Goal: Task Accomplishment & Management: Manage account settings

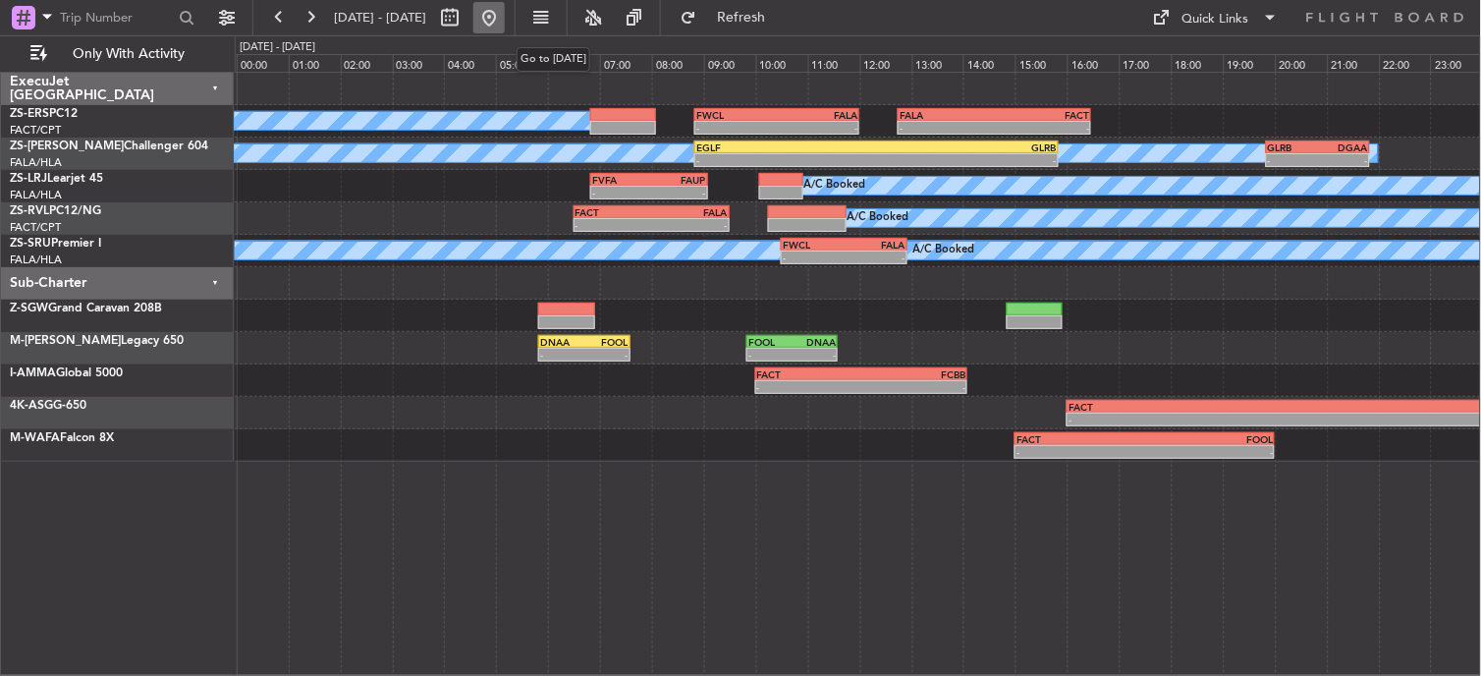
click at [505, 23] on button at bounding box center [488, 17] width 31 height 31
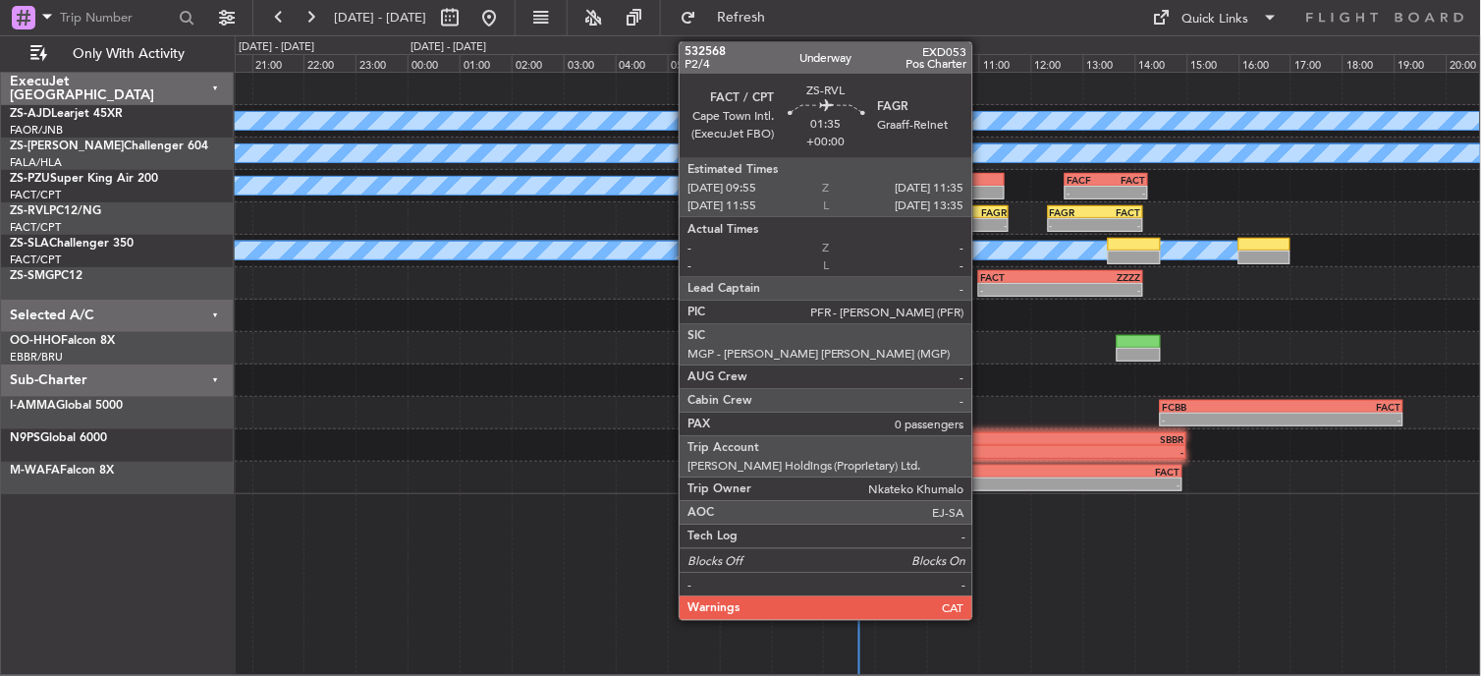
click at [982, 209] on div "FAGR" at bounding box center [985, 212] width 41 height 12
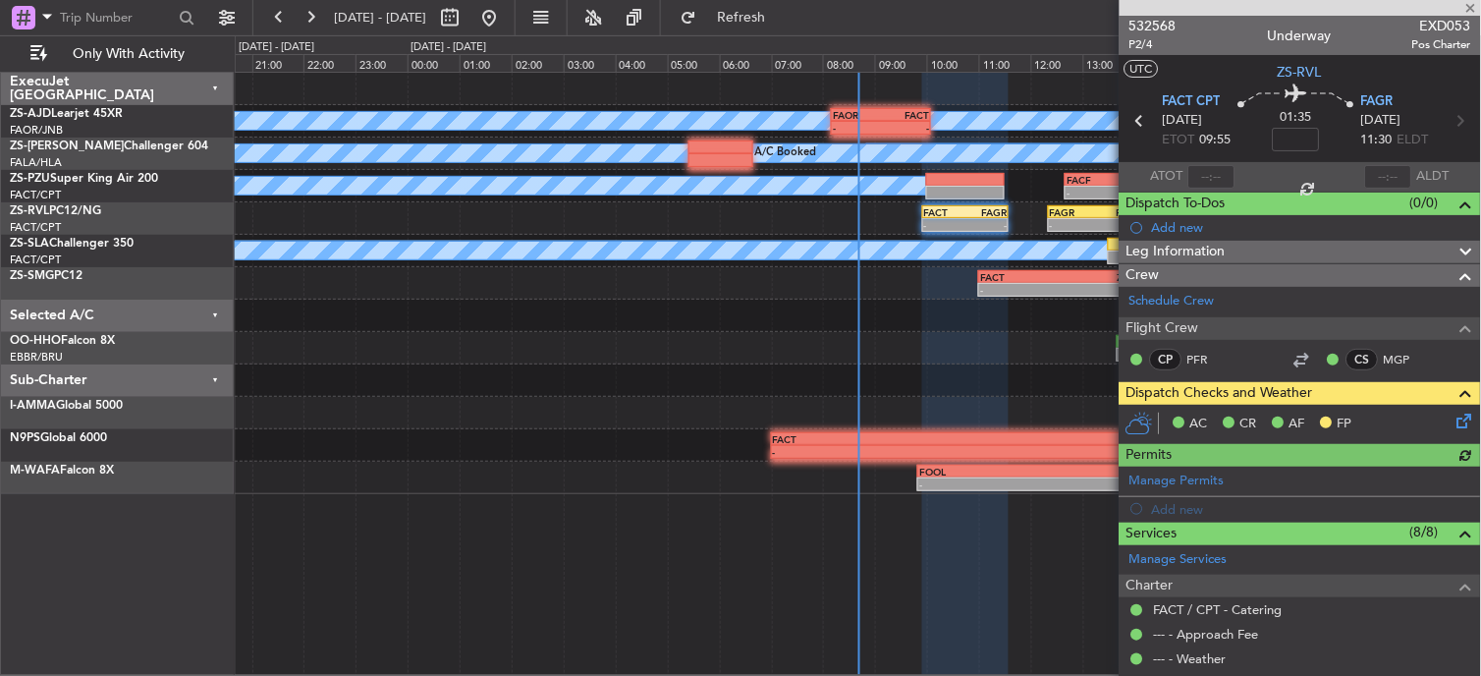
click at [1454, 414] on icon at bounding box center [1462, 418] width 16 height 16
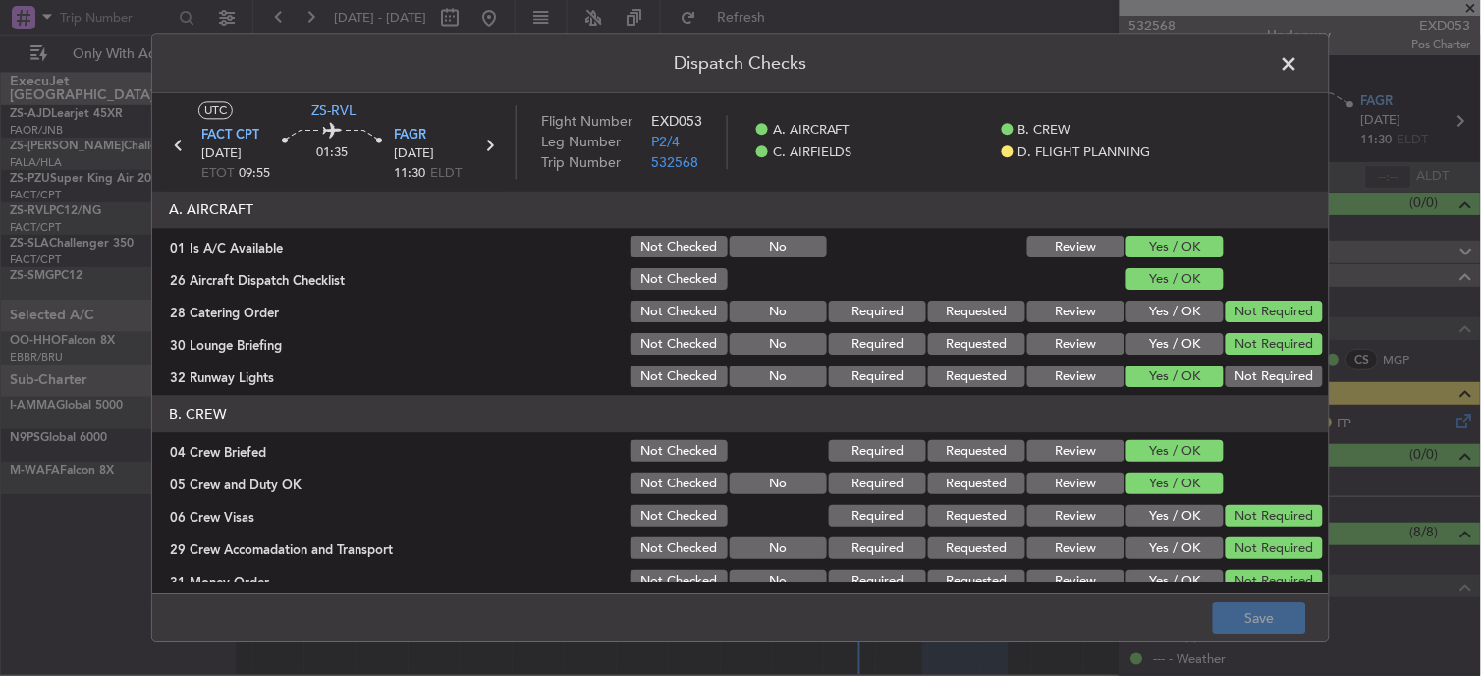
scroll to position [491, 0]
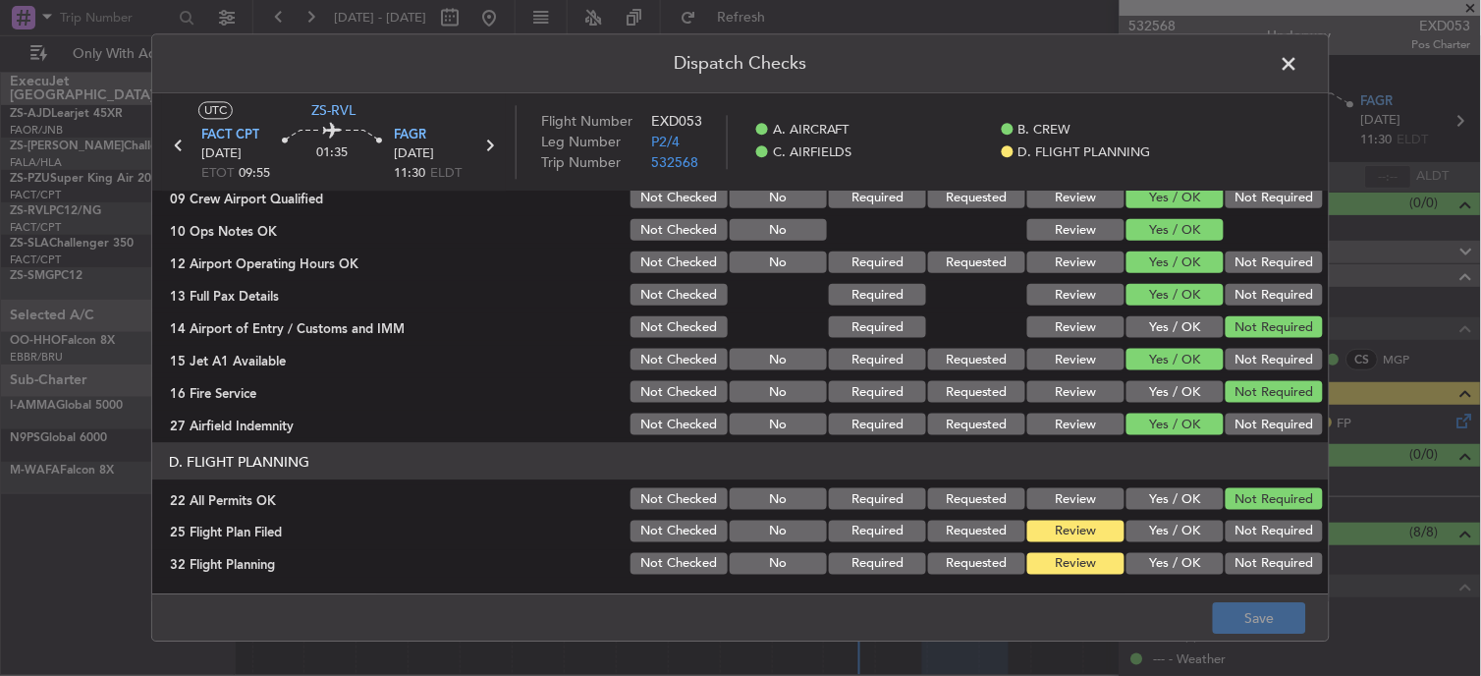
click at [1153, 531] on button "Yes / OK" at bounding box center [1175, 532] width 97 height 22
click at [1161, 554] on button "Yes / OK" at bounding box center [1175, 564] width 97 height 22
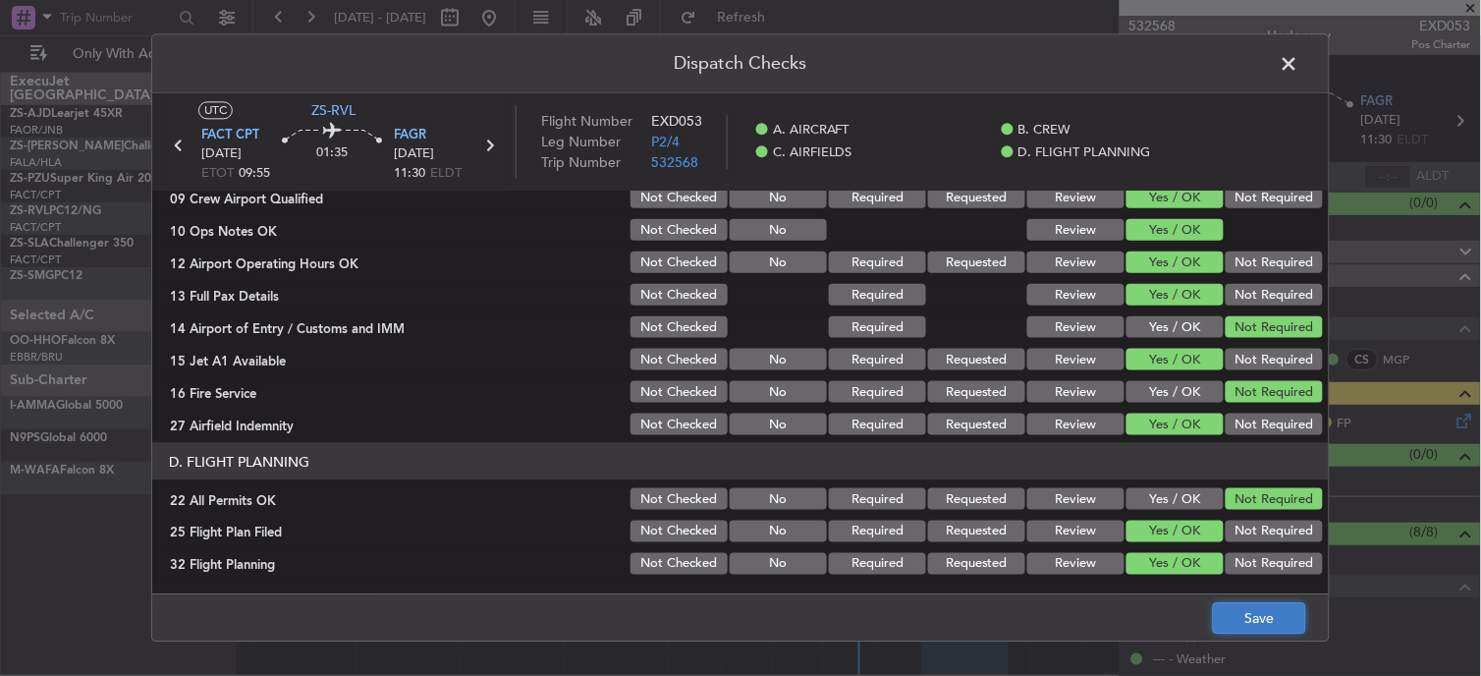
click at [1249, 607] on button "Save" at bounding box center [1259, 618] width 93 height 31
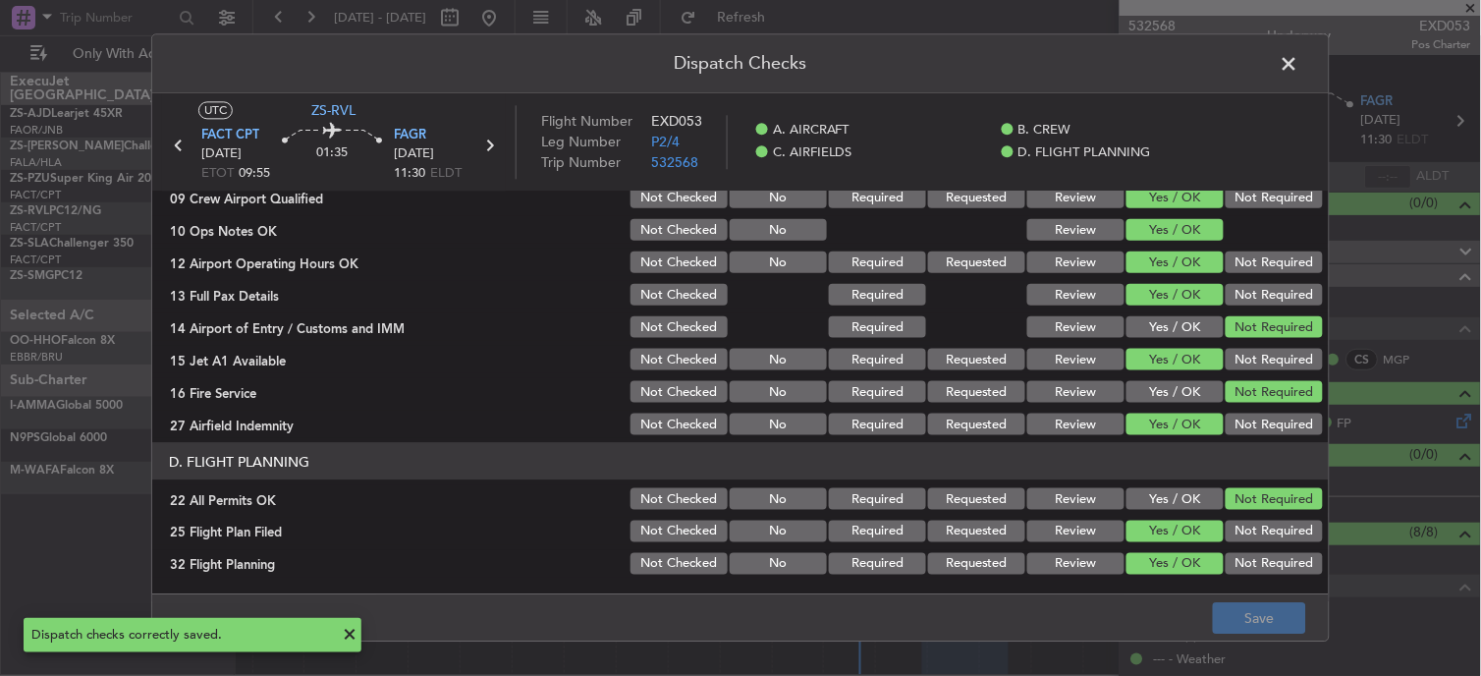
click at [1299, 53] on span at bounding box center [1299, 68] width 0 height 39
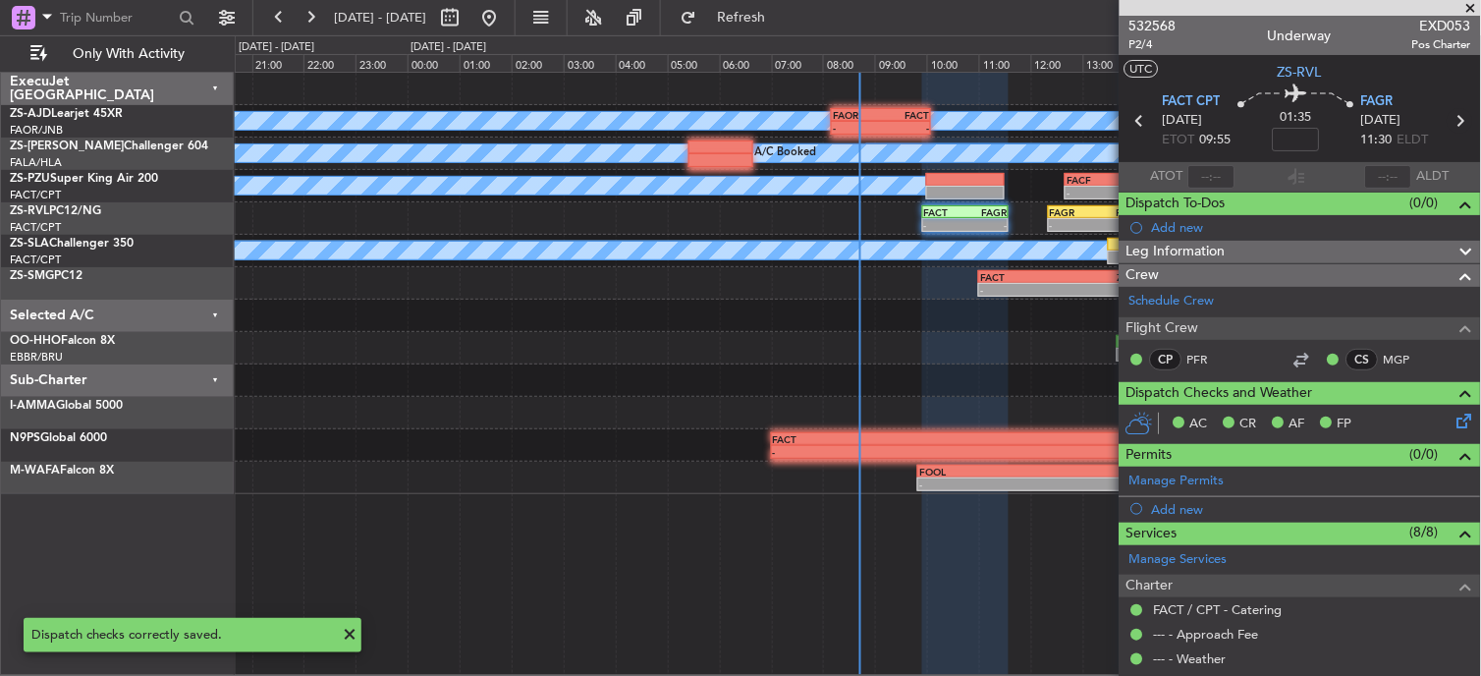
click at [1450, 121] on icon at bounding box center [1461, 121] width 26 height 26
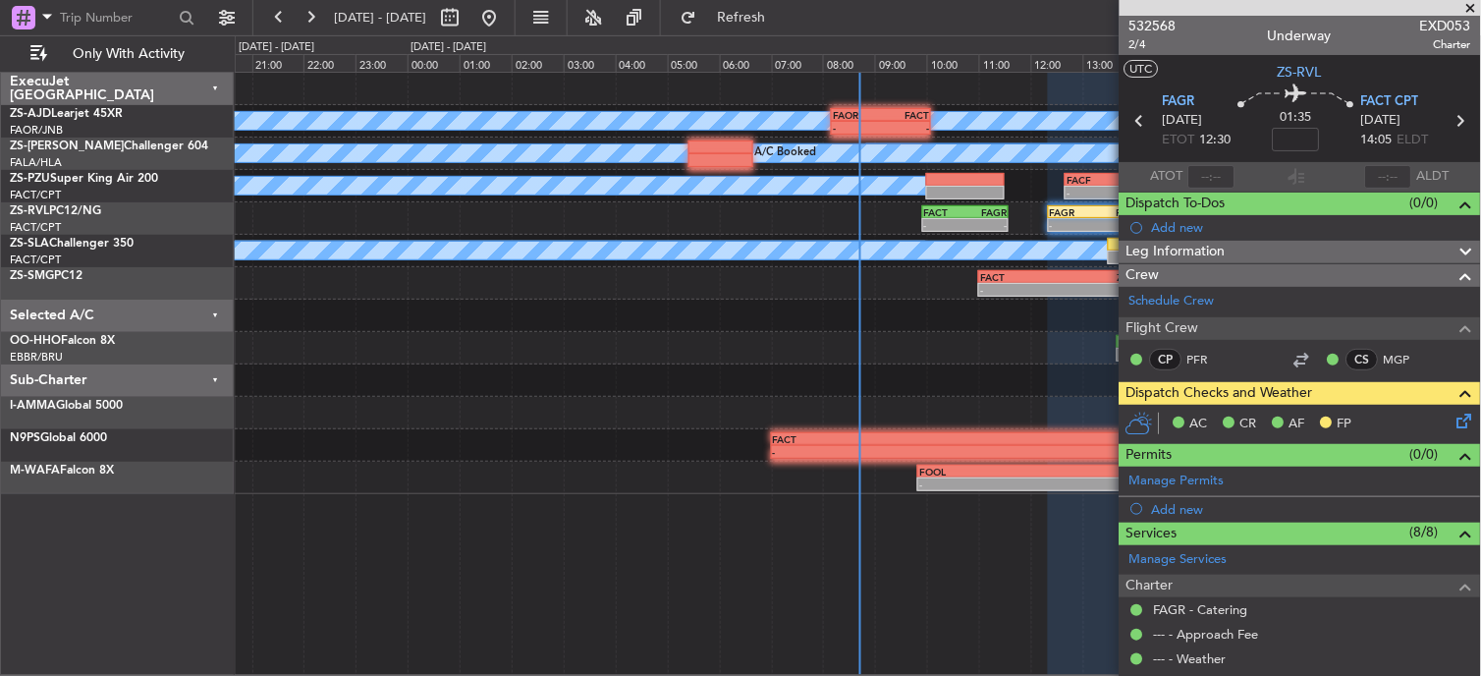
click at [1454, 420] on icon at bounding box center [1462, 418] width 16 height 16
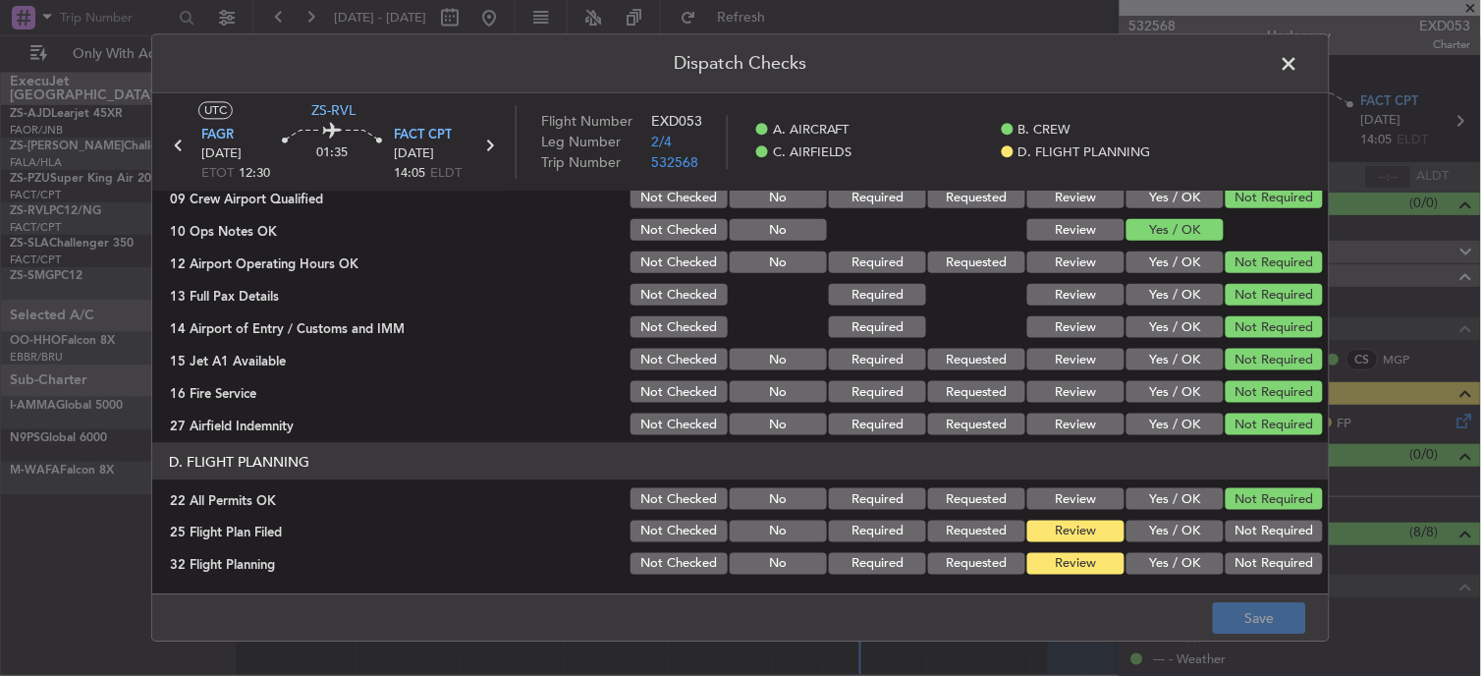
click at [1155, 521] on button "Yes / OK" at bounding box center [1175, 532] width 97 height 22
click at [1160, 566] on button "Yes / OK" at bounding box center [1175, 564] width 97 height 22
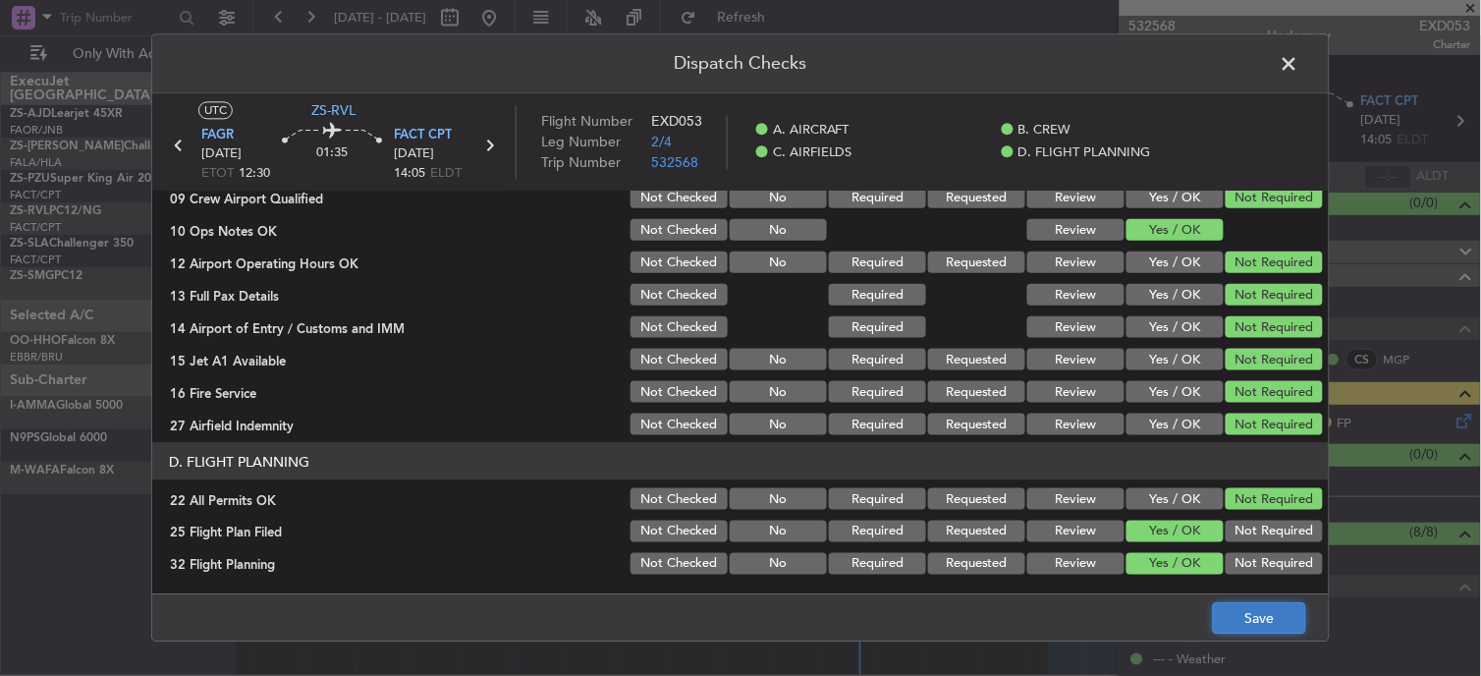
click at [1262, 624] on button "Save" at bounding box center [1259, 618] width 93 height 31
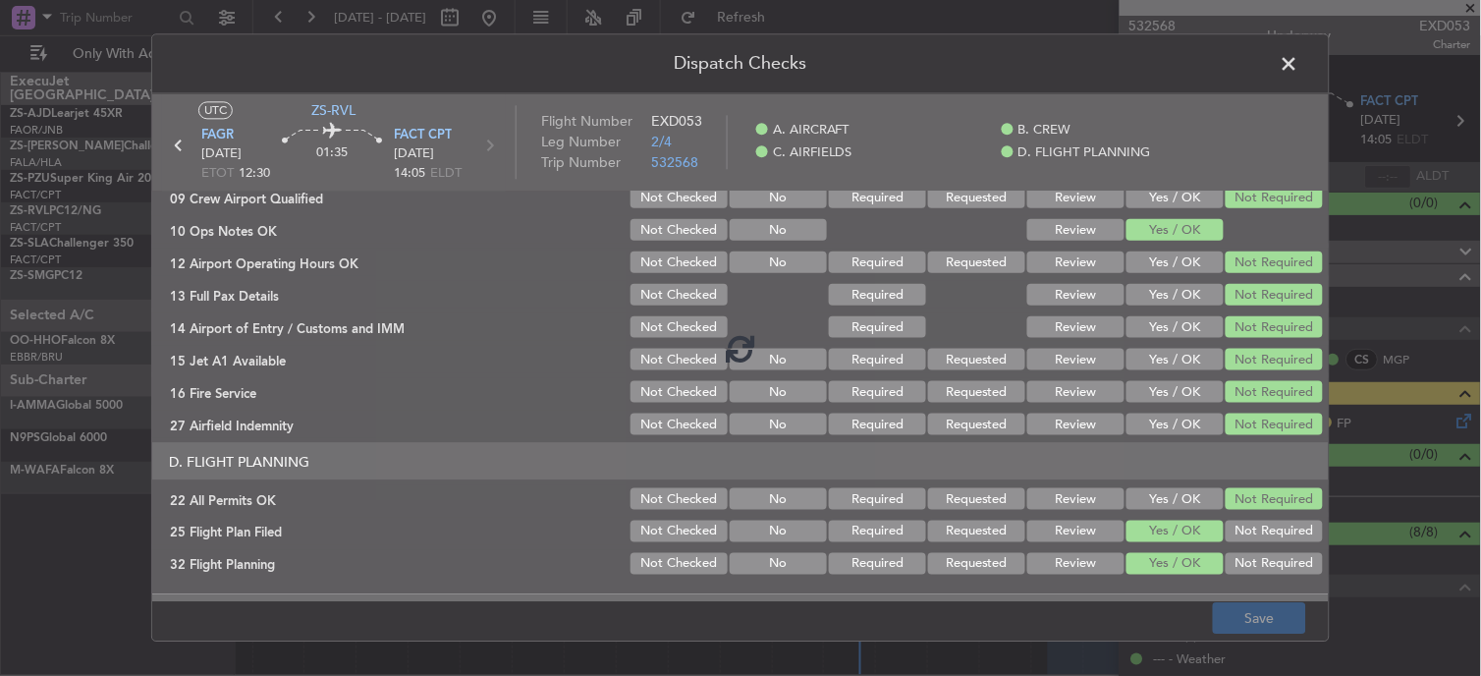
click at [1262, 624] on footer "Save" at bounding box center [740, 617] width 1177 height 47
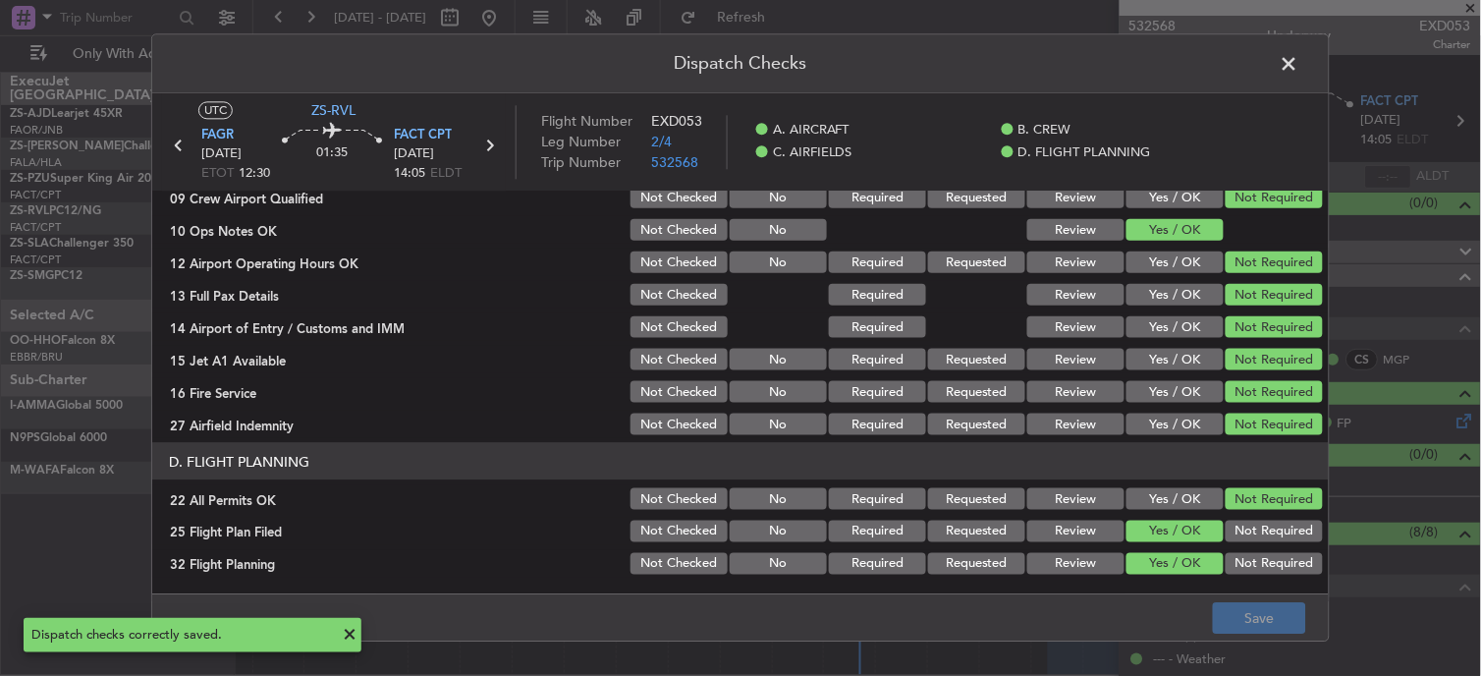
click at [1299, 55] on span at bounding box center [1299, 68] width 0 height 39
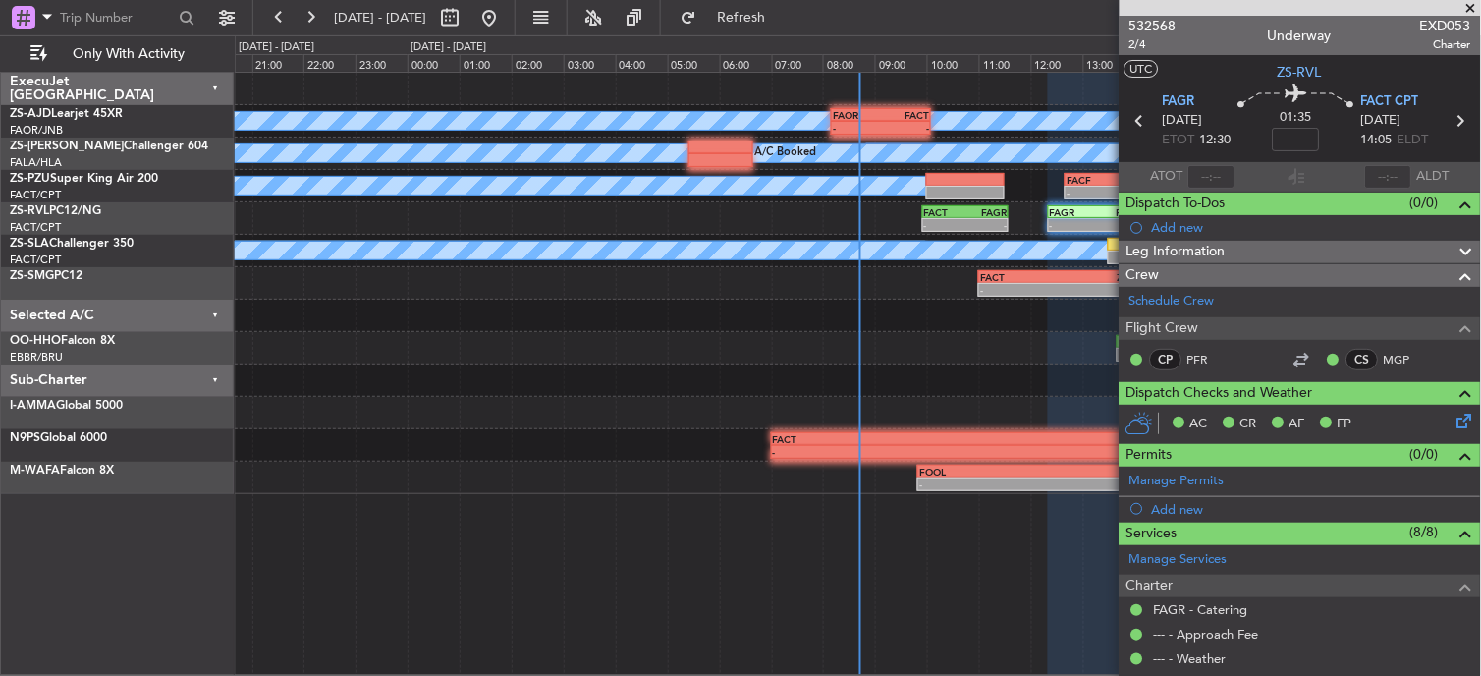
click at [1467, 6] on span at bounding box center [1472, 9] width 20 height 18
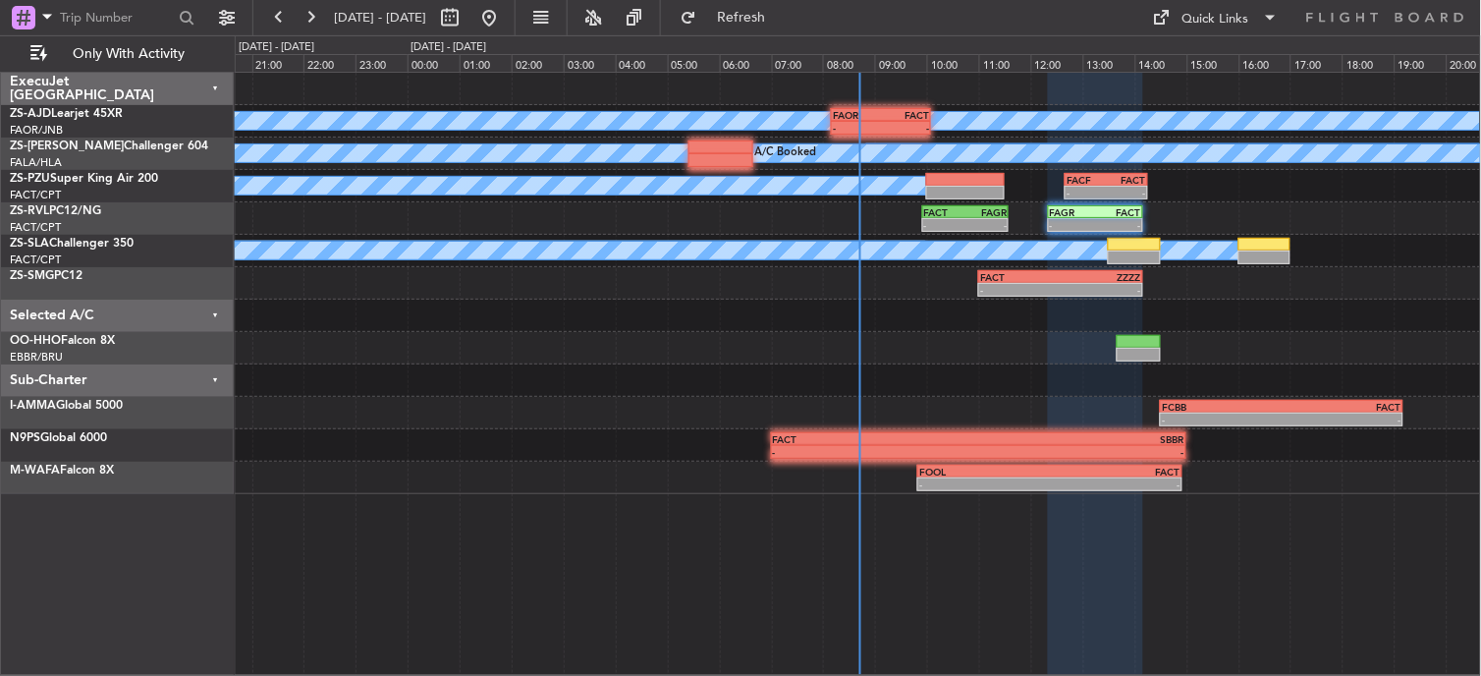
type input "0"
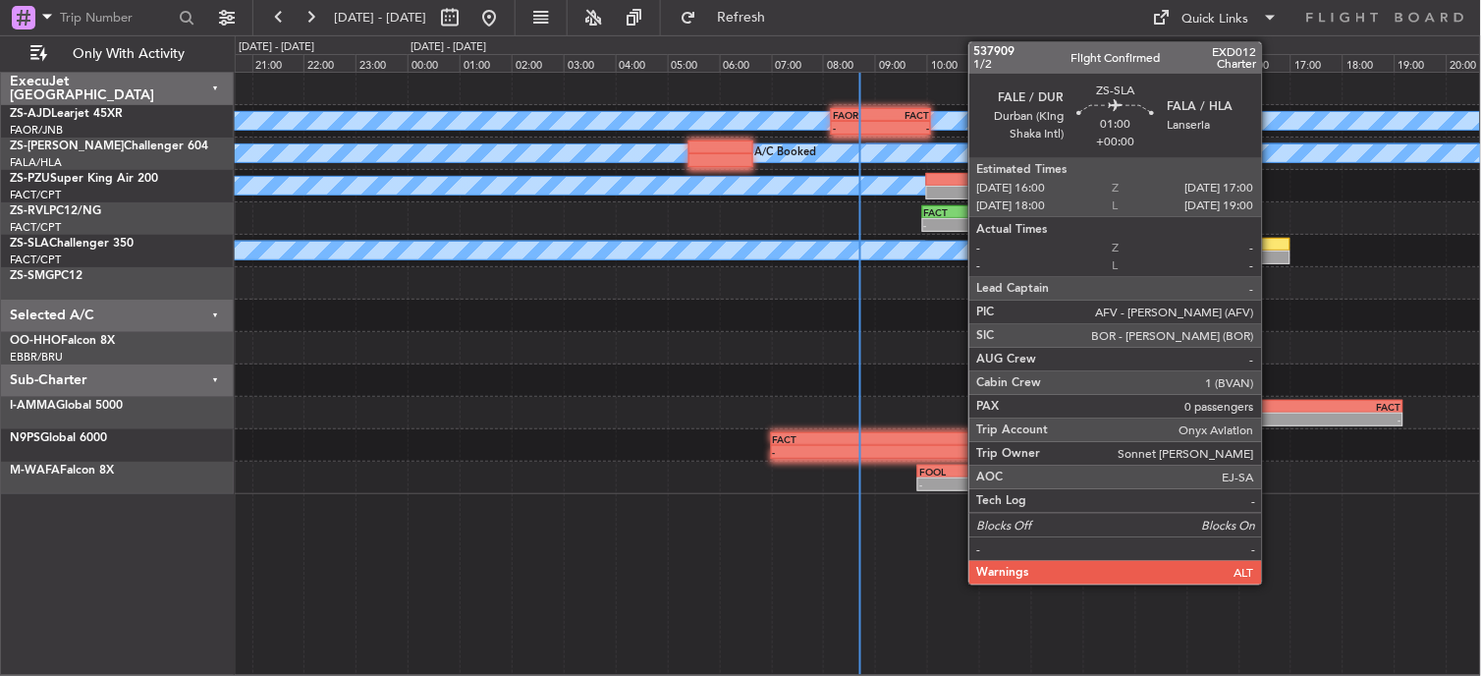
click at [1272, 256] on div at bounding box center [1265, 257] width 52 height 14
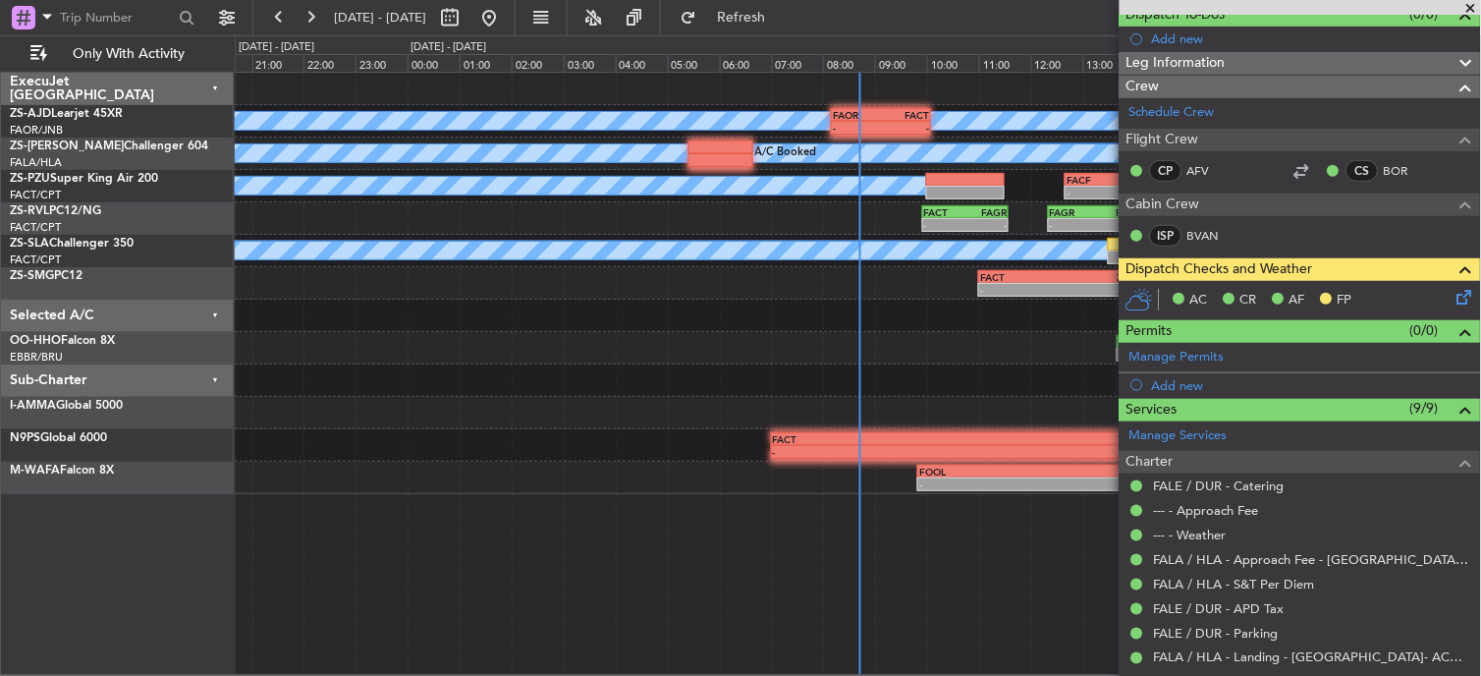
scroll to position [262, 0]
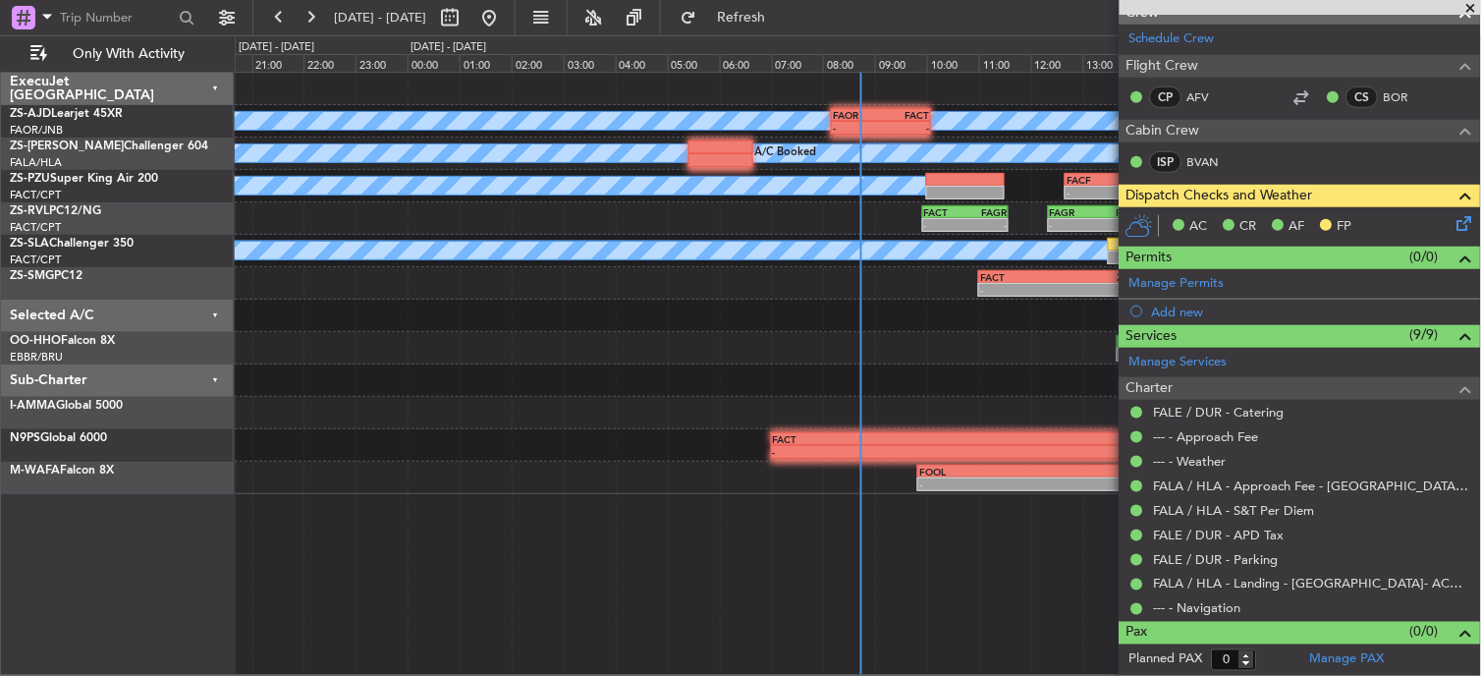
click at [1478, 11] on span at bounding box center [1472, 9] width 20 height 18
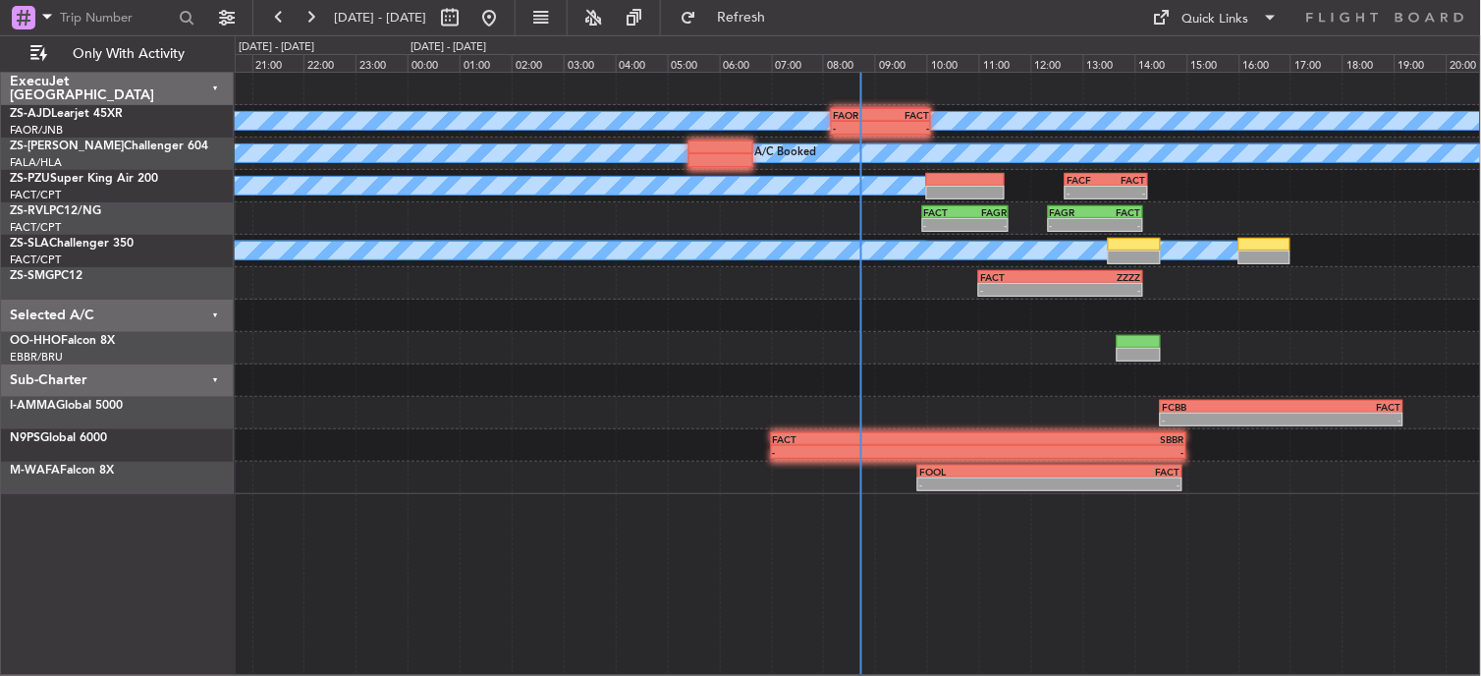
scroll to position [0, 0]
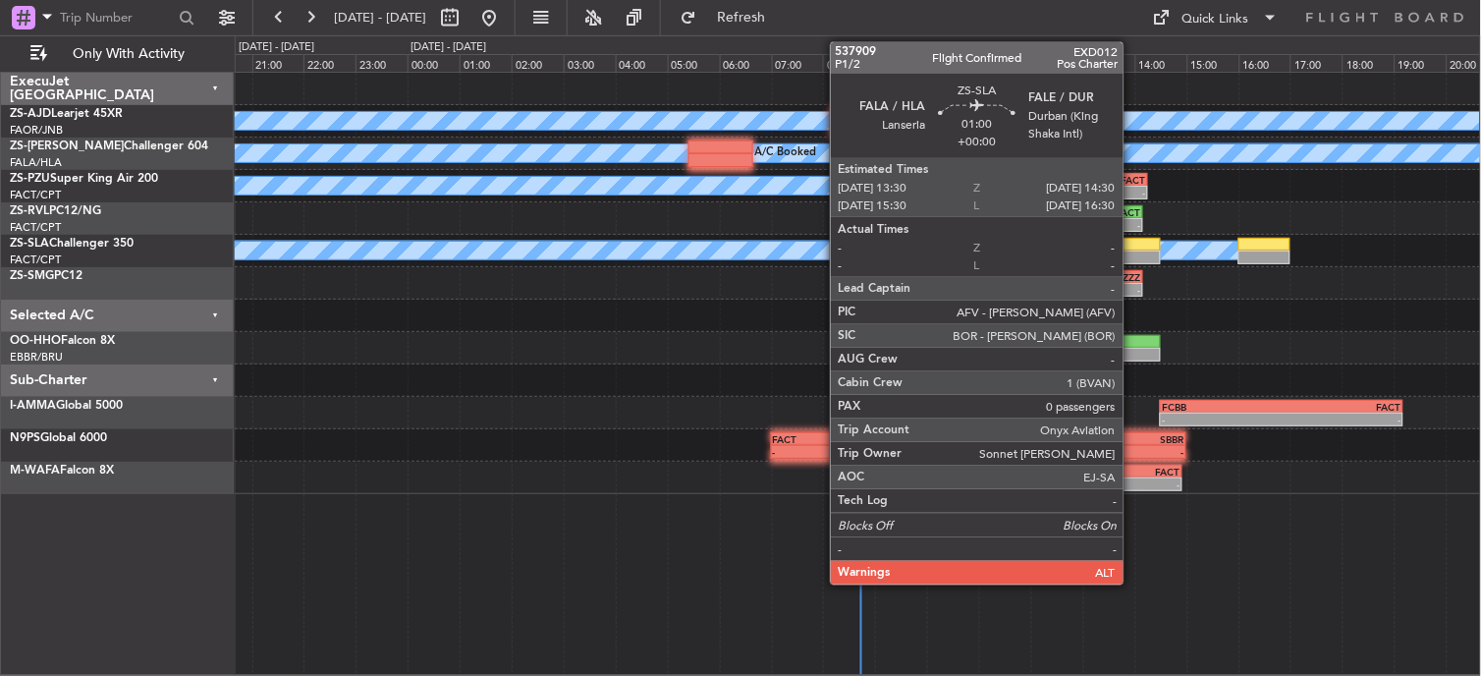
click at [1133, 242] on div at bounding box center [1134, 245] width 52 height 14
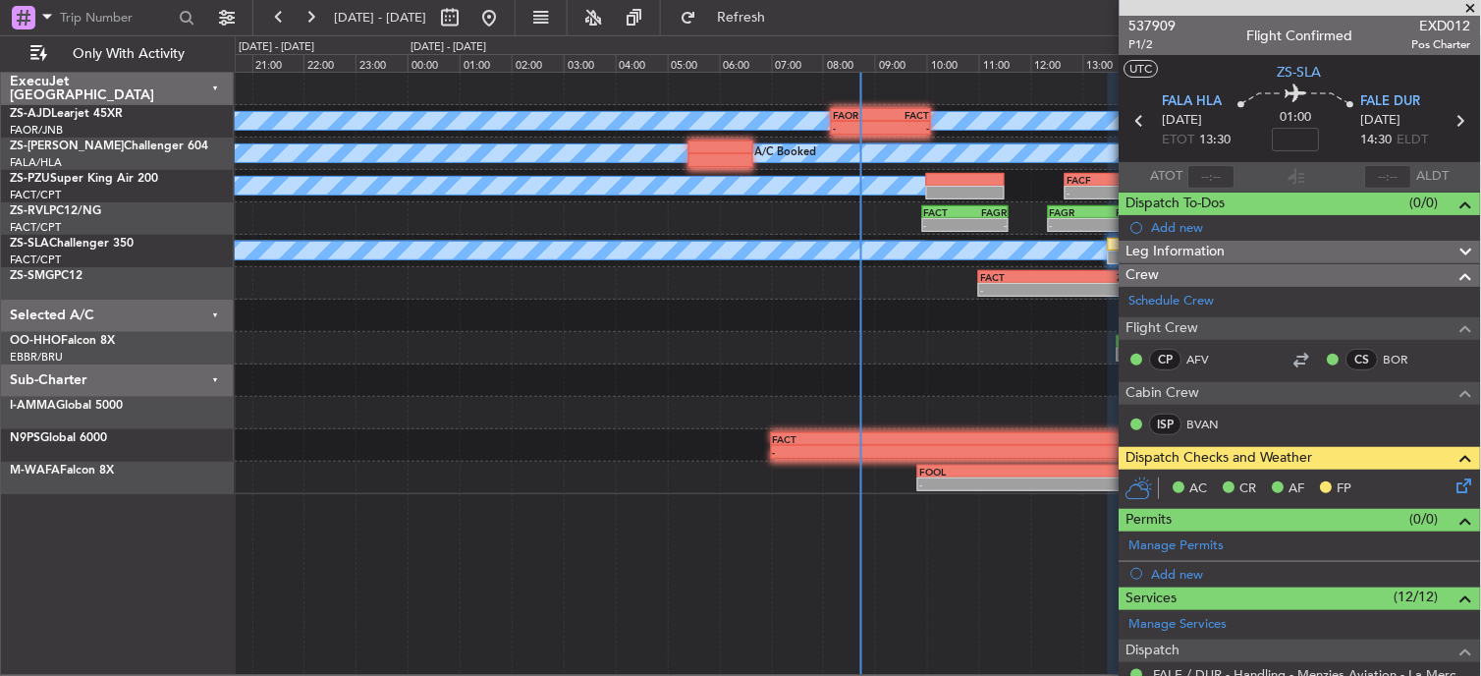
click at [1469, 2] on span at bounding box center [1472, 9] width 20 height 18
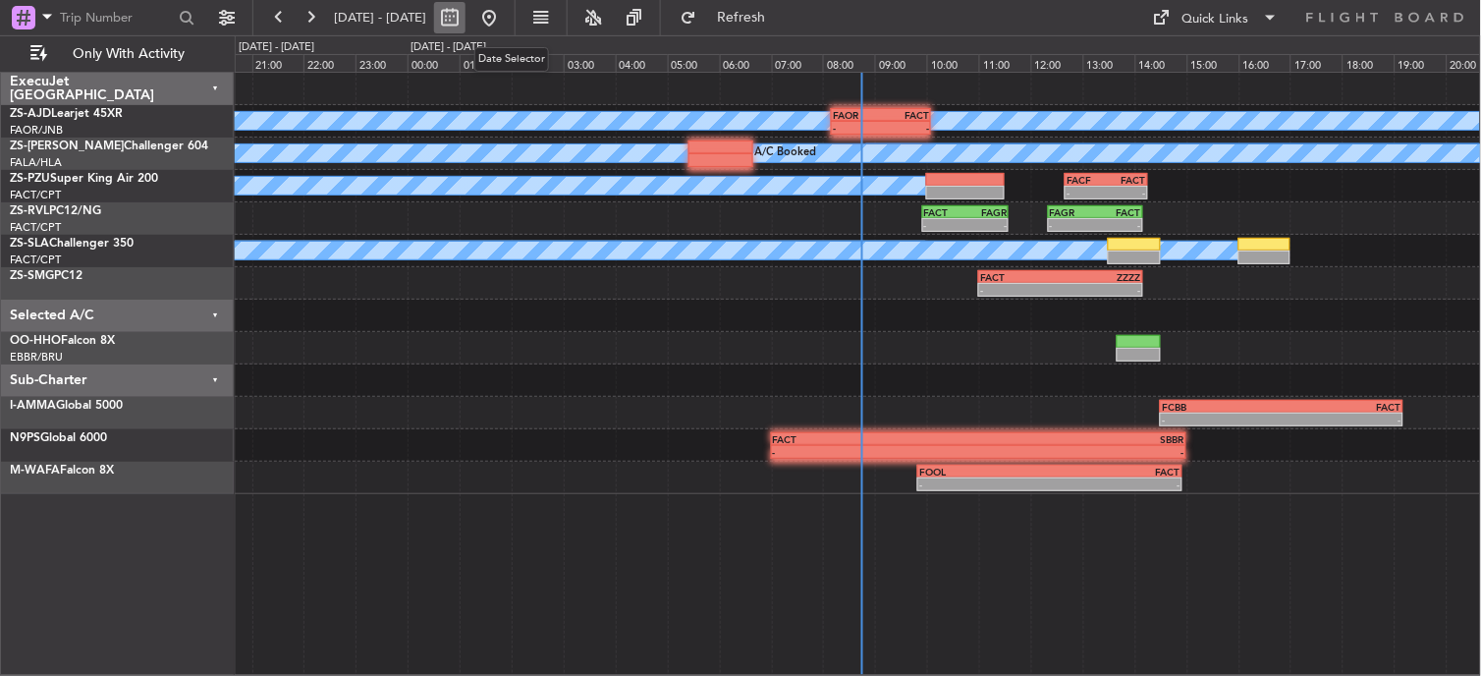
click at [466, 7] on button at bounding box center [449, 17] width 31 height 31
select select "9"
select select "2025"
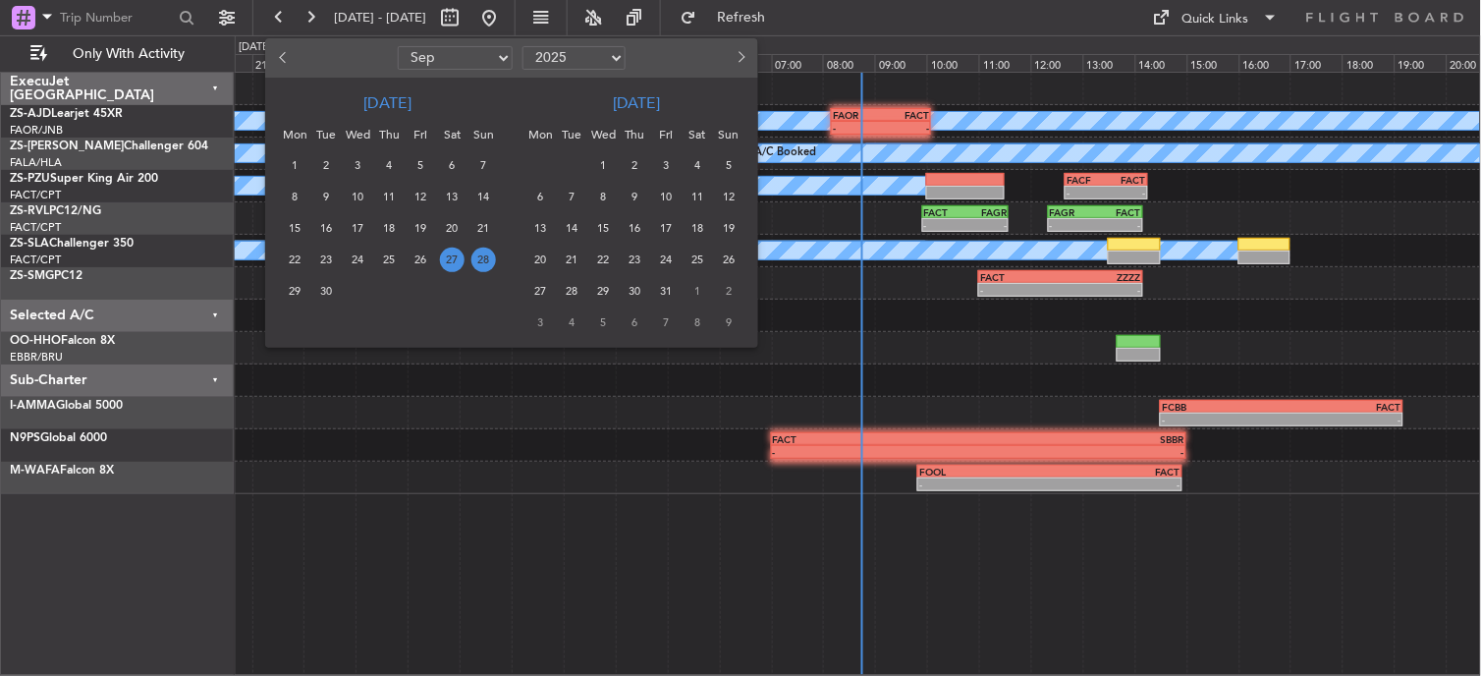
click at [308, 295] on div "29" at bounding box center [294, 291] width 31 height 31
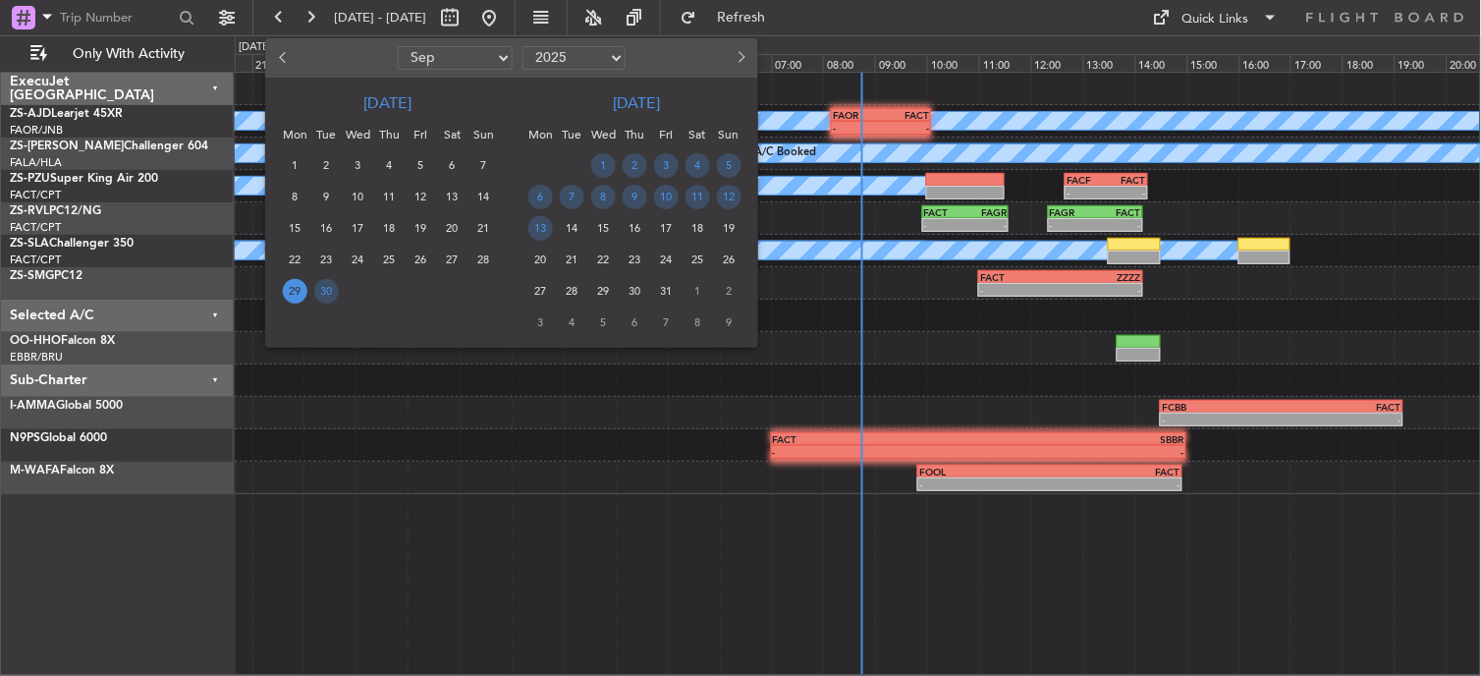
click at [308, 295] on div "29" at bounding box center [294, 291] width 31 height 31
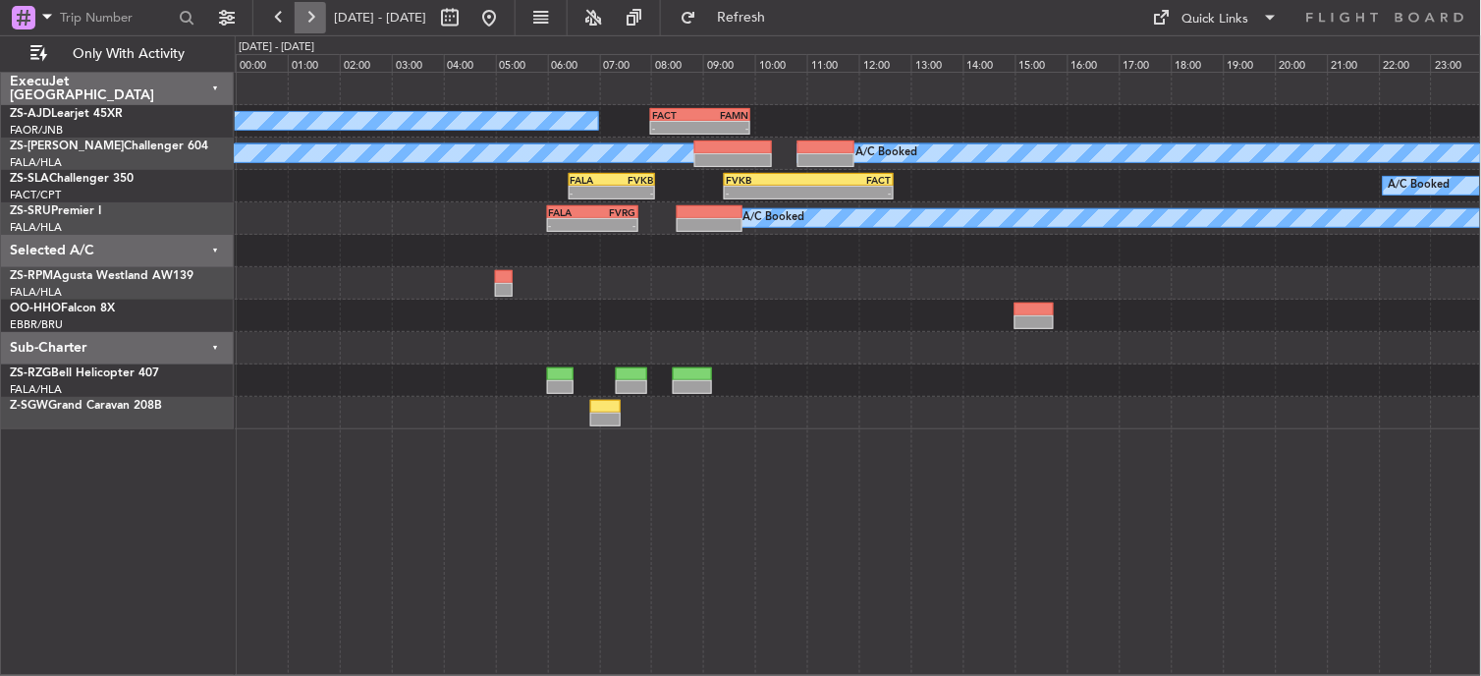
click at [315, 25] on button at bounding box center [310, 17] width 31 height 31
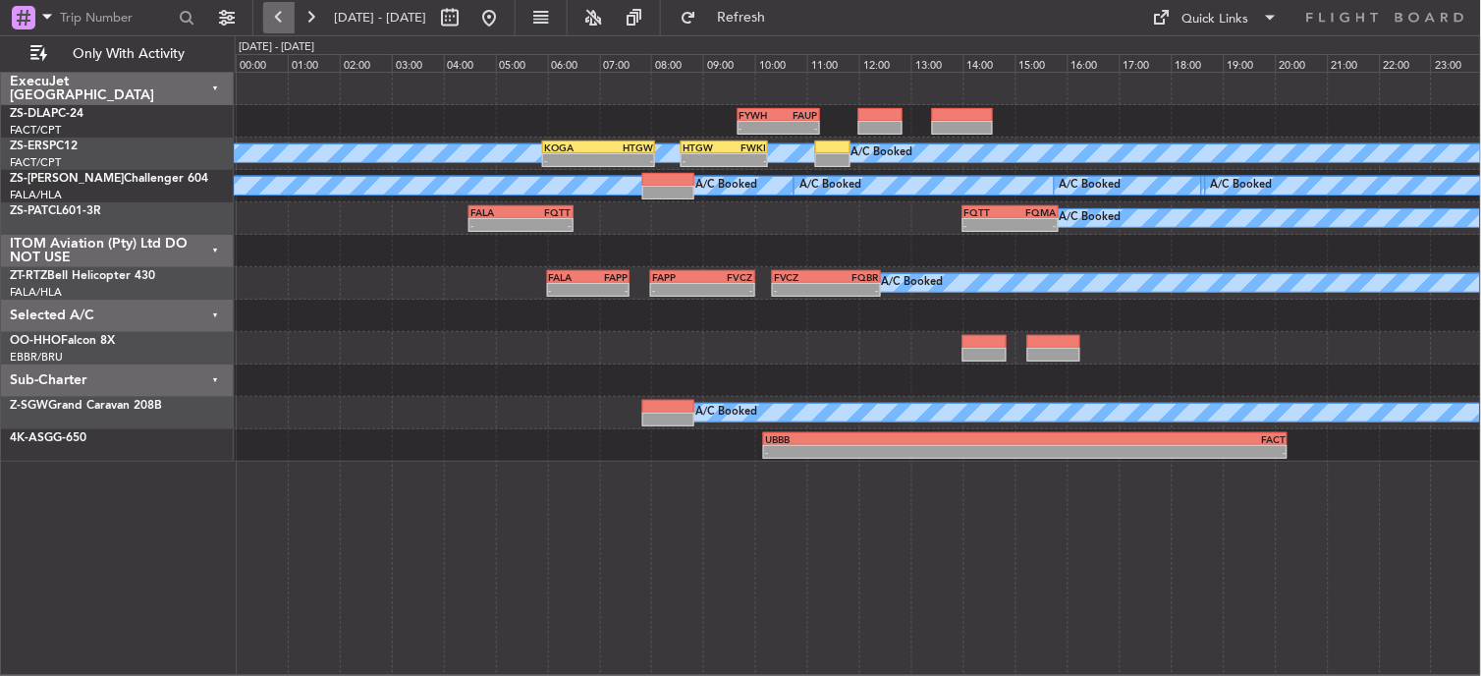
click at [280, 16] on button at bounding box center [278, 17] width 31 height 31
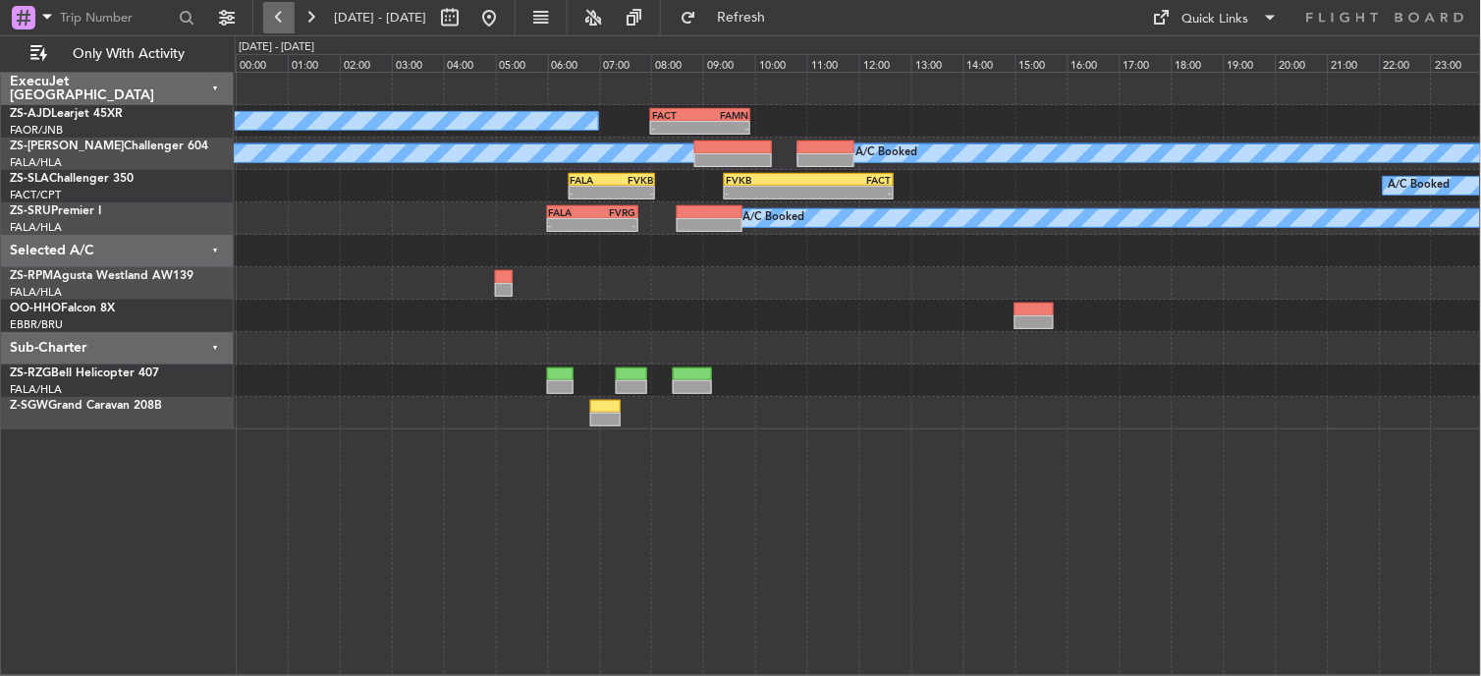
click at [291, 4] on button at bounding box center [278, 17] width 31 height 31
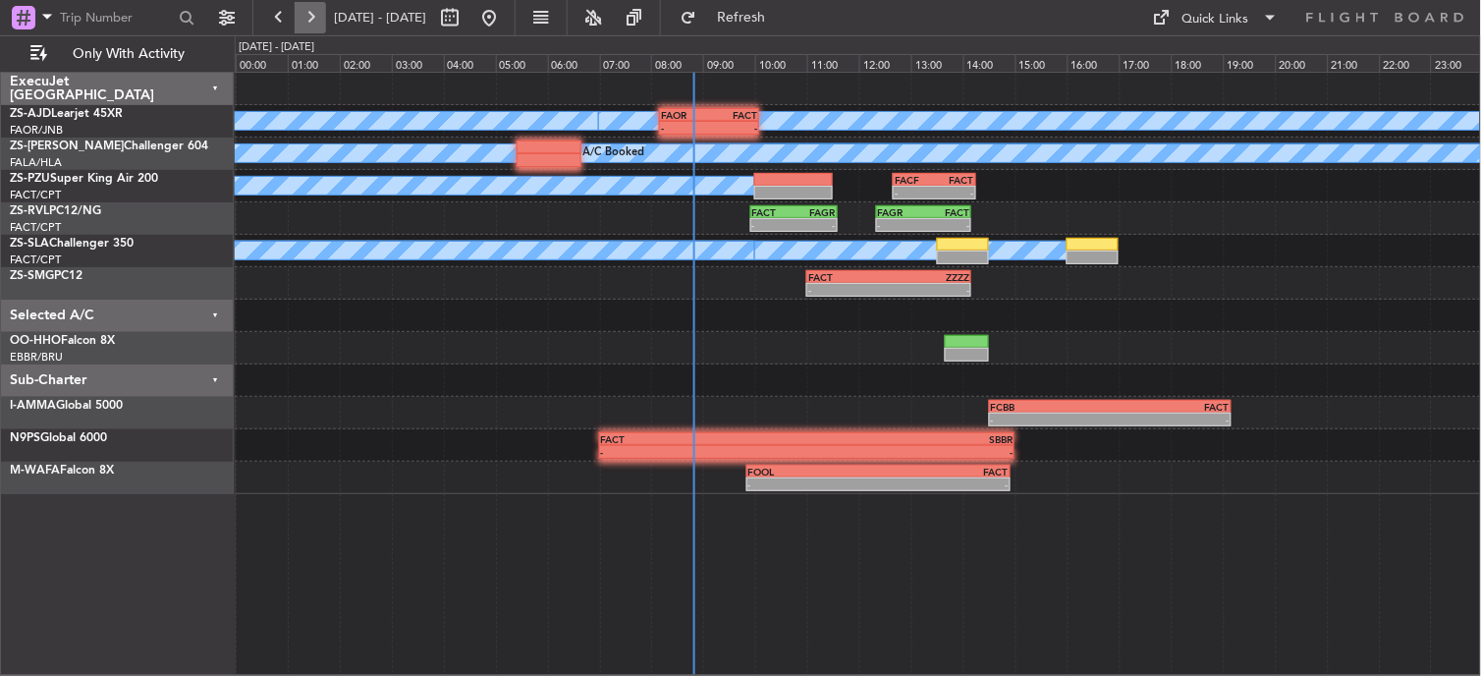
click at [301, 17] on button at bounding box center [310, 17] width 31 height 31
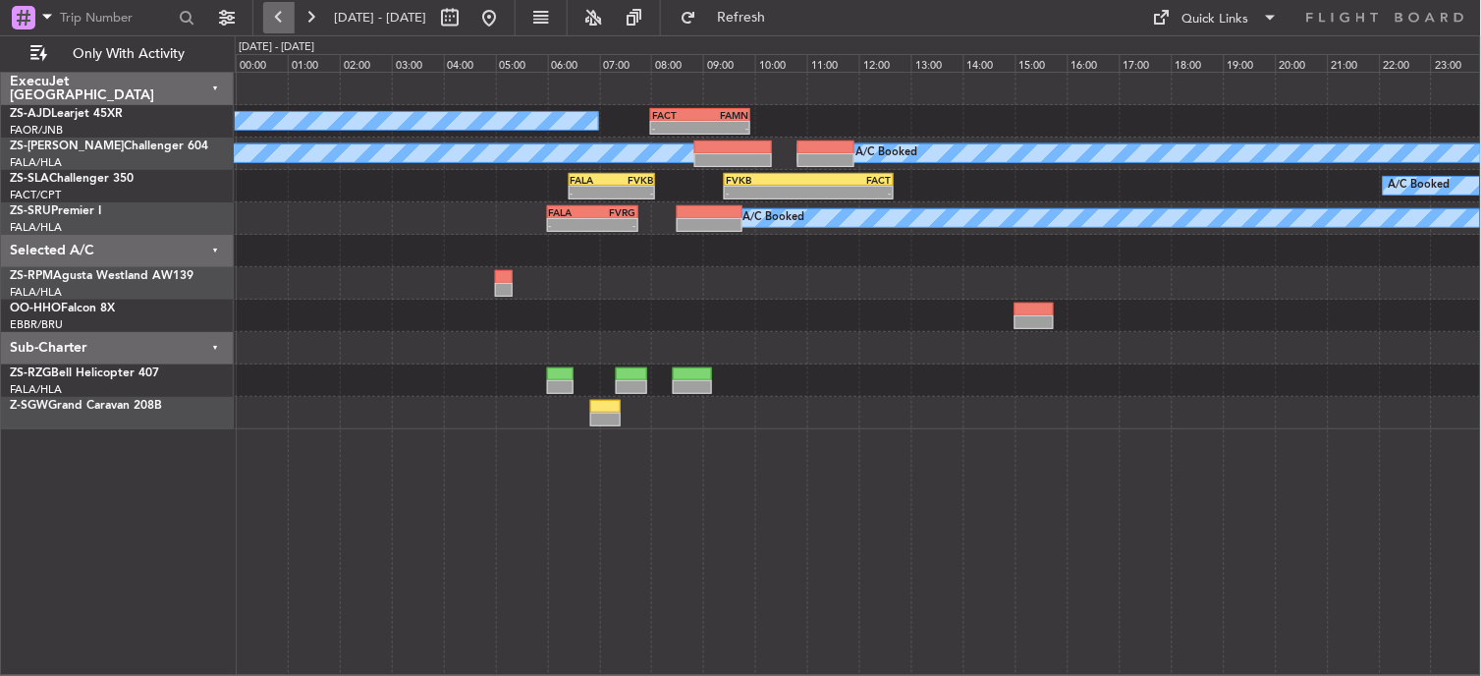
click at [280, 17] on button at bounding box center [278, 17] width 31 height 31
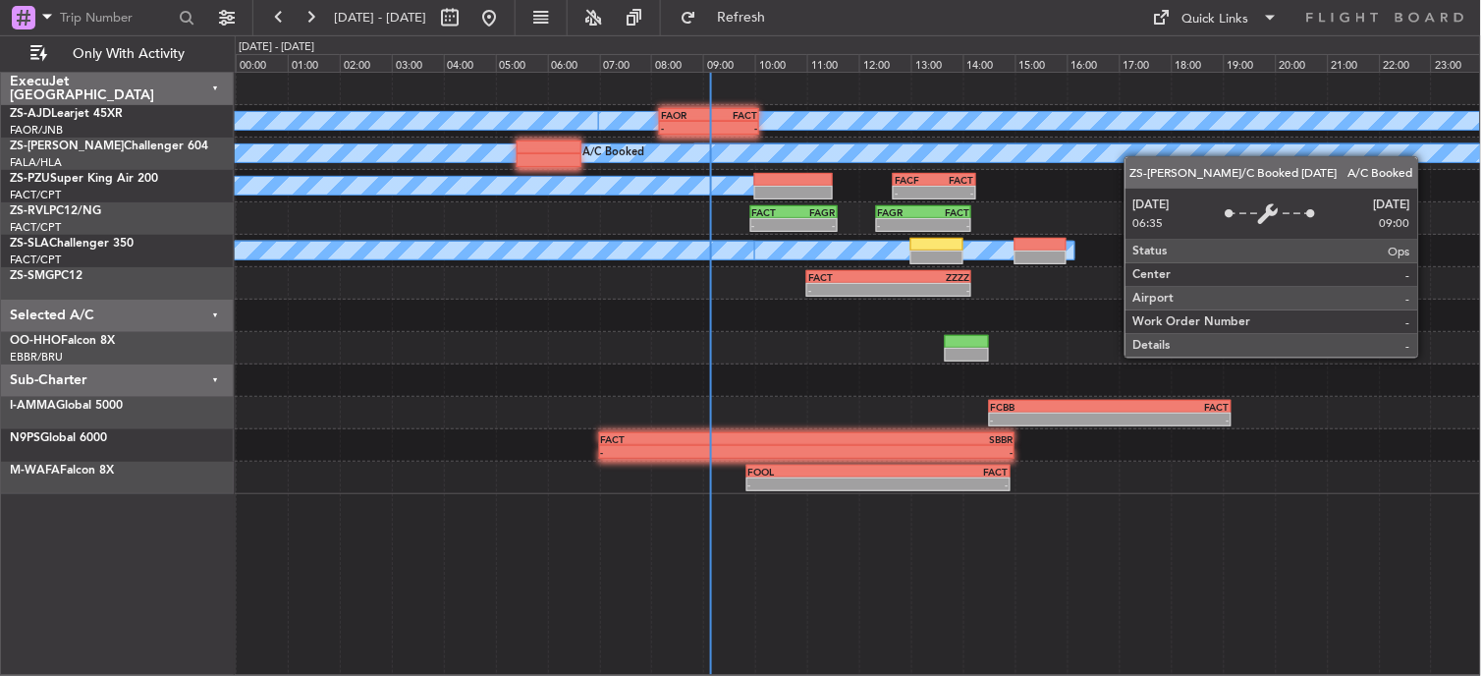
drag, startPoint x: 1014, startPoint y: 251, endPoint x: 1135, endPoint y: 157, distance: 154.0
click at [1135, 157] on div "A/C Booked" at bounding box center [1264, 153] width 1372 height 18
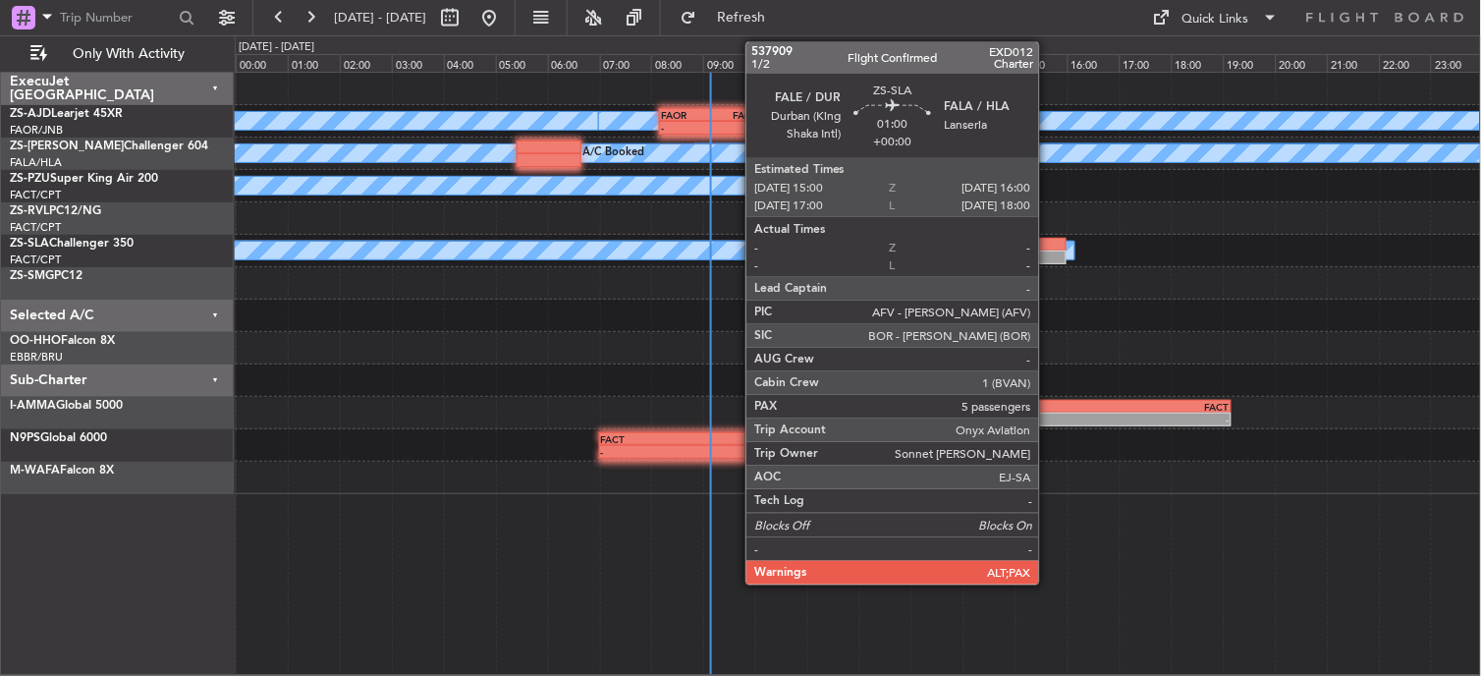
click at [1049, 244] on div at bounding box center [1041, 245] width 52 height 14
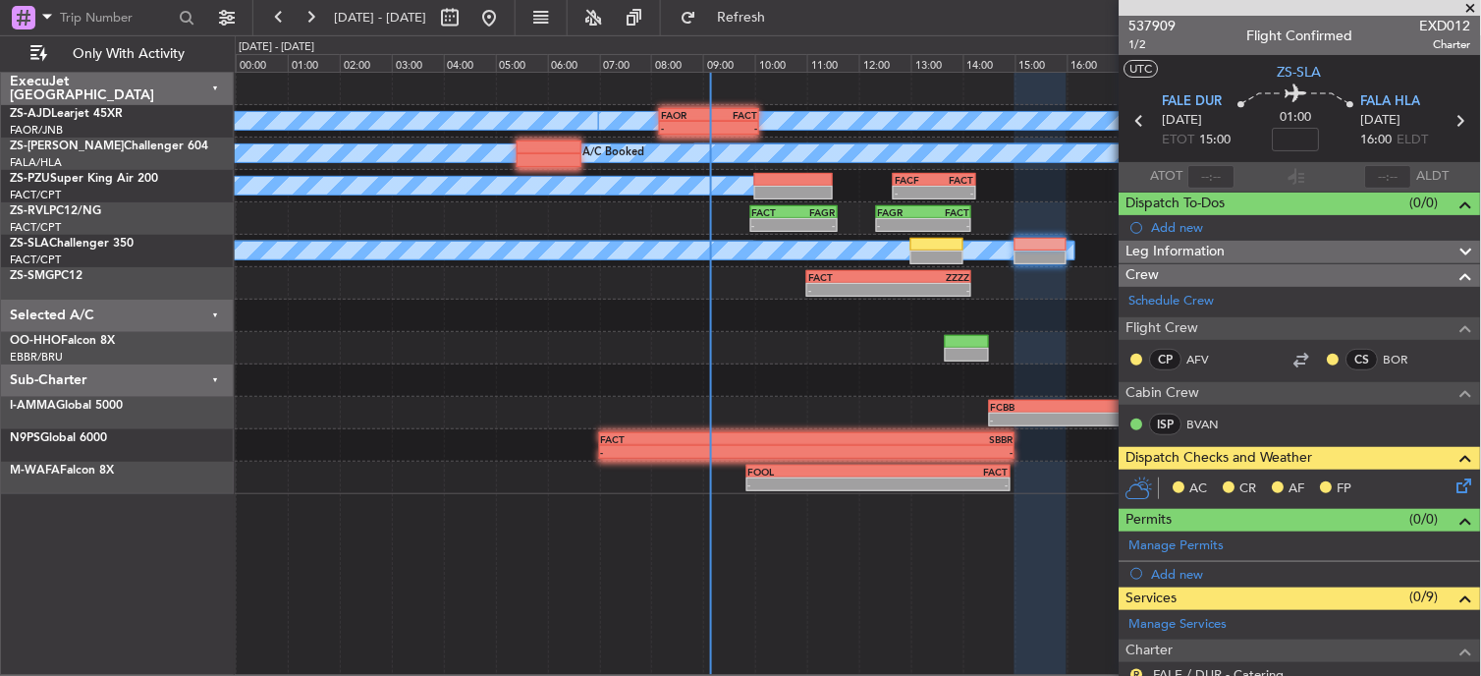
drag, startPoint x: 1480, startPoint y: 386, endPoint x: 1473, endPoint y: 425, distance: 39.9
click at [1473, 425] on article "537909 1/2 Flight Confirmed EXD012 Charter UTC ZS-SLA FALE DUR [DATE] ETOT 15:0…" at bounding box center [1300, 346] width 361 height 660
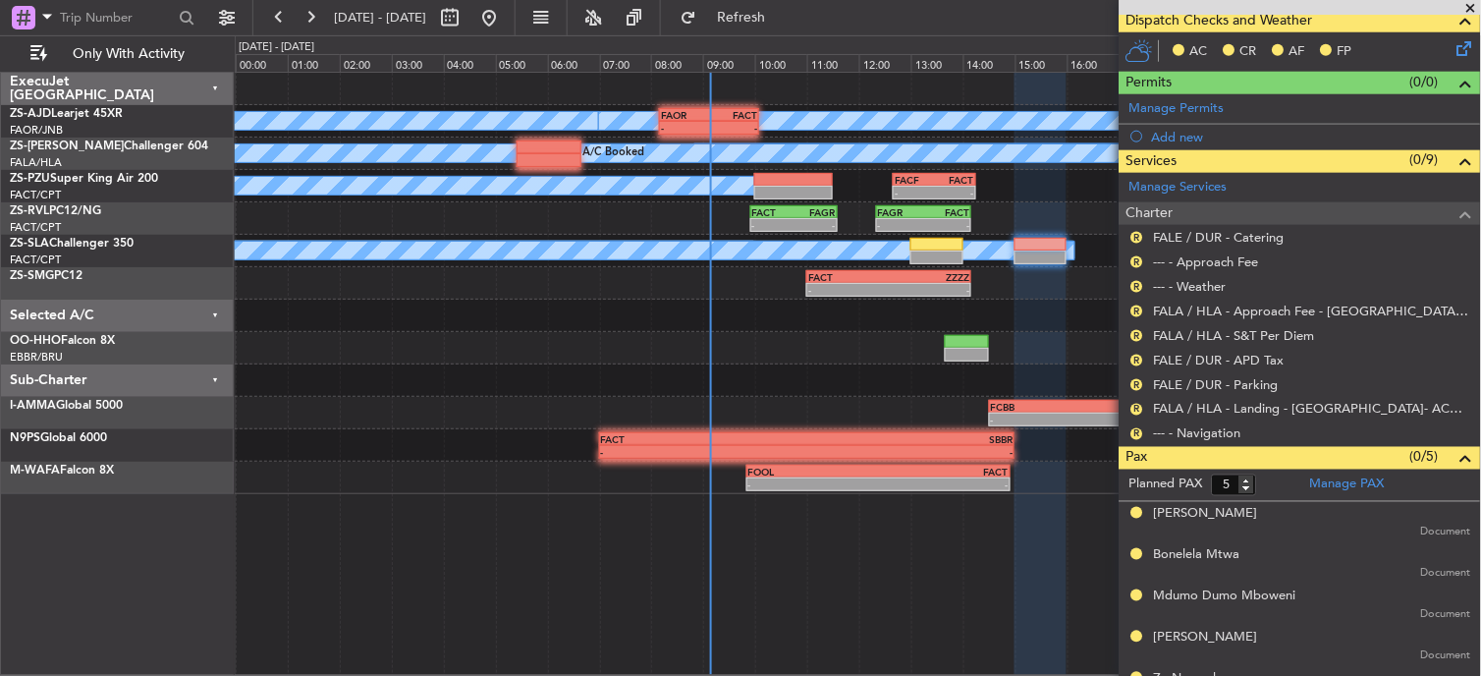
scroll to position [469, 0]
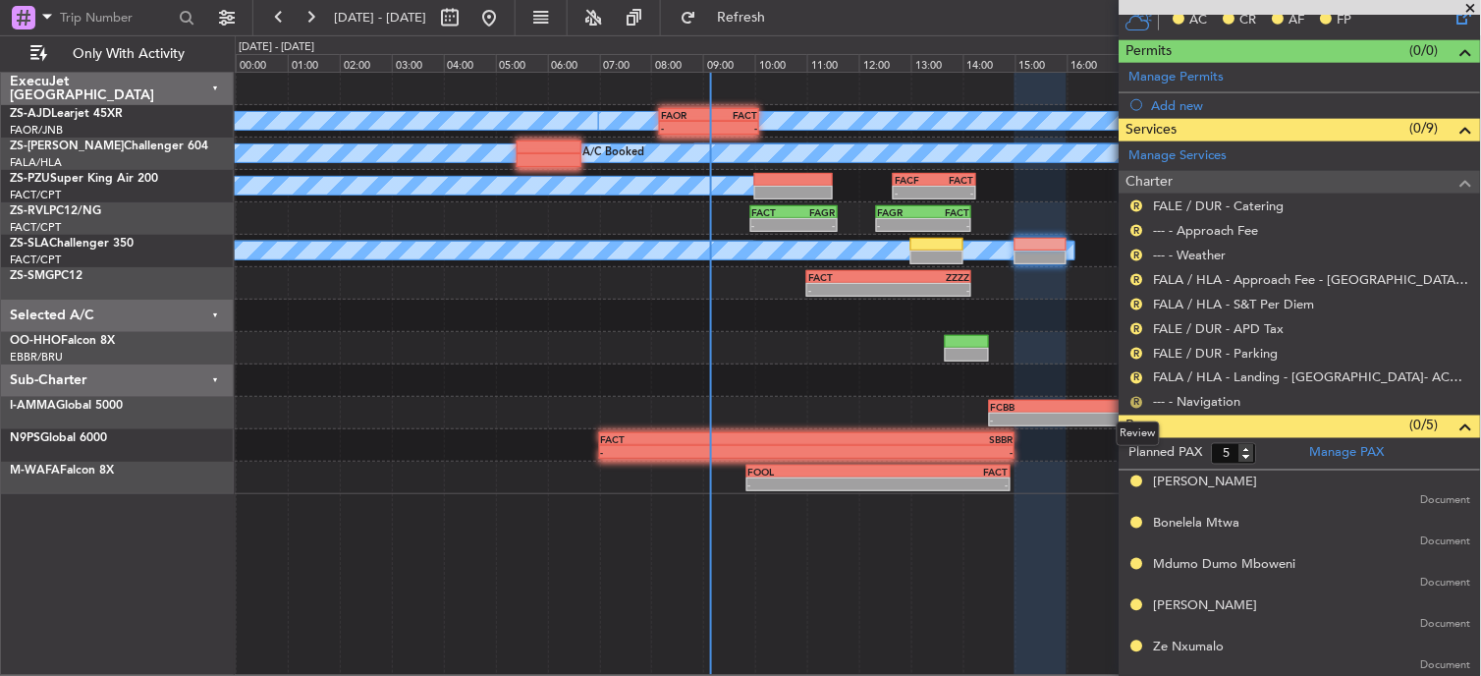
click at [1132, 400] on button "R" at bounding box center [1137, 403] width 12 height 12
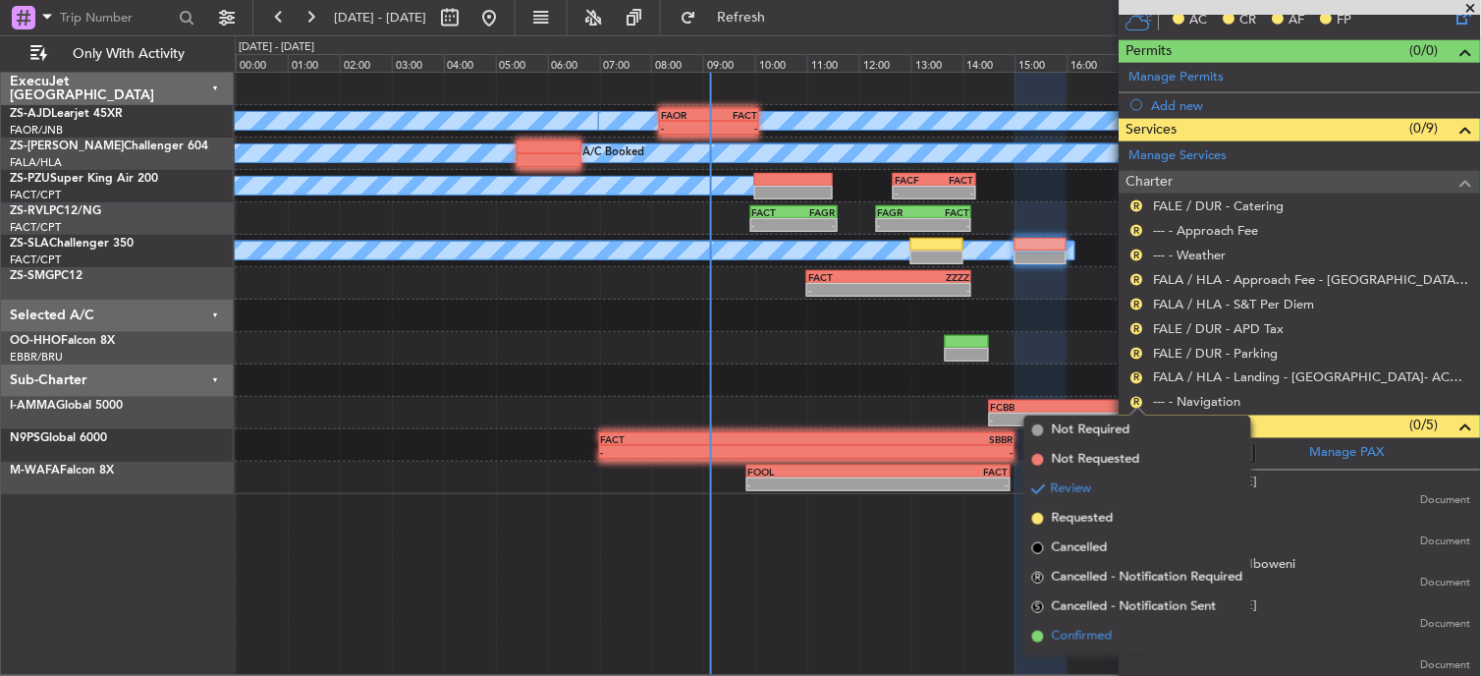
click at [1107, 631] on span "Confirmed" at bounding box center [1082, 637] width 61 height 20
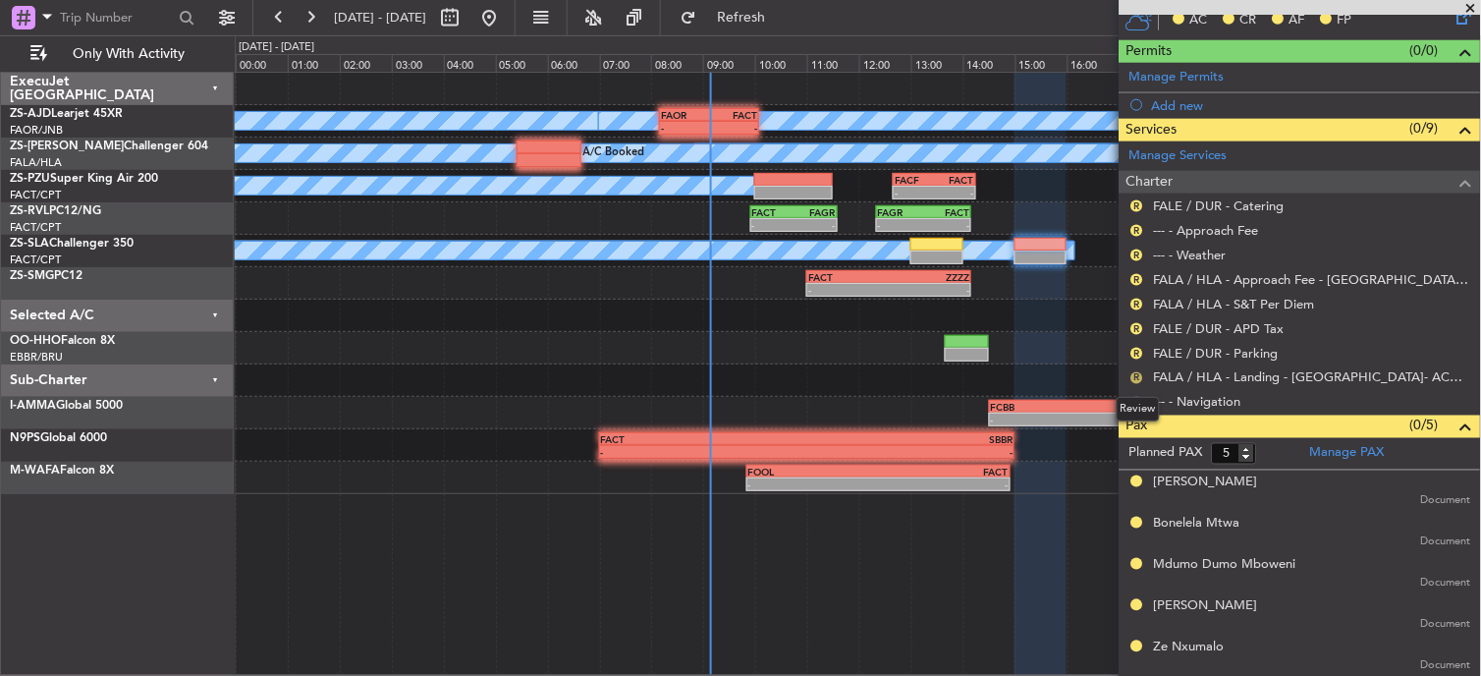
click at [1137, 372] on button "R" at bounding box center [1137, 378] width 12 height 12
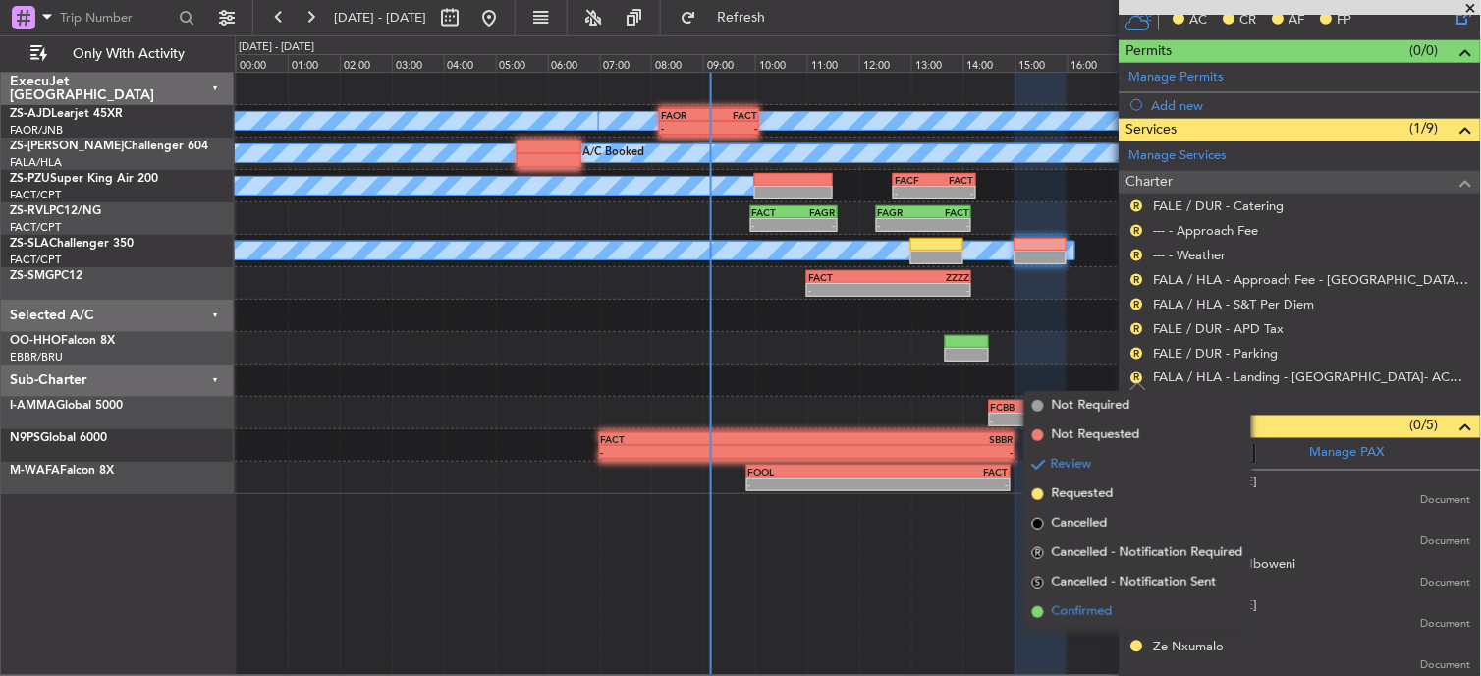
click at [1085, 616] on span "Confirmed" at bounding box center [1082, 612] width 61 height 20
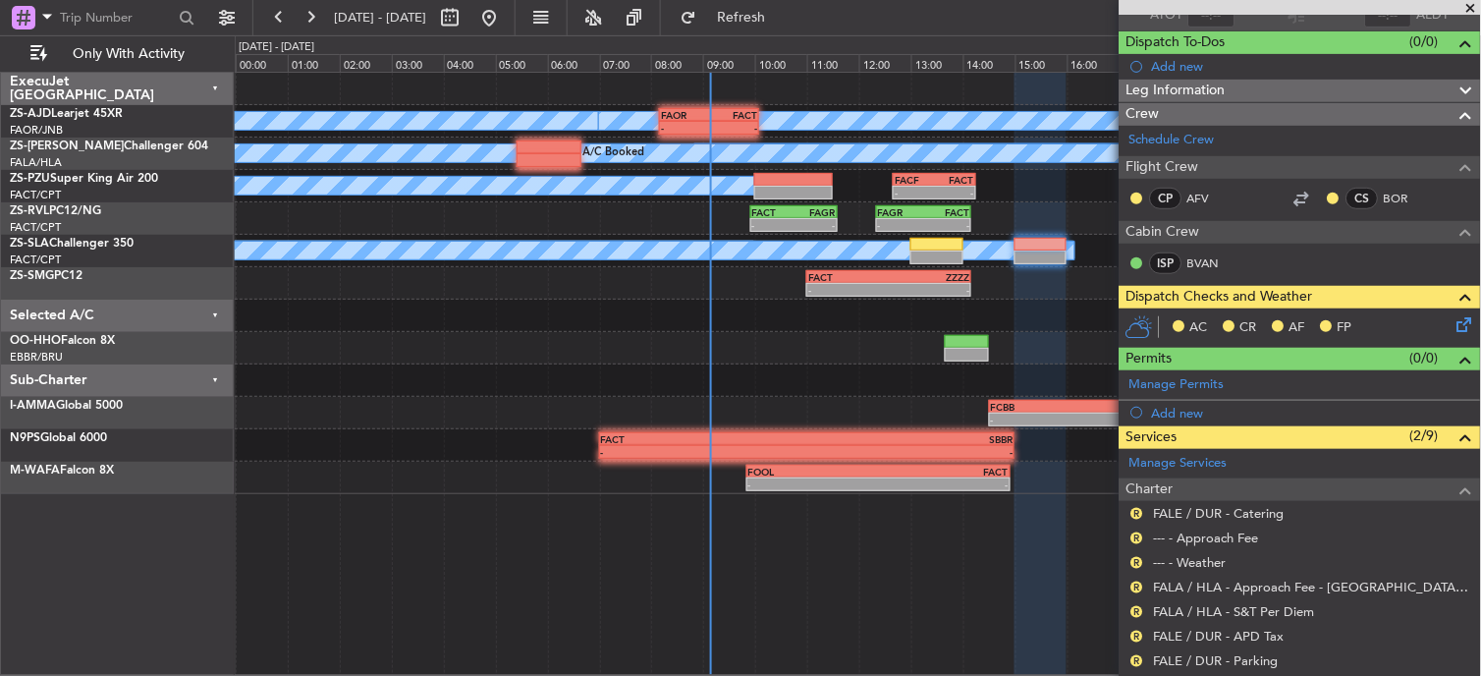
scroll to position [187, 0]
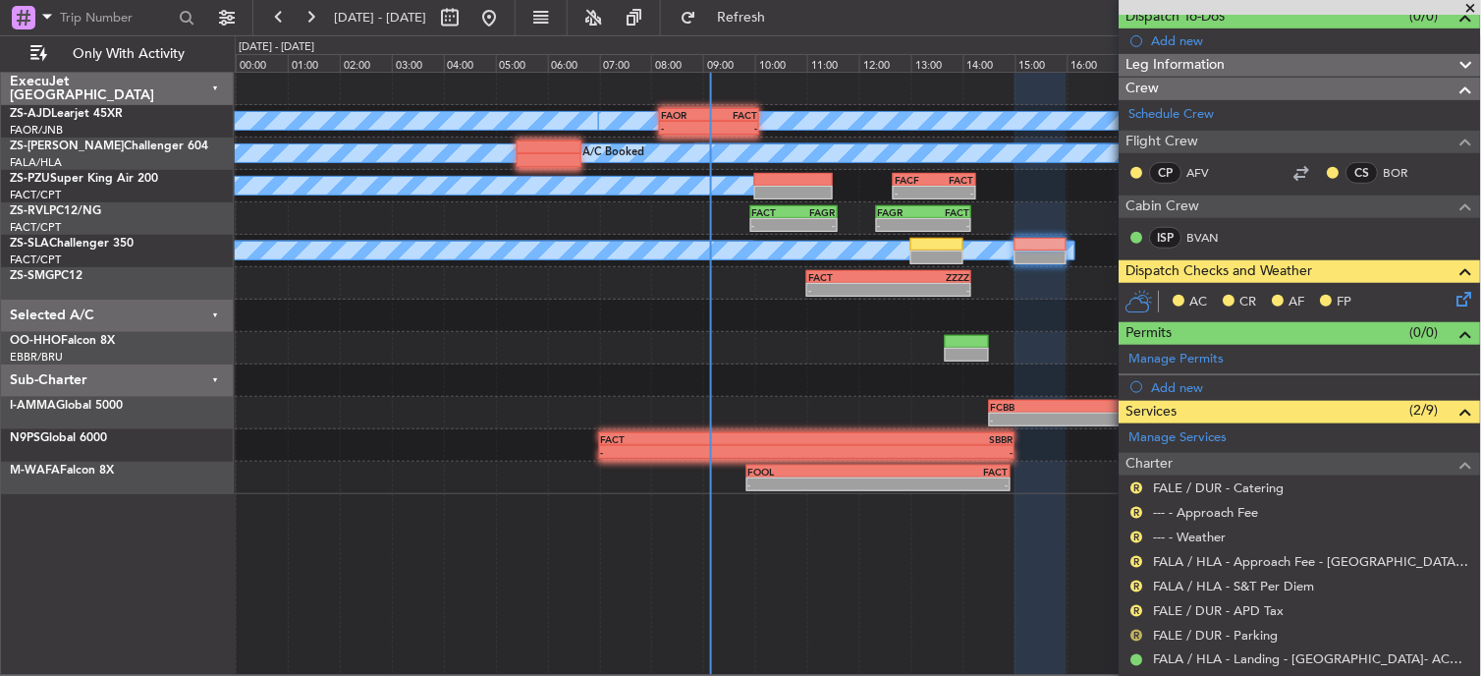
click at [1140, 634] on button "R" at bounding box center [1137, 636] width 12 height 12
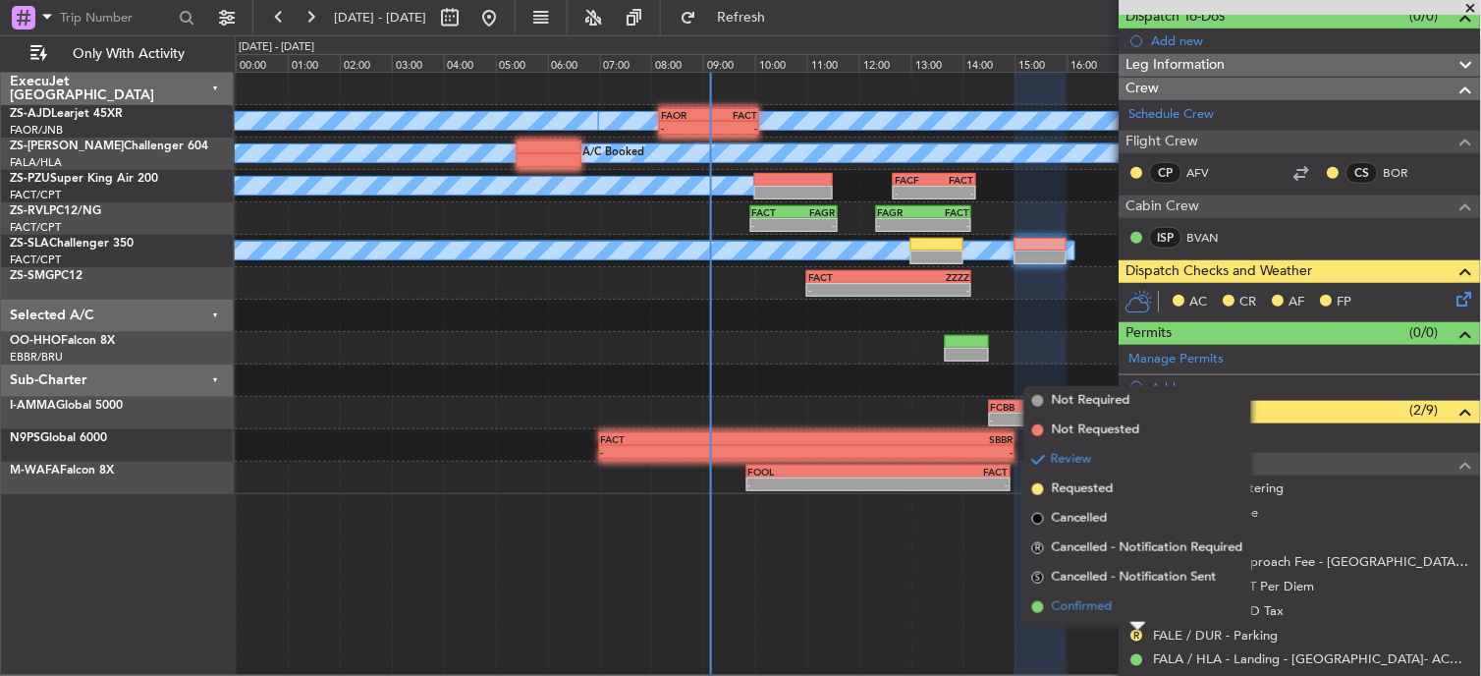
click at [1082, 606] on span "Confirmed" at bounding box center [1082, 607] width 61 height 20
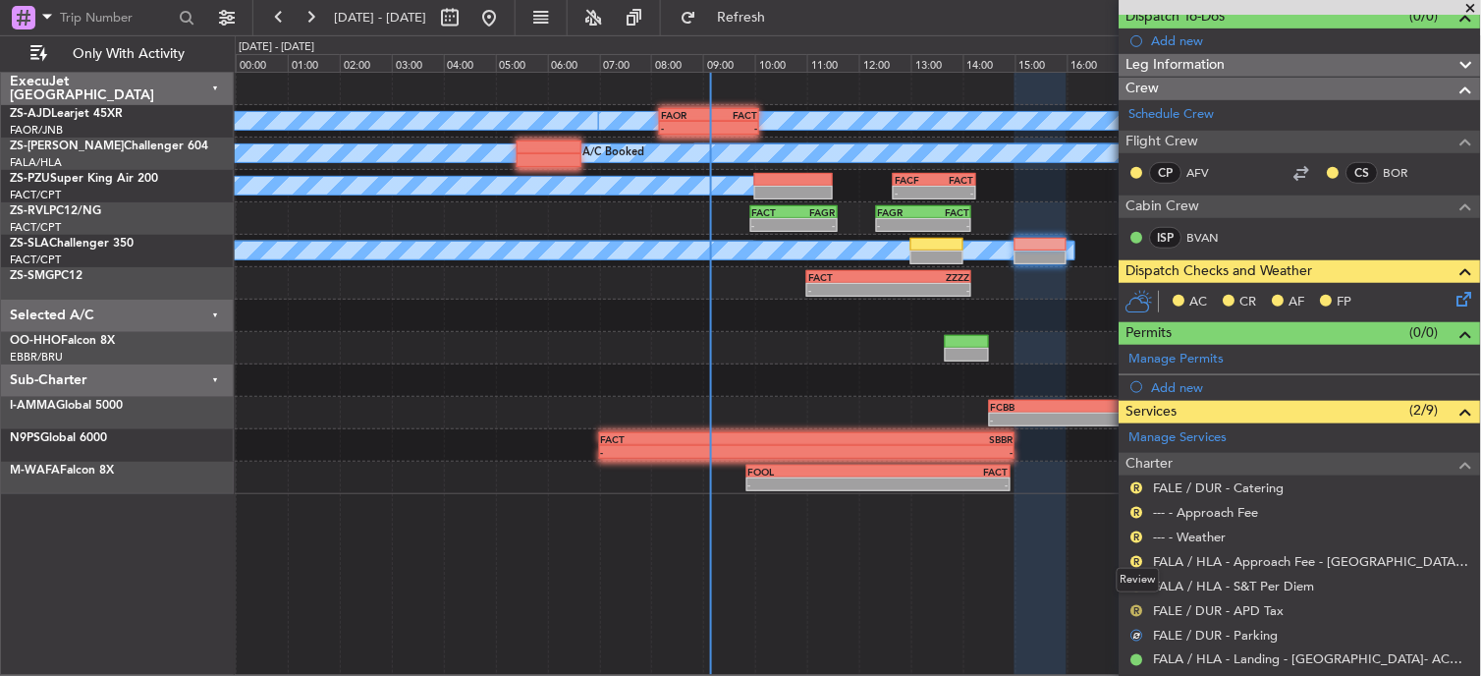
click at [1136, 614] on button "R" at bounding box center [1137, 611] width 12 height 12
click at [1139, 610] on button "R" at bounding box center [1137, 611] width 12 height 12
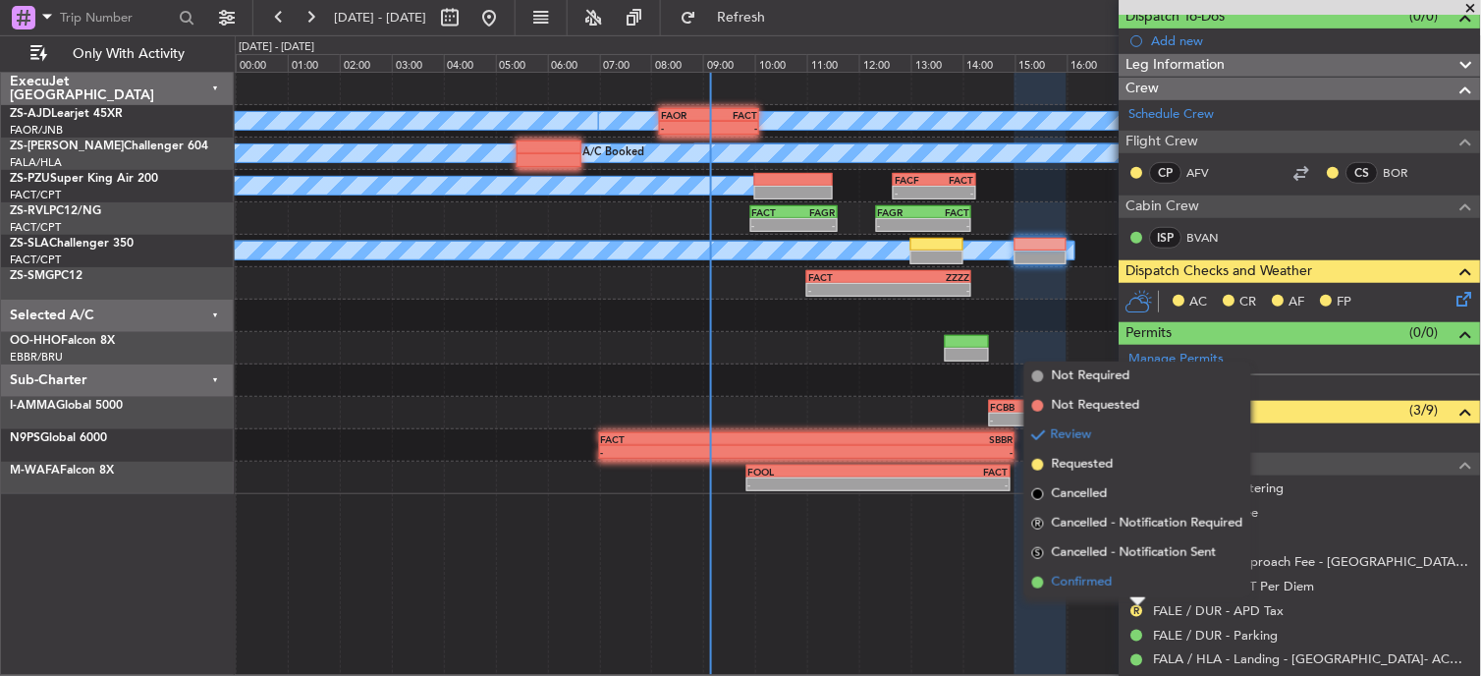
click at [1094, 576] on span "Confirmed" at bounding box center [1082, 583] width 61 height 20
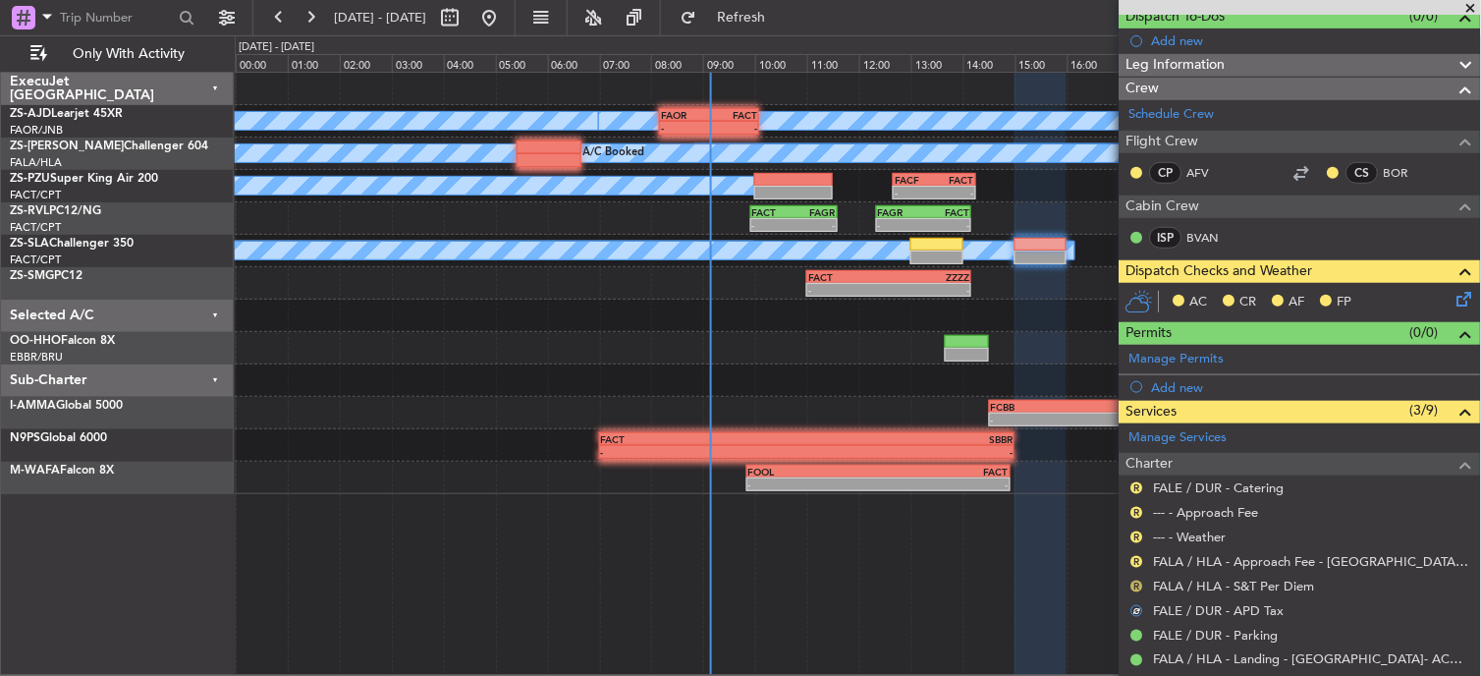
click at [1136, 585] on button "R" at bounding box center [1137, 586] width 12 height 12
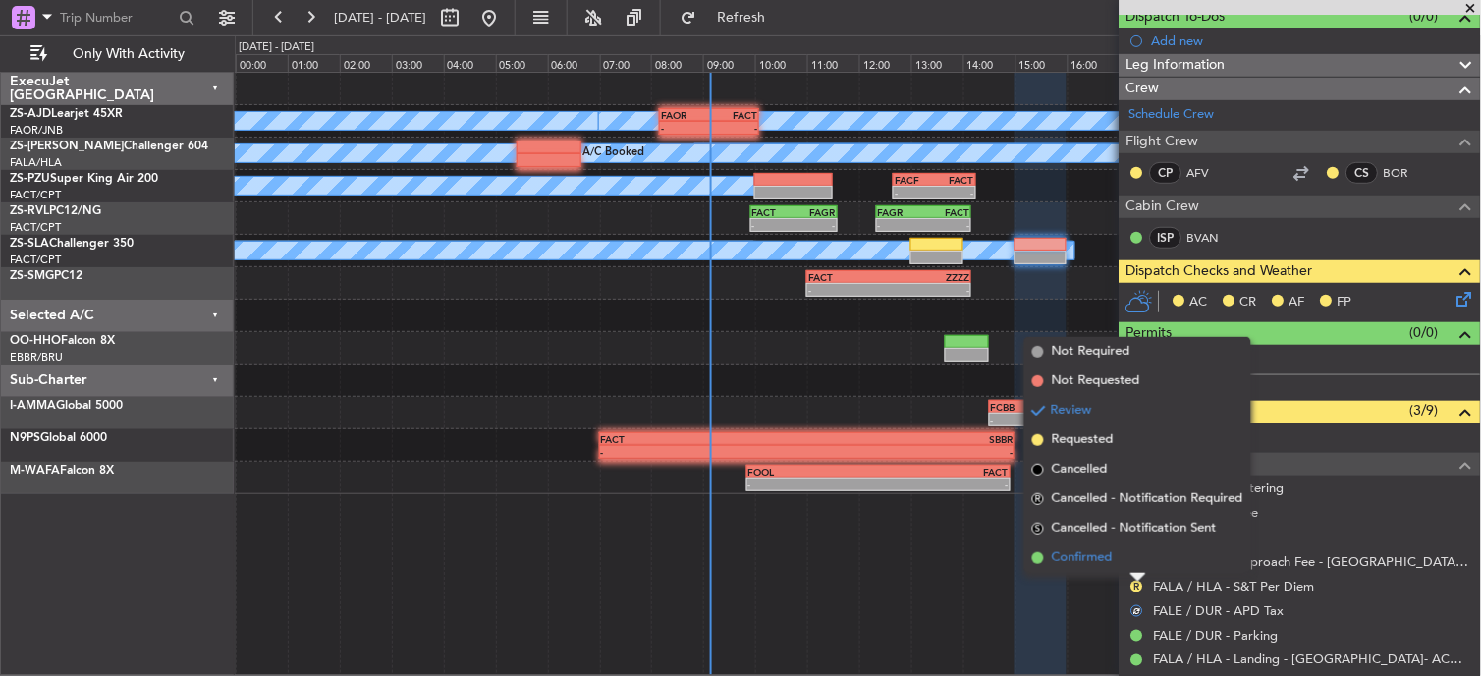
click at [1130, 565] on li "Confirmed" at bounding box center [1137, 557] width 227 height 29
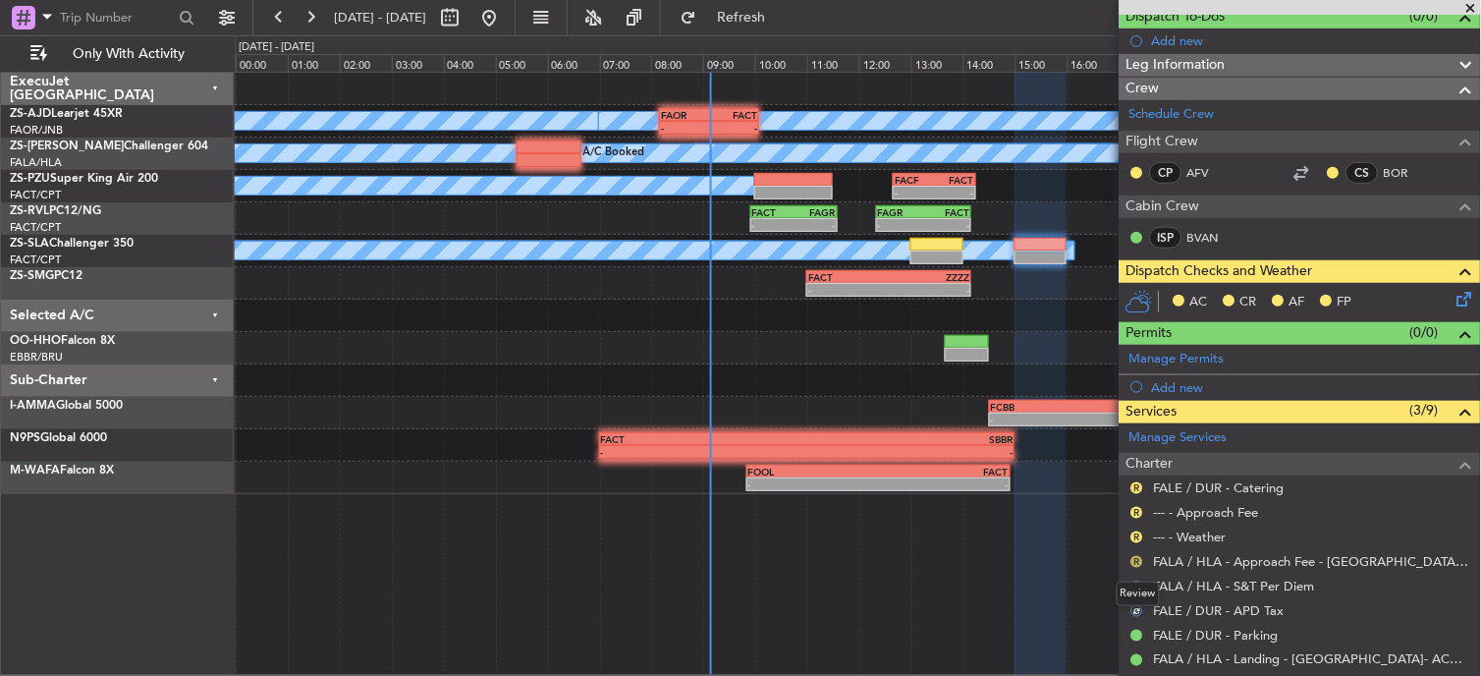
click at [1135, 556] on button "R" at bounding box center [1137, 562] width 12 height 12
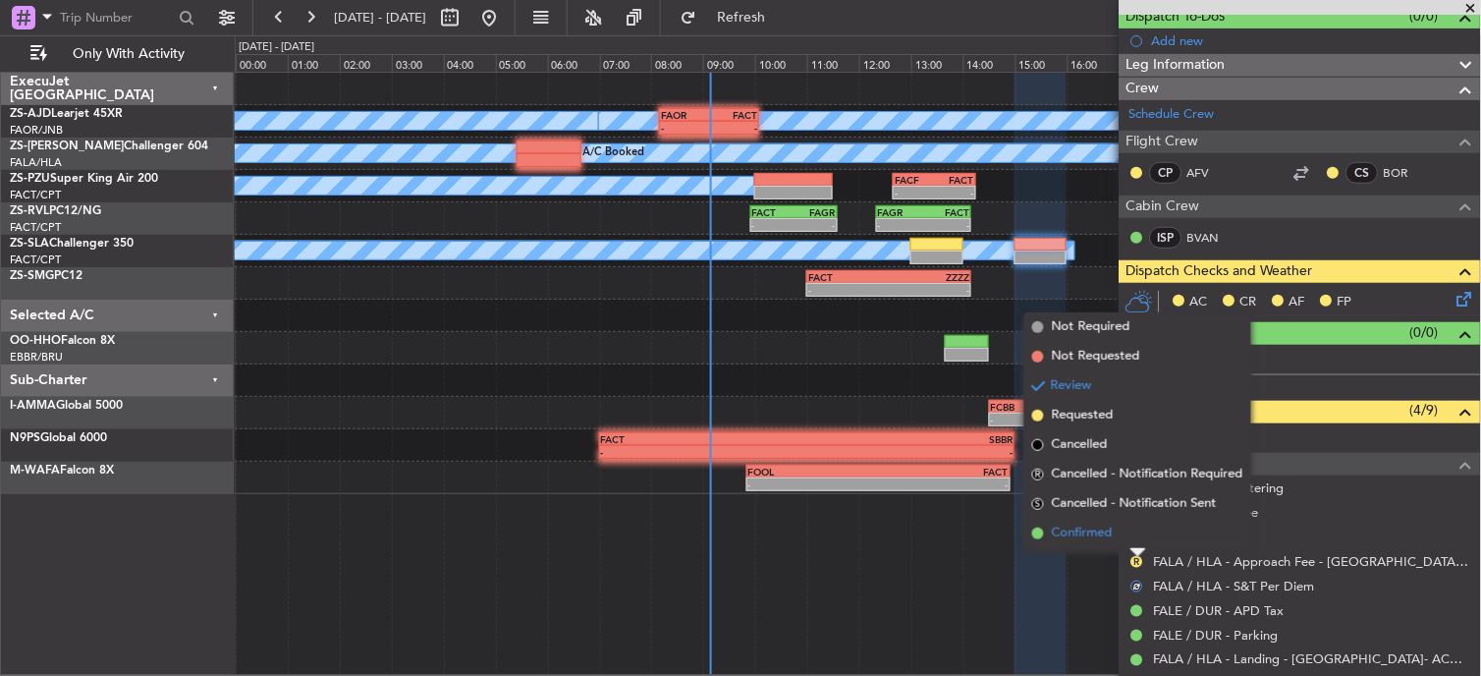
click at [1132, 535] on li "Confirmed" at bounding box center [1137, 533] width 227 height 29
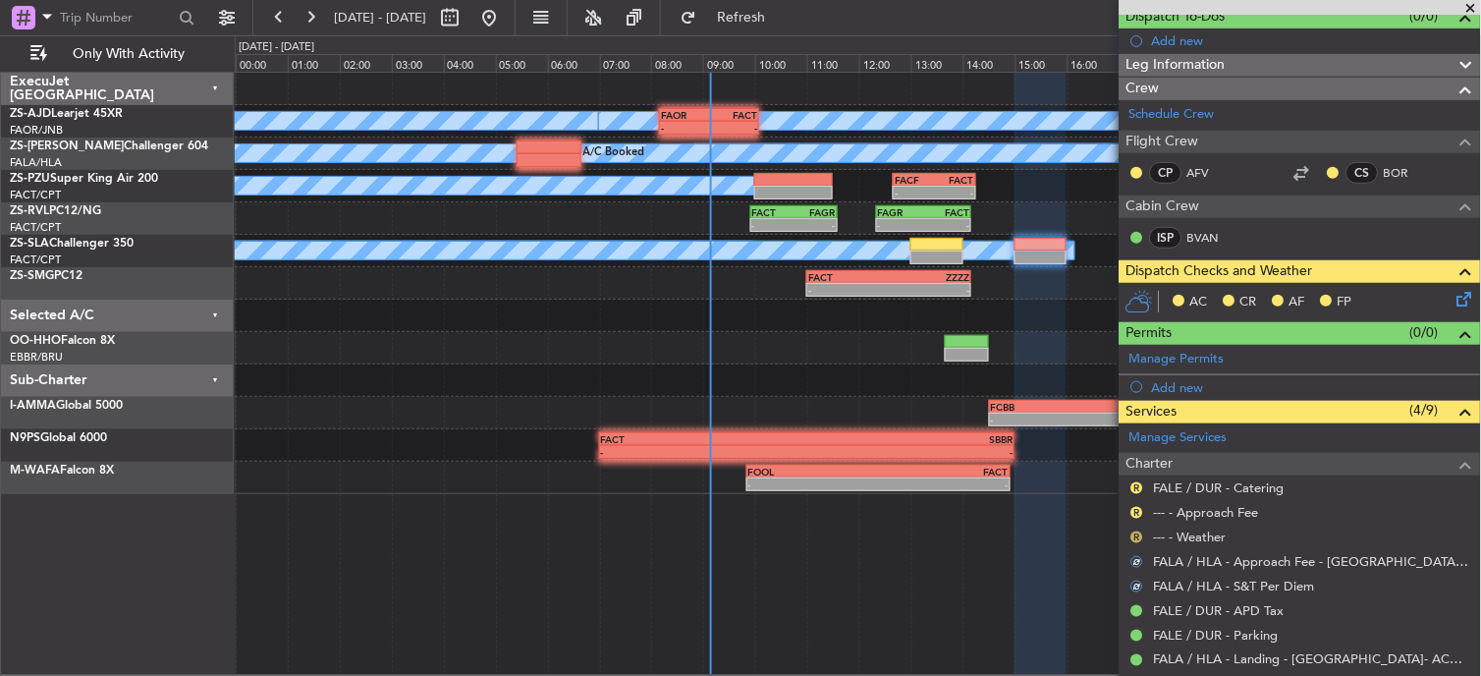
click at [1132, 535] on button "R" at bounding box center [1137, 537] width 12 height 12
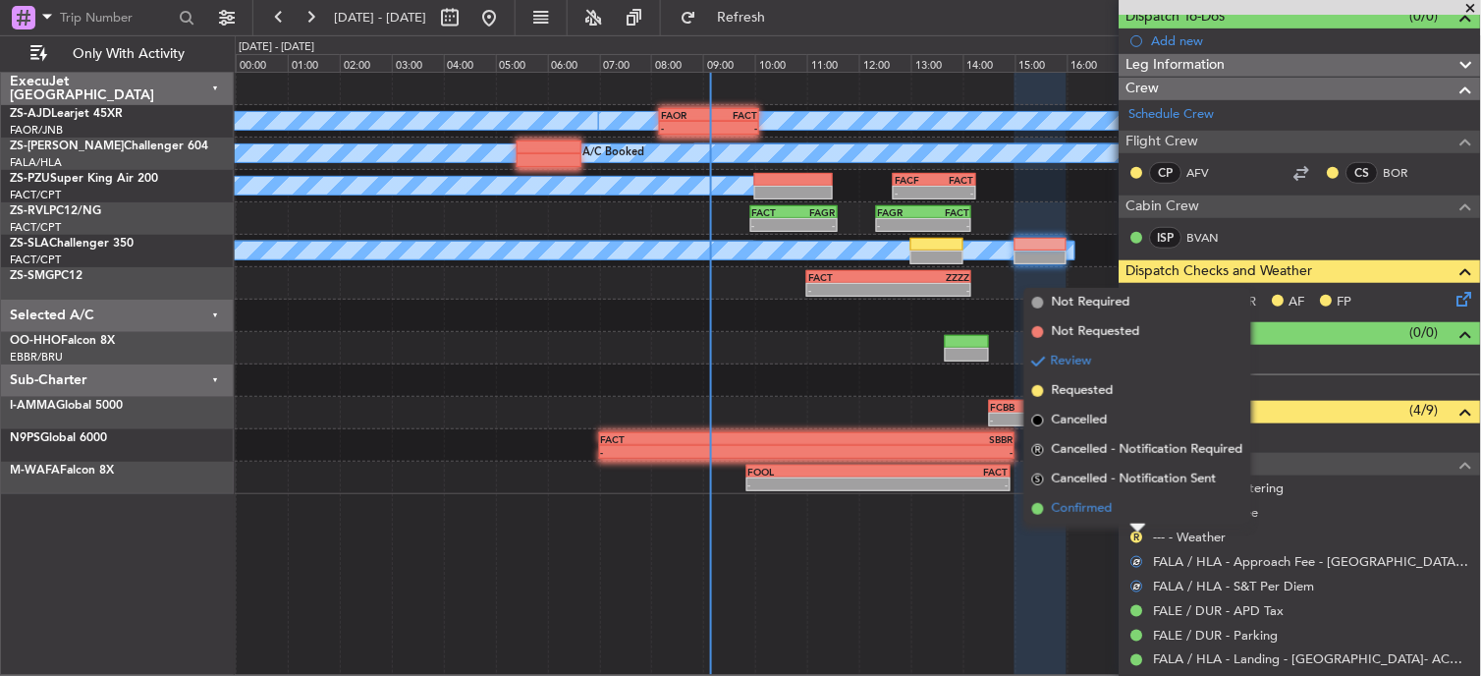
click at [1130, 512] on li "Confirmed" at bounding box center [1137, 508] width 227 height 29
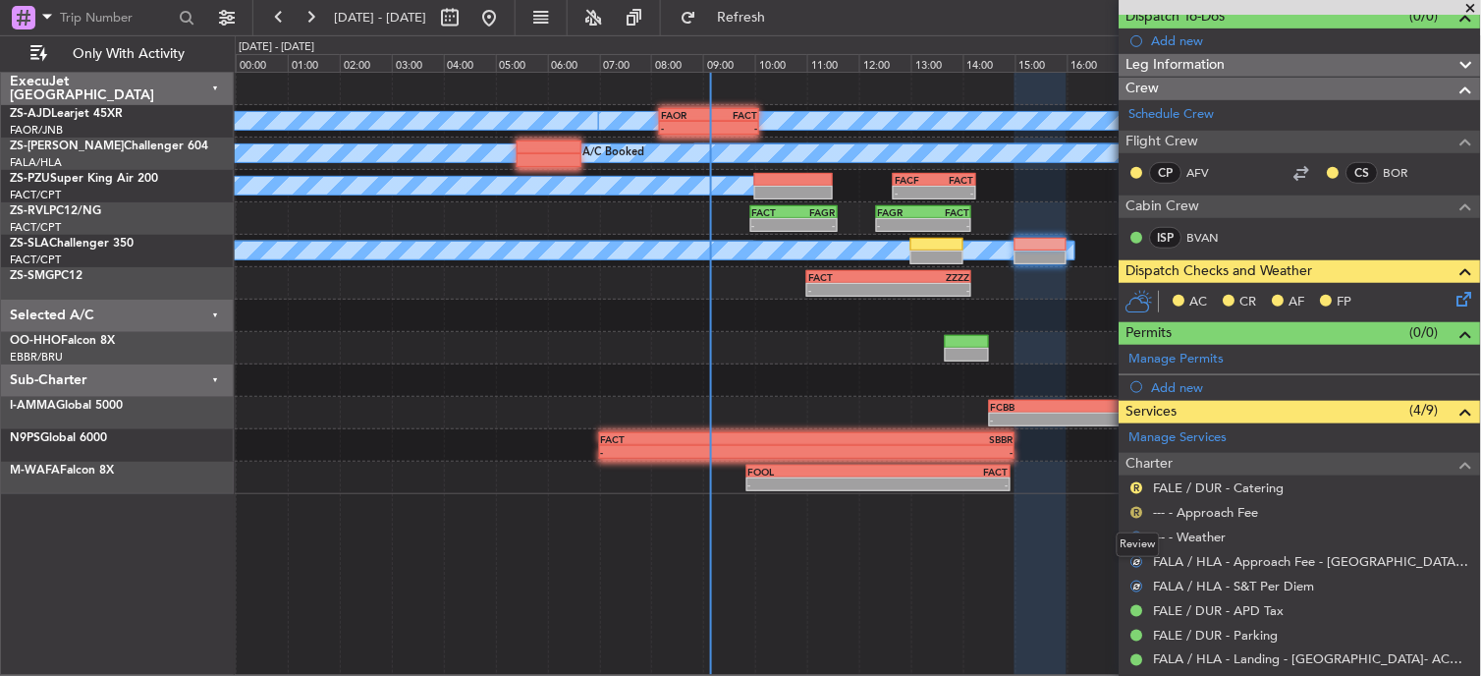
click at [1133, 512] on button "R" at bounding box center [1137, 513] width 12 height 12
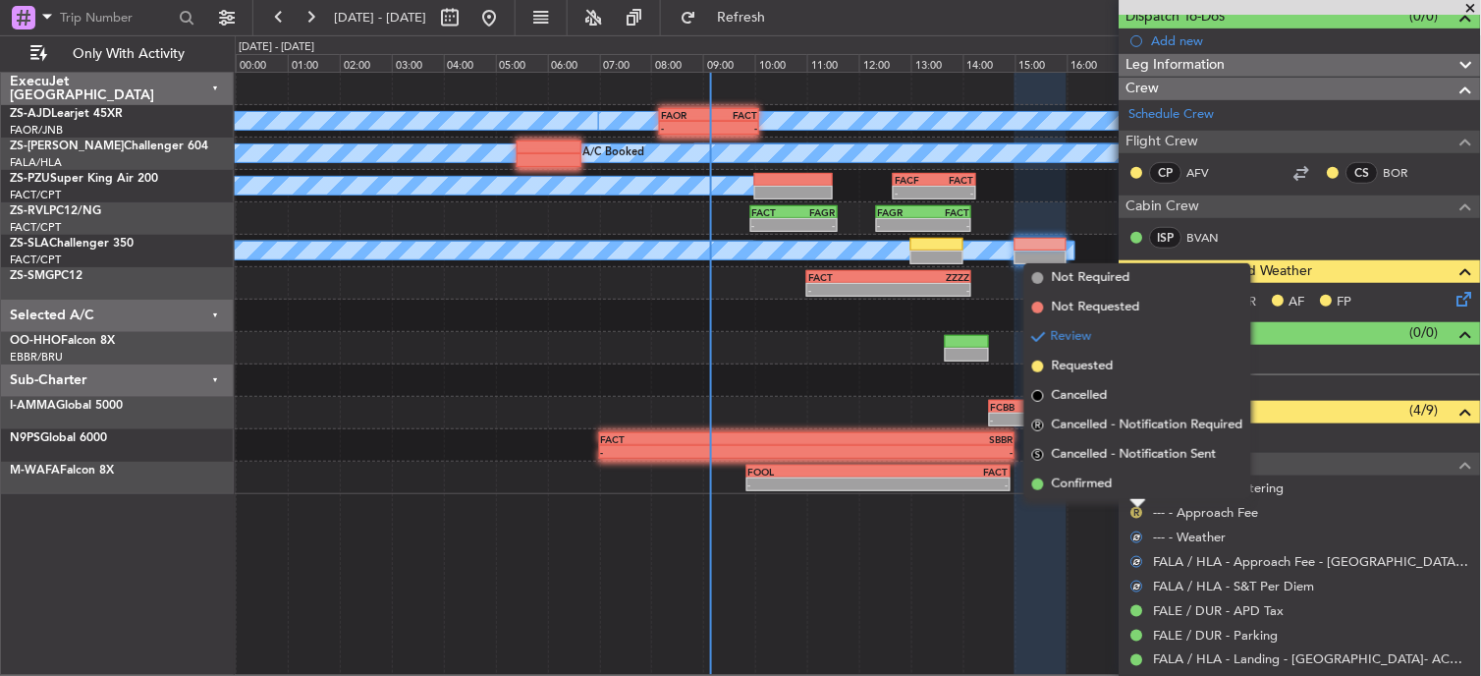
click at [1133, 512] on button "R" at bounding box center [1137, 513] width 12 height 12
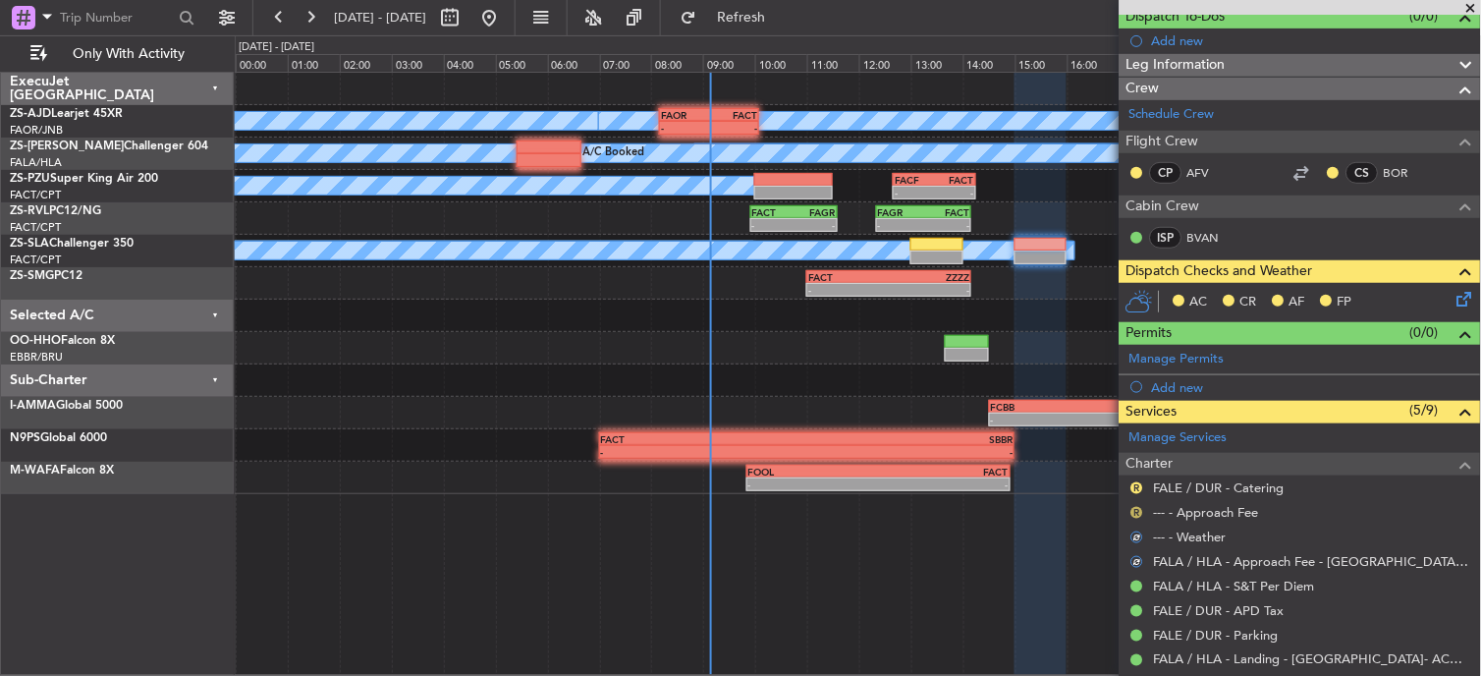
click at [1133, 512] on button "R" at bounding box center [1137, 513] width 12 height 12
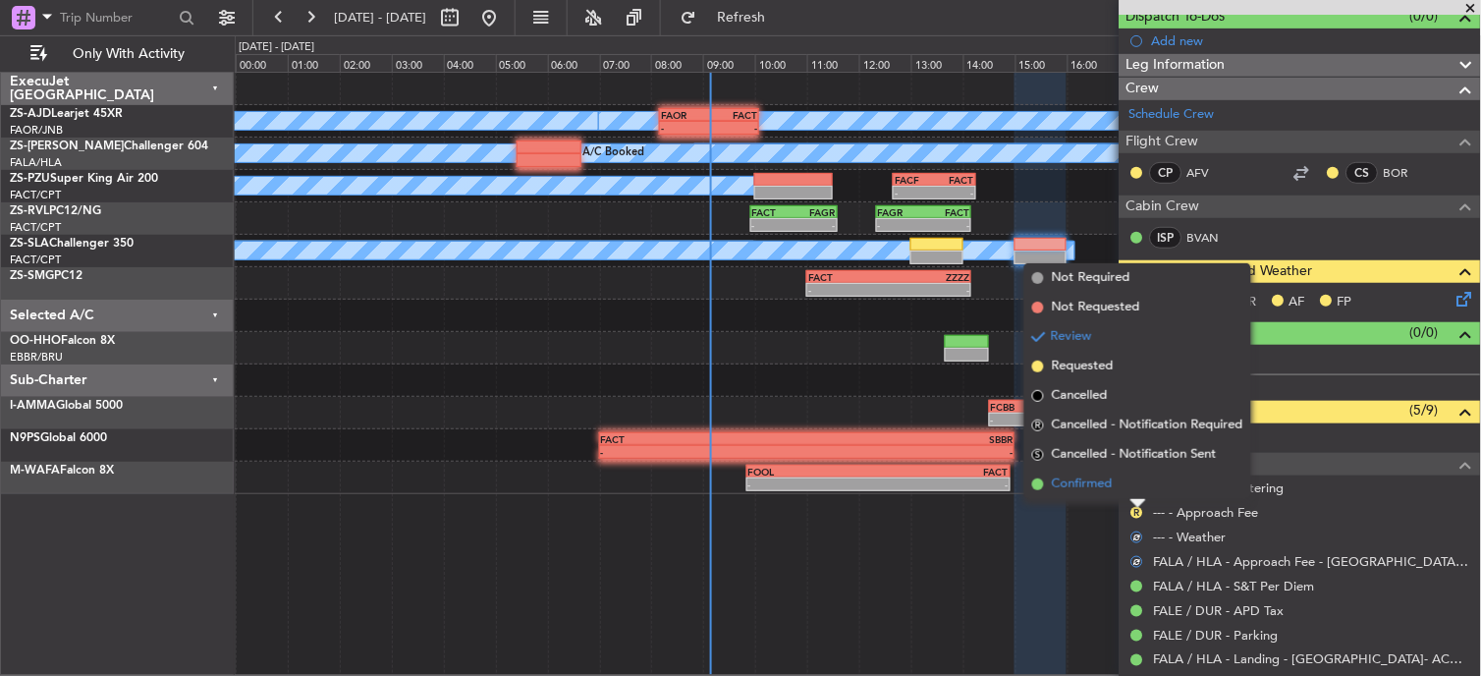
click at [1125, 473] on li "Confirmed" at bounding box center [1137, 483] width 227 height 29
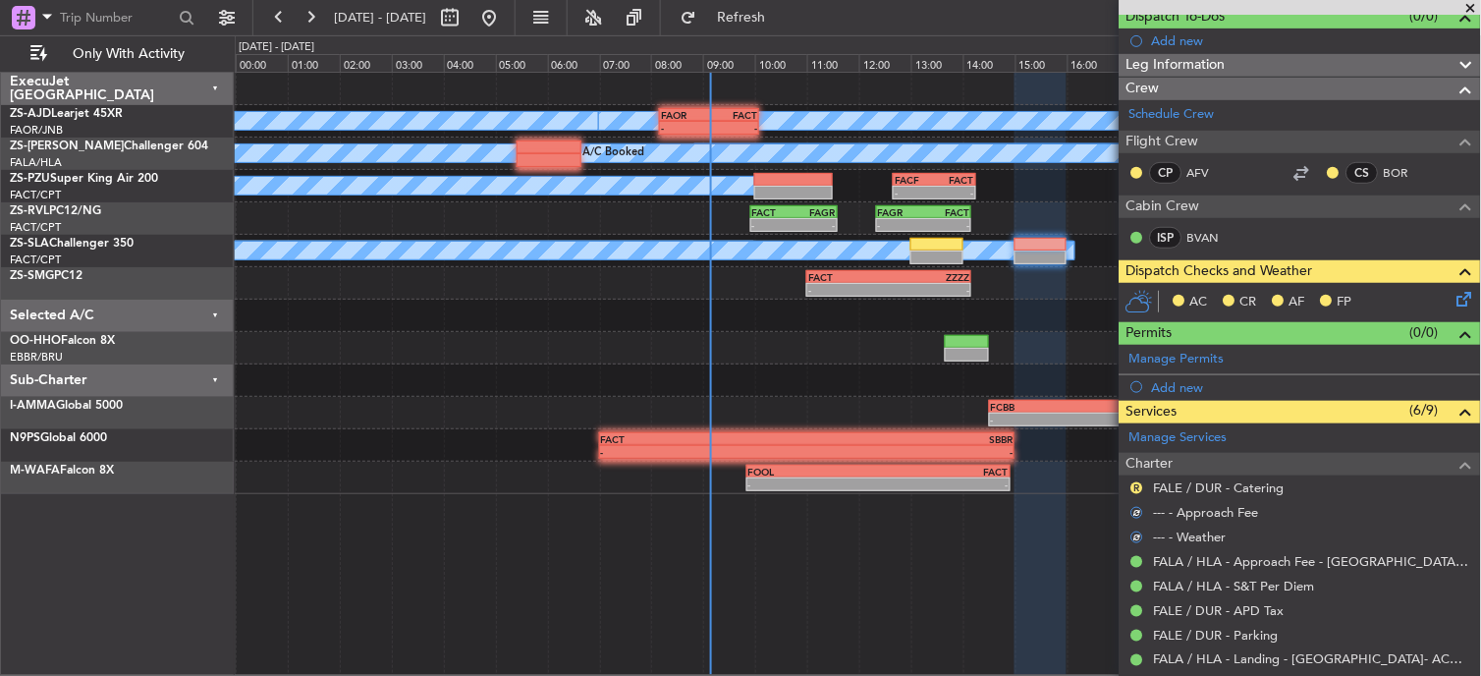
click at [1145, 487] on div "R" at bounding box center [1138, 488] width 16 height 16
click at [1144, 487] on div "R" at bounding box center [1138, 488] width 16 height 16
click at [1135, 487] on button "R" at bounding box center [1137, 488] width 12 height 12
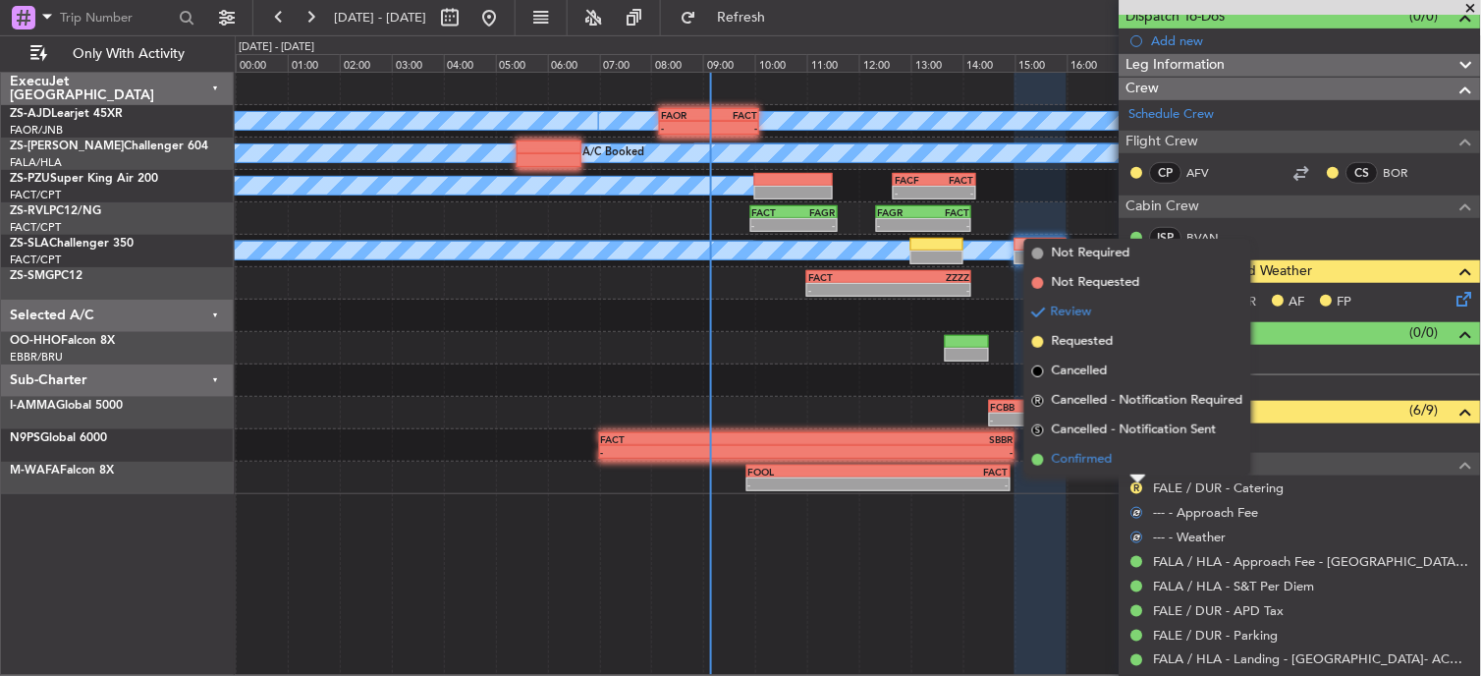
click at [1130, 454] on li "Confirmed" at bounding box center [1137, 459] width 227 height 29
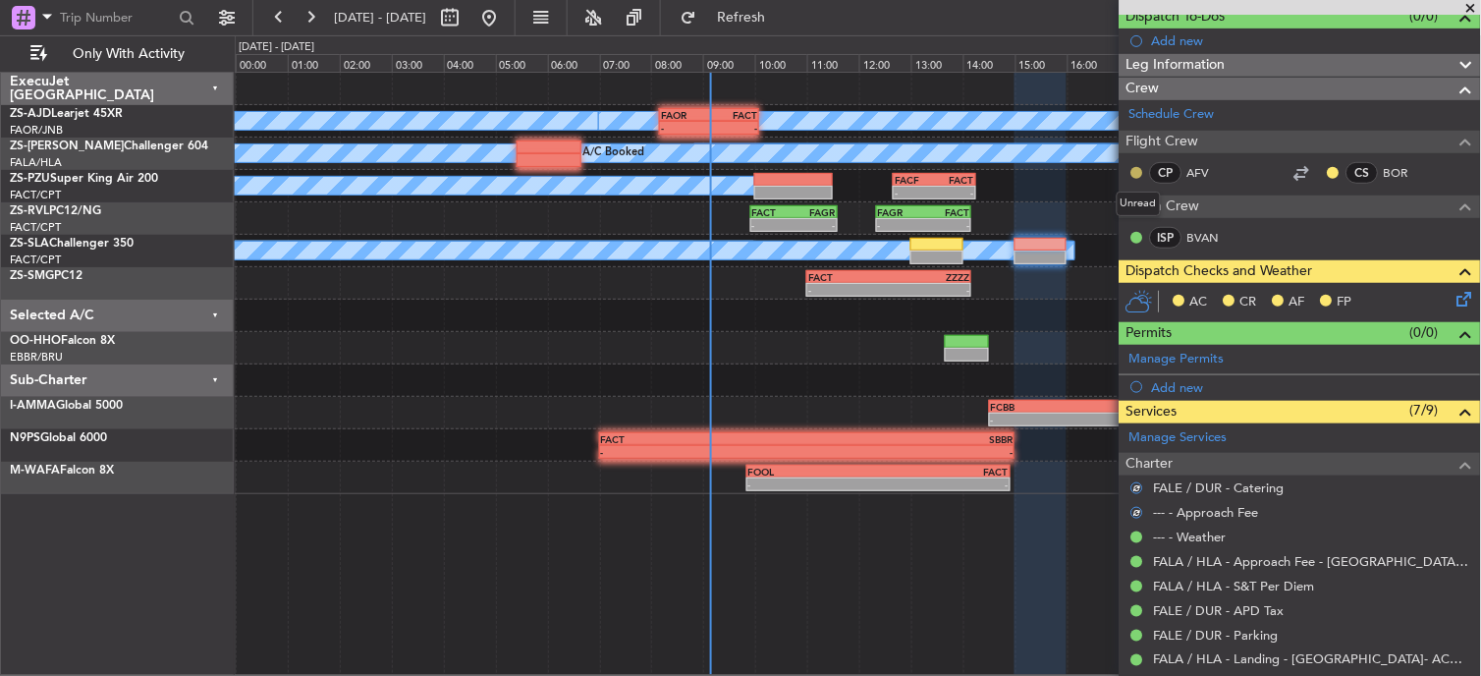
click at [1137, 173] on button at bounding box center [1137, 173] width 12 height 12
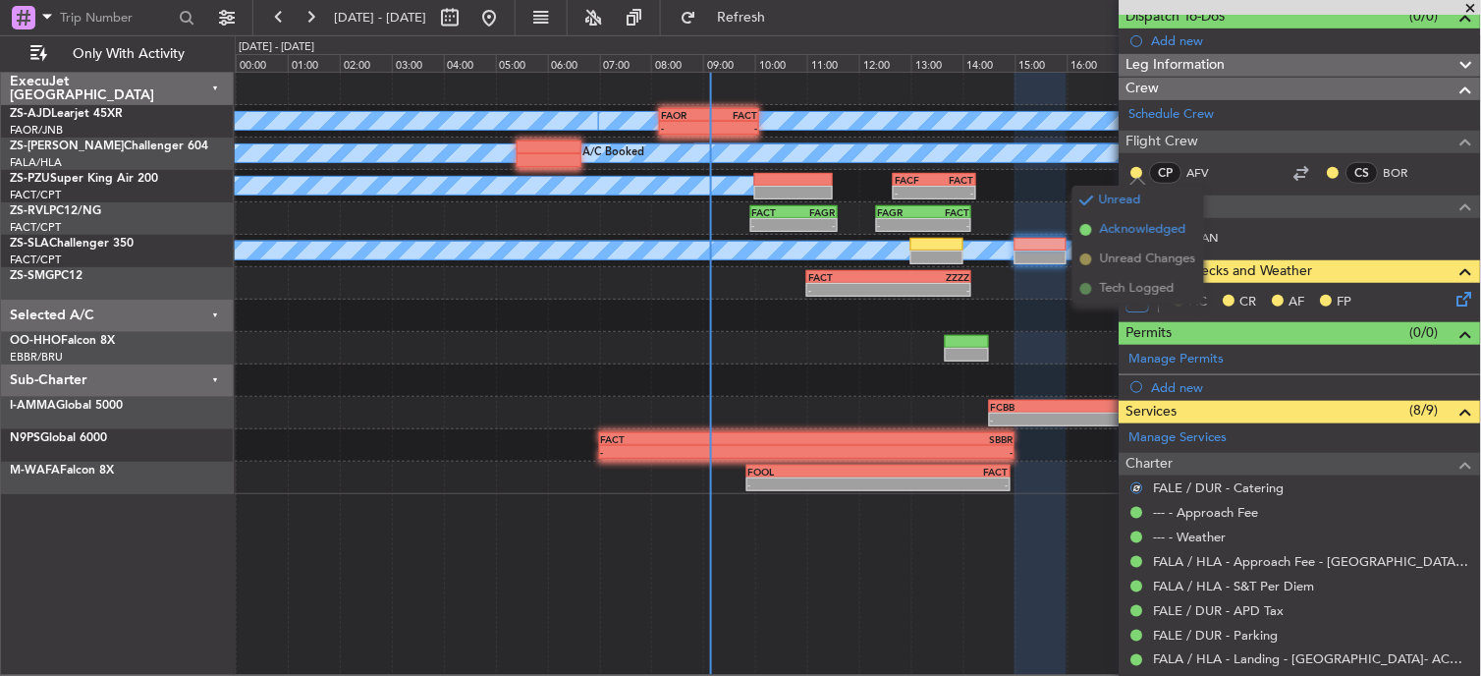
click at [1113, 222] on span "Acknowledged" at bounding box center [1143, 230] width 86 height 20
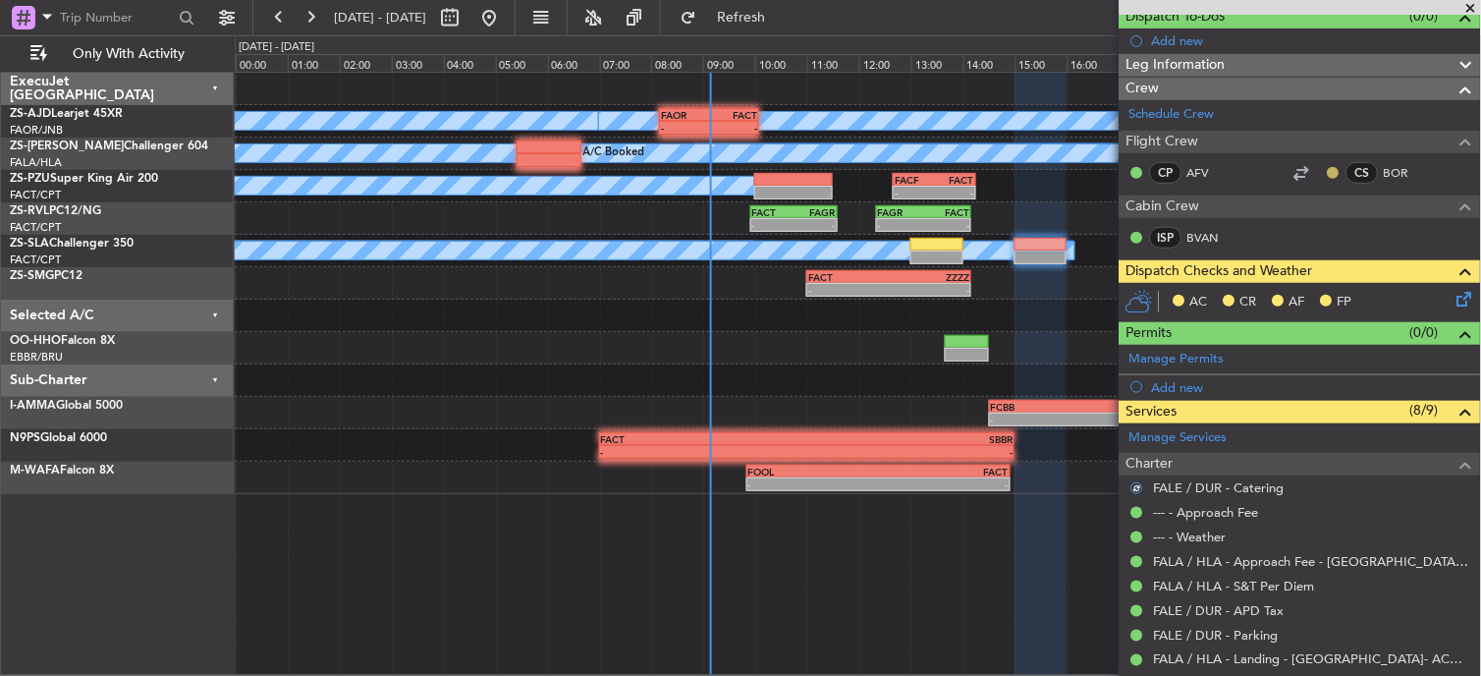
click at [1328, 169] on button at bounding box center [1334, 173] width 12 height 12
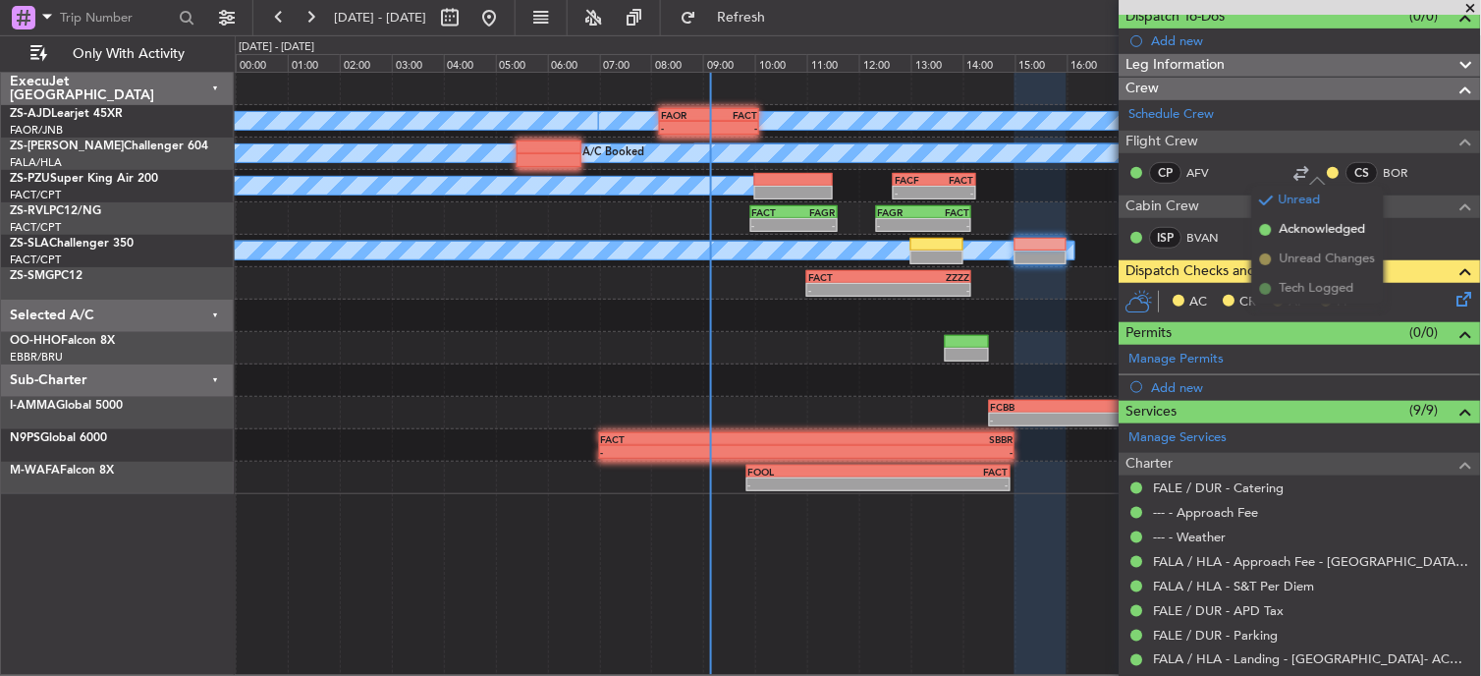
click at [1330, 224] on span "Acknowledged" at bounding box center [1323, 230] width 86 height 20
click at [1454, 292] on icon at bounding box center [1462, 296] width 16 height 16
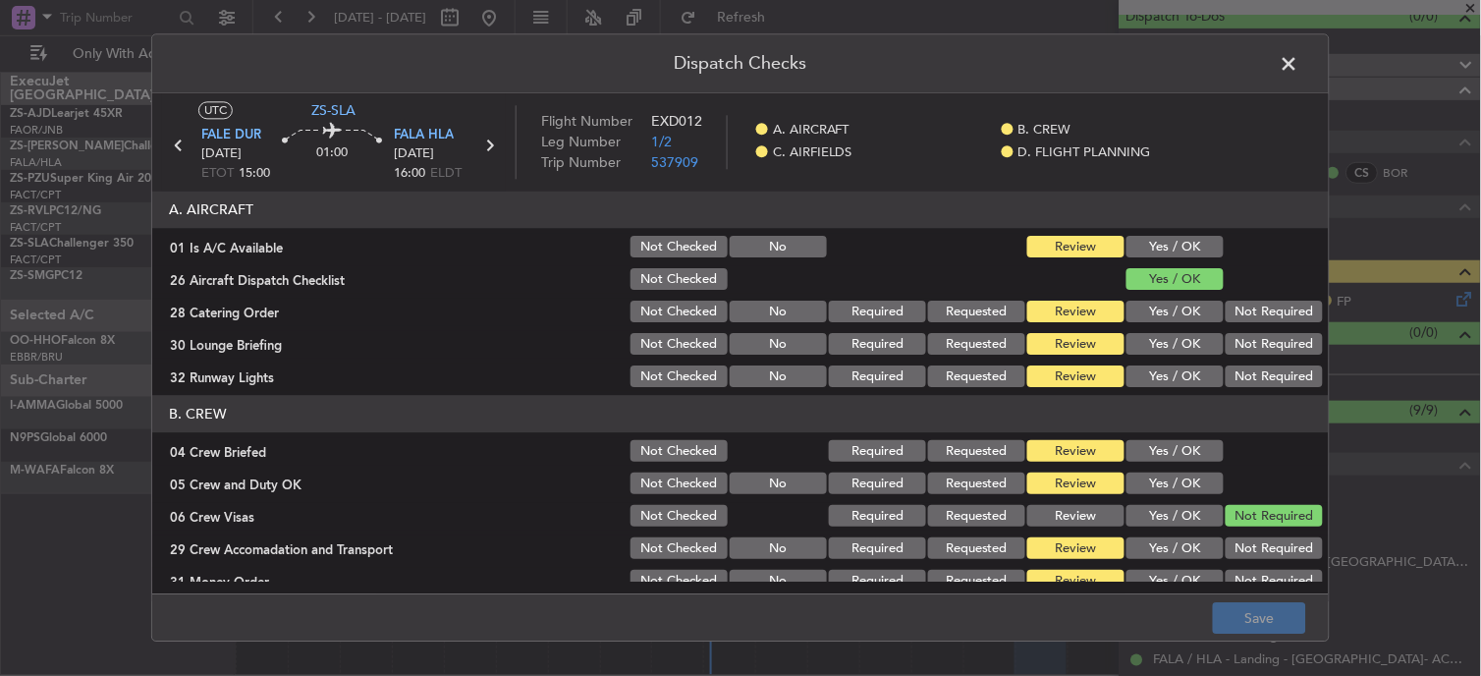
click at [1194, 234] on div "Yes / OK" at bounding box center [1173, 248] width 99 height 28
click at [1186, 242] on button "Yes / OK" at bounding box center [1175, 248] width 97 height 22
click at [1270, 315] on button "Not Required" at bounding box center [1274, 313] width 97 height 22
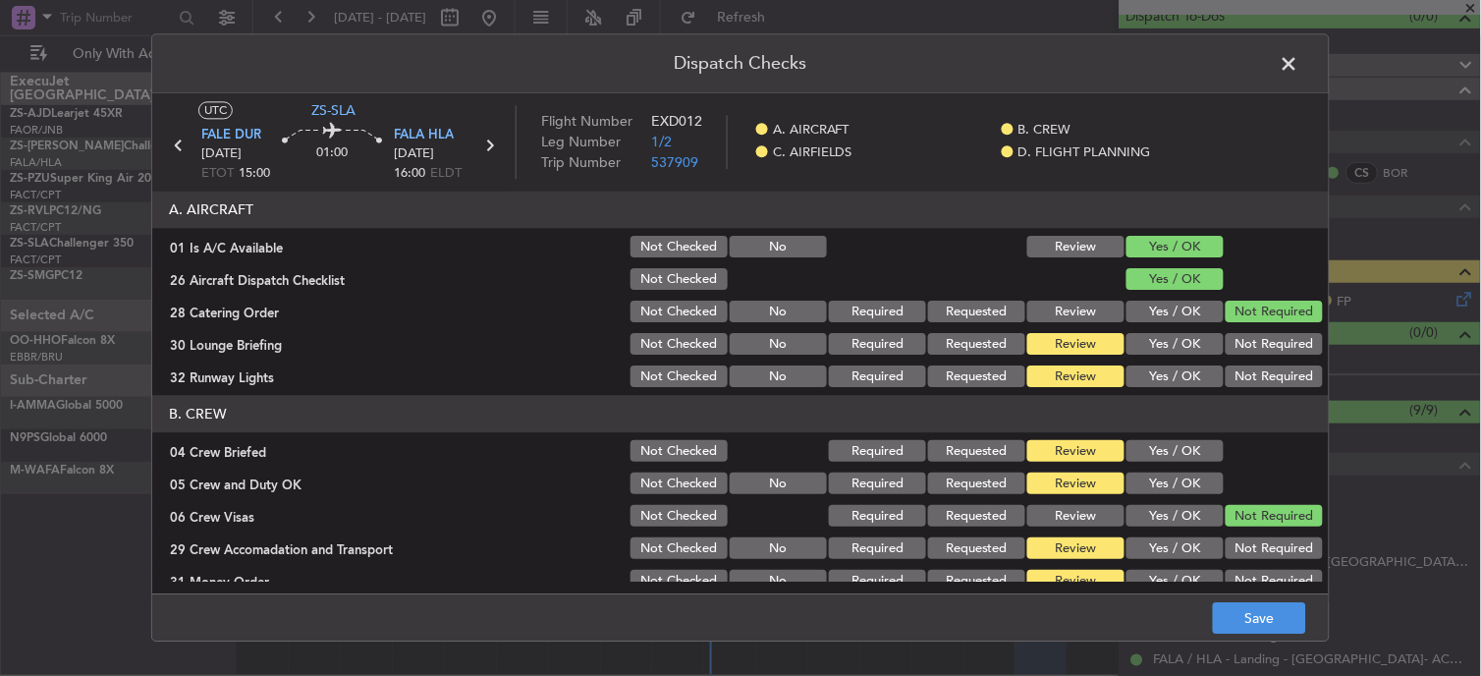
click at [1267, 342] on button "Not Required" at bounding box center [1274, 345] width 97 height 22
click at [1265, 371] on button "Not Required" at bounding box center [1274, 377] width 97 height 22
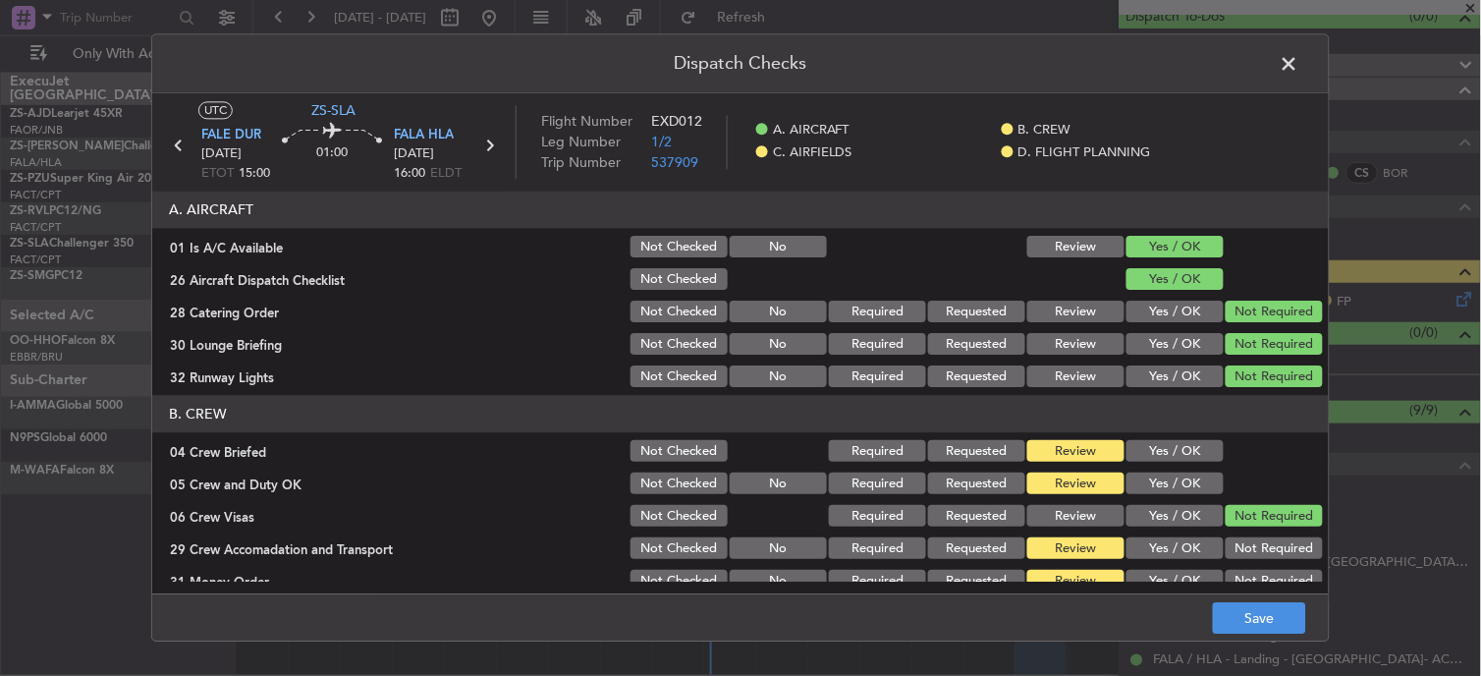
click at [1181, 466] on section "B. CREW 04 Crew Briefed Not Checked Required Requested Review Yes / OK 05 Crew …" at bounding box center [740, 512] width 1177 height 232
click at [1182, 446] on button "Yes / OK" at bounding box center [1175, 452] width 97 height 22
click at [1181, 471] on div "Yes / OK" at bounding box center [1173, 484] width 99 height 28
click at [1186, 487] on button "Yes / OK" at bounding box center [1175, 484] width 97 height 22
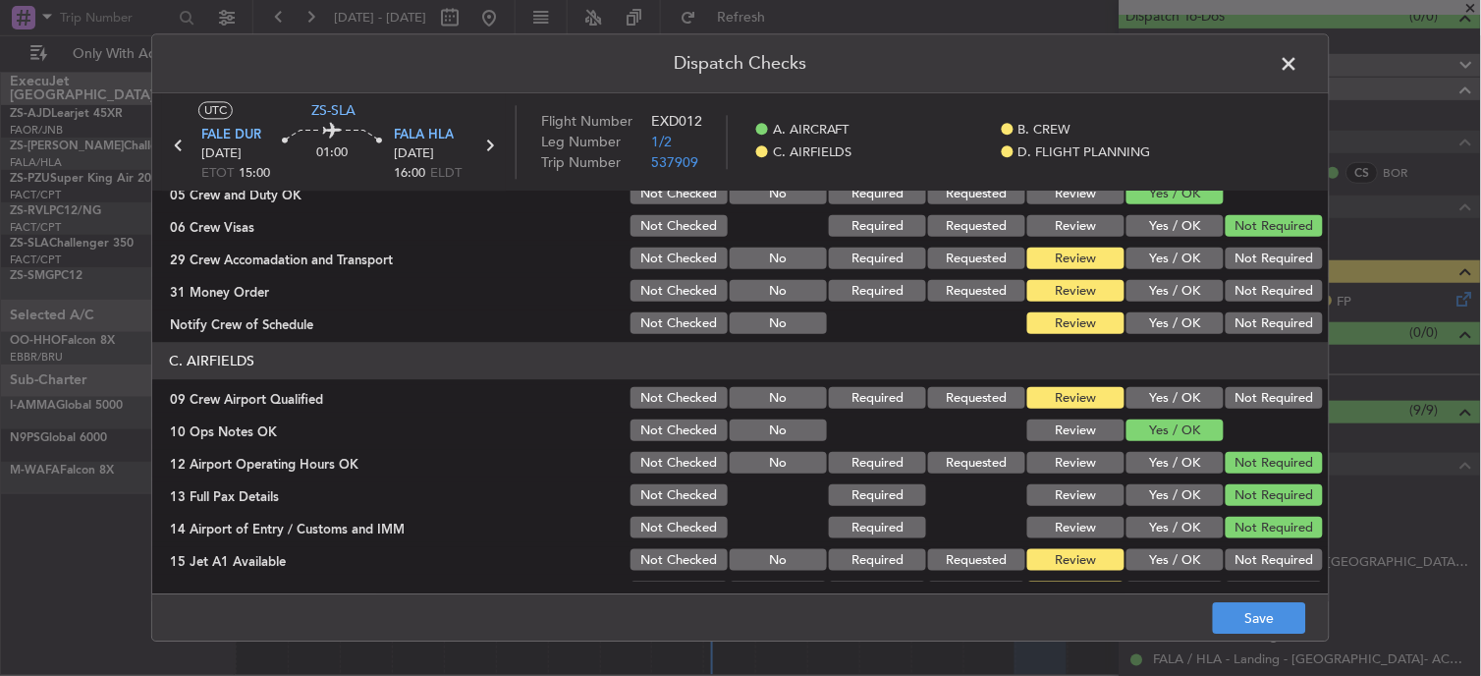
scroll to position [305, 0]
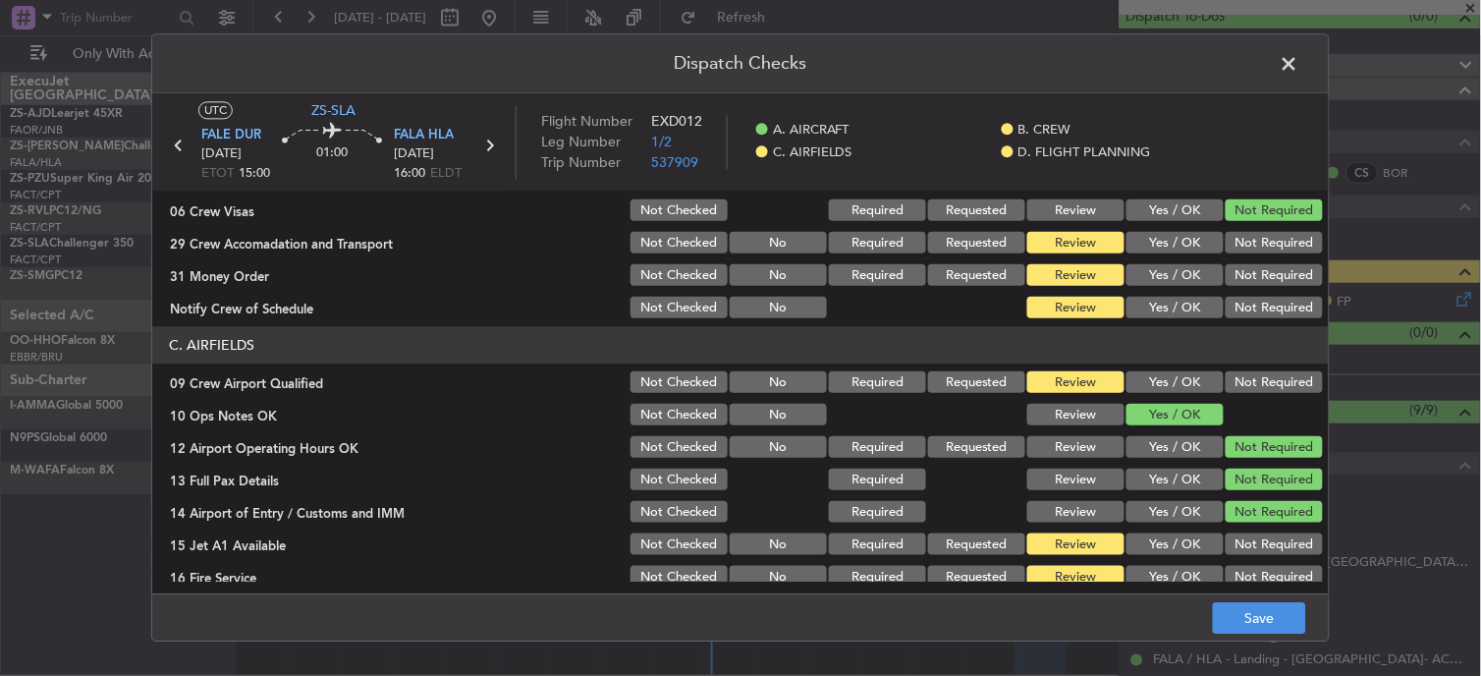
drag, startPoint x: 1262, startPoint y: 241, endPoint x: 1262, endPoint y: 257, distance: 16.7
click at [1262, 257] on section "B. CREW 04 Crew Briefed Not Checked Required Requested Review Yes / OK 05 Crew …" at bounding box center [740, 206] width 1177 height 232
click at [1261, 240] on button "Not Required" at bounding box center [1274, 244] width 97 height 22
click at [1257, 277] on button "Not Required" at bounding box center [1274, 276] width 97 height 22
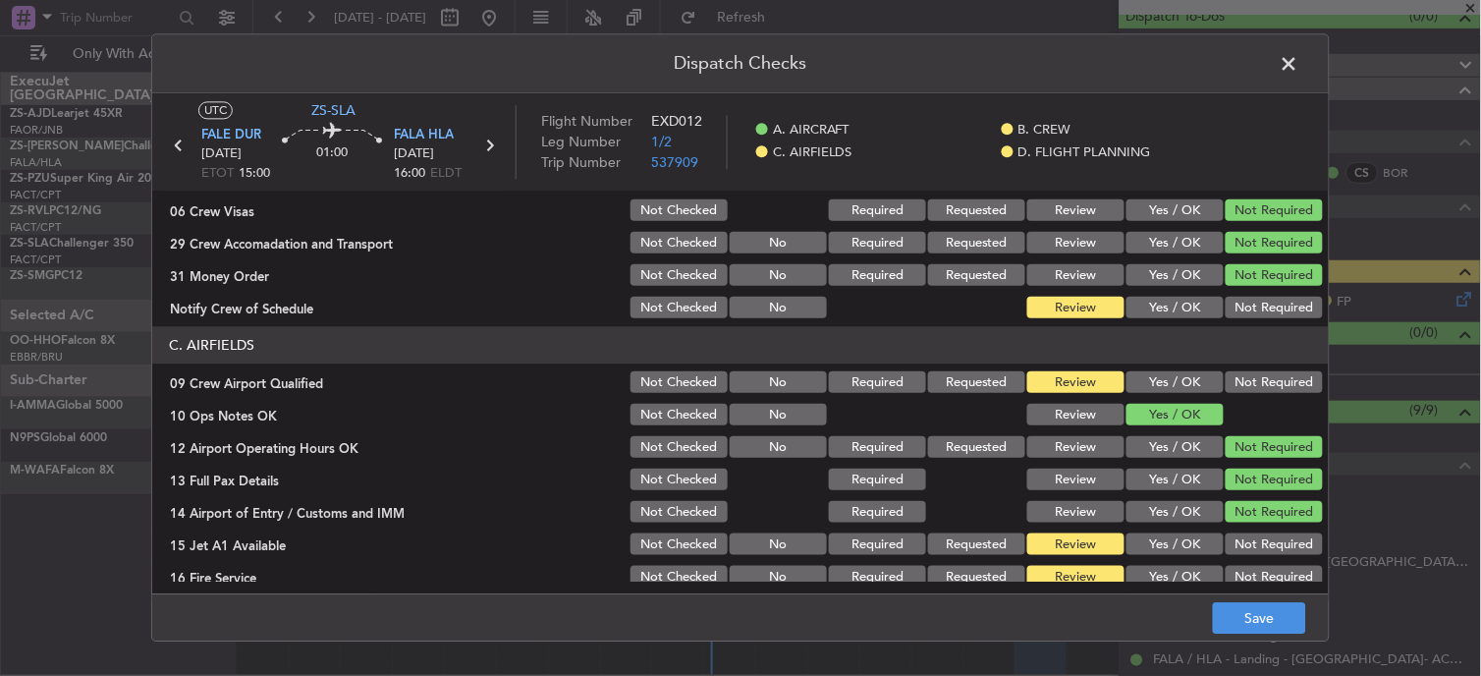
click at [1257, 299] on button "Not Required" at bounding box center [1274, 309] width 97 height 22
click at [1251, 379] on button "Not Required" at bounding box center [1274, 383] width 97 height 22
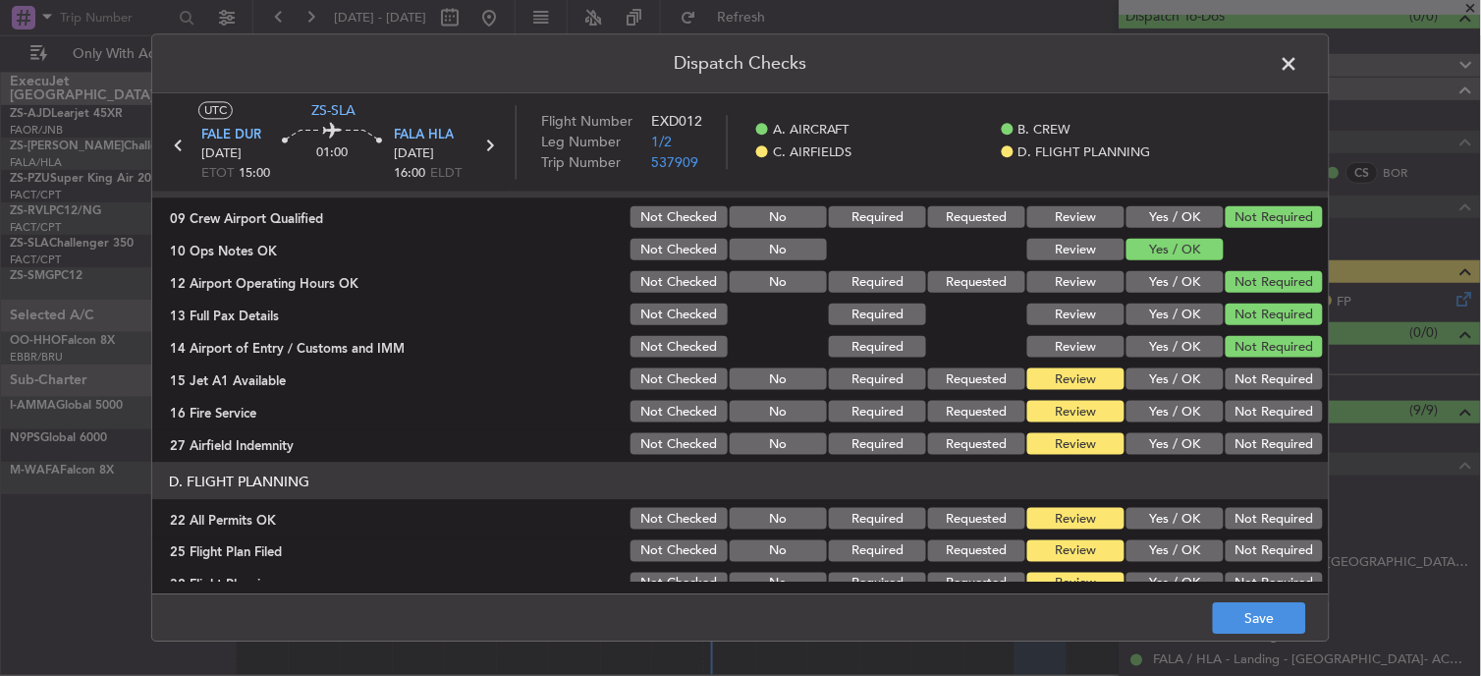
scroll to position [491, 0]
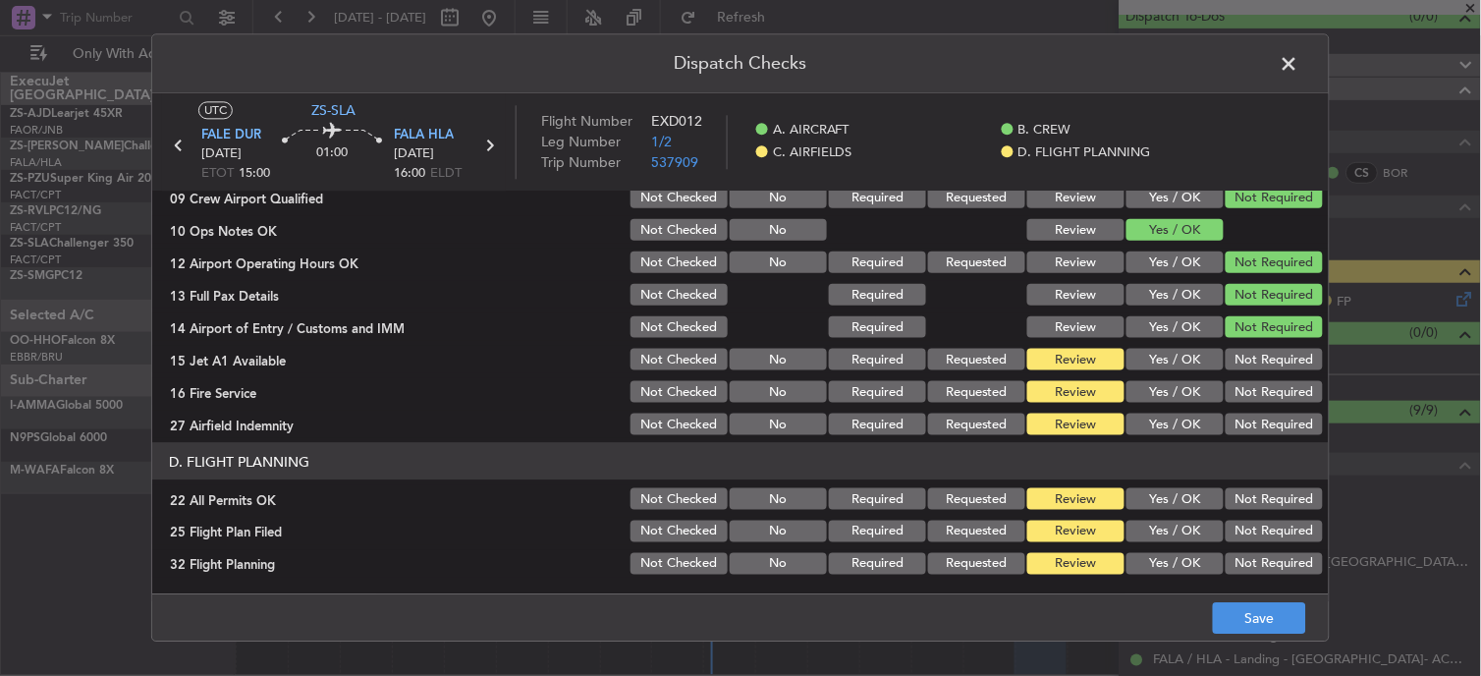
drag, startPoint x: 1272, startPoint y: 366, endPoint x: 1272, endPoint y: 381, distance: 14.7
click at [1272, 381] on section "C. AIRFIELDS 09 Crew Airport Qualified Not Checked No Required Requested Review…" at bounding box center [740, 289] width 1177 height 297
click at [1272, 381] on button "Not Required" at bounding box center [1274, 392] width 97 height 22
click at [1270, 359] on button "Not Required" at bounding box center [1274, 360] width 97 height 22
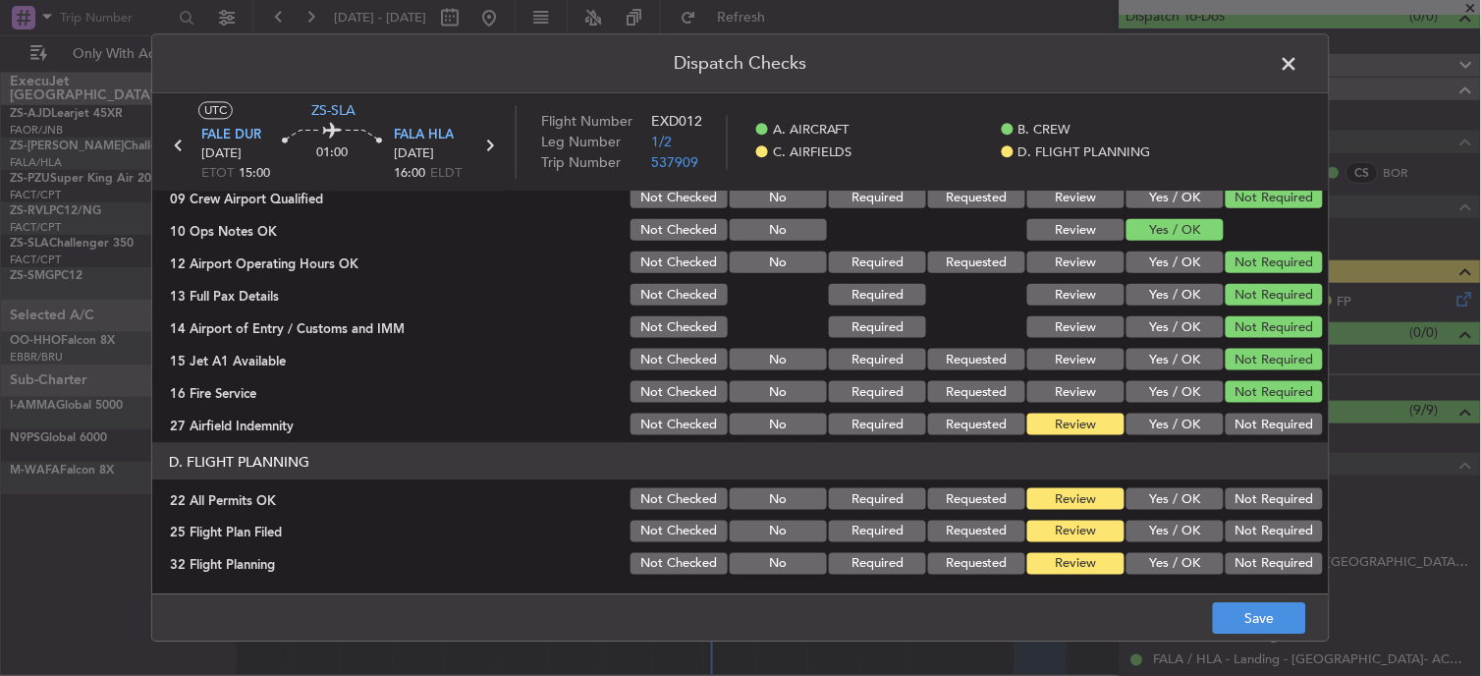
click at [1261, 417] on button "Not Required" at bounding box center [1274, 425] width 97 height 22
click at [1254, 488] on button "Not Required" at bounding box center [1274, 499] width 97 height 22
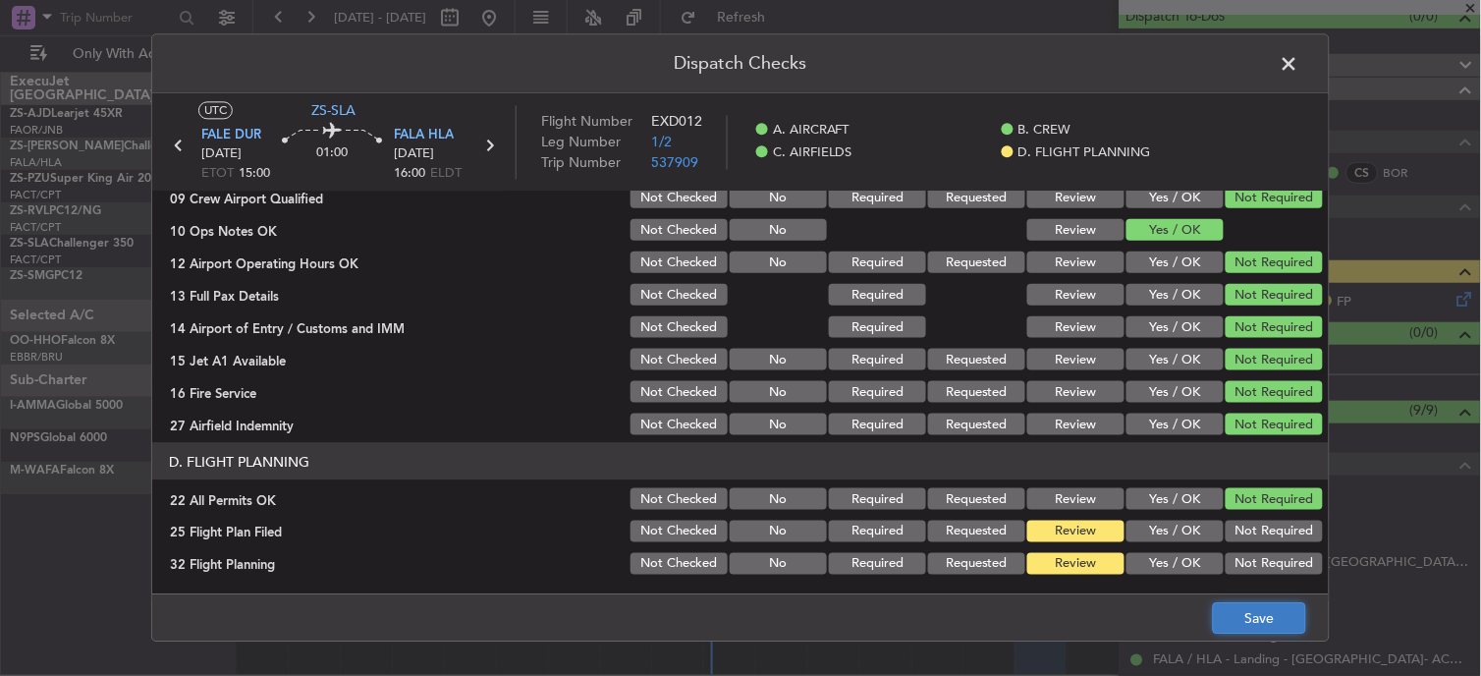
click at [1264, 620] on button "Save" at bounding box center [1259, 618] width 93 height 31
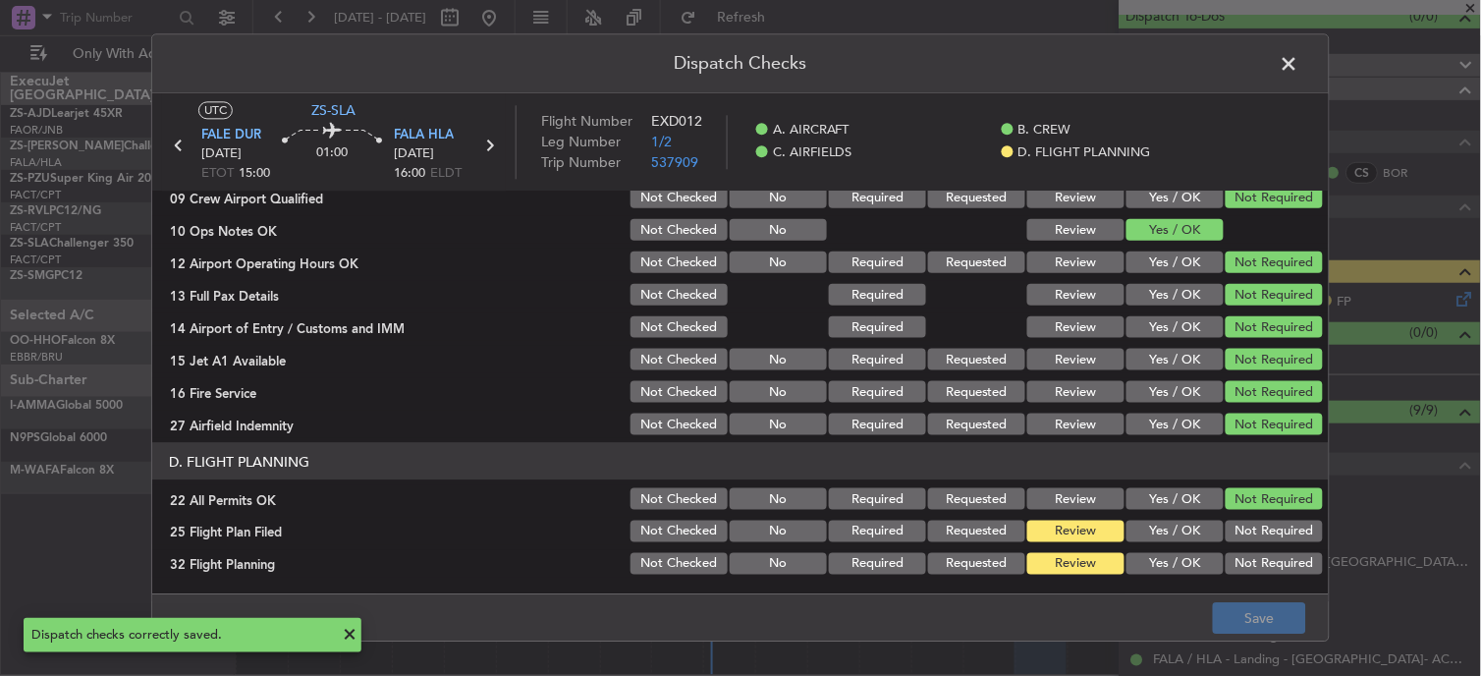
drag, startPoint x: 1264, startPoint y: 620, endPoint x: 1272, endPoint y: 547, distance: 73.1
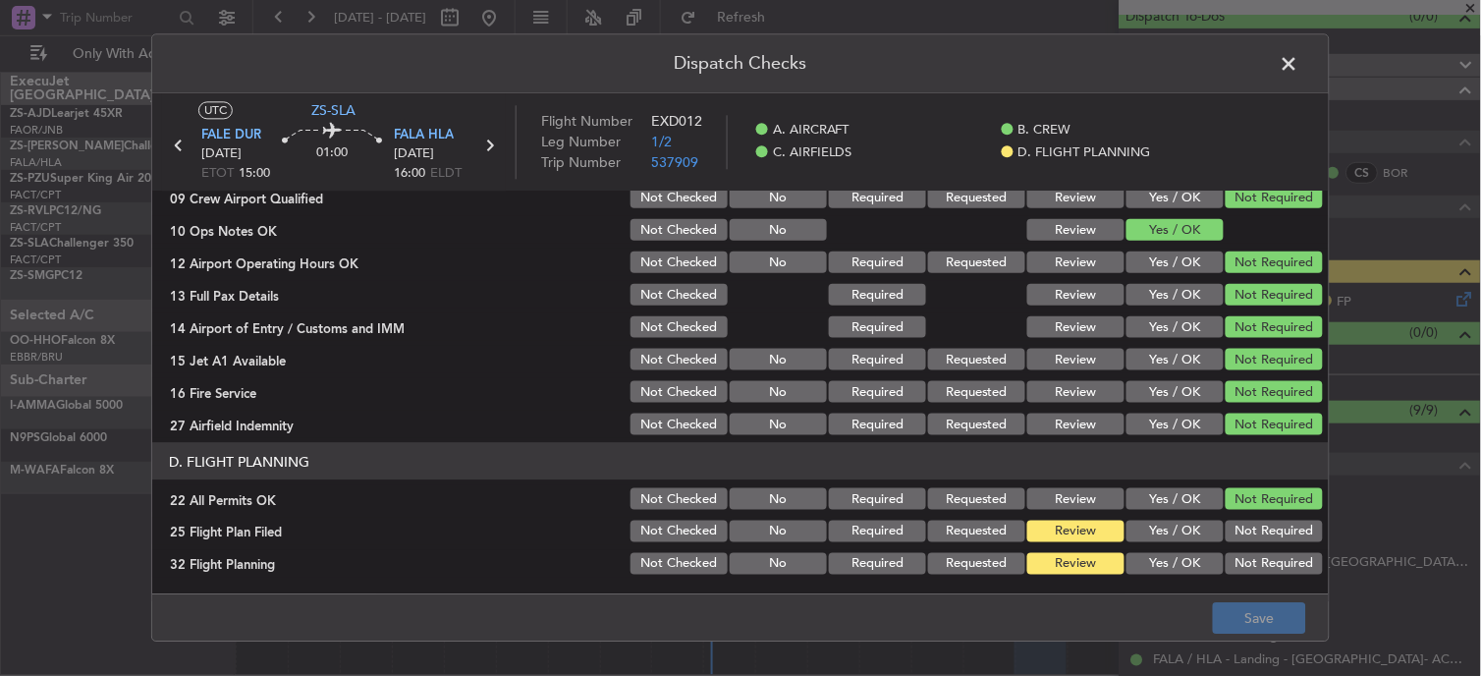
drag, startPoint x: 1272, startPoint y: 547, endPoint x: 1291, endPoint y: 61, distance: 486.5
click at [1299, 61] on span at bounding box center [1299, 68] width 0 height 39
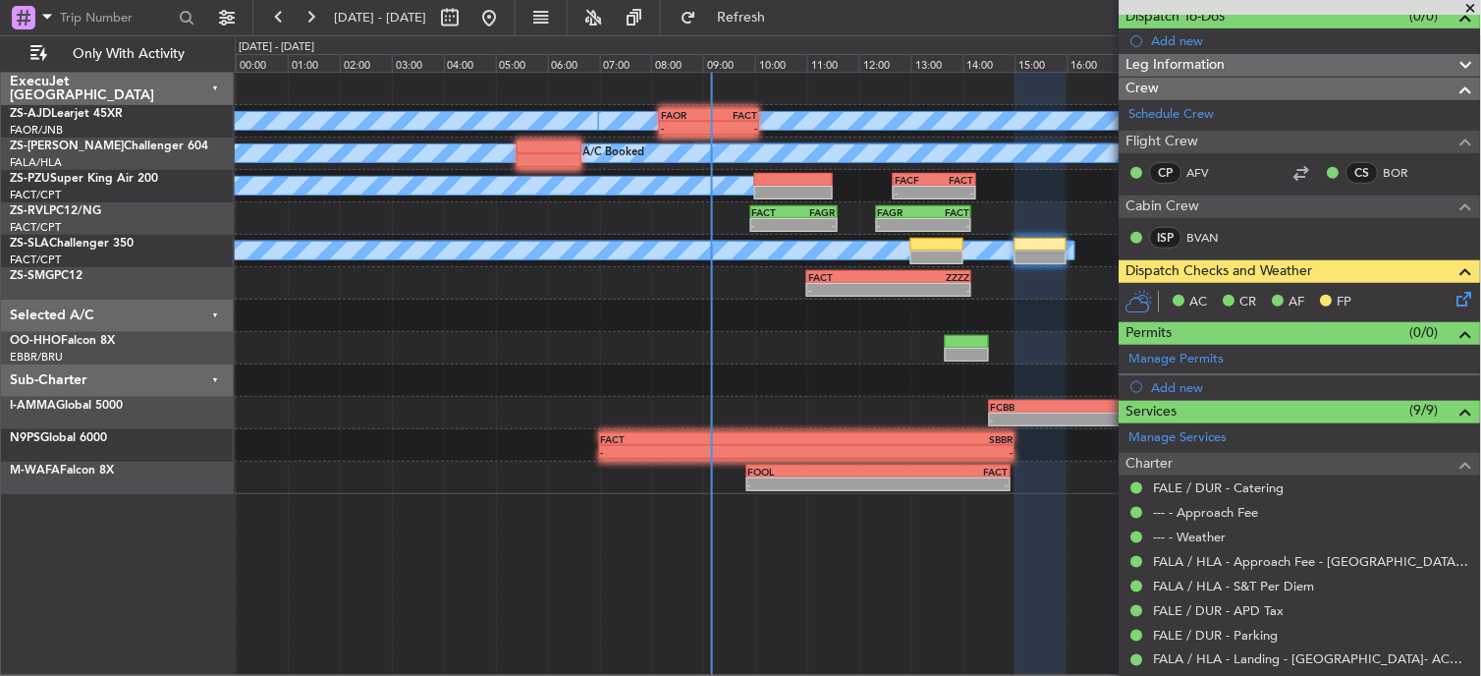
click at [1012, 103] on div at bounding box center [858, 89] width 1246 height 32
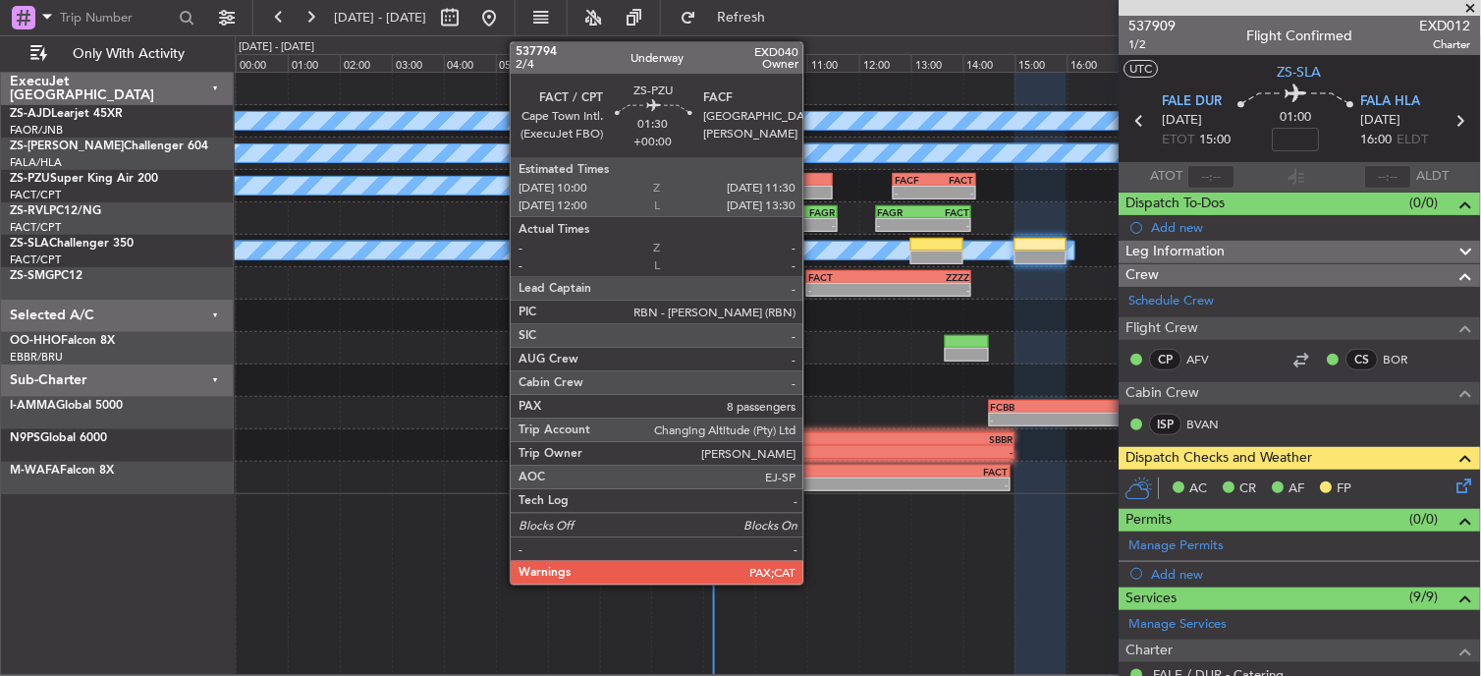
click at [813, 179] on div at bounding box center [793, 180] width 79 height 14
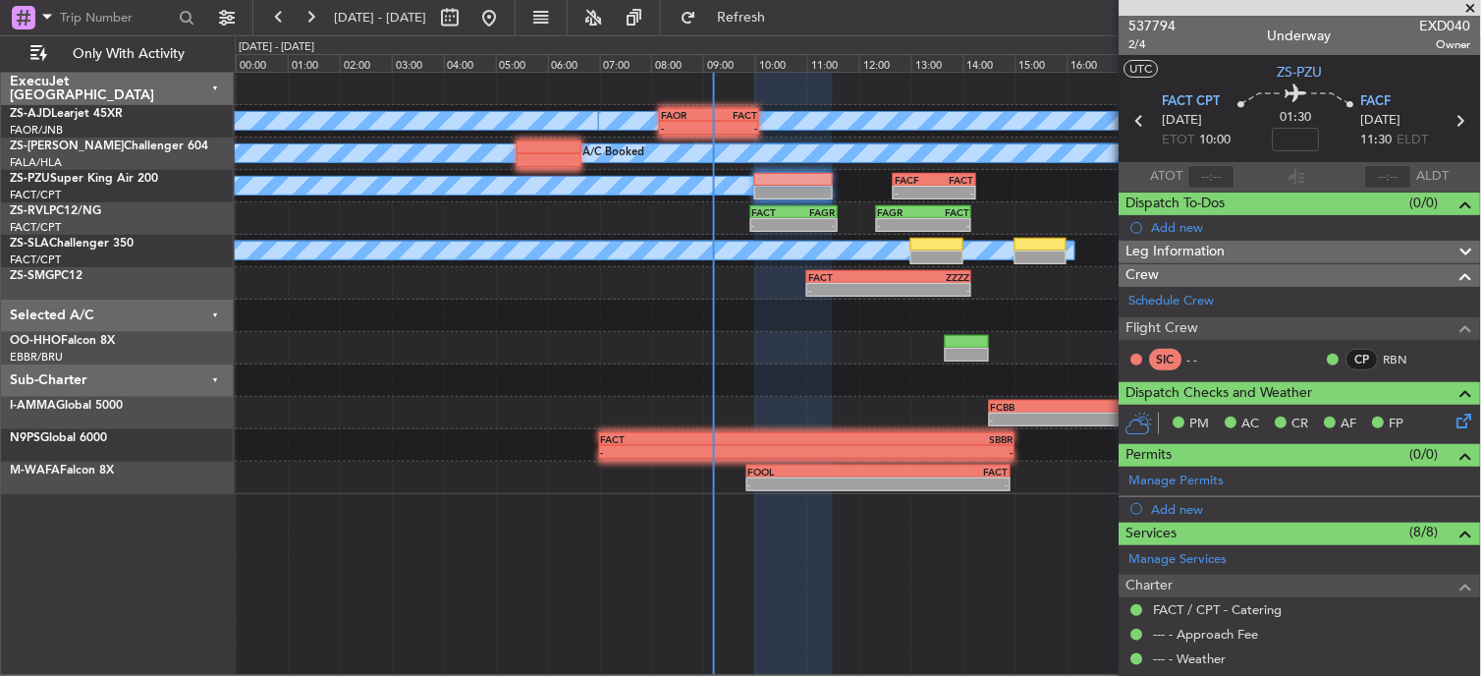
scroll to position [198, 0]
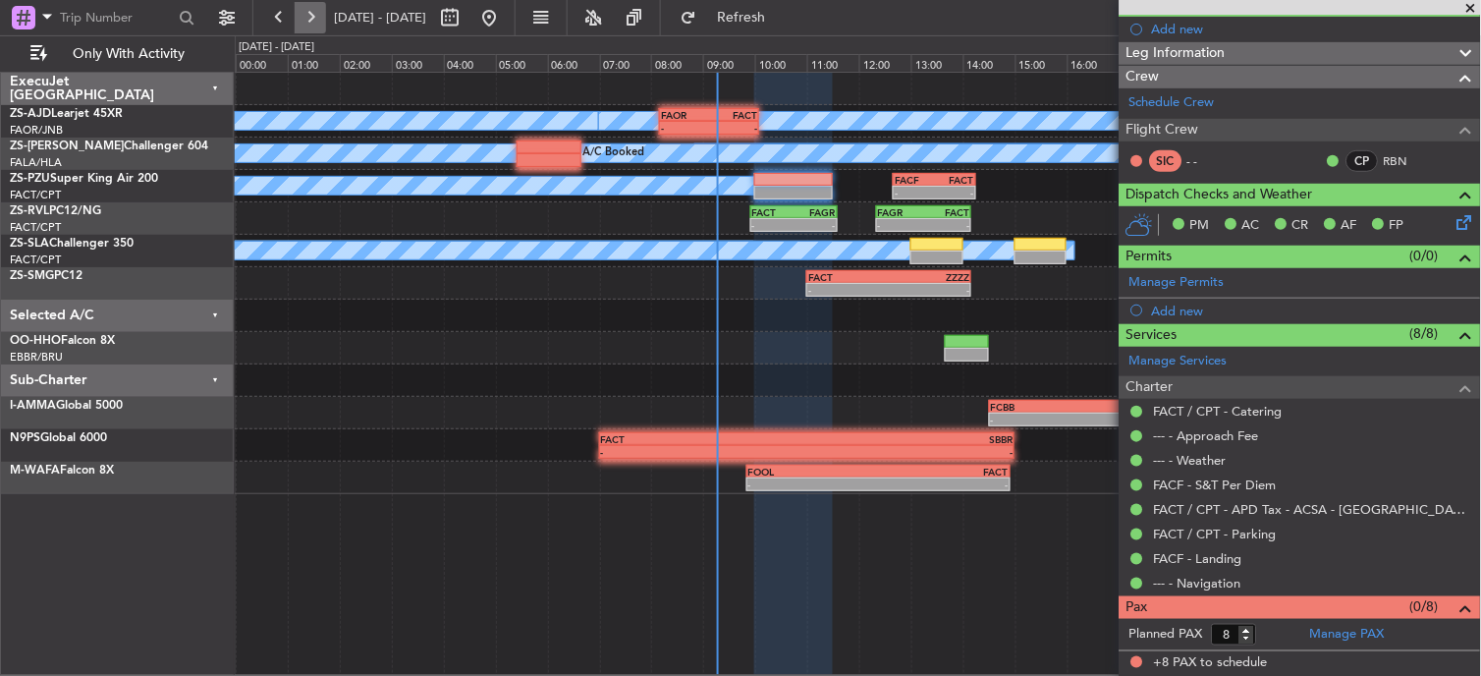
click at [316, 16] on button at bounding box center [310, 17] width 31 height 31
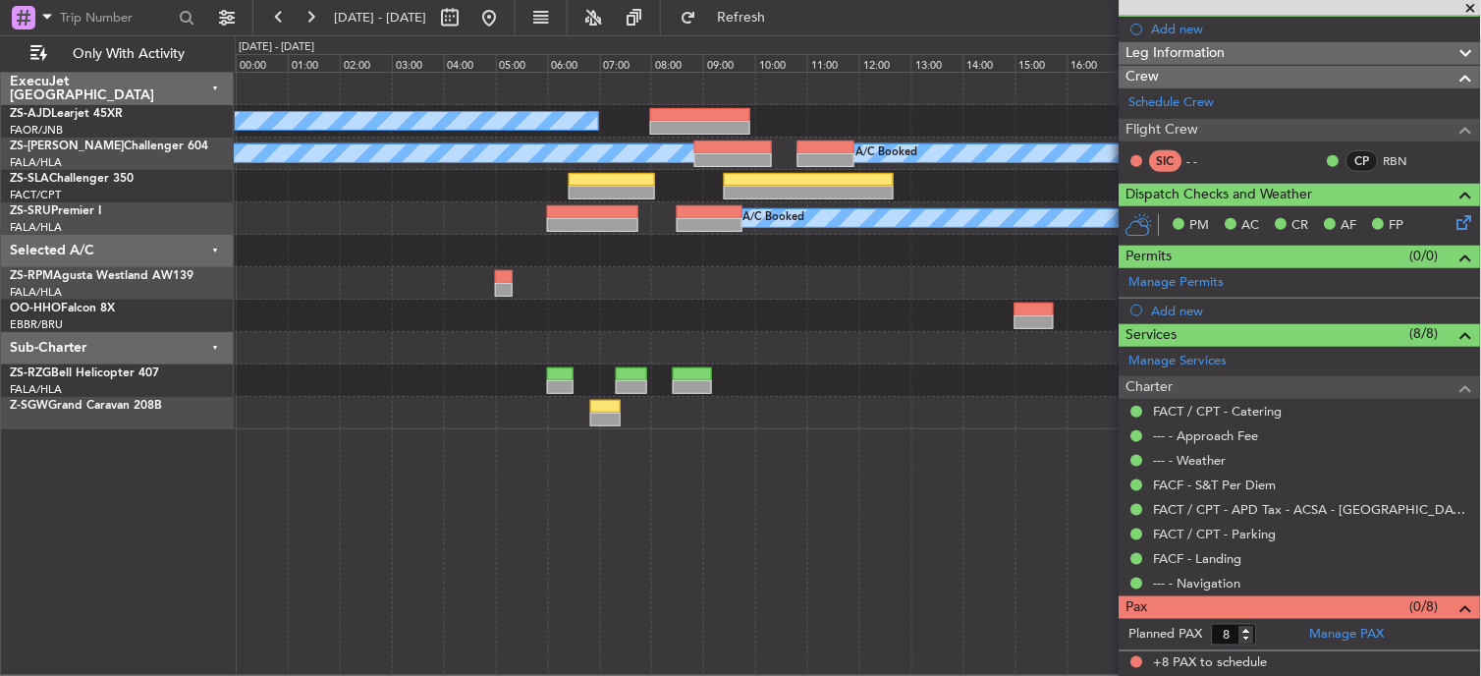
click at [1474, 3] on span at bounding box center [1472, 9] width 20 height 18
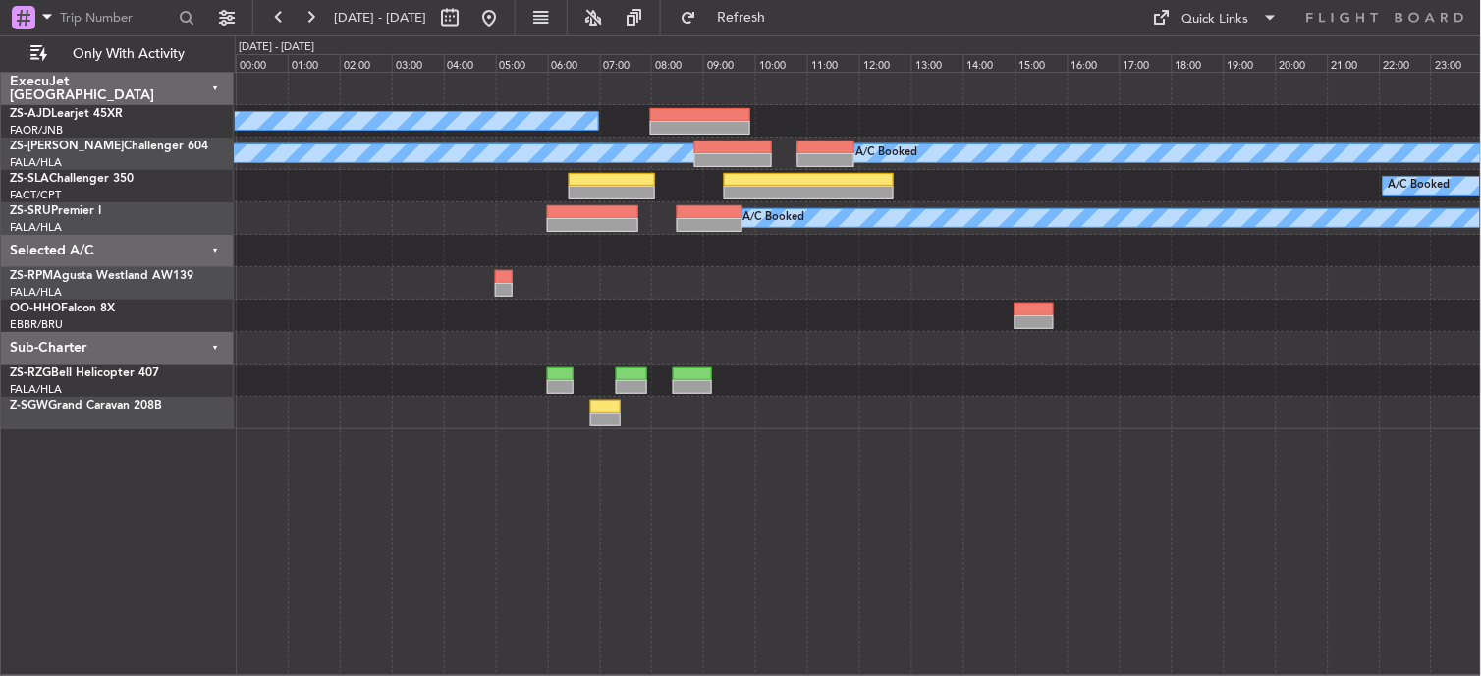
type input "0"
click at [280, 16] on button at bounding box center [278, 17] width 31 height 31
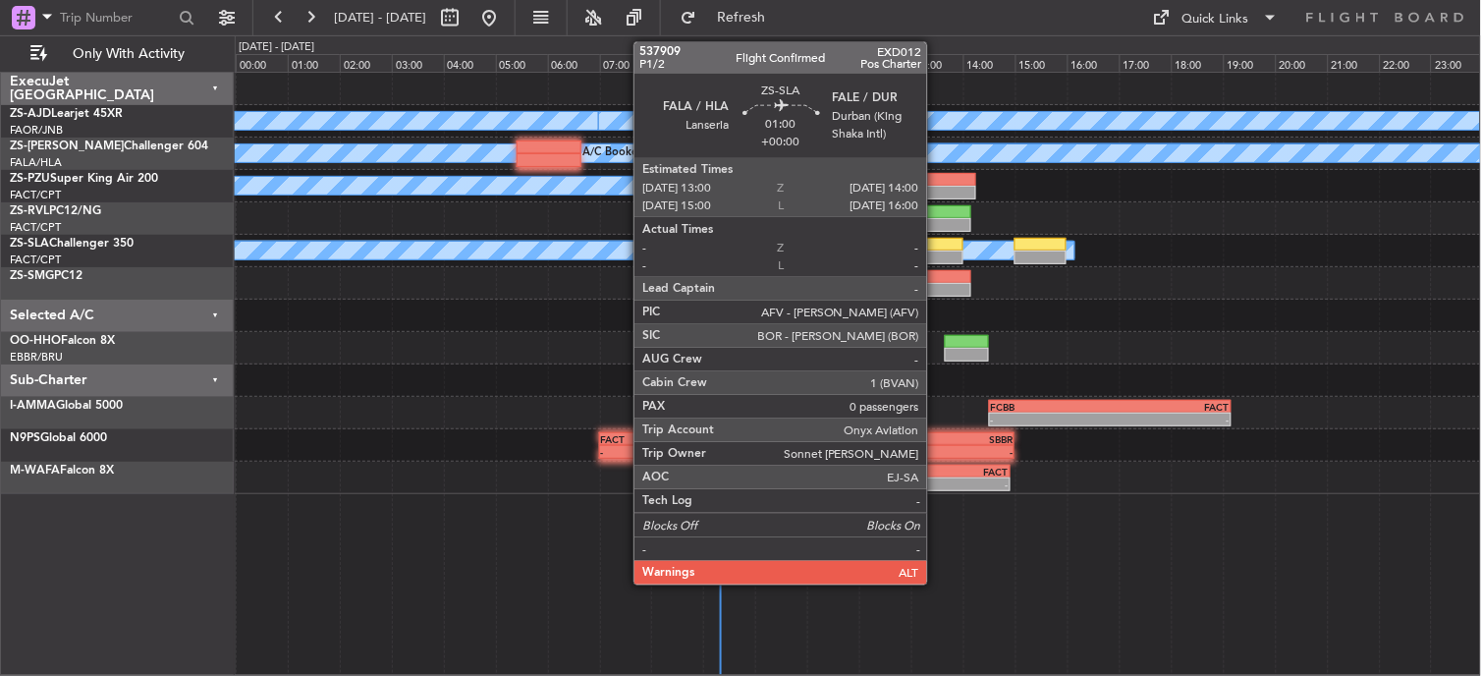
click at [937, 251] on div at bounding box center [936, 257] width 52 height 14
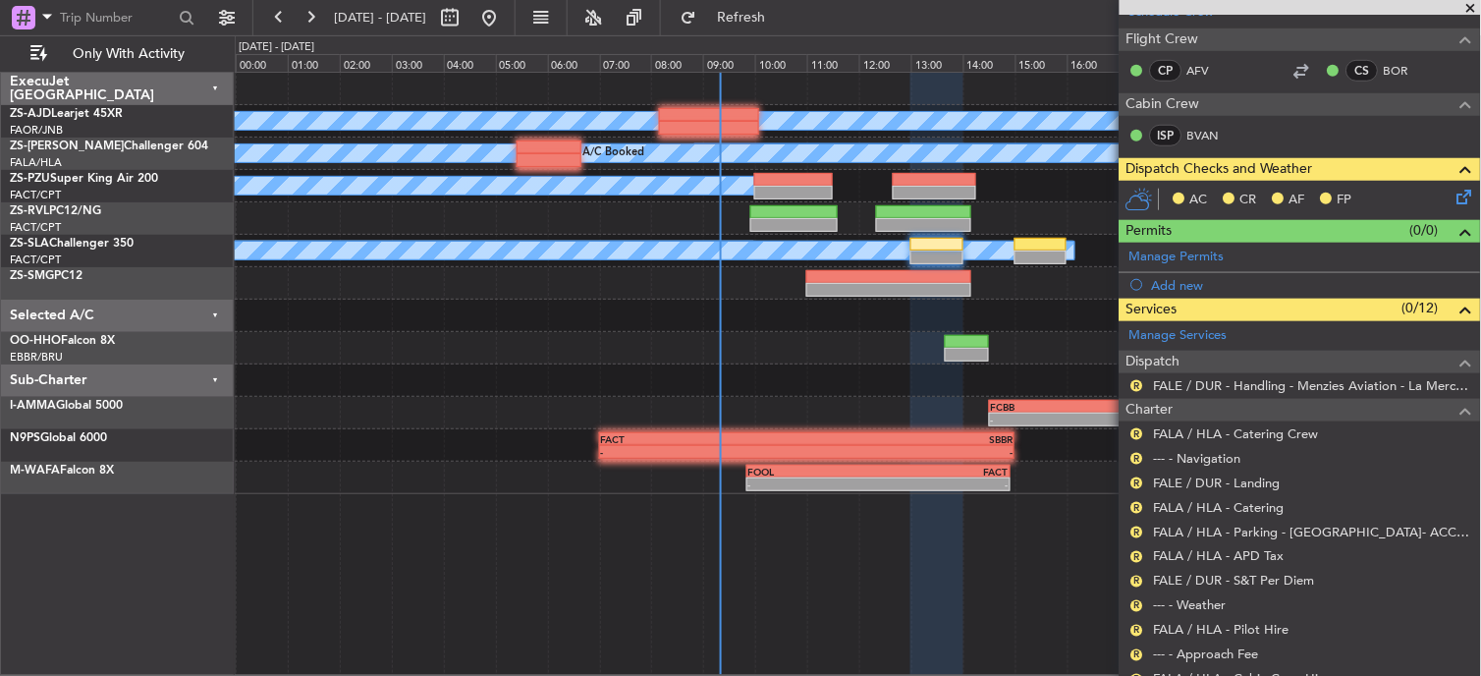
scroll to position [336, 0]
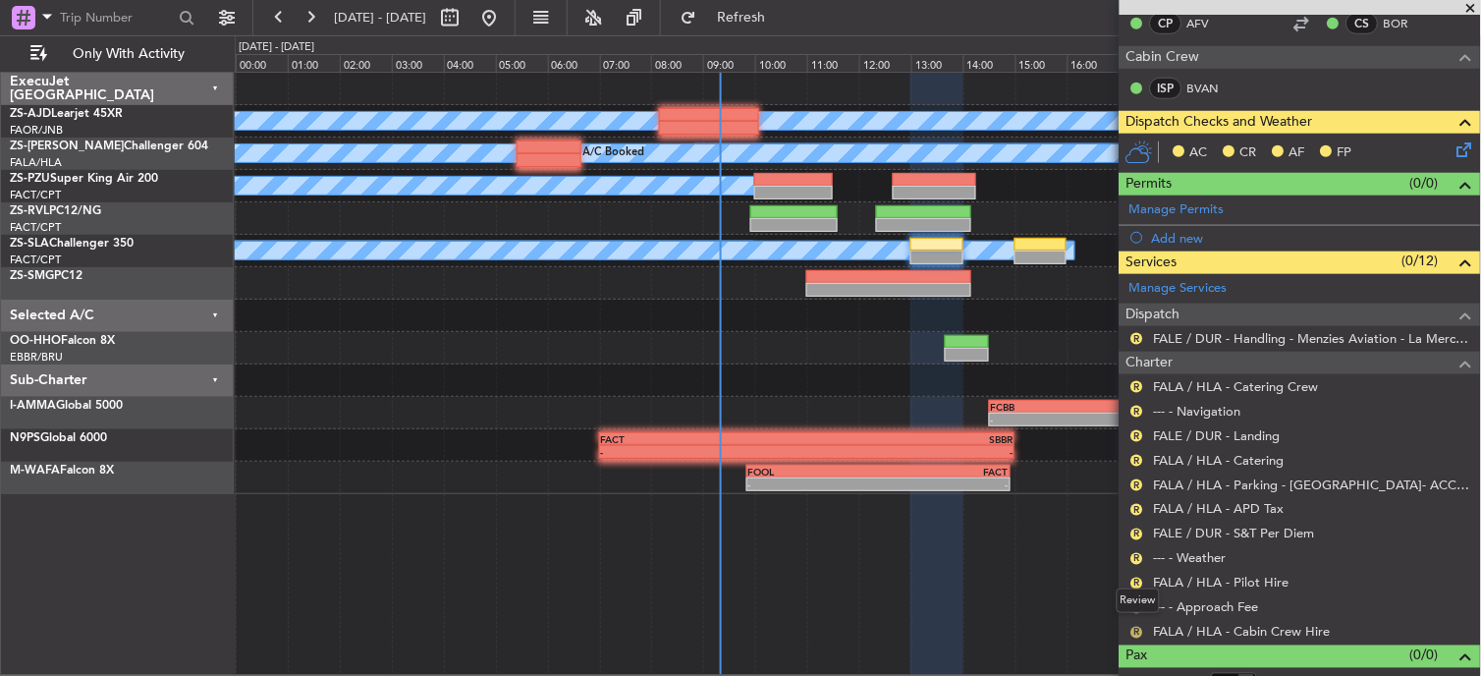
click at [1140, 634] on button "R" at bounding box center [1137, 633] width 12 height 12
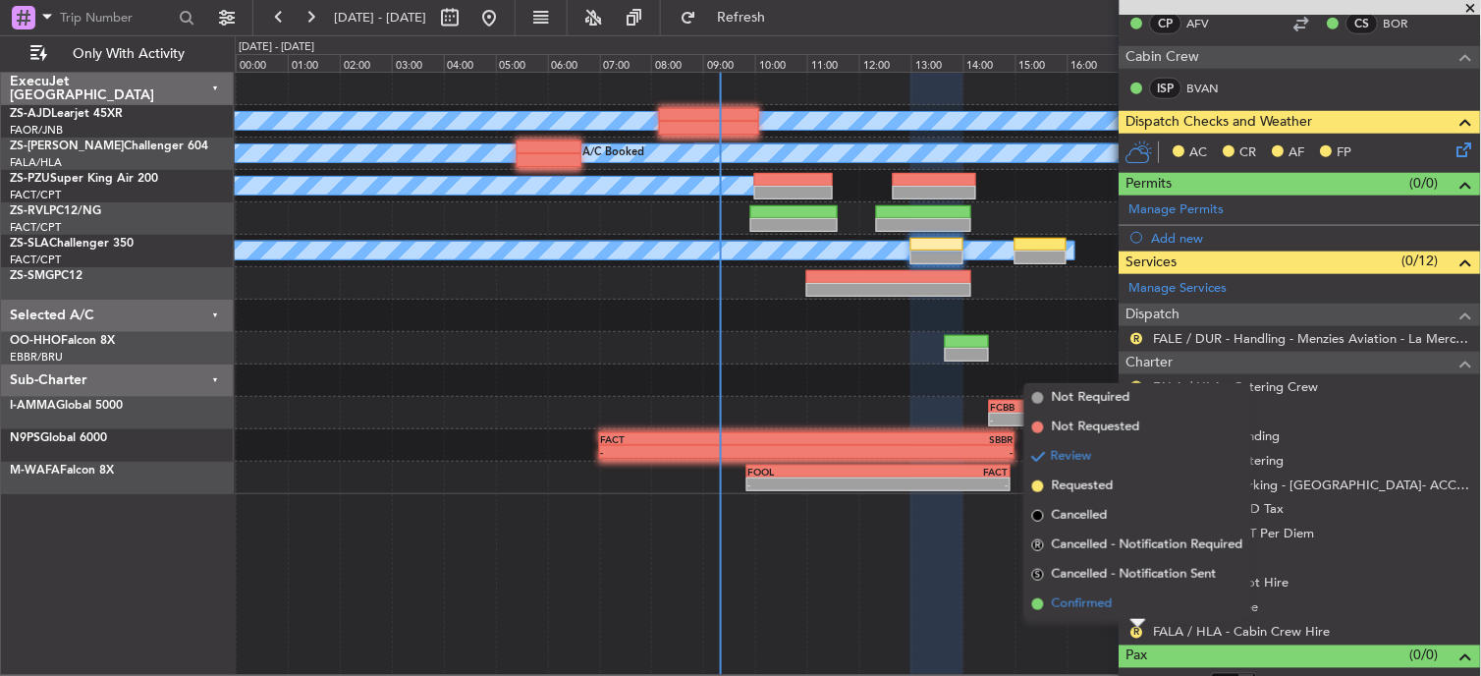
click at [1096, 606] on span "Confirmed" at bounding box center [1082, 604] width 61 height 20
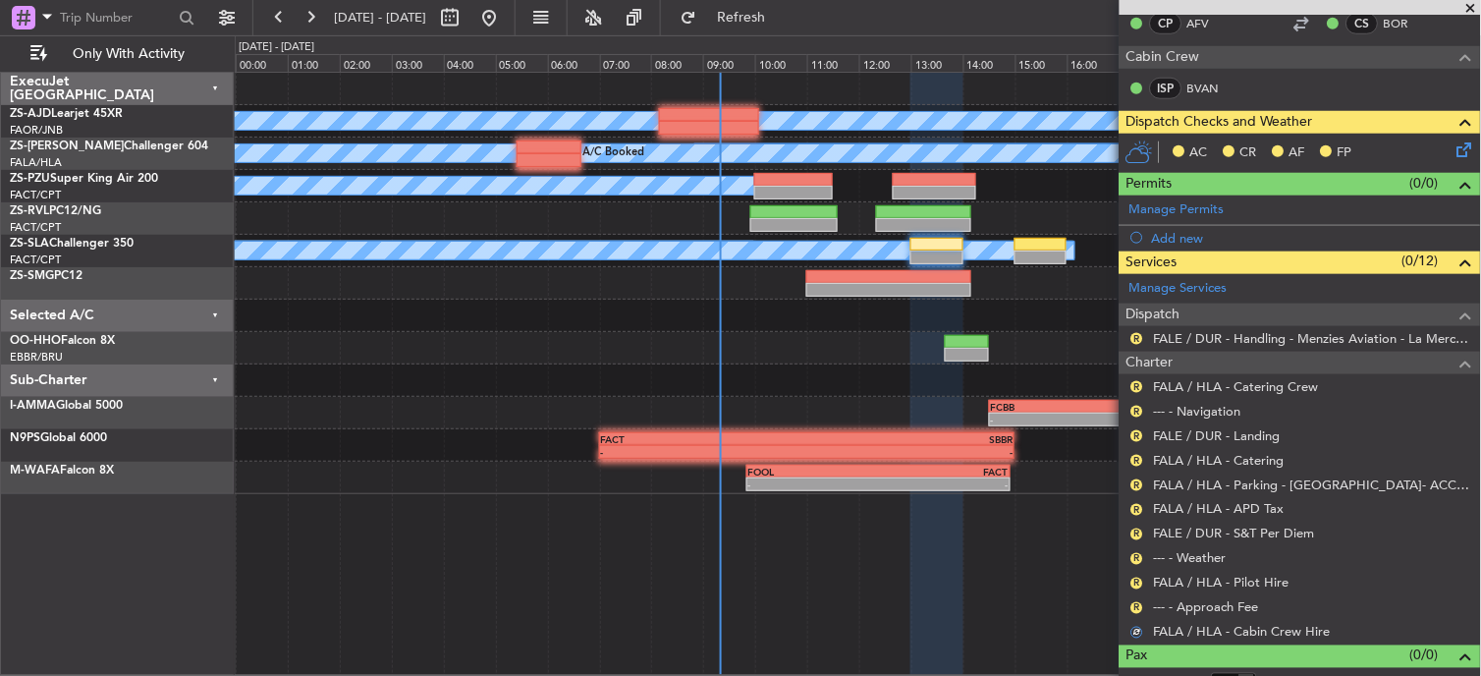
click at [1143, 612] on div "R" at bounding box center [1138, 608] width 16 height 16
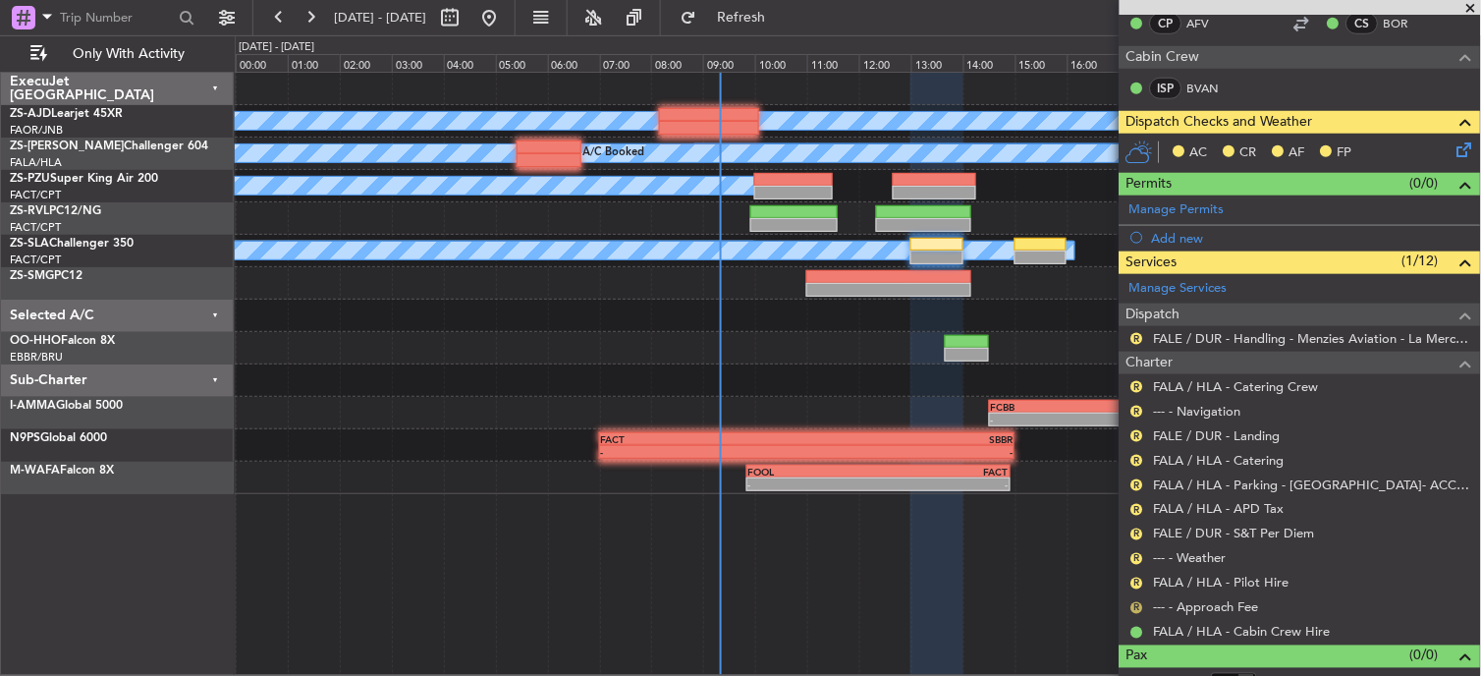
click at [1134, 609] on button "R" at bounding box center [1137, 608] width 12 height 12
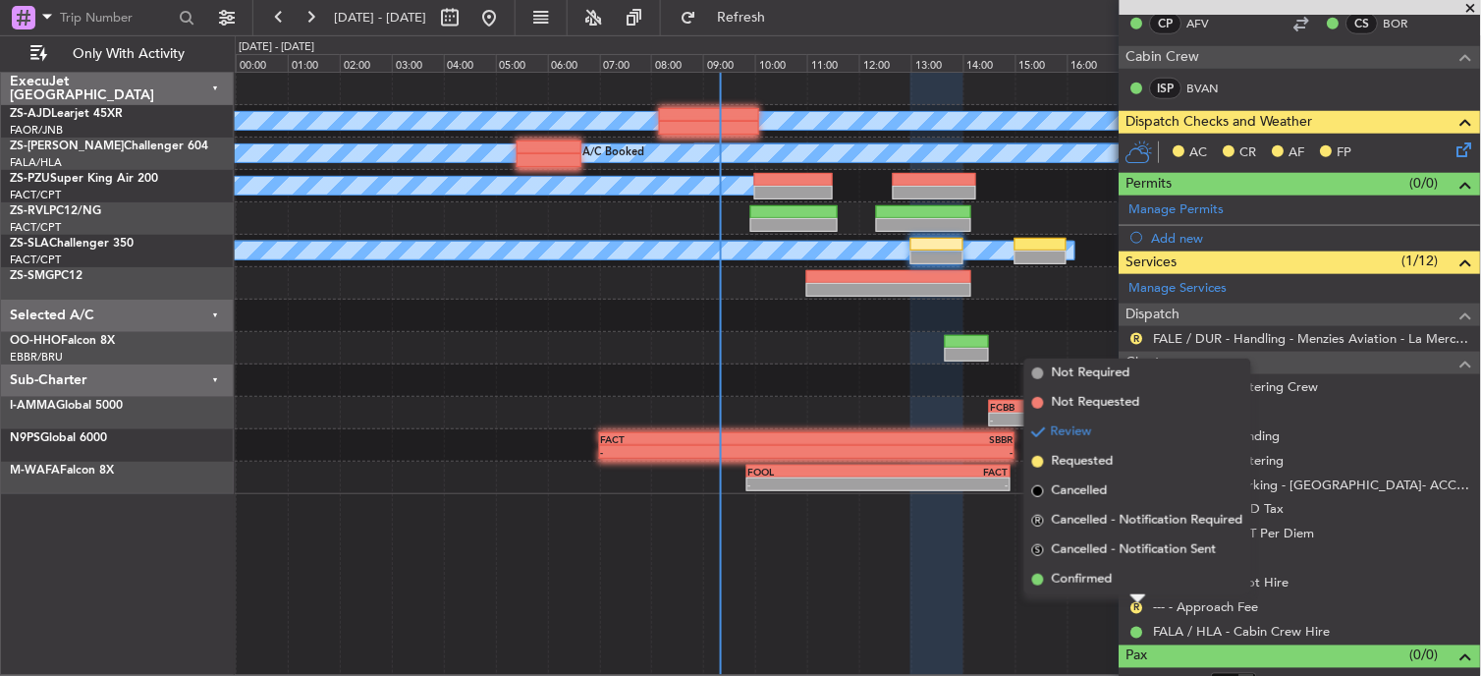
click at [1112, 577] on span "Confirmed" at bounding box center [1082, 580] width 61 height 20
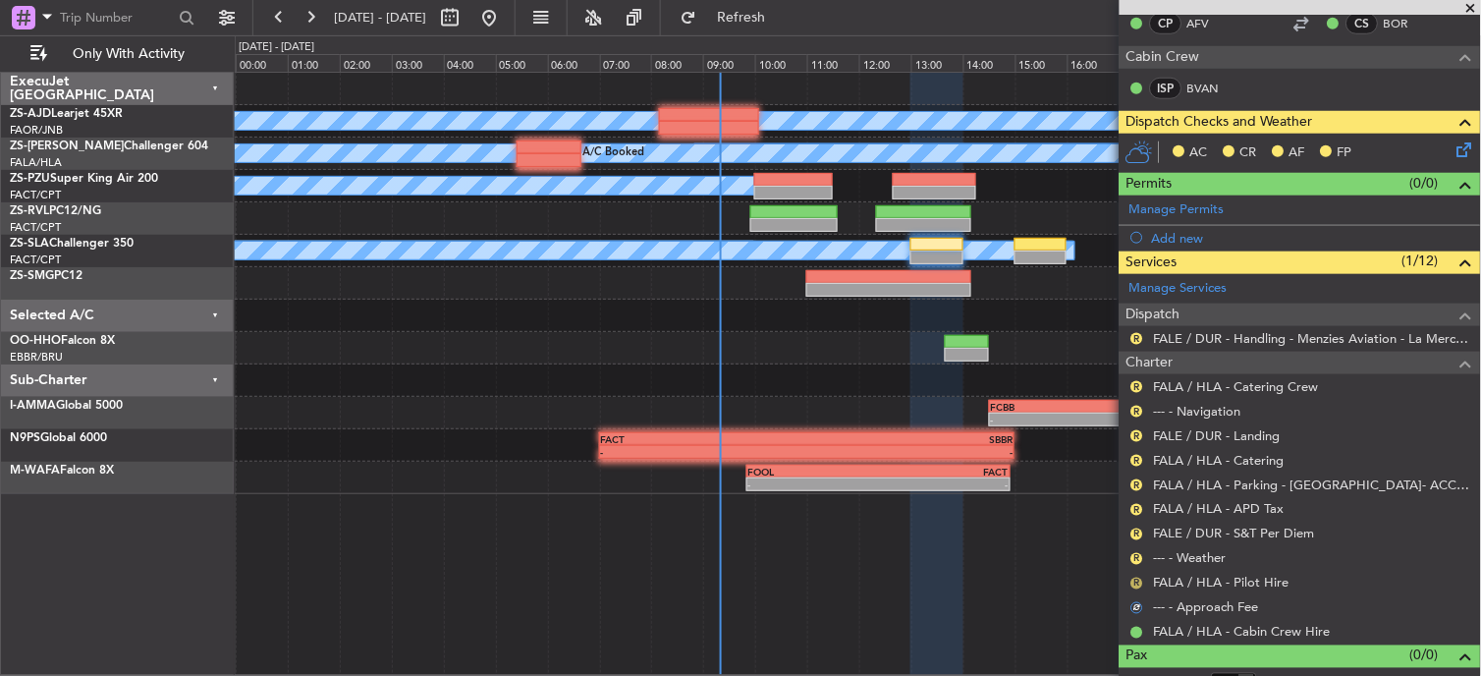
click at [1134, 578] on button "R" at bounding box center [1137, 584] width 12 height 12
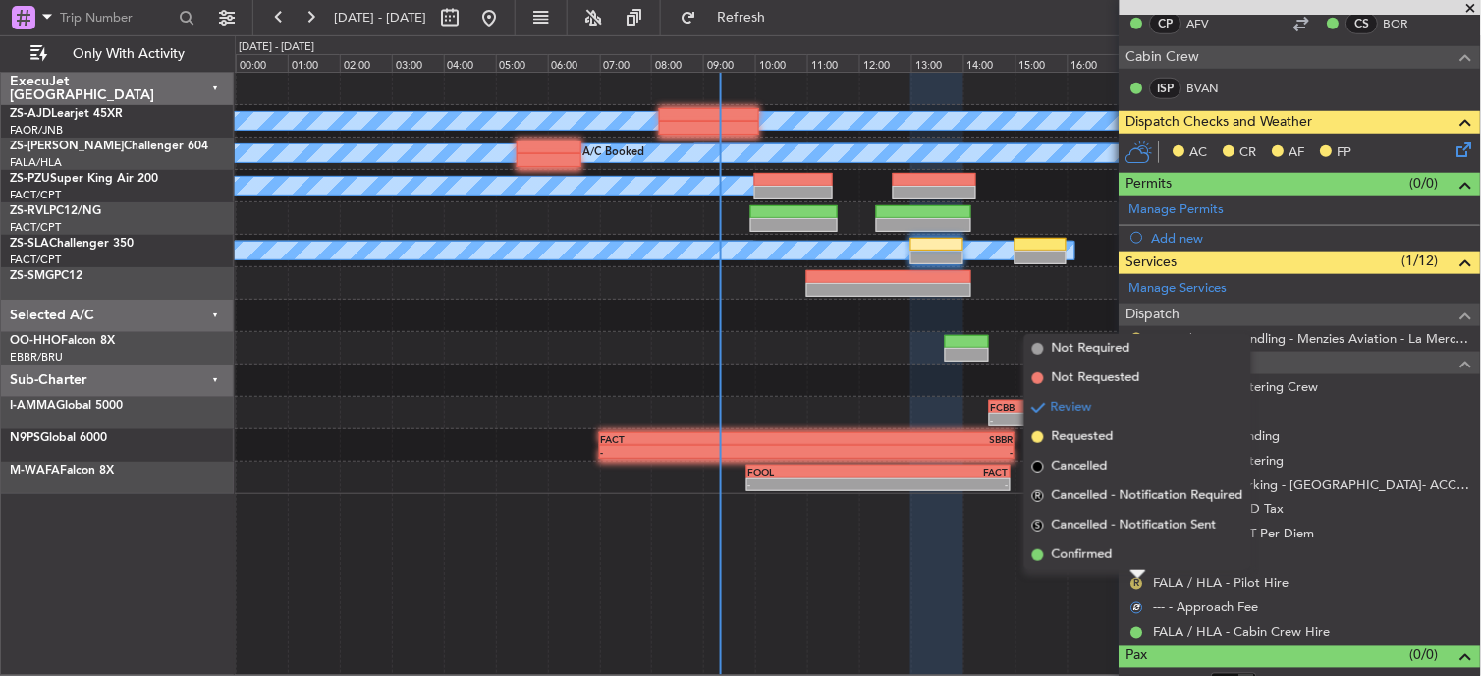
click at [1134, 577] on div at bounding box center [1139, 575] width 16 height 8
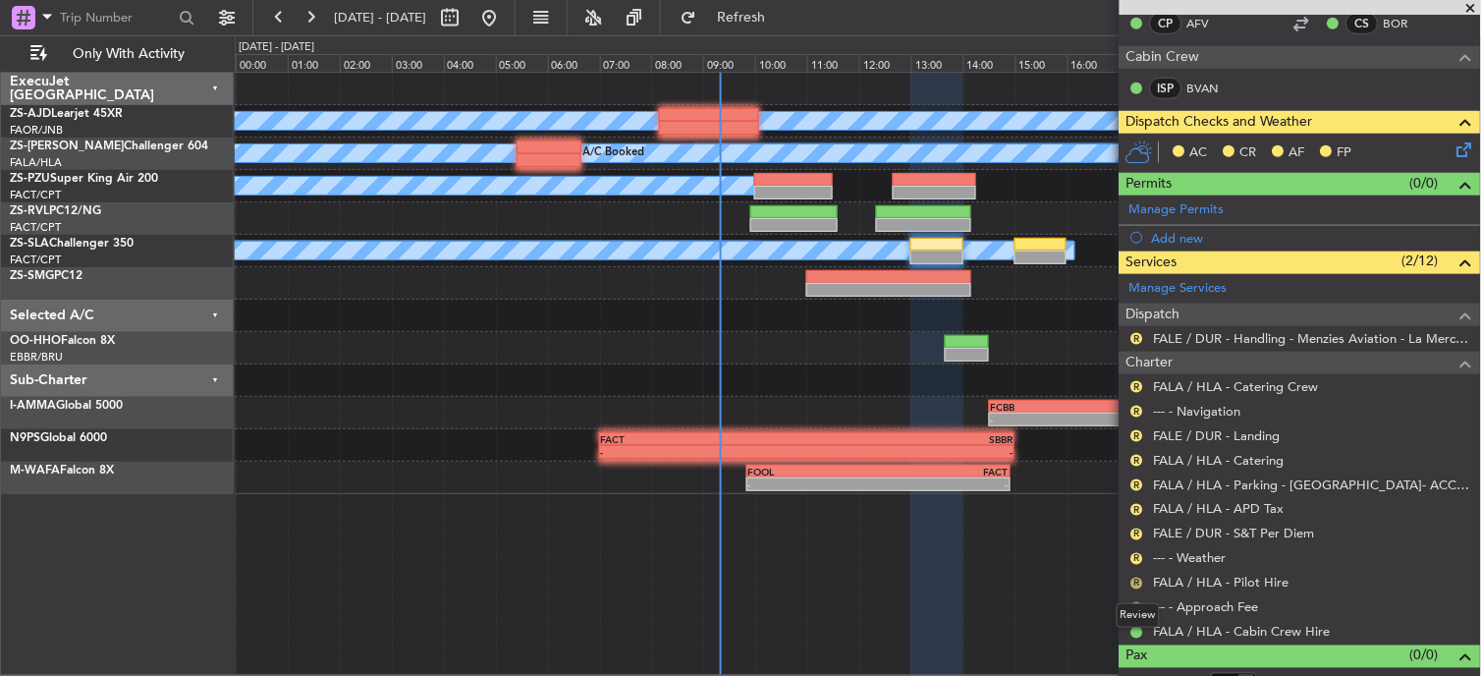
click at [1134, 578] on button "R" at bounding box center [1137, 584] width 12 height 12
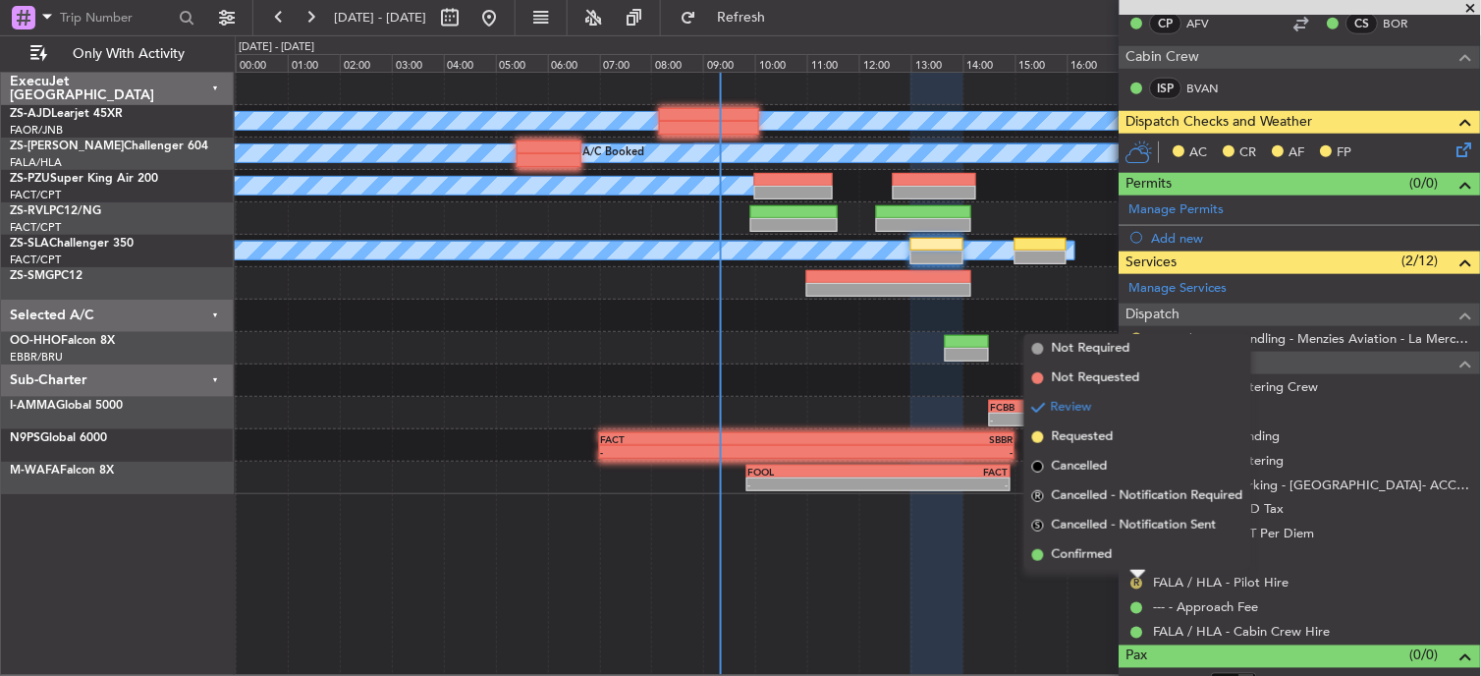
click at [1134, 577] on div at bounding box center [1139, 575] width 16 height 8
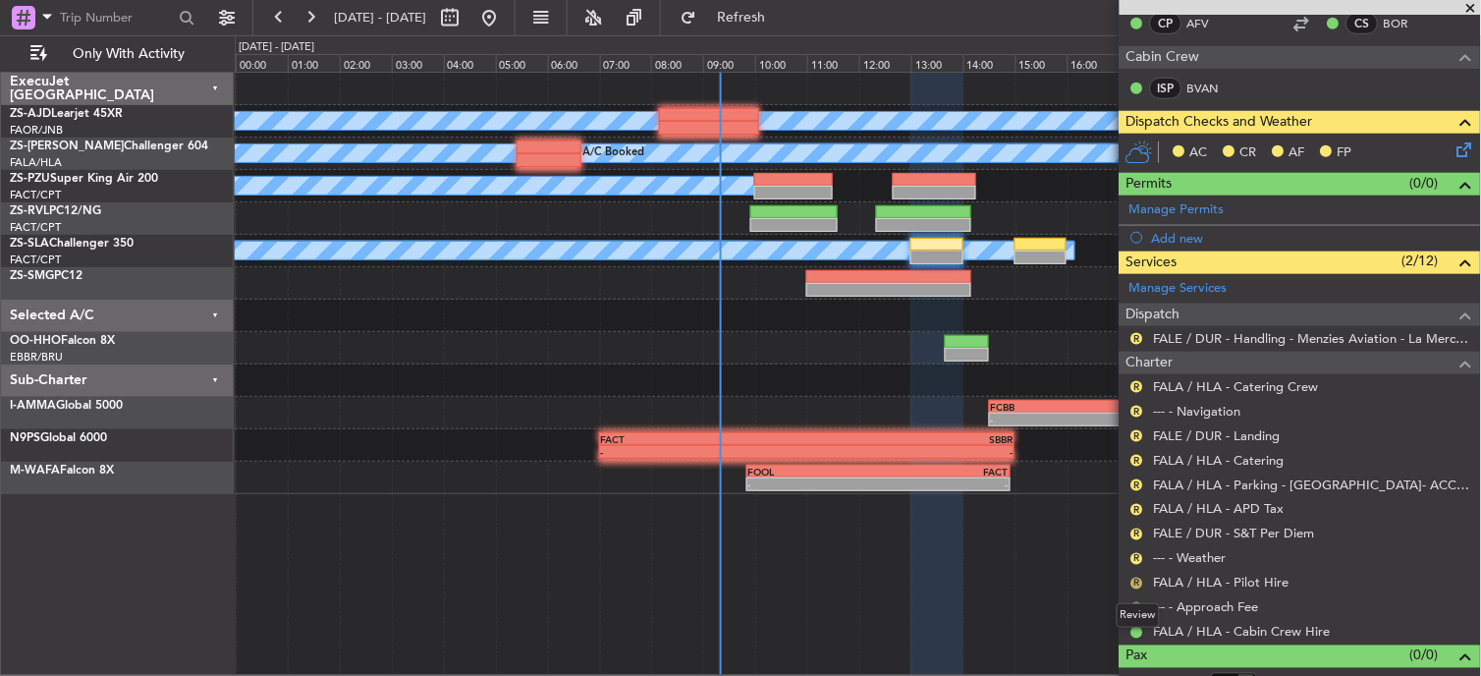
click at [1135, 583] on button "R" at bounding box center [1137, 584] width 12 height 12
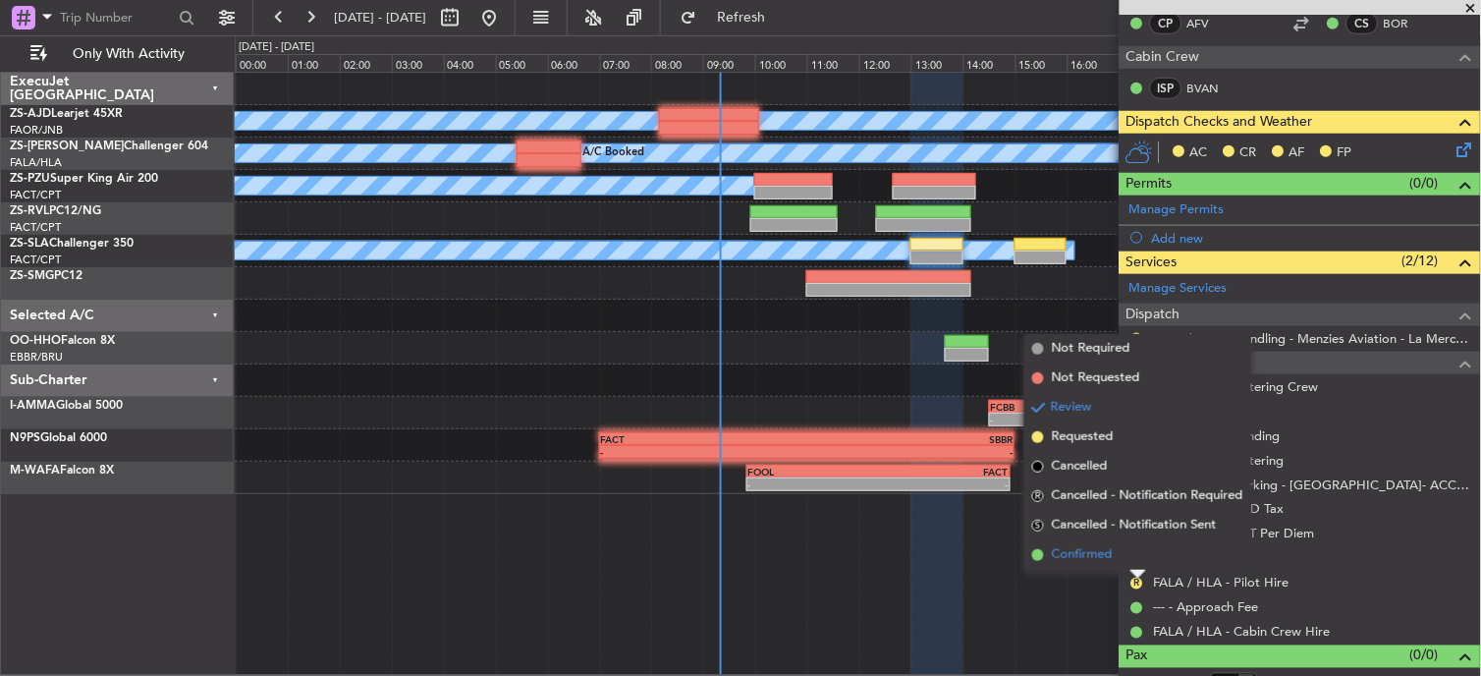
click at [1125, 555] on li "Confirmed" at bounding box center [1137, 554] width 227 height 29
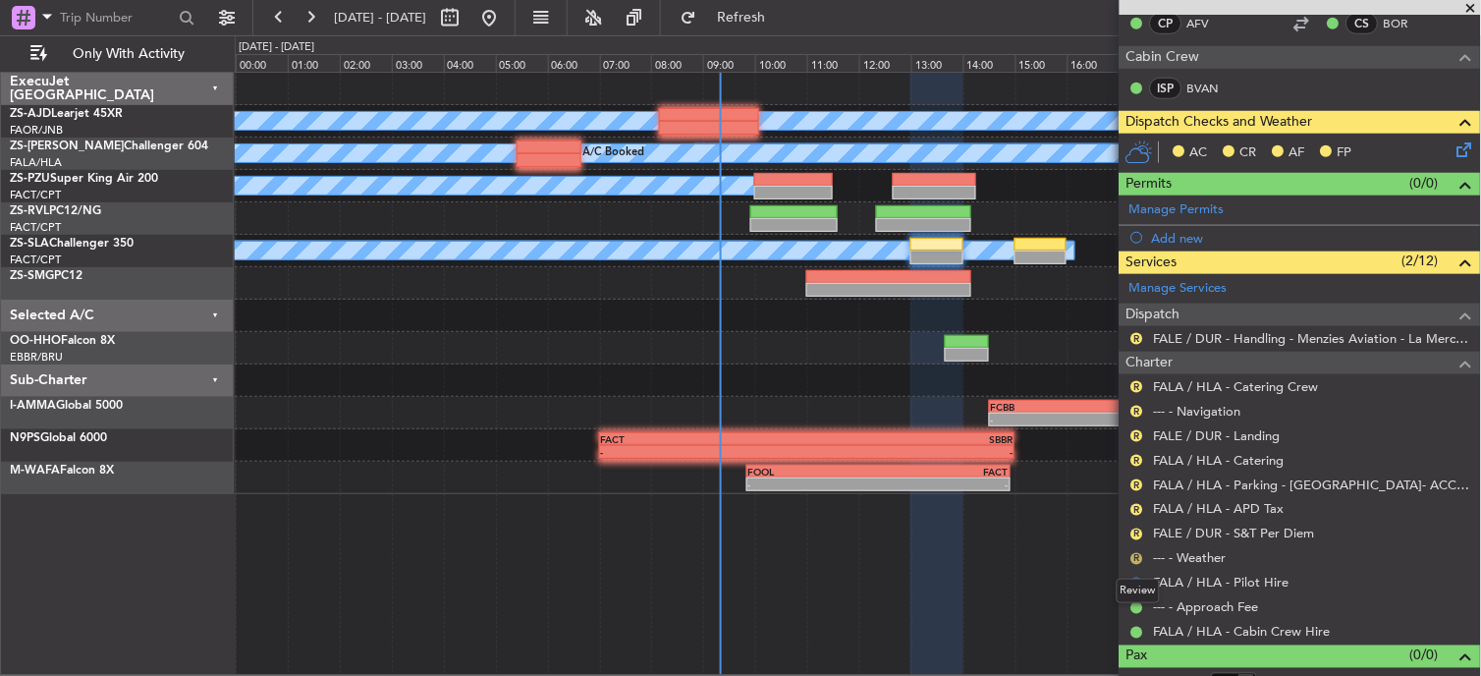
click at [1135, 555] on button "R" at bounding box center [1137, 559] width 12 height 12
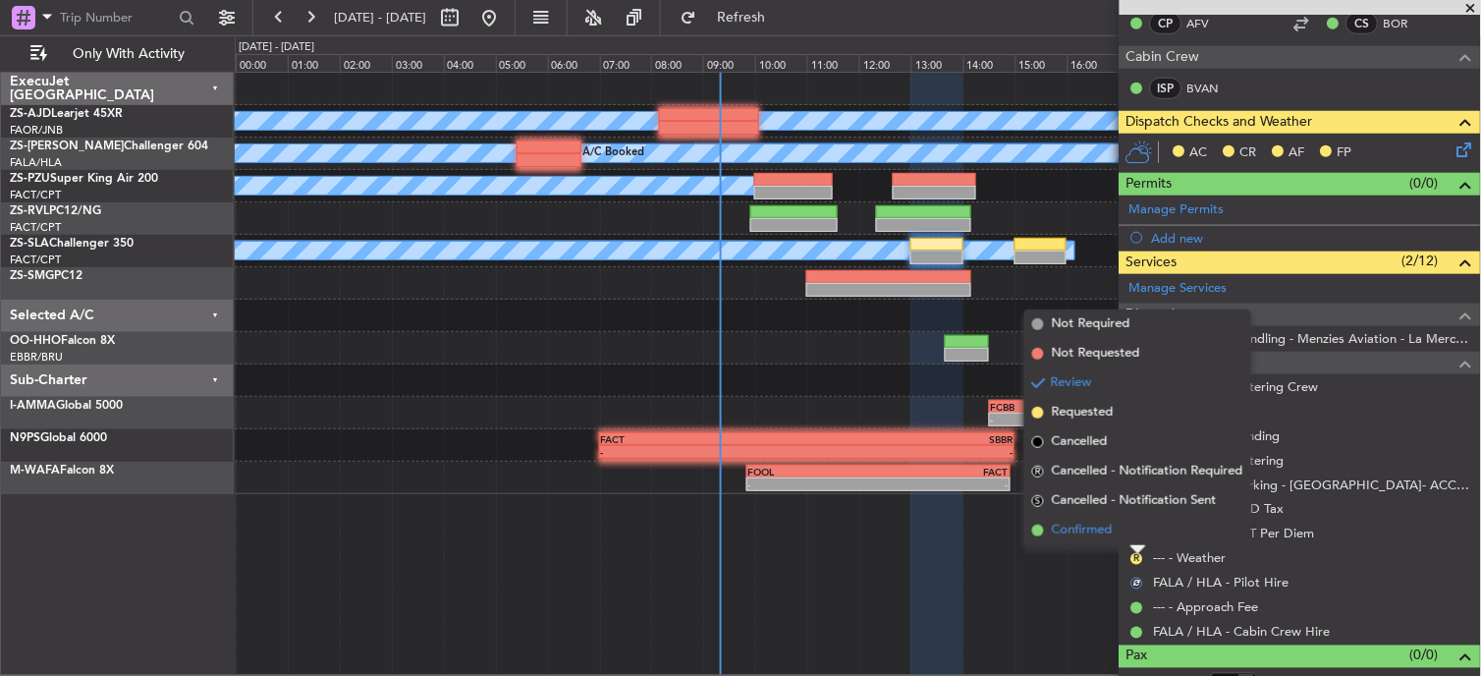
click at [1131, 535] on li "Confirmed" at bounding box center [1137, 530] width 227 height 29
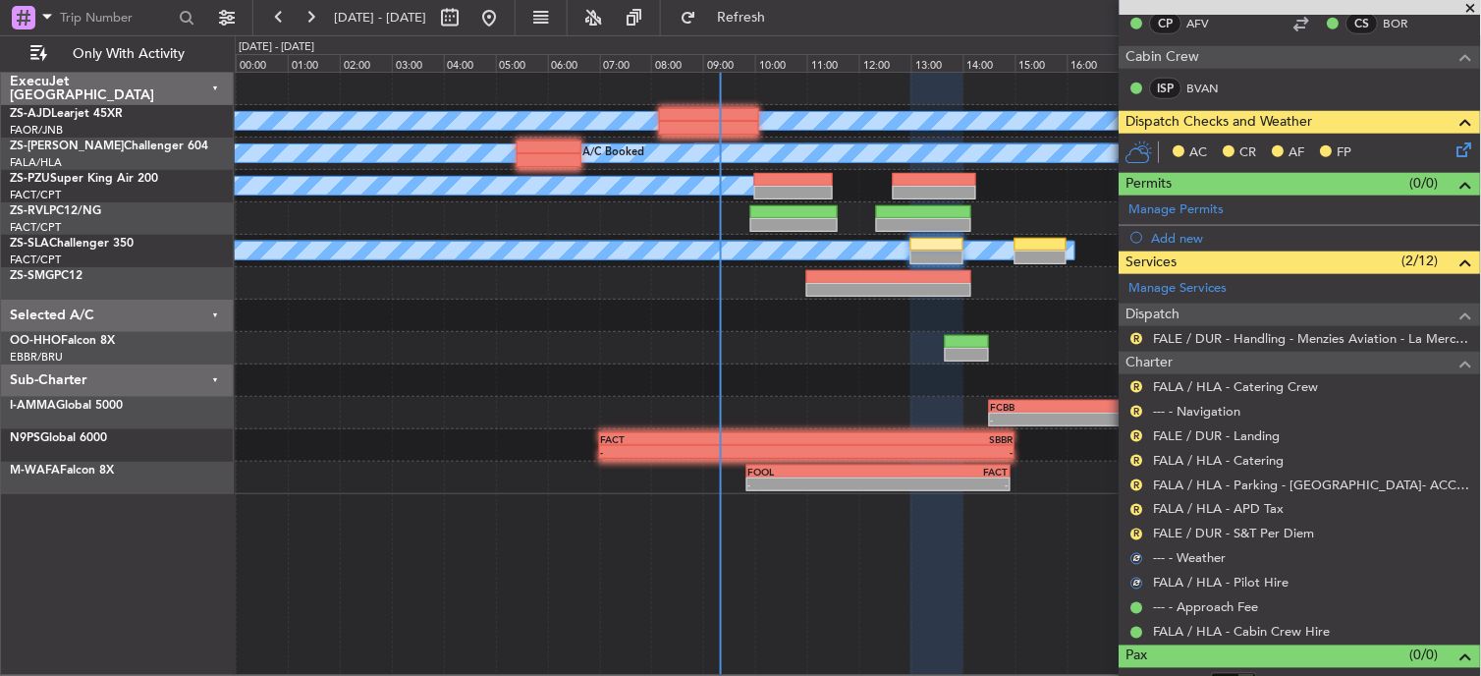
click at [1131, 535] on div "R" at bounding box center [1138, 534] width 16 height 16
click at [1135, 535] on button "R" at bounding box center [1137, 534] width 12 height 12
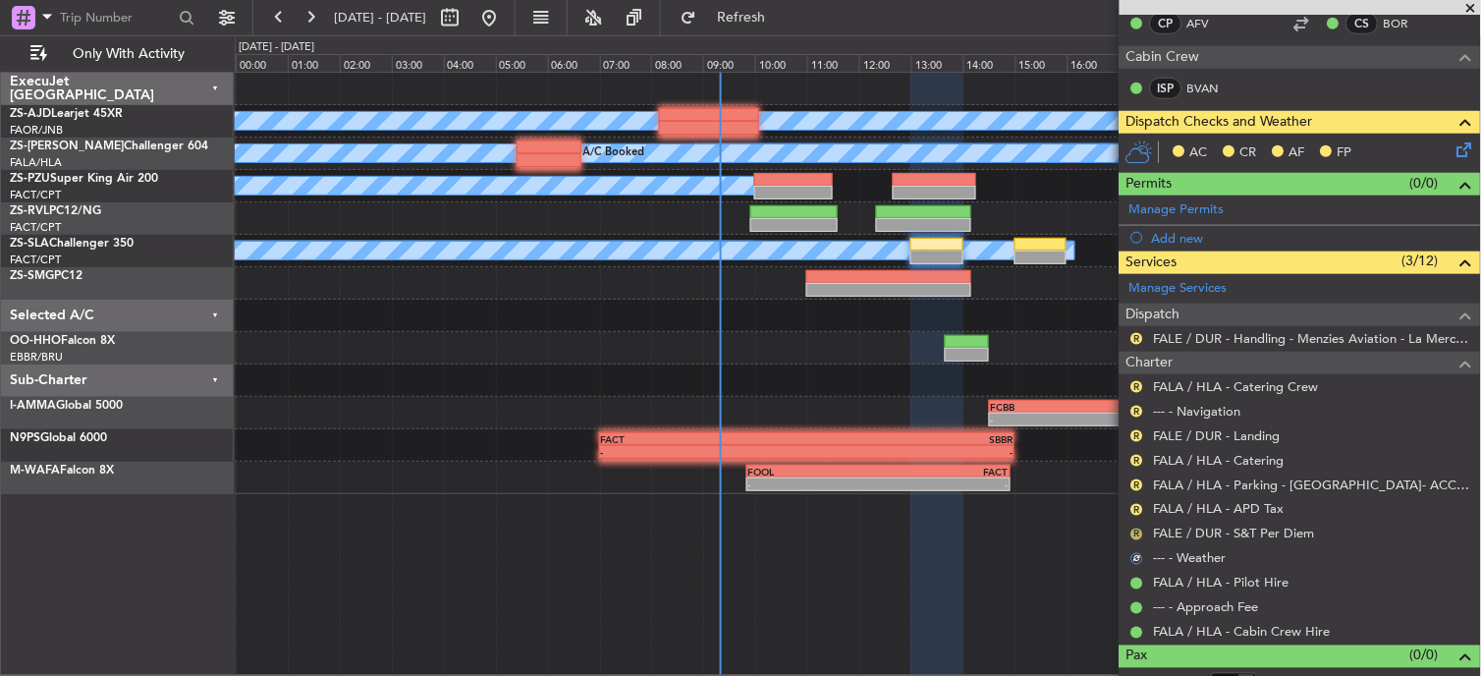
click at [1135, 535] on button "R" at bounding box center [1137, 534] width 12 height 12
click at [1133, 538] on body "[DATE] - [DATE] Refresh Quick Links Only With Activity A/C Booked A/C Booked A/…" at bounding box center [740, 338] width 1481 height 676
click at [1133, 528] on button "R" at bounding box center [1137, 534] width 12 height 12
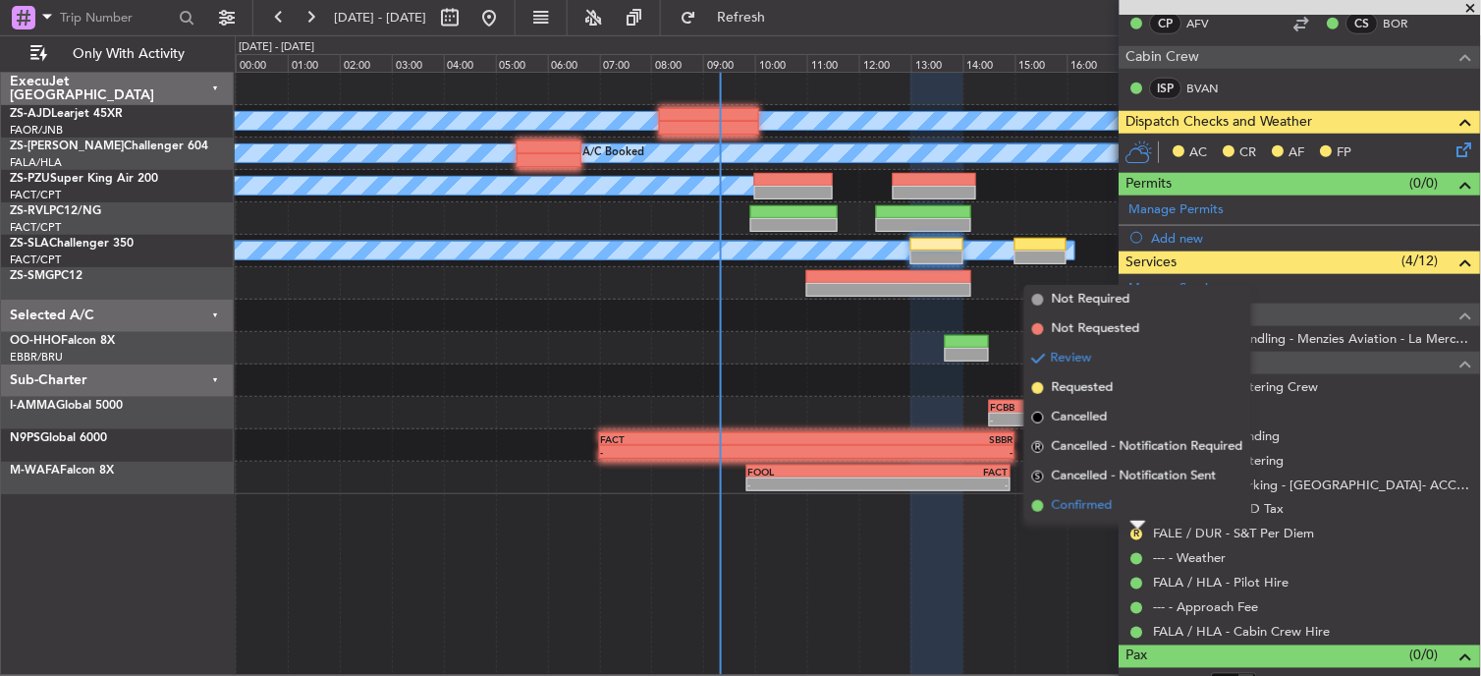
click at [1107, 498] on span "Confirmed" at bounding box center [1082, 506] width 61 height 20
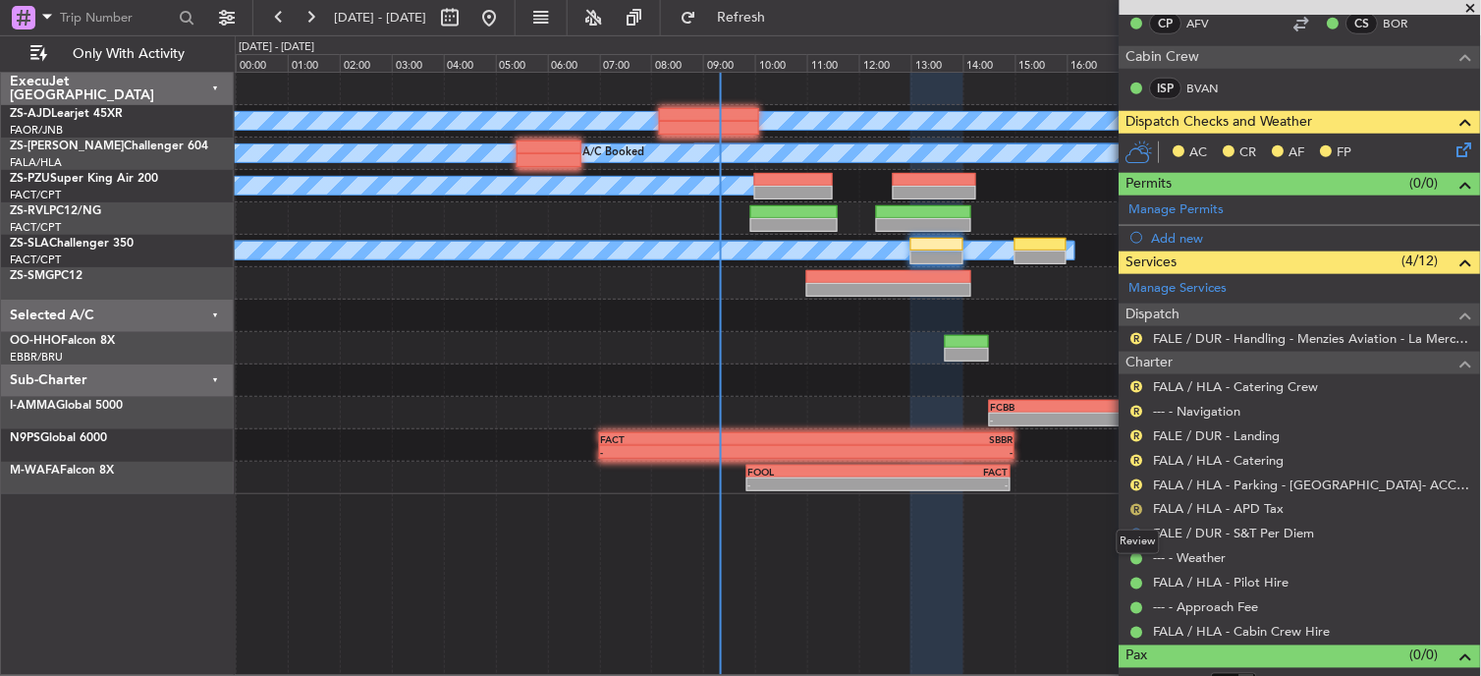
click at [1136, 508] on button "R" at bounding box center [1137, 510] width 12 height 12
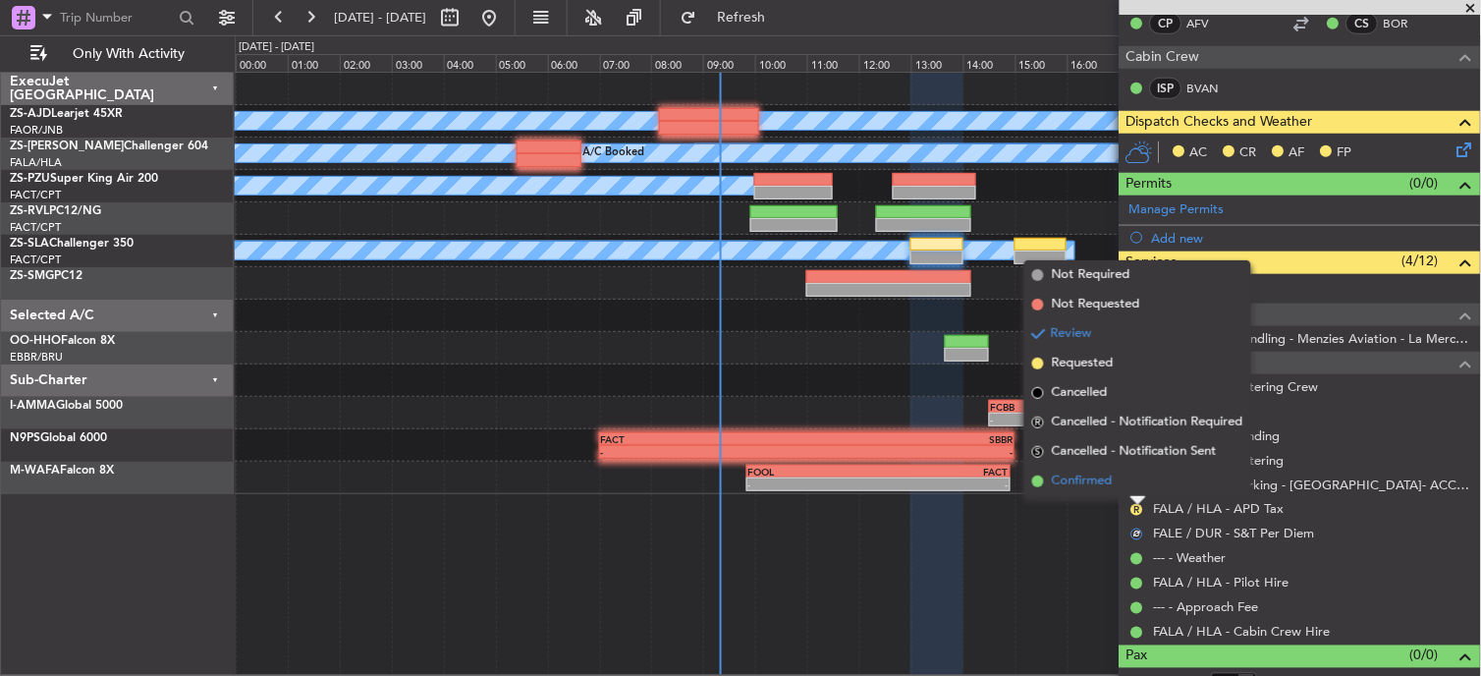
click at [1123, 482] on li "Confirmed" at bounding box center [1137, 481] width 227 height 29
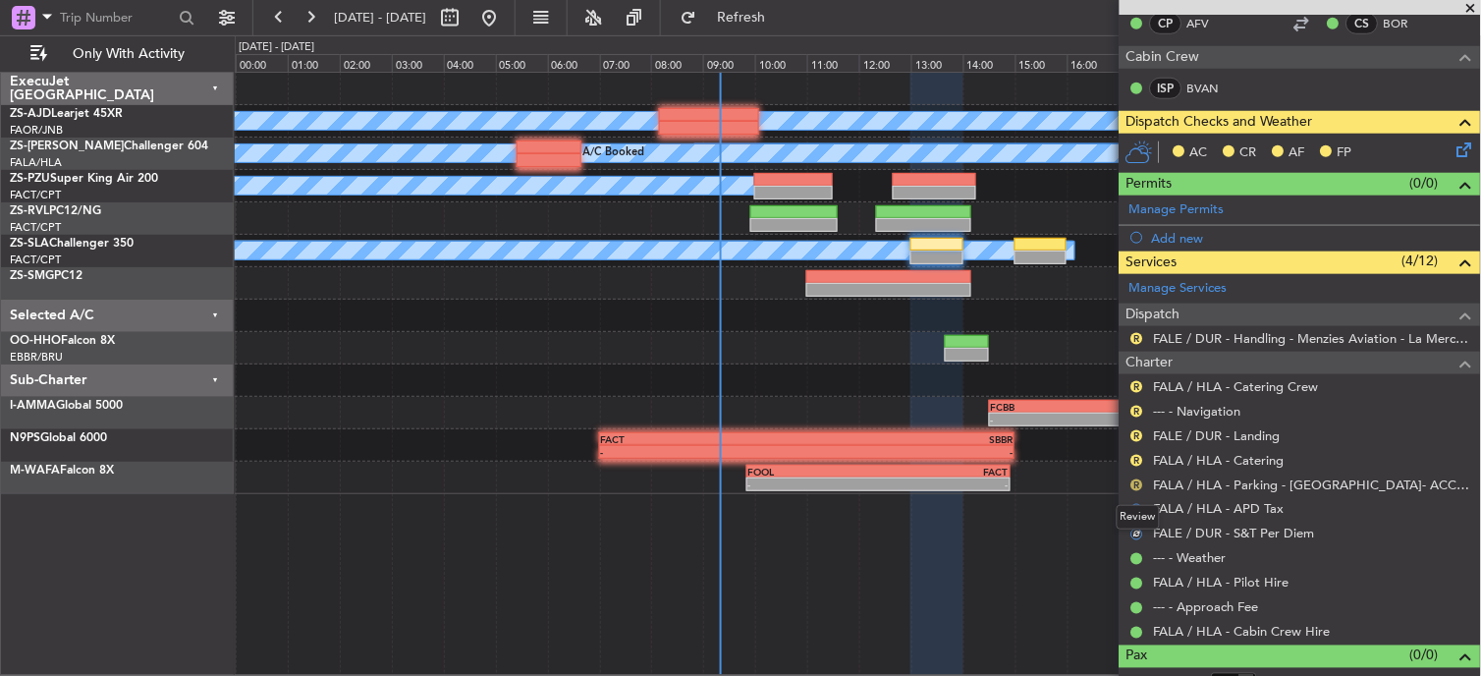
click at [1136, 485] on button "R" at bounding box center [1137, 485] width 12 height 12
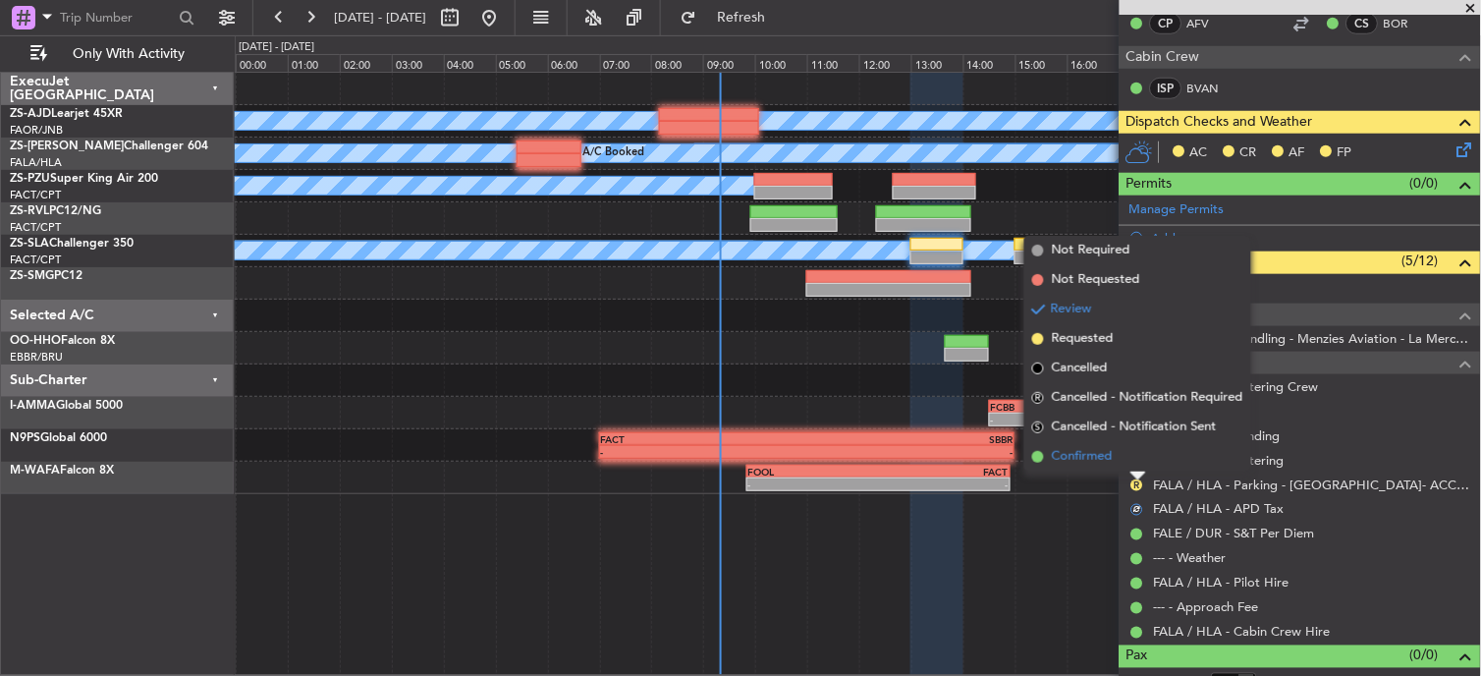
click at [1102, 447] on span "Confirmed" at bounding box center [1082, 457] width 61 height 20
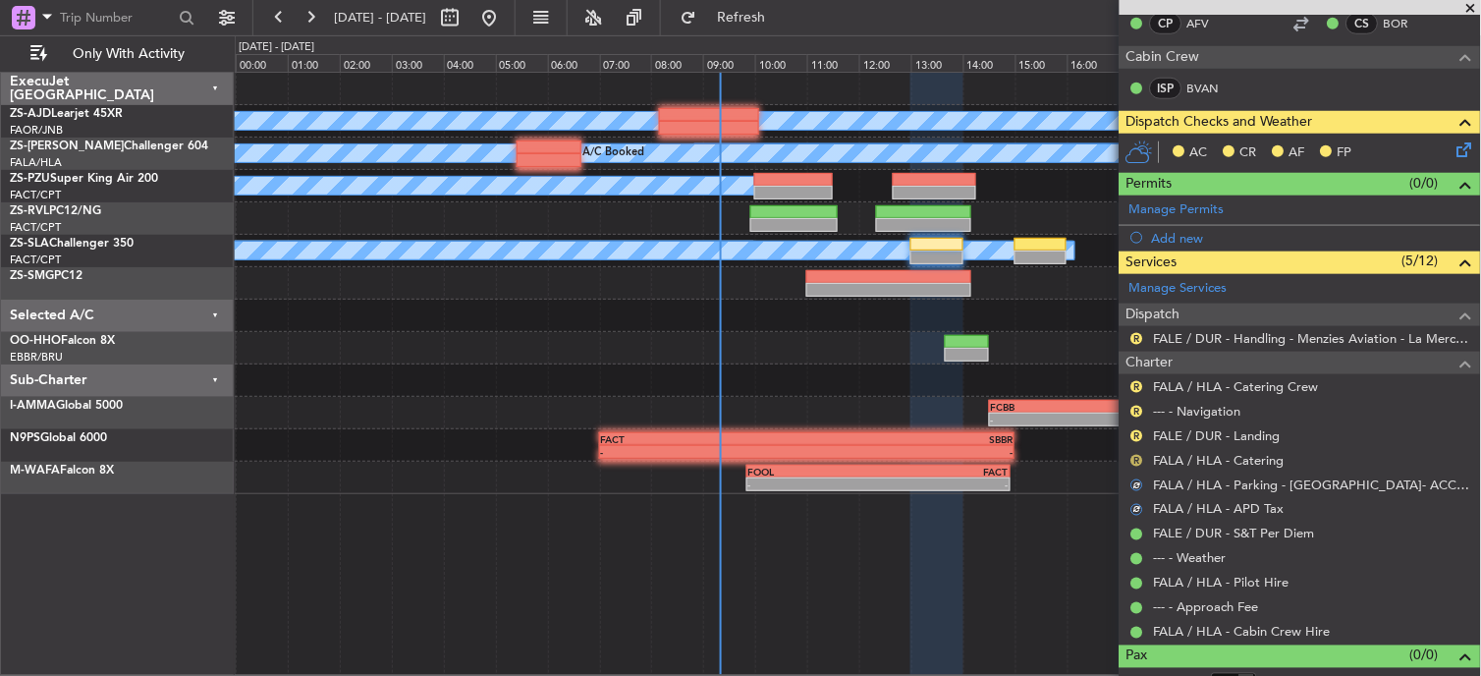
click at [1137, 457] on button "R" at bounding box center [1137, 461] width 12 height 12
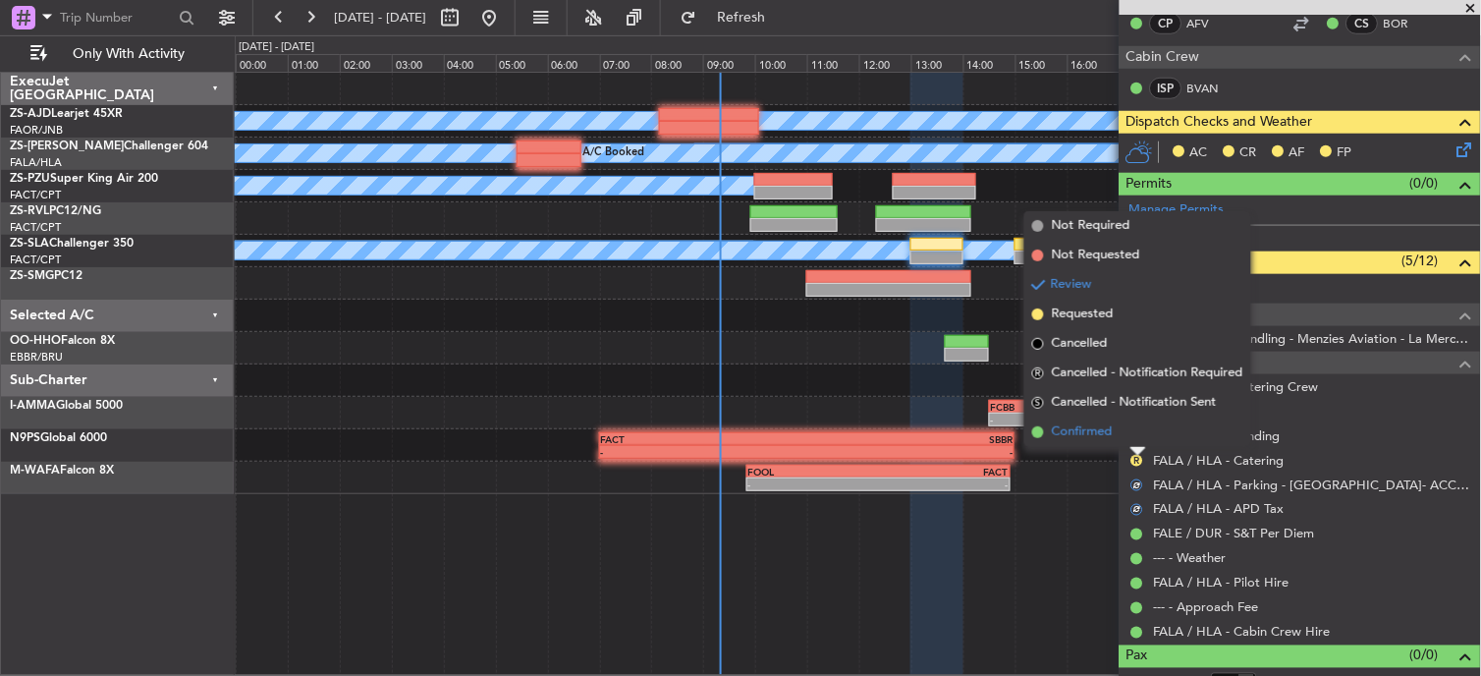
click at [1127, 440] on li "Confirmed" at bounding box center [1137, 431] width 227 height 29
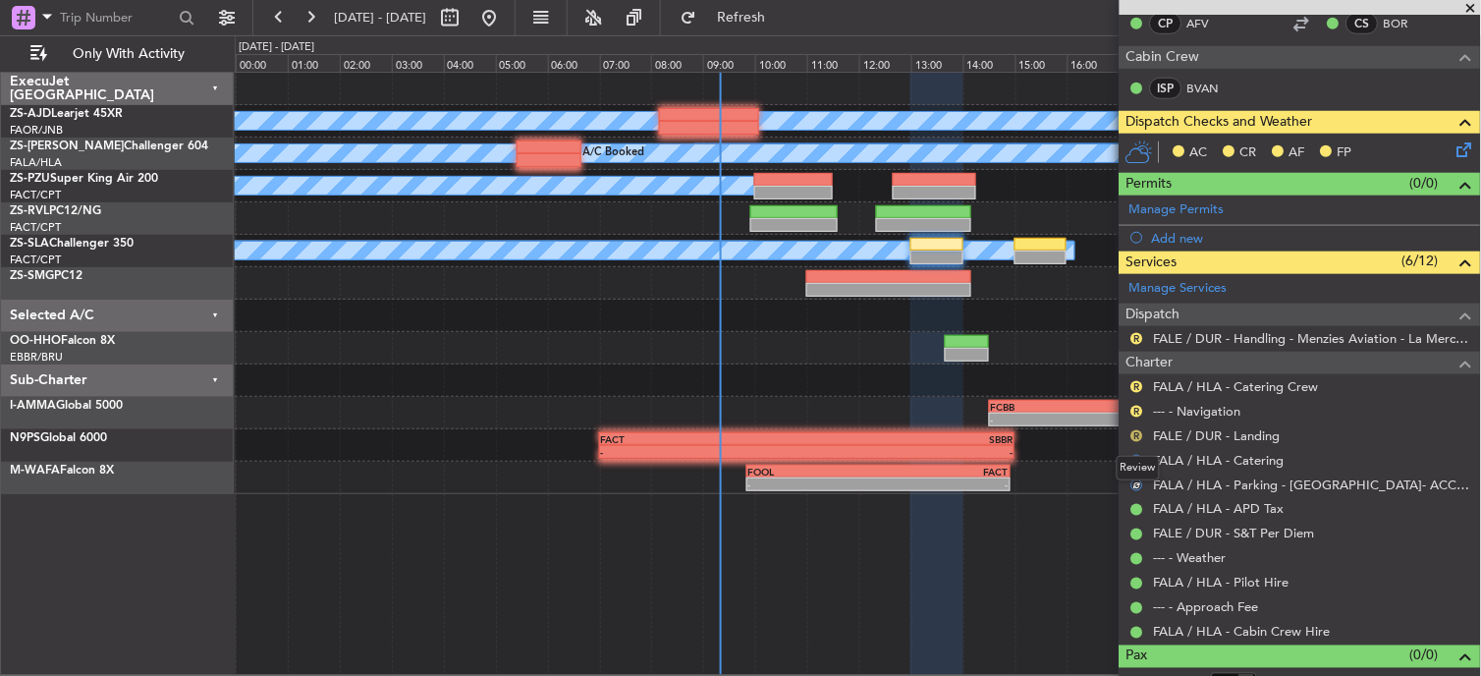
click at [1137, 436] on button "R" at bounding box center [1137, 436] width 12 height 12
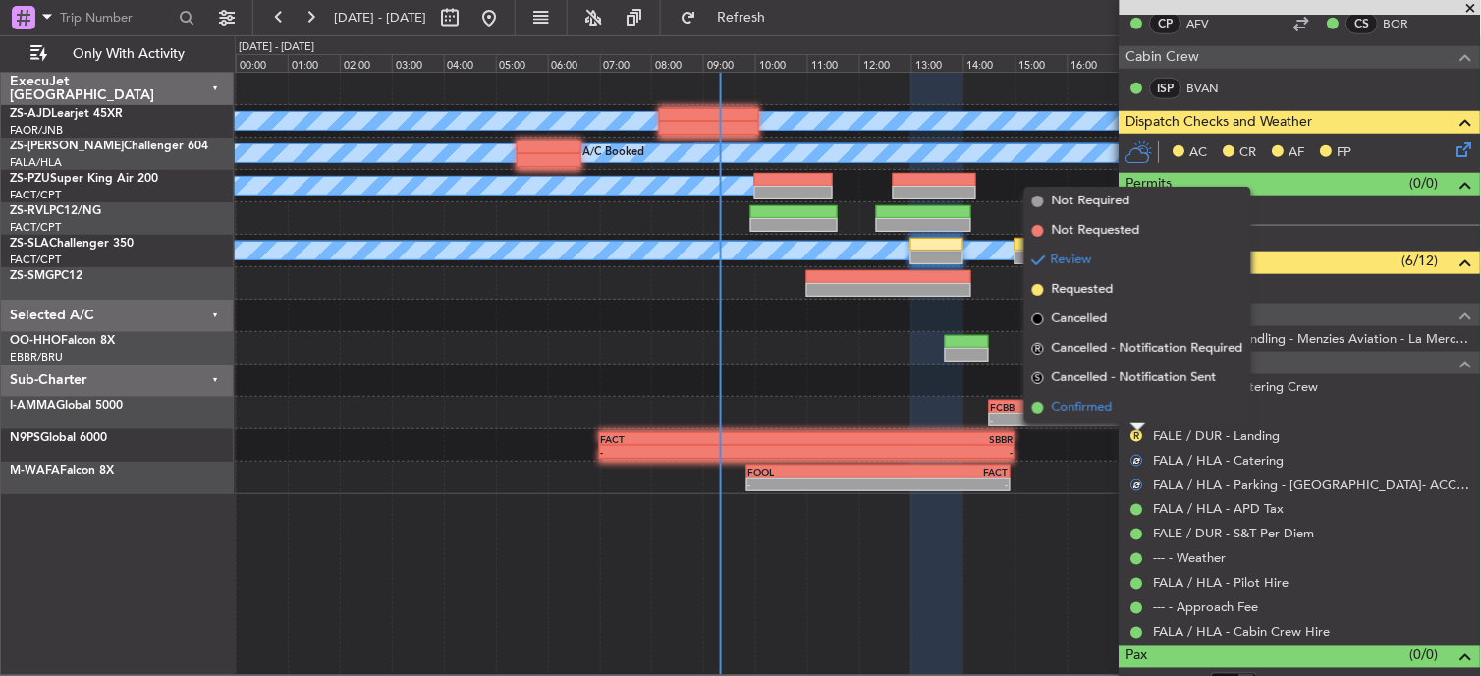
click at [1124, 410] on li "Confirmed" at bounding box center [1137, 407] width 227 height 29
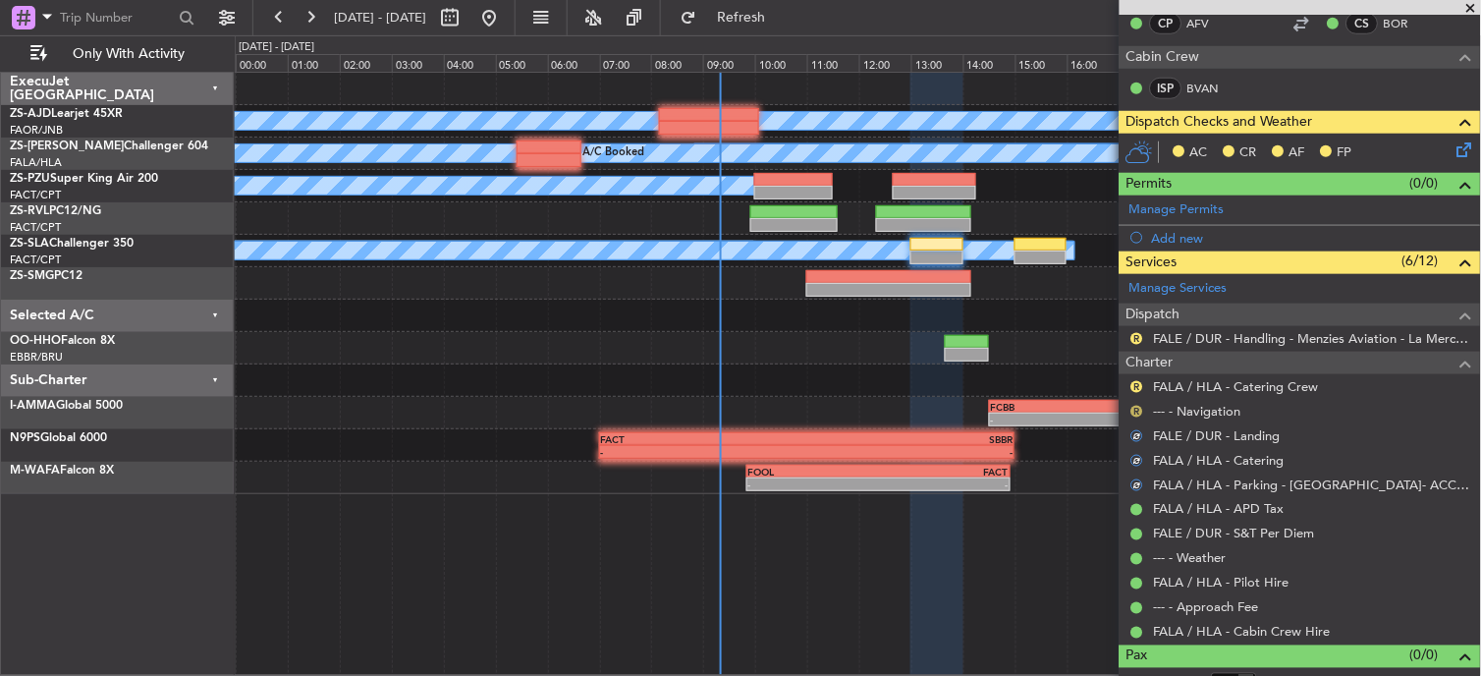
click at [1137, 408] on button "R" at bounding box center [1137, 412] width 12 height 12
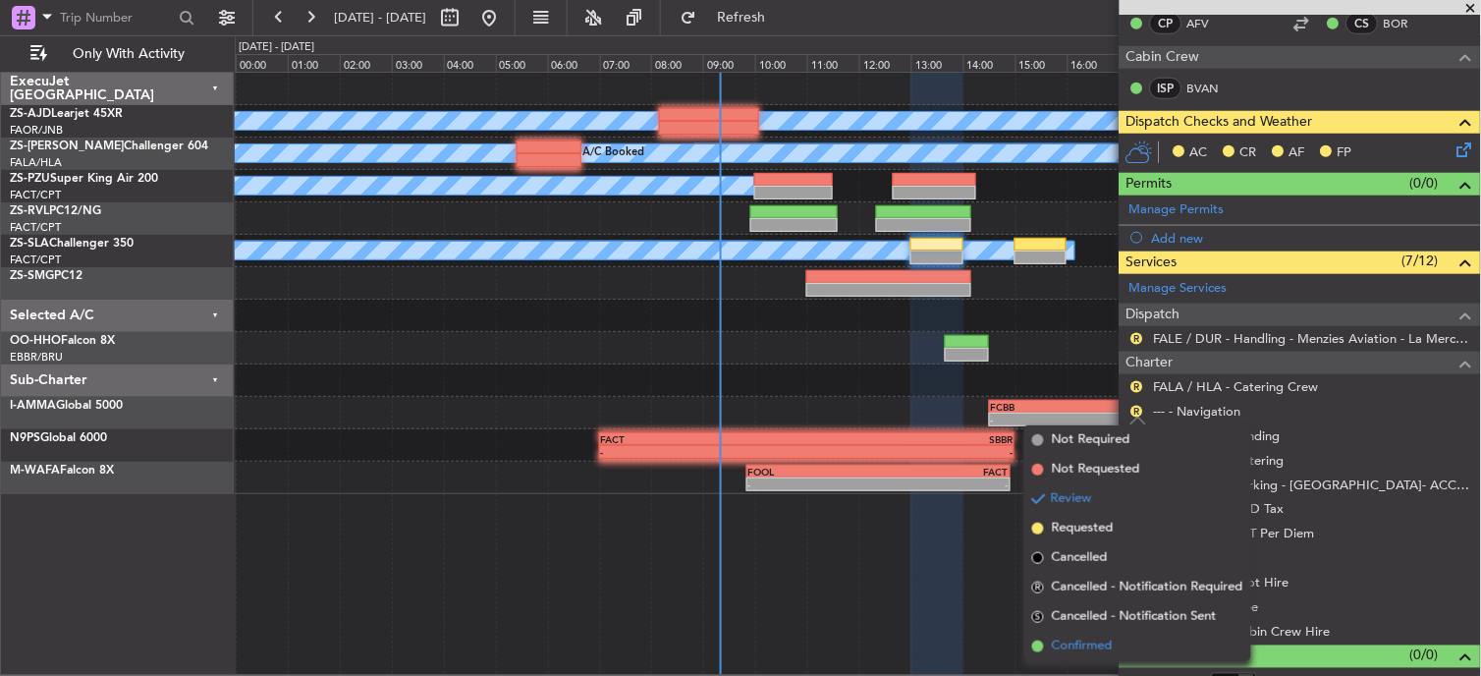
click at [1085, 636] on span "Confirmed" at bounding box center [1082, 646] width 61 height 20
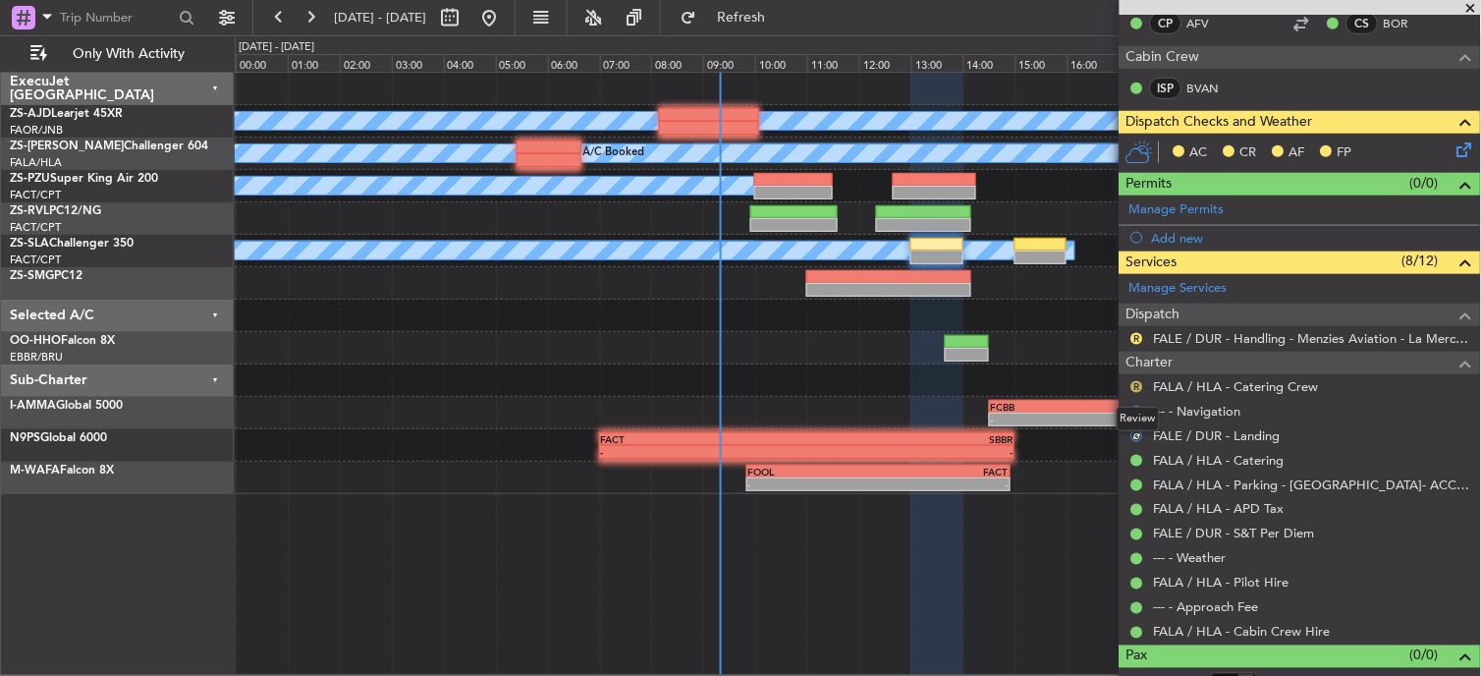
click at [1134, 386] on button "R" at bounding box center [1137, 387] width 12 height 12
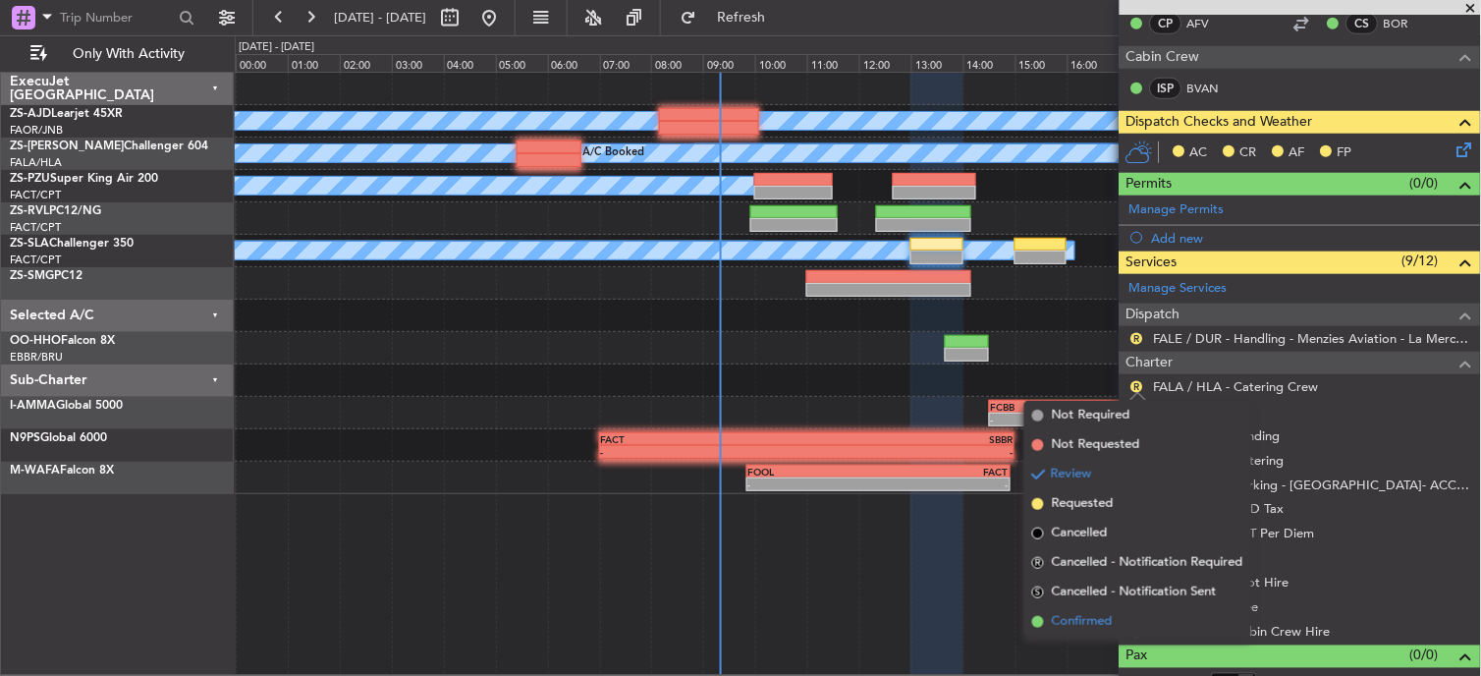
click at [1092, 621] on span "Confirmed" at bounding box center [1082, 622] width 61 height 20
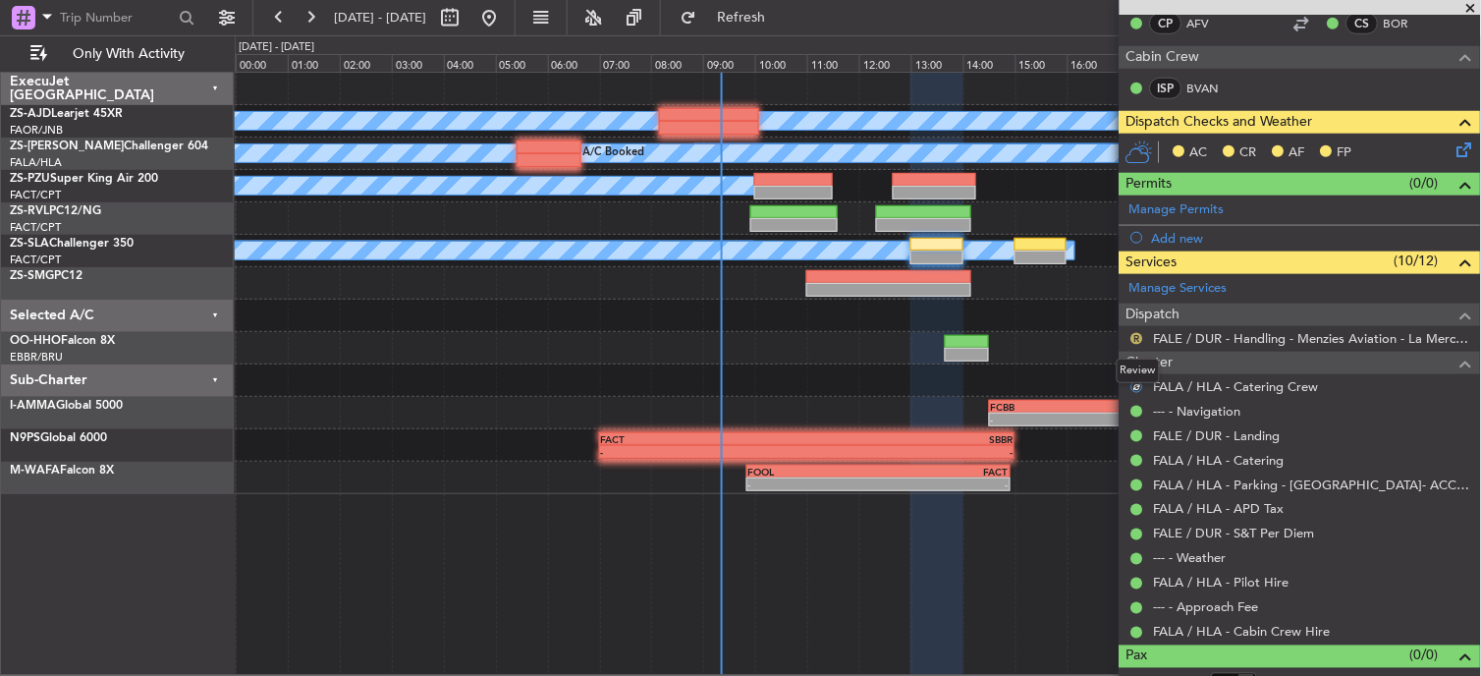
click at [1135, 338] on button "R" at bounding box center [1137, 339] width 12 height 12
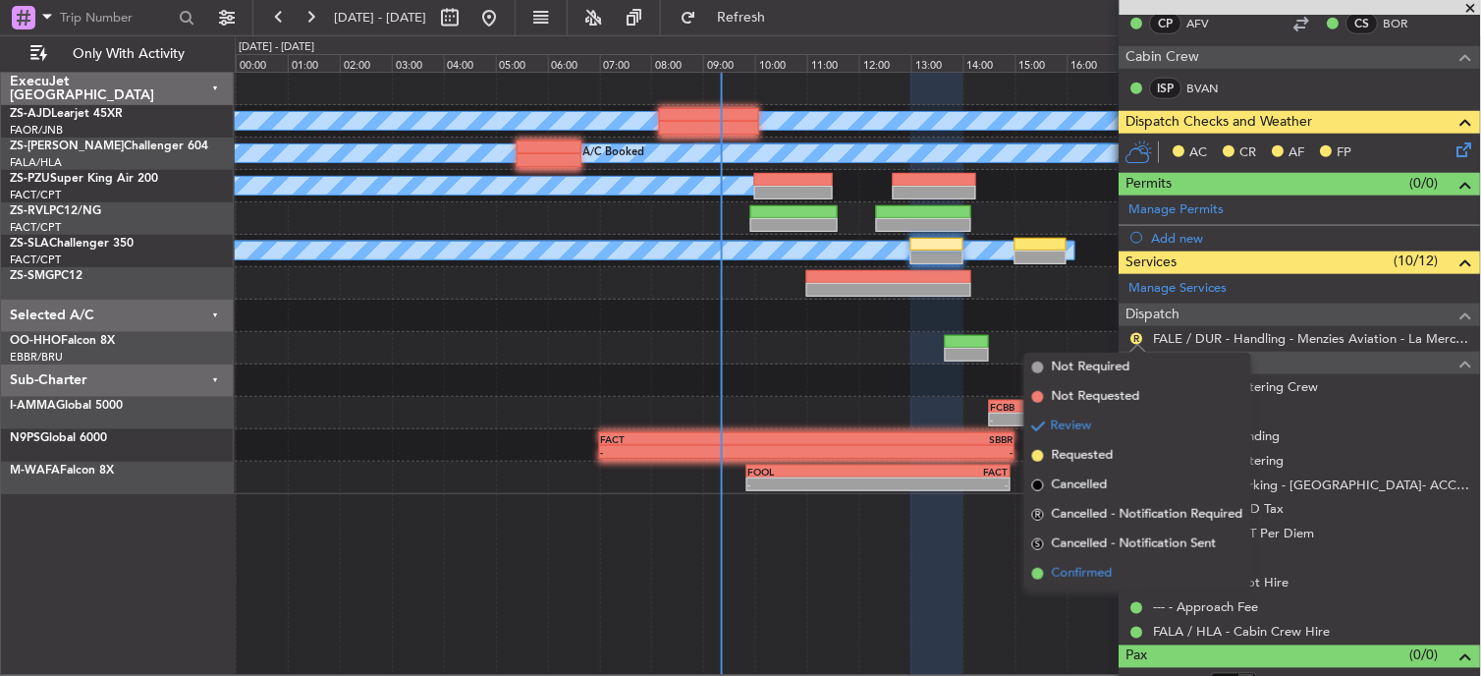
click at [1117, 571] on li "Confirmed" at bounding box center [1137, 573] width 227 height 29
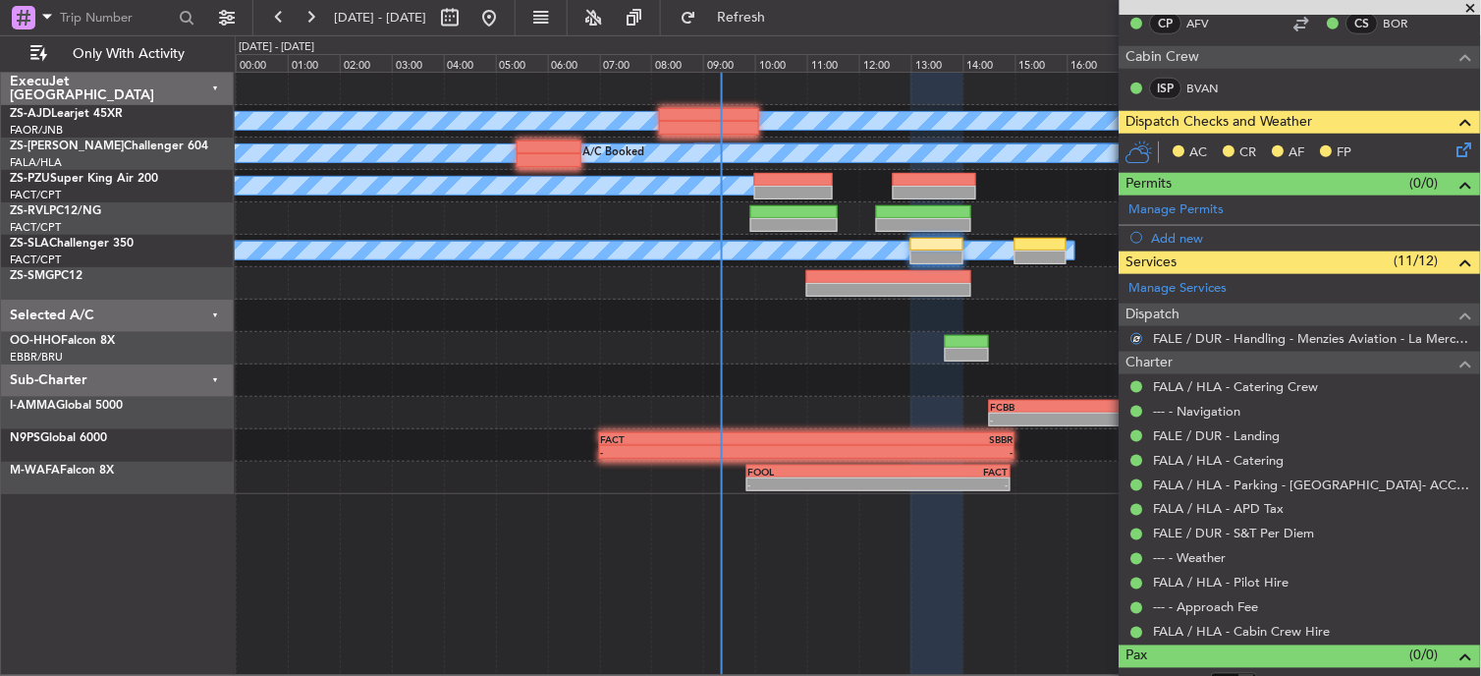
click at [1454, 152] on icon at bounding box center [1462, 146] width 16 height 16
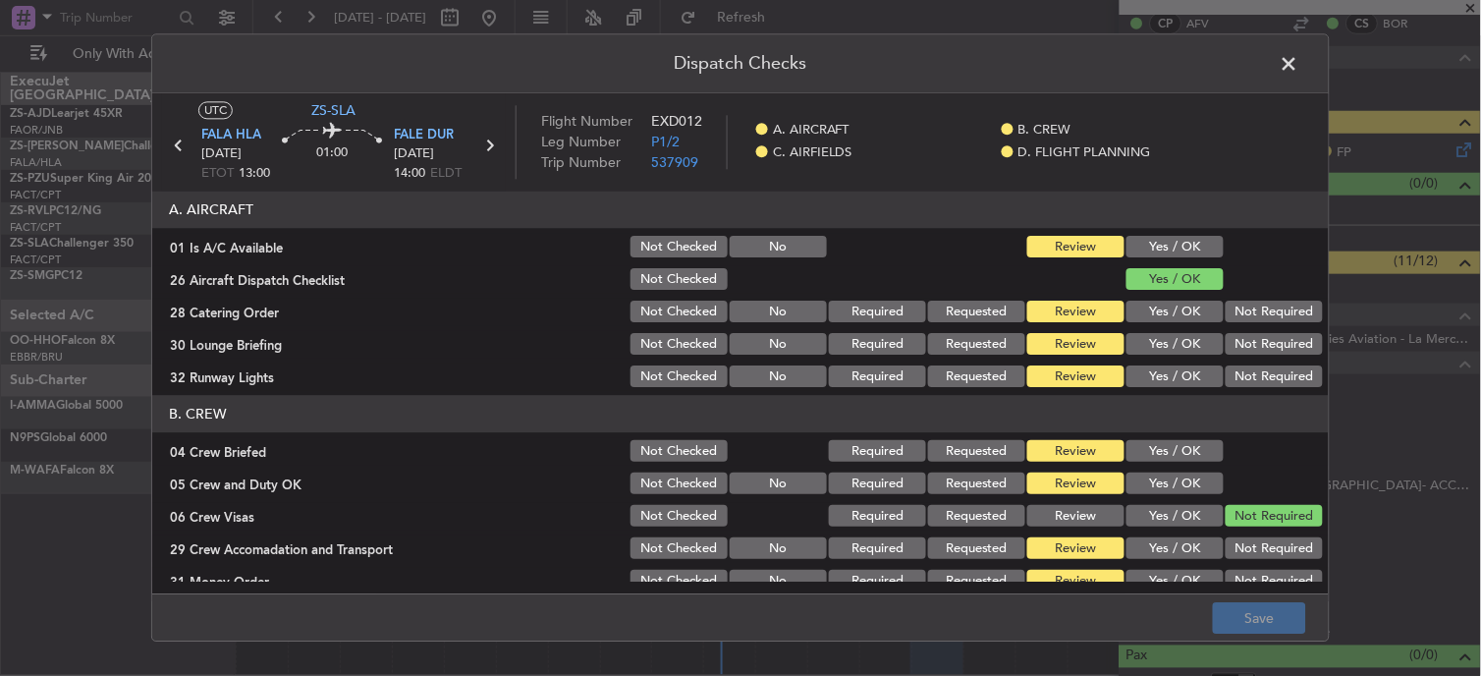
click at [1155, 248] on button "Yes / OK" at bounding box center [1175, 248] width 97 height 22
click at [1190, 312] on button "Yes / OK" at bounding box center [1175, 313] width 97 height 22
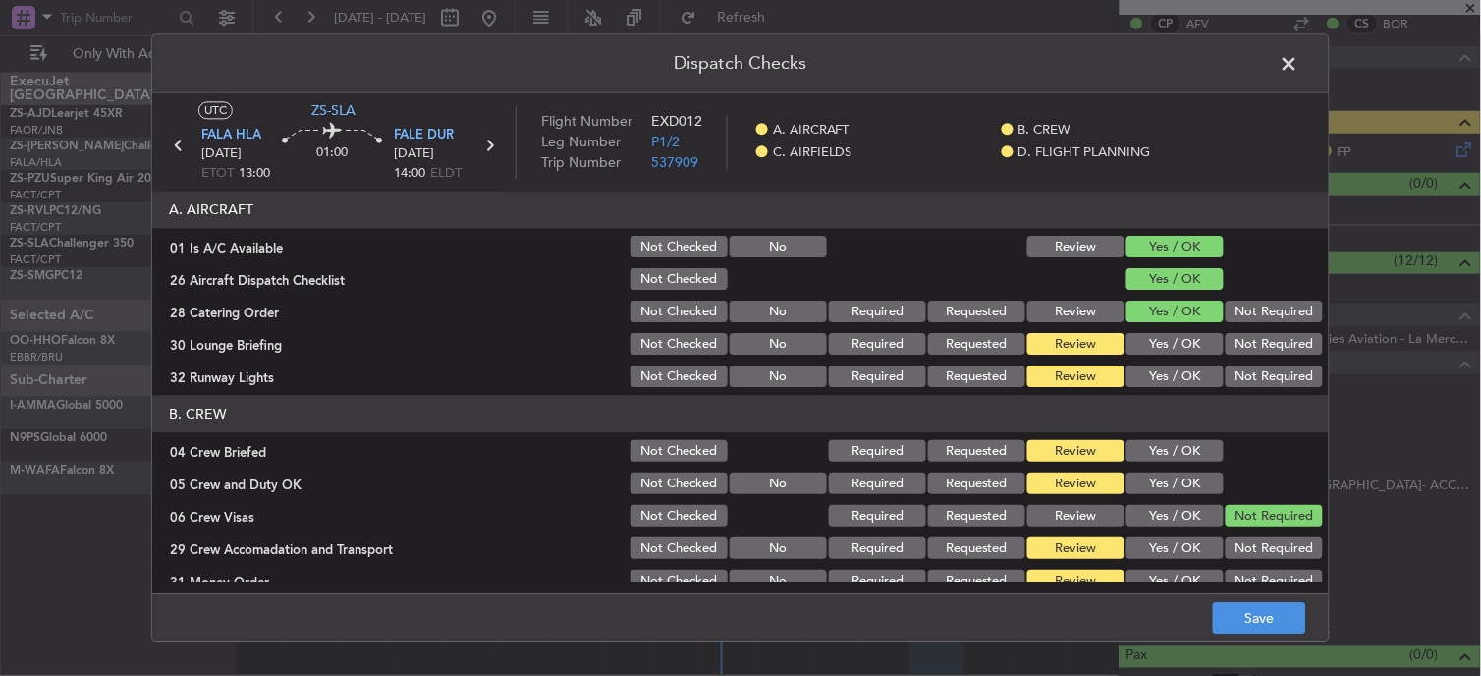
click at [1228, 315] on button "Not Required" at bounding box center [1274, 313] width 97 height 22
click at [1161, 352] on button "Yes / OK" at bounding box center [1175, 345] width 97 height 22
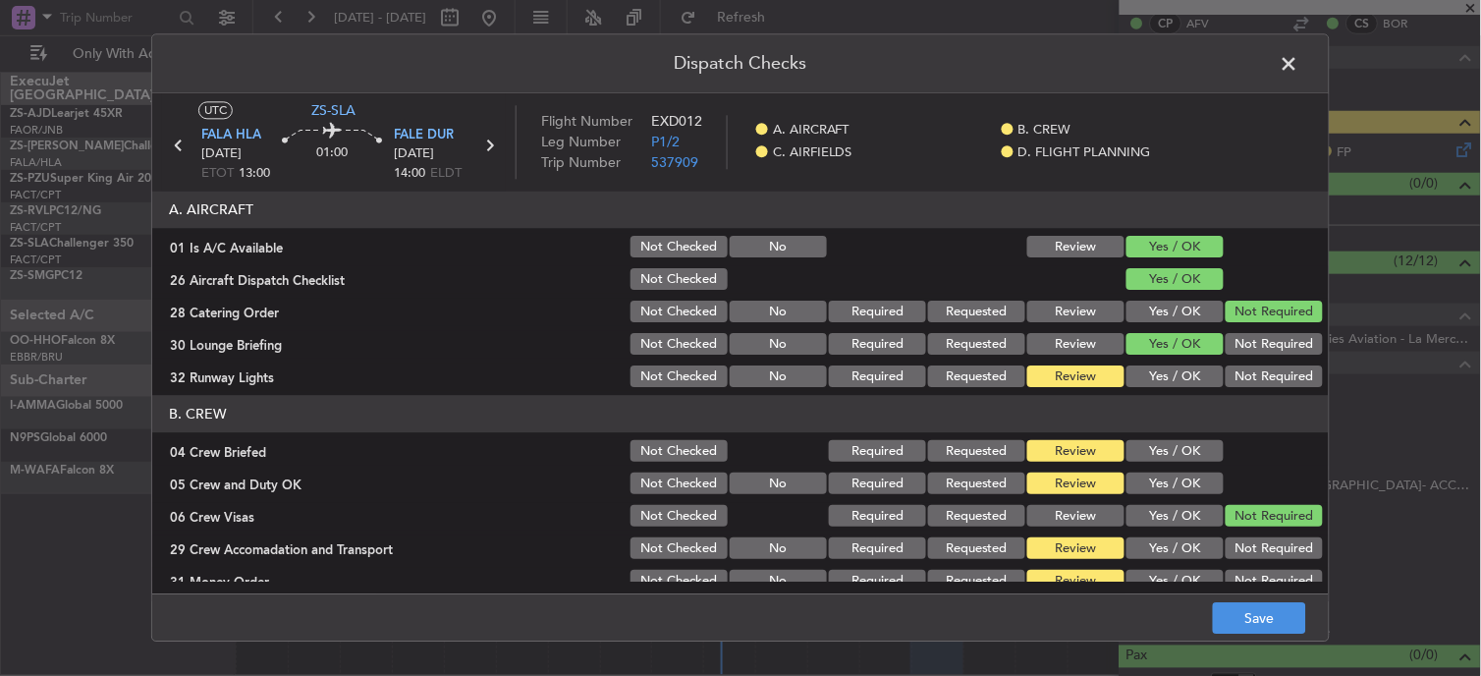
click at [1161, 366] on button "Yes / OK" at bounding box center [1175, 377] width 97 height 22
click at [1152, 454] on div "Yes / OK" at bounding box center [1173, 452] width 99 height 28
click at [1152, 454] on button "Yes / OK" at bounding box center [1175, 452] width 97 height 22
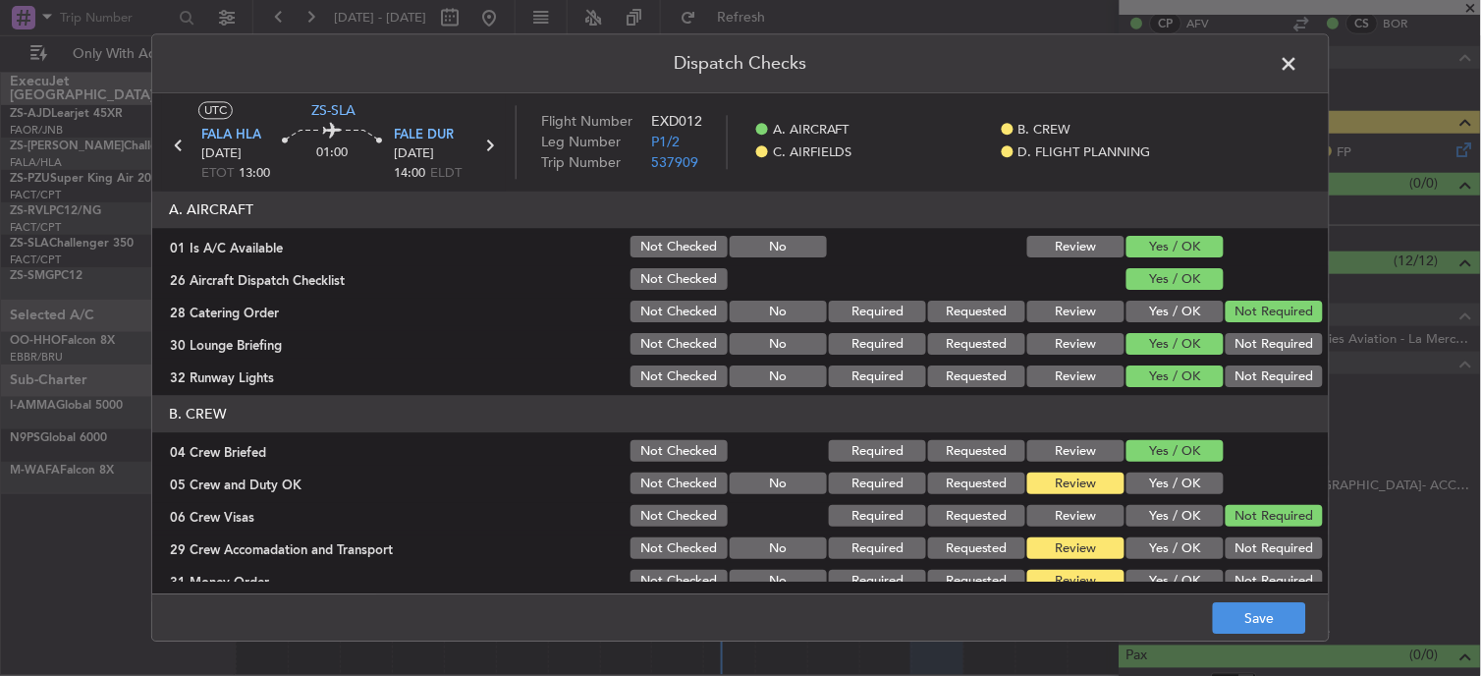
click at [1155, 476] on button "Yes / OK" at bounding box center [1175, 484] width 97 height 22
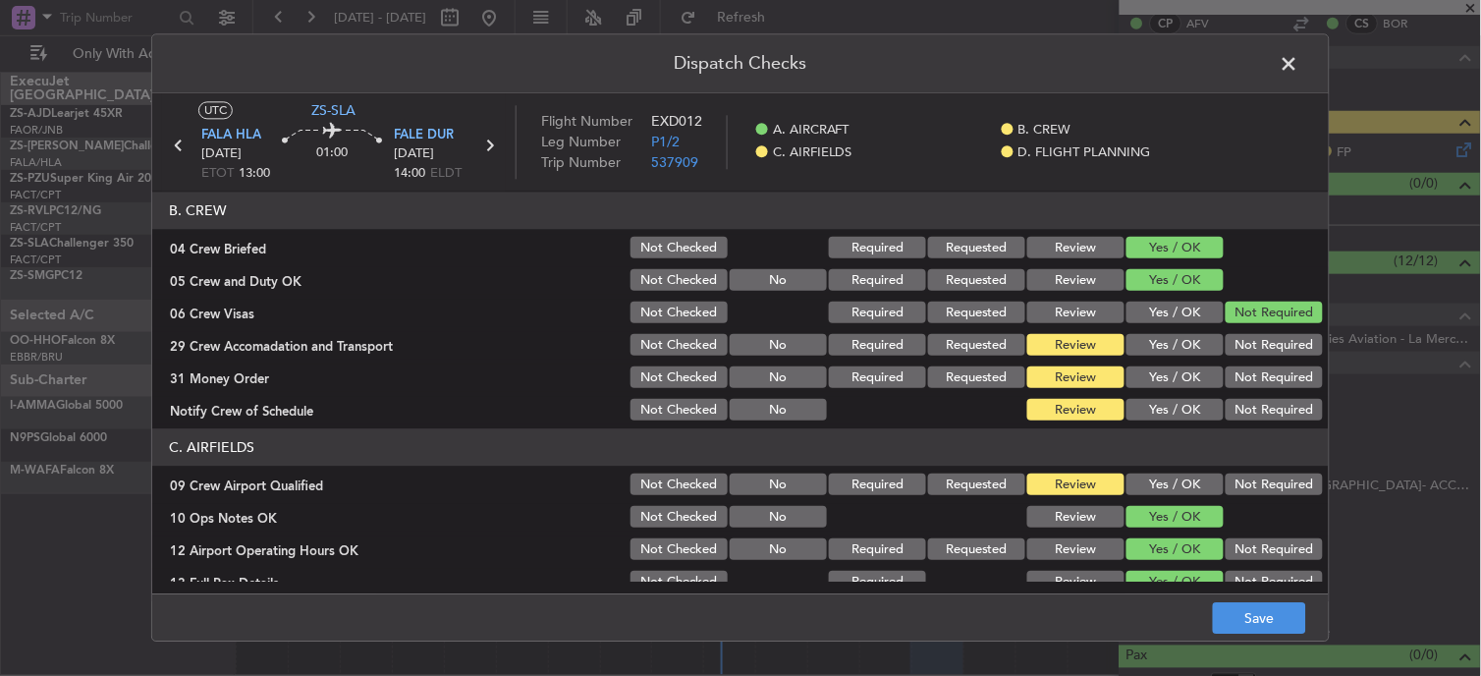
scroll to position [218, 0]
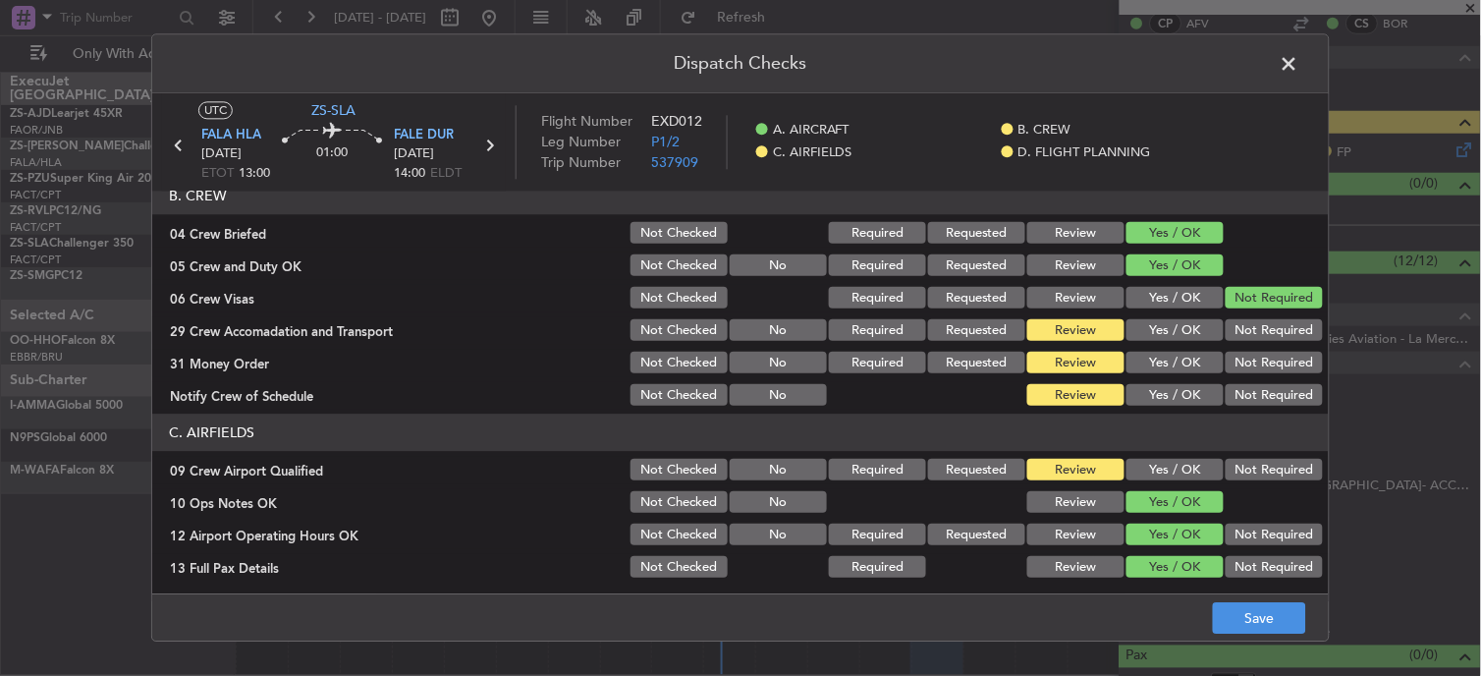
click at [1233, 336] on button "Not Required" at bounding box center [1274, 331] width 97 height 22
click at [1184, 359] on button "Yes / OK" at bounding box center [1175, 364] width 97 height 22
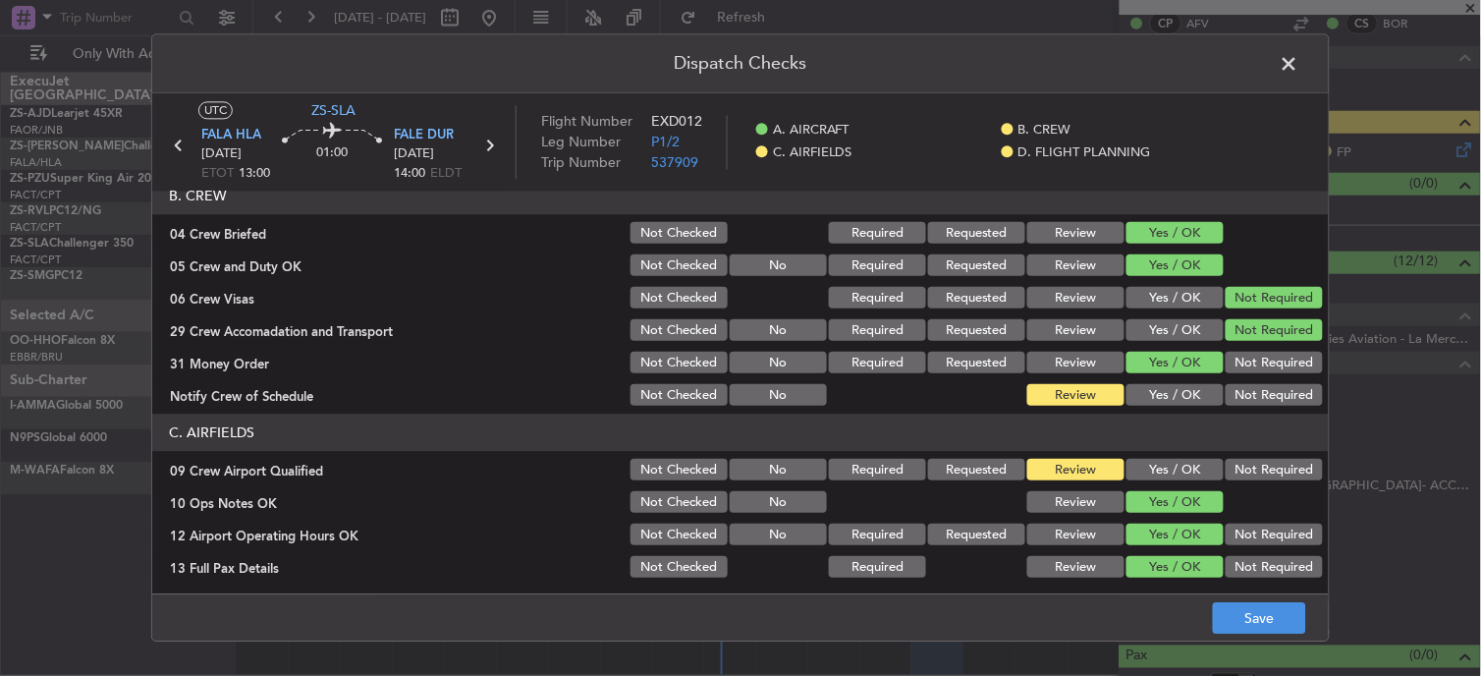
click at [1169, 400] on button "Yes / OK" at bounding box center [1175, 396] width 97 height 22
click at [1174, 473] on button "Yes / OK" at bounding box center [1175, 471] width 97 height 22
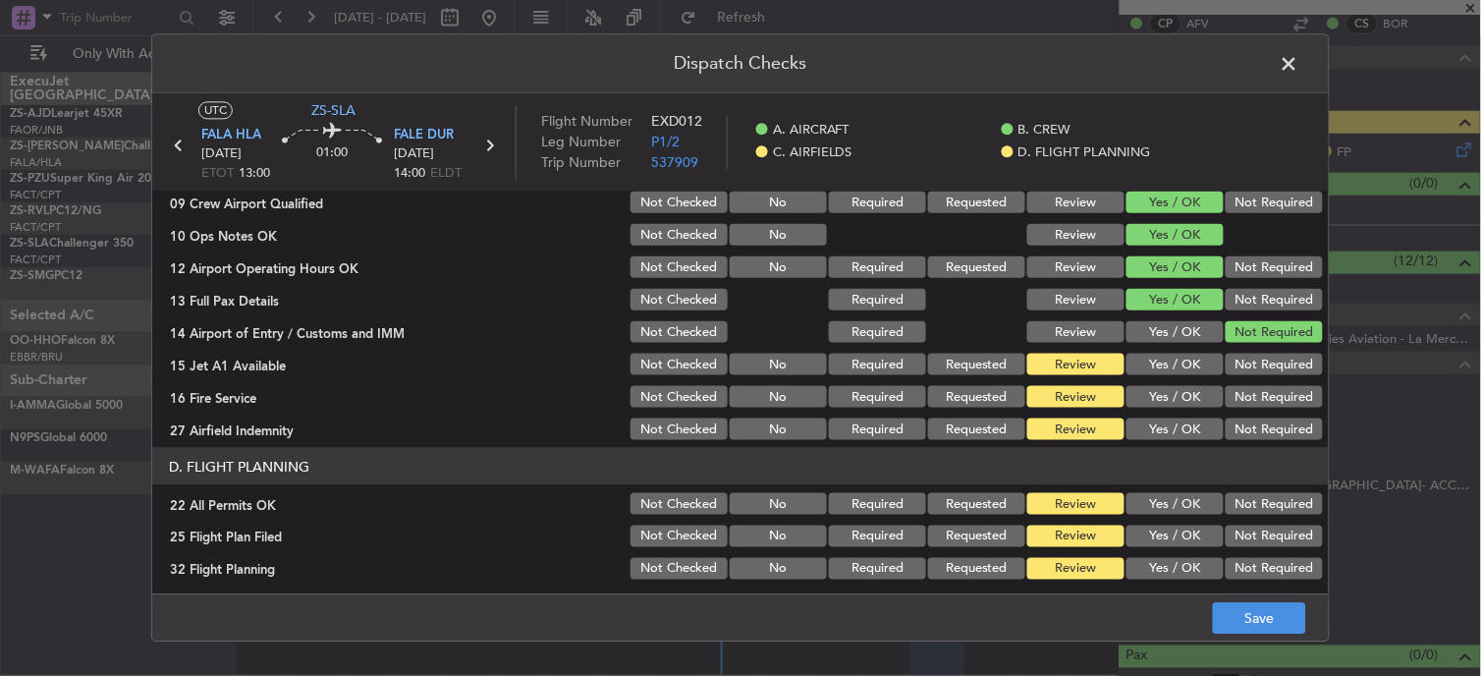
scroll to position [491, 0]
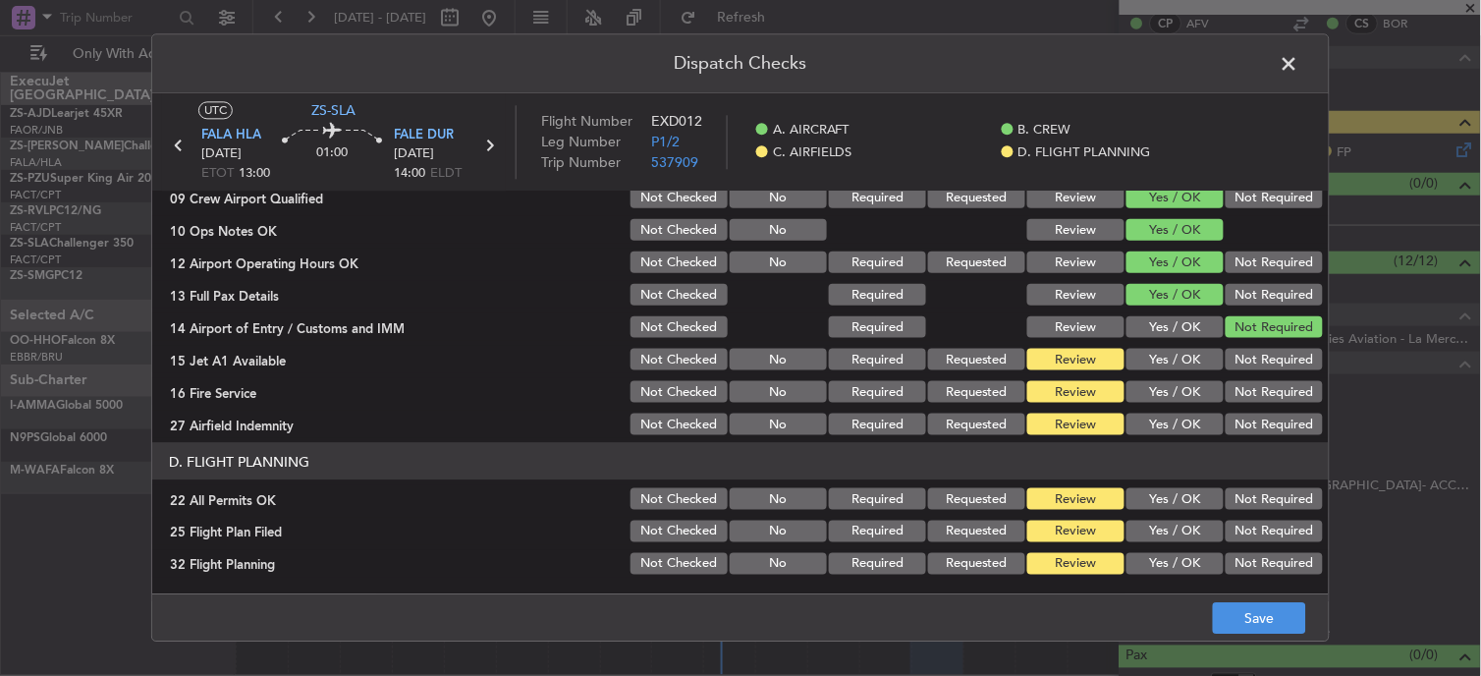
click at [1244, 357] on button "Not Required" at bounding box center [1274, 360] width 97 height 22
click at [1254, 378] on div "Not Required" at bounding box center [1272, 392] width 99 height 28
click at [1254, 399] on button "Not Required" at bounding box center [1274, 392] width 97 height 22
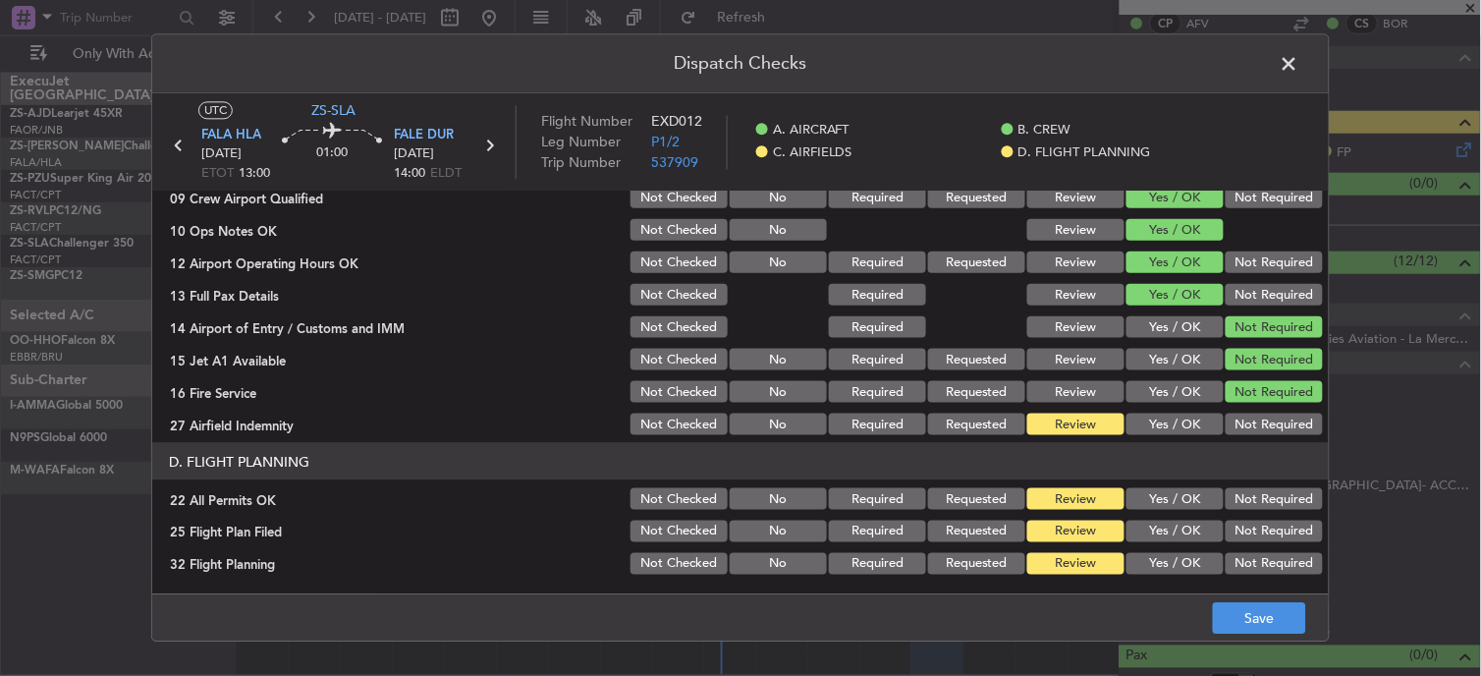
click at [1226, 418] on button "Not Required" at bounding box center [1274, 425] width 97 height 22
click at [1270, 499] on button "Not Required" at bounding box center [1274, 499] width 97 height 22
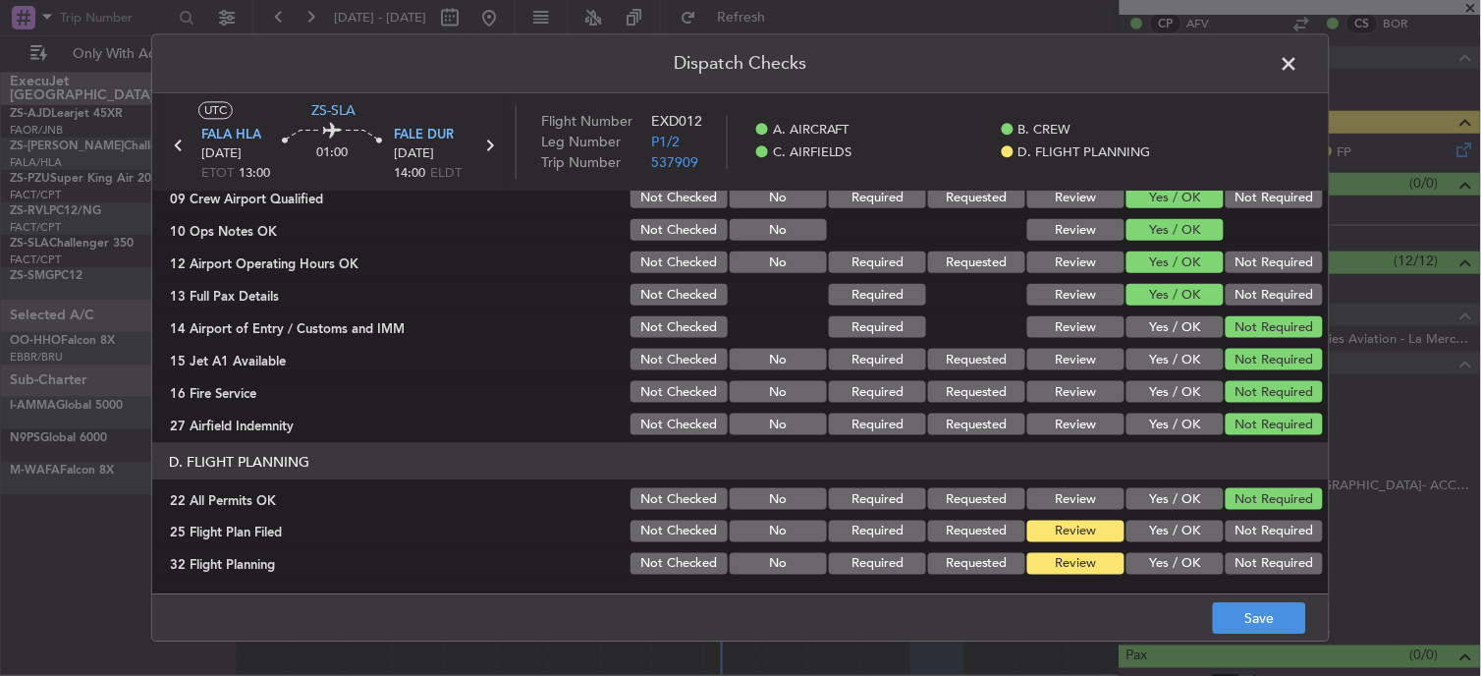
click at [1181, 533] on button "Yes / OK" at bounding box center [1175, 532] width 97 height 22
click at [1184, 565] on button "Yes / OK" at bounding box center [1175, 564] width 97 height 22
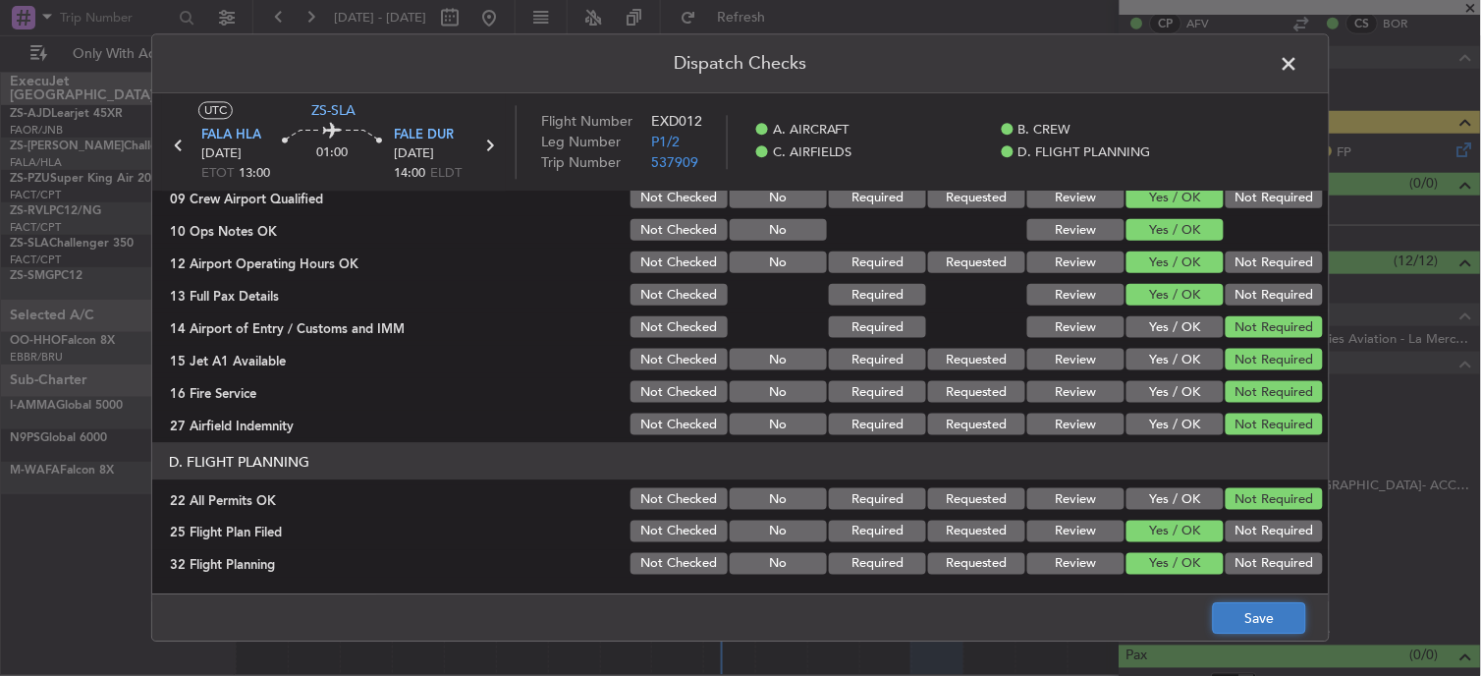
click at [1260, 624] on button "Save" at bounding box center [1259, 618] width 93 height 31
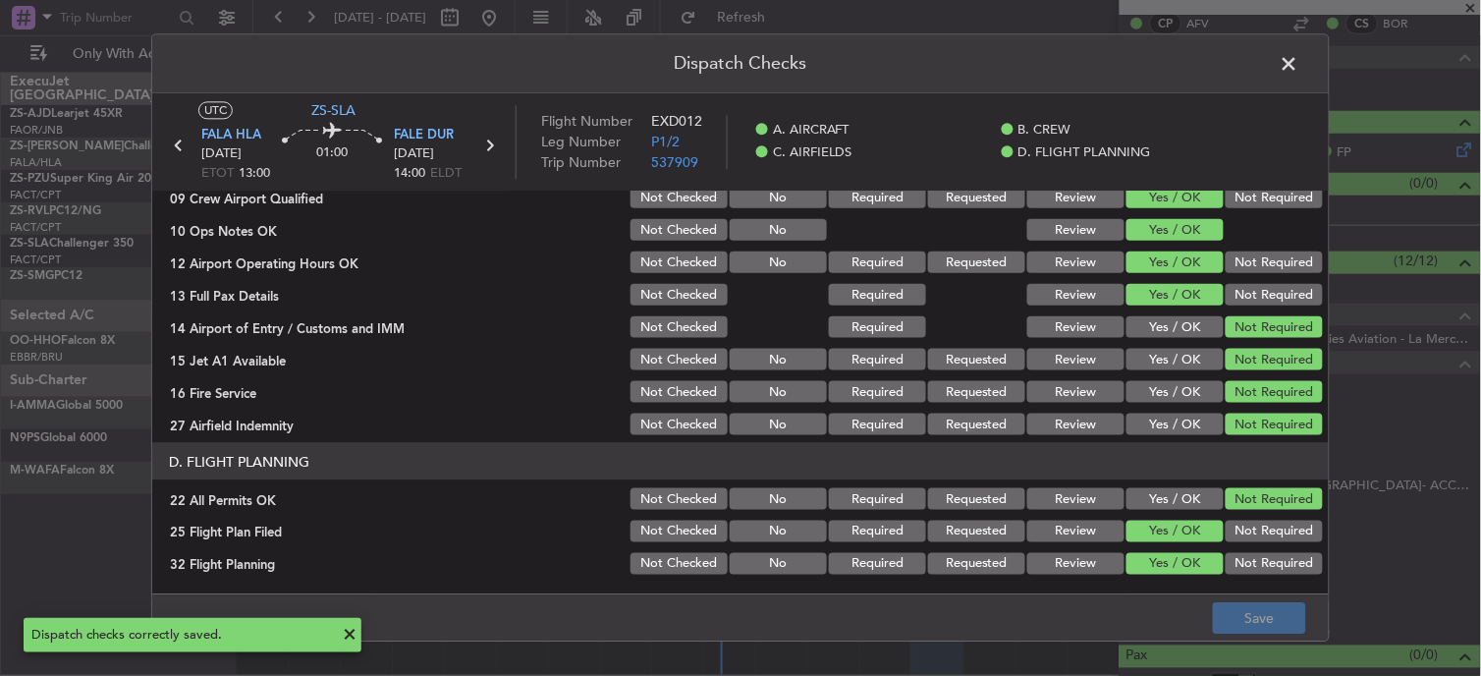
click at [1299, 66] on span at bounding box center [1299, 68] width 0 height 39
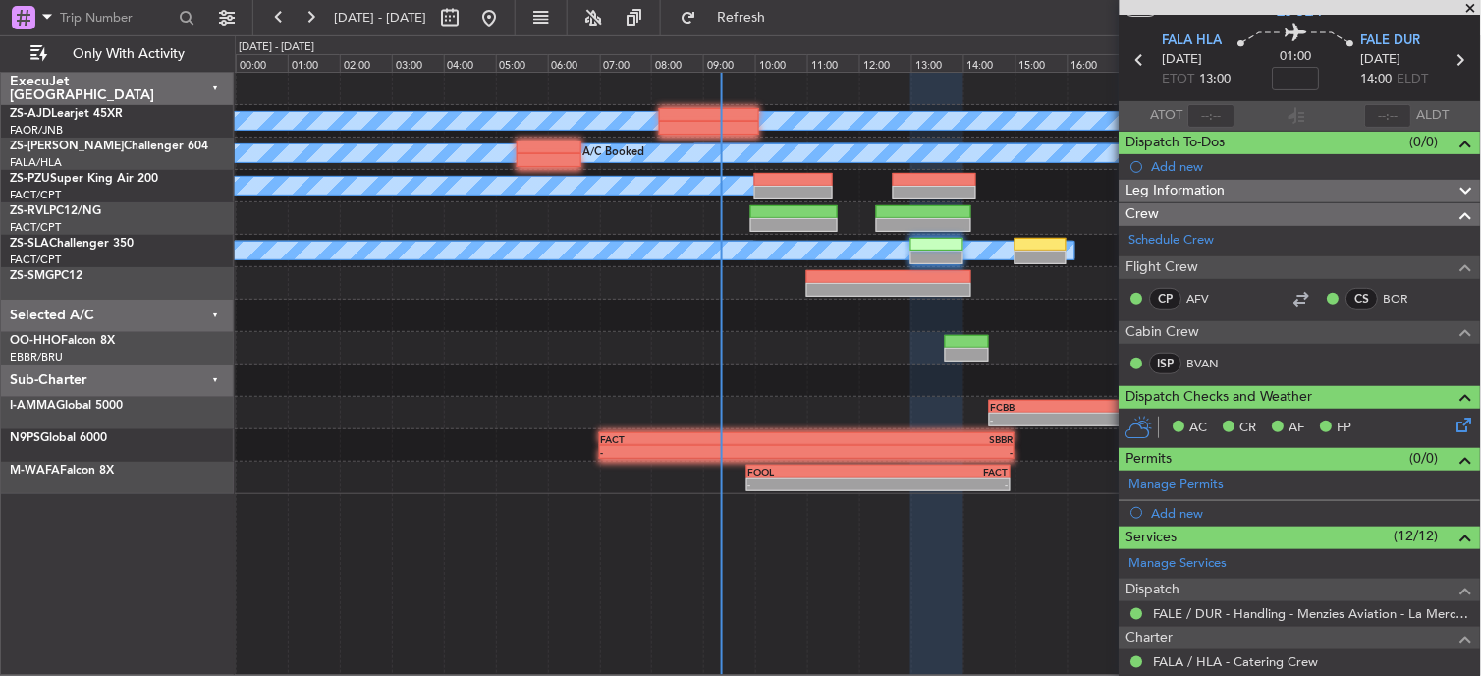
scroll to position [60, 0]
click at [1448, 60] on icon at bounding box center [1461, 61] width 26 height 26
type input "5"
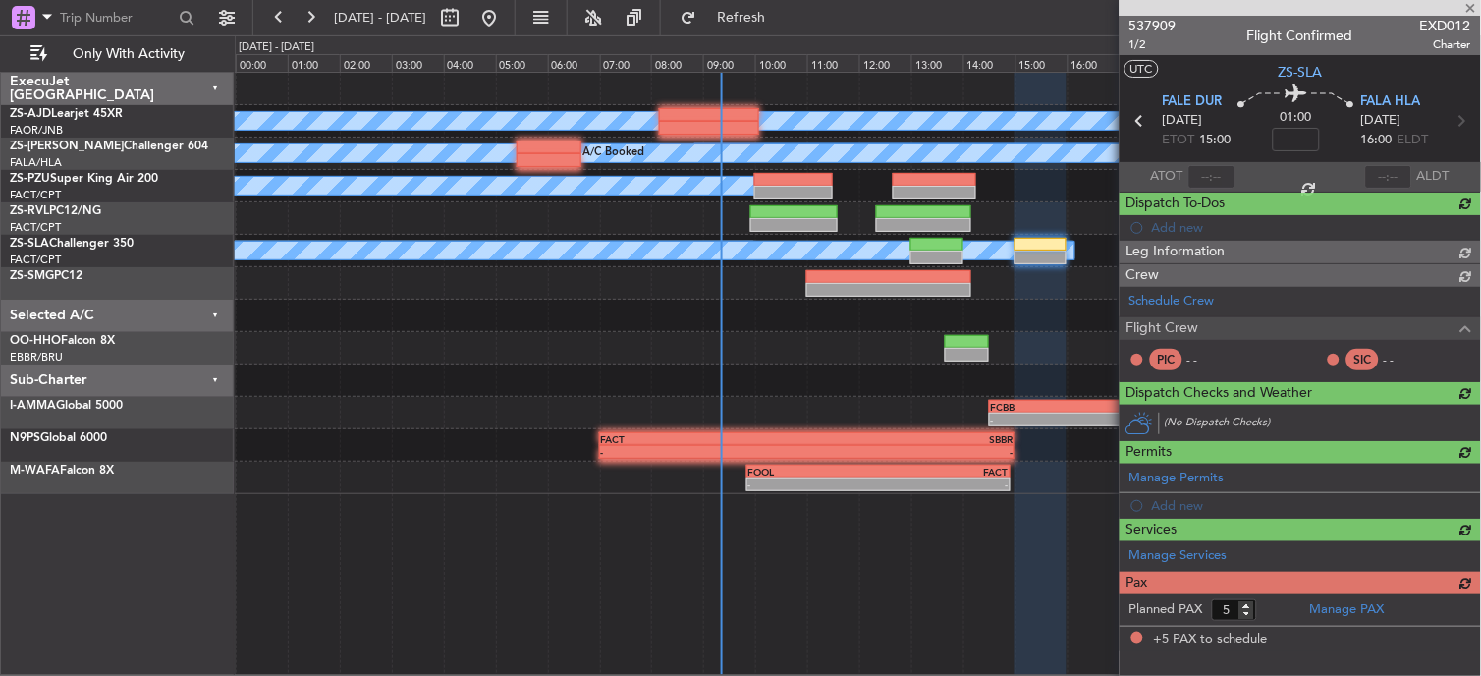
scroll to position [0, 0]
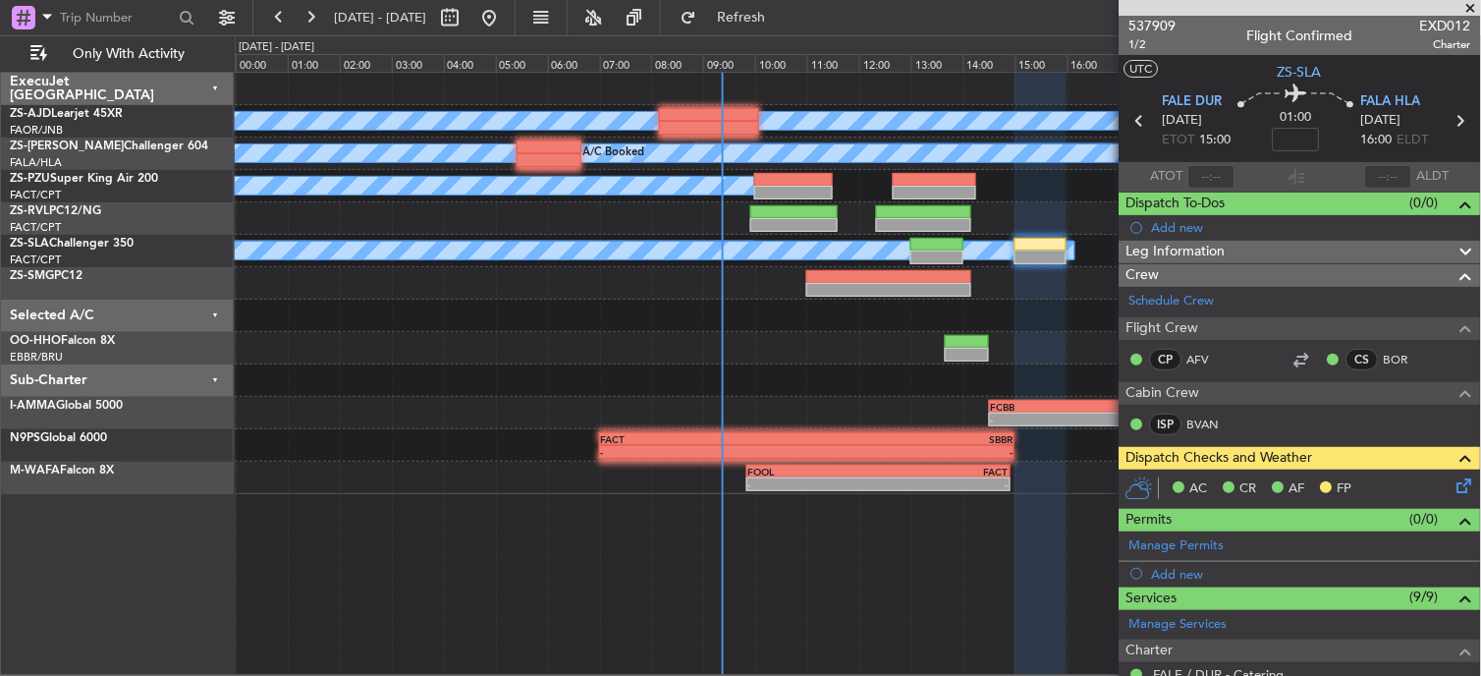
click at [1454, 490] on icon at bounding box center [1462, 482] width 16 height 16
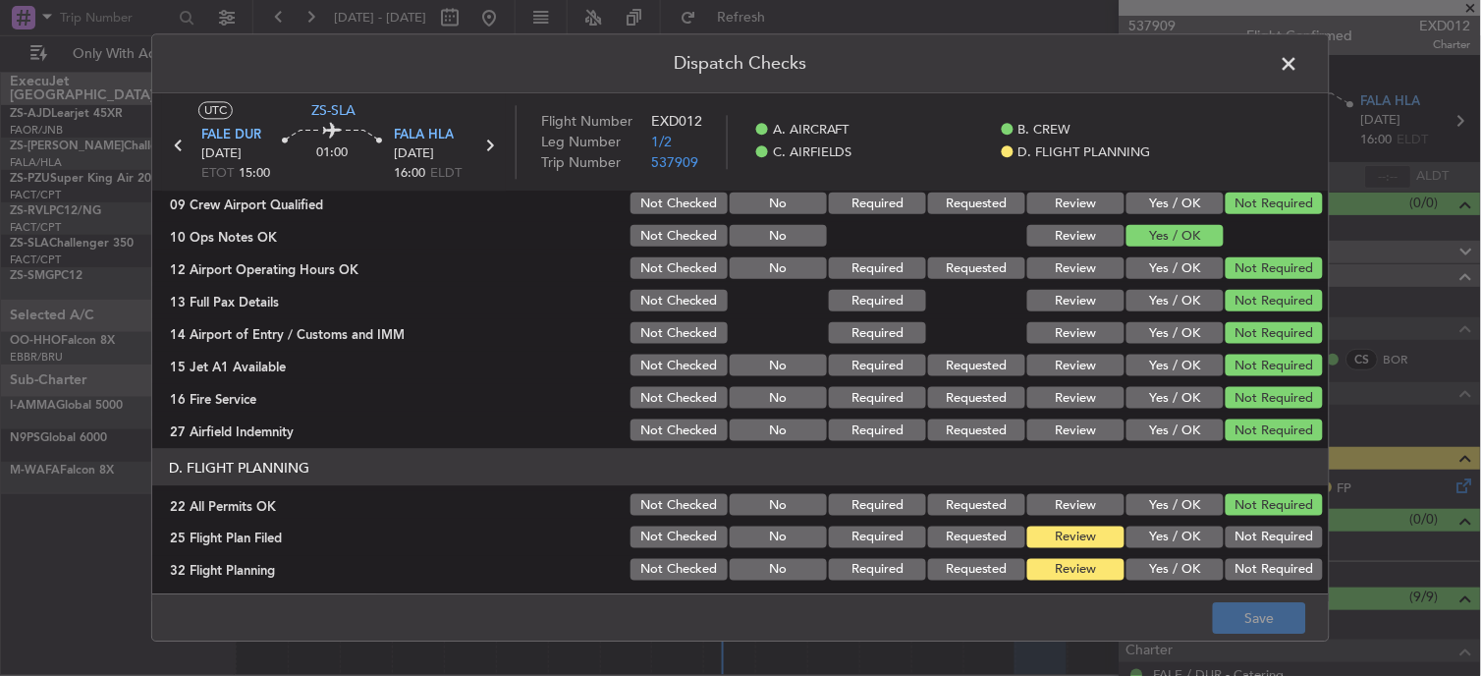
scroll to position [491, 0]
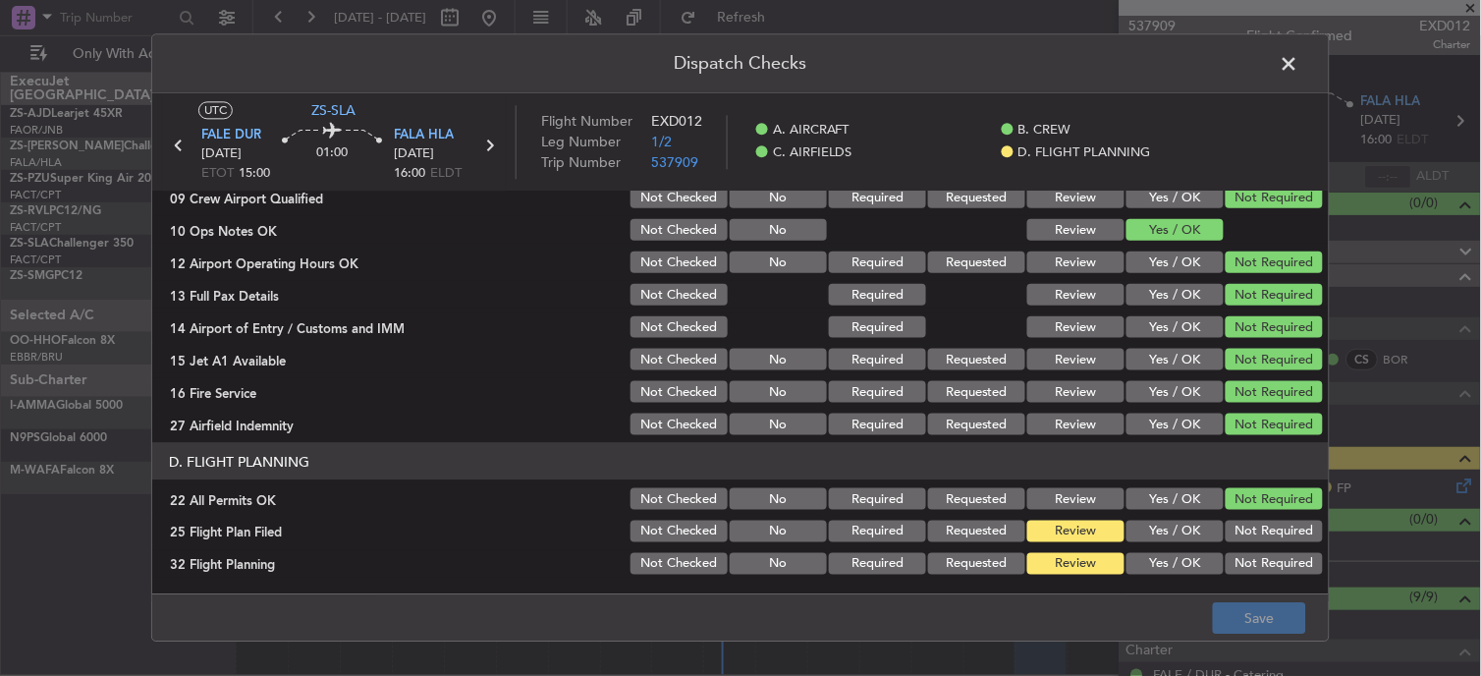
click at [1153, 526] on button "Yes / OK" at bounding box center [1175, 532] width 97 height 22
click at [1159, 555] on button "Yes / OK" at bounding box center [1175, 564] width 97 height 22
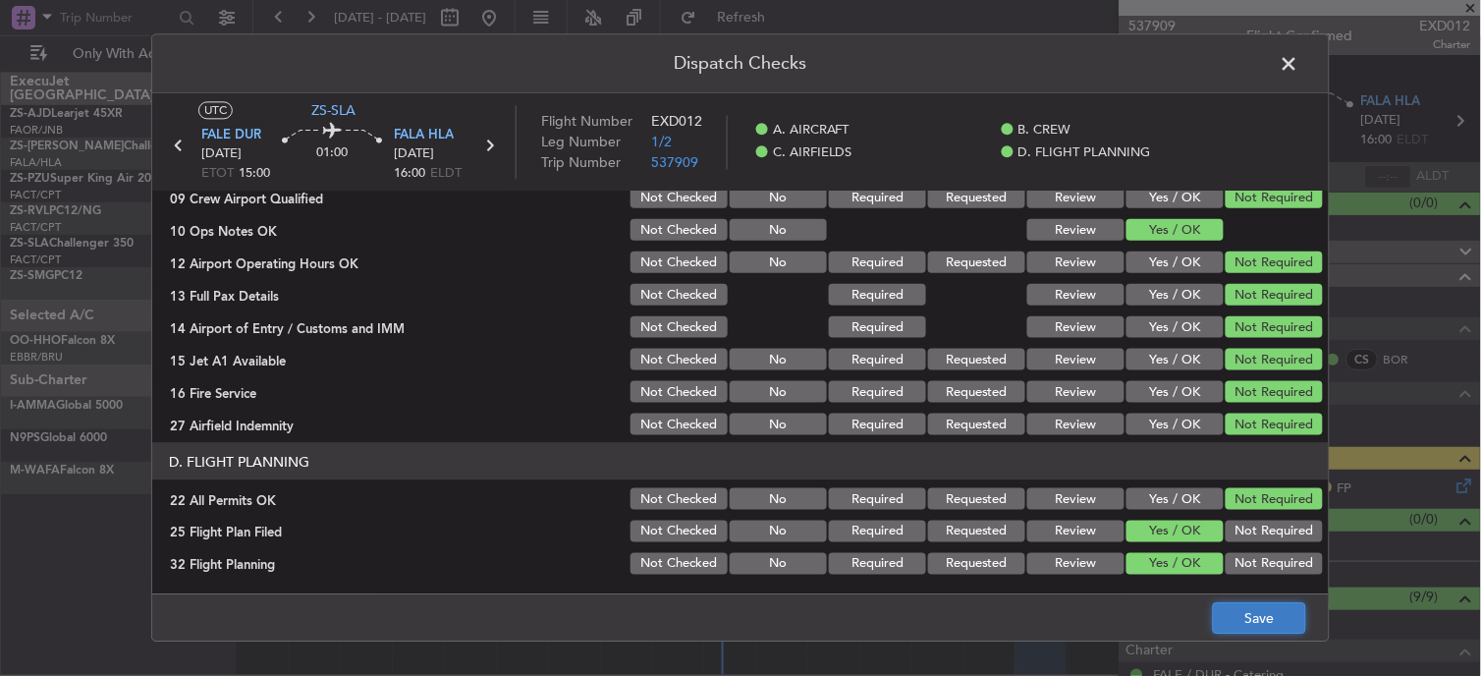
click at [1282, 627] on button "Save" at bounding box center [1259, 618] width 93 height 31
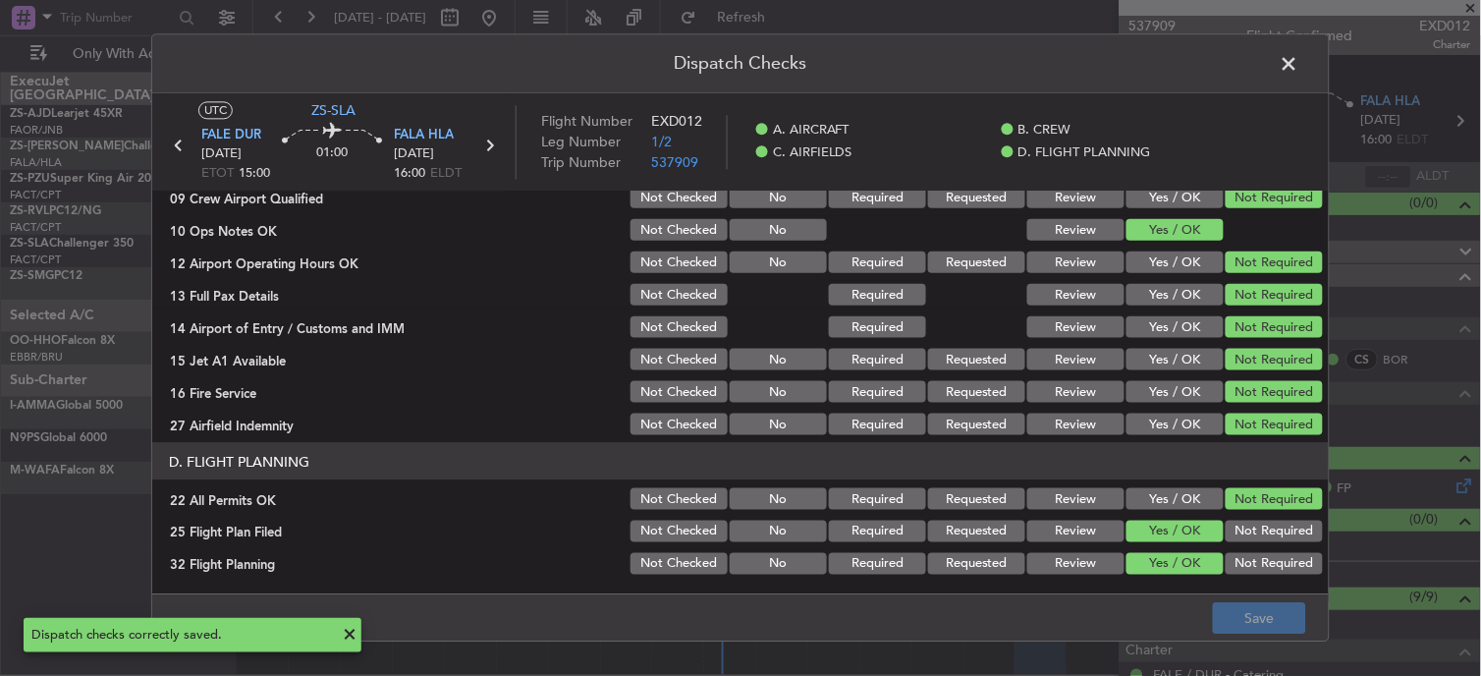
click at [1299, 61] on span at bounding box center [1299, 68] width 0 height 39
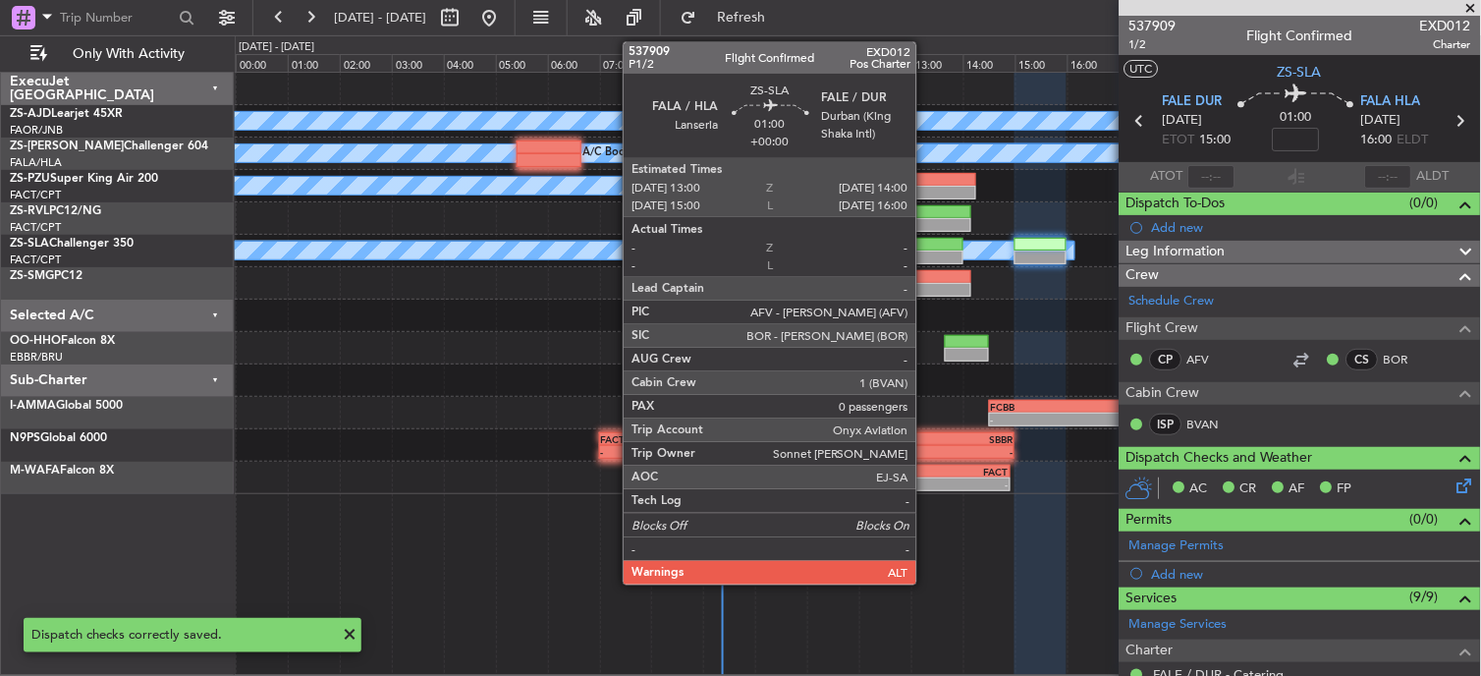
click at [926, 251] on div at bounding box center [936, 257] width 52 height 14
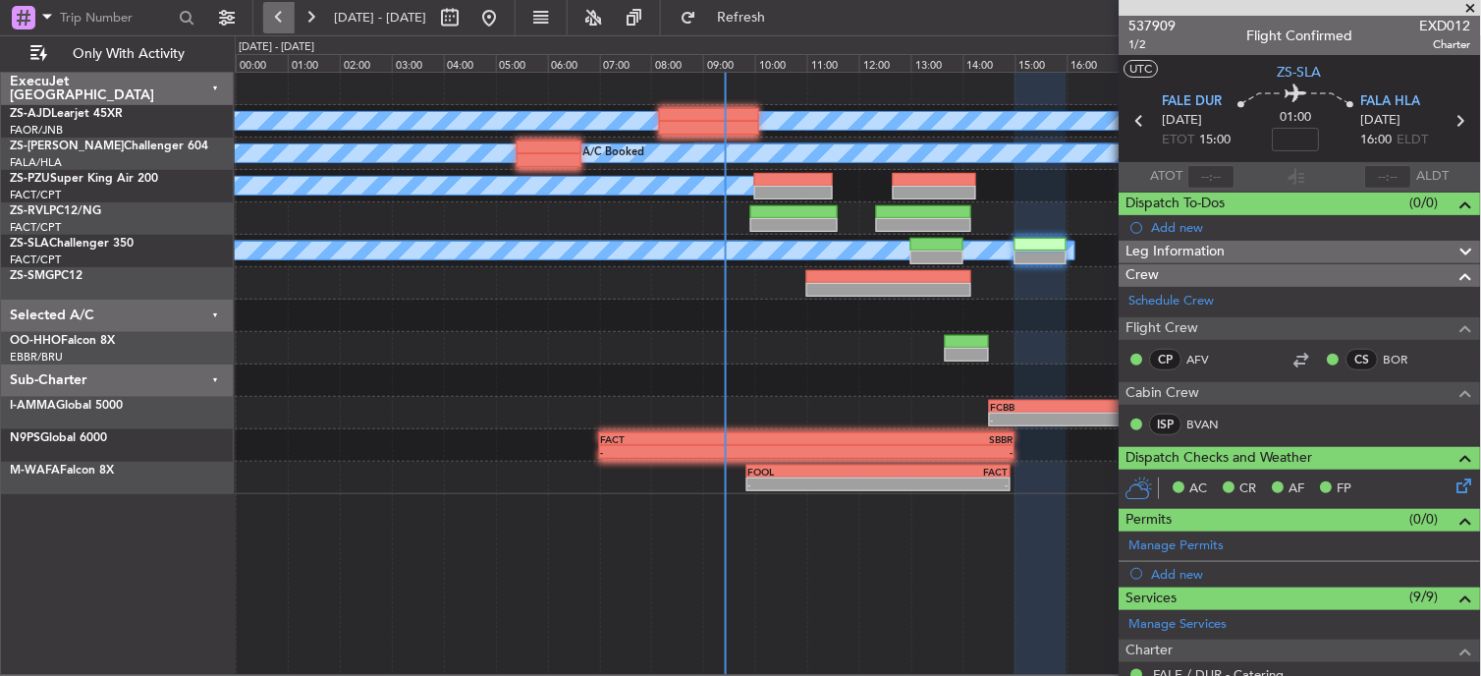
click at [270, 12] on button at bounding box center [278, 17] width 31 height 31
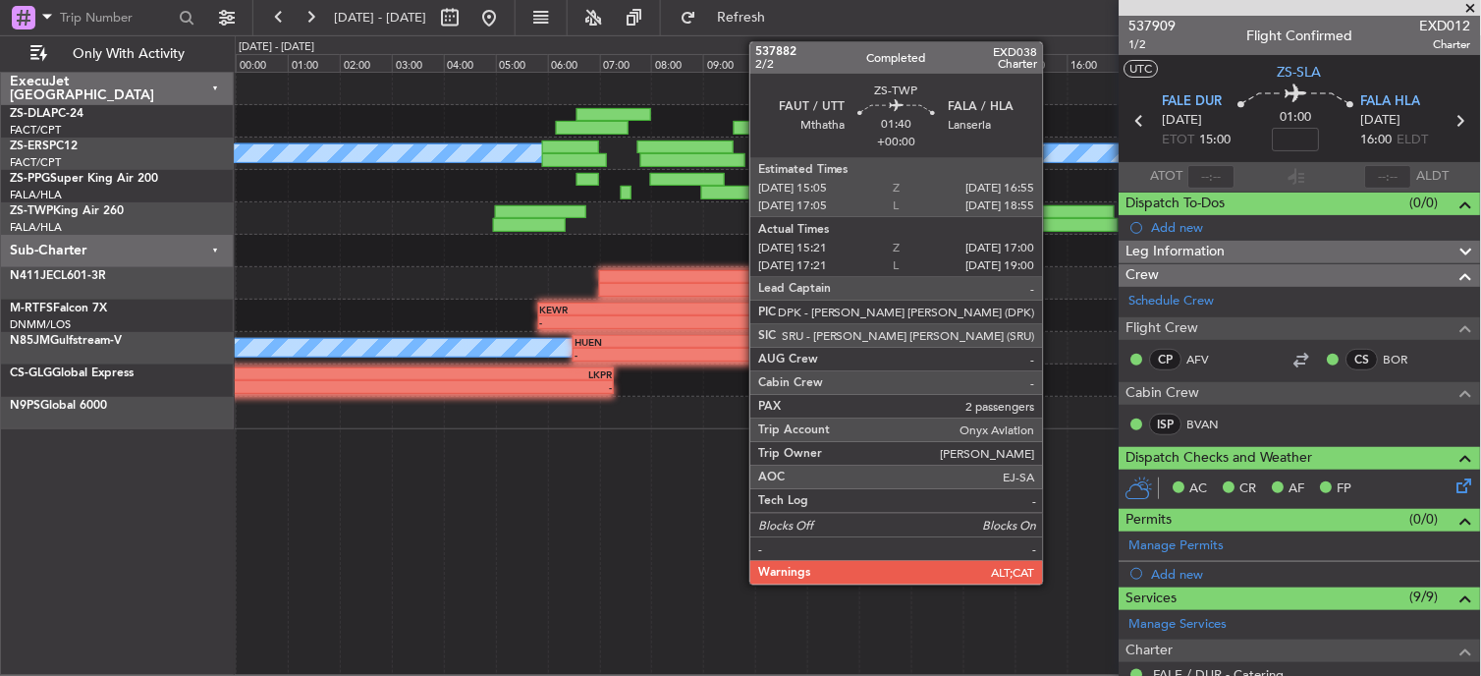
click at [1053, 219] on div at bounding box center [1076, 225] width 86 height 14
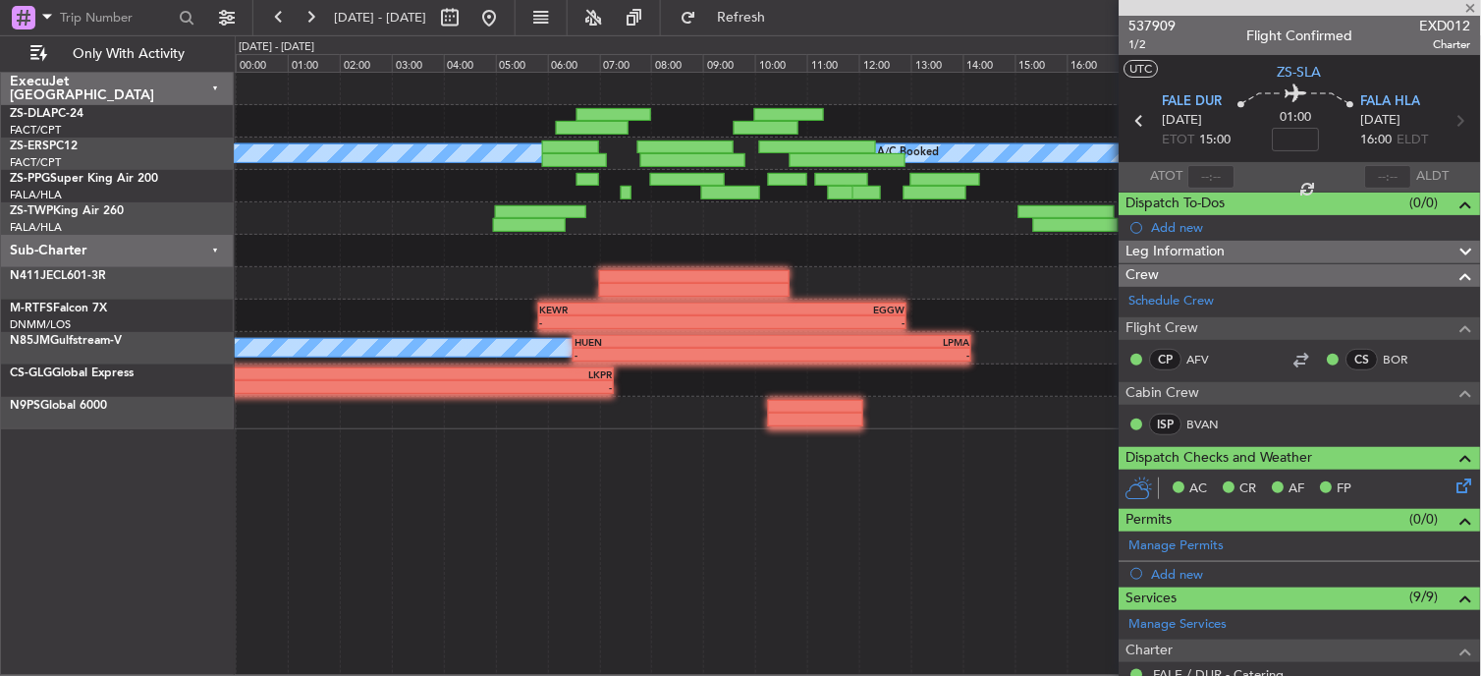
type input "15:31"
type input "17:00"
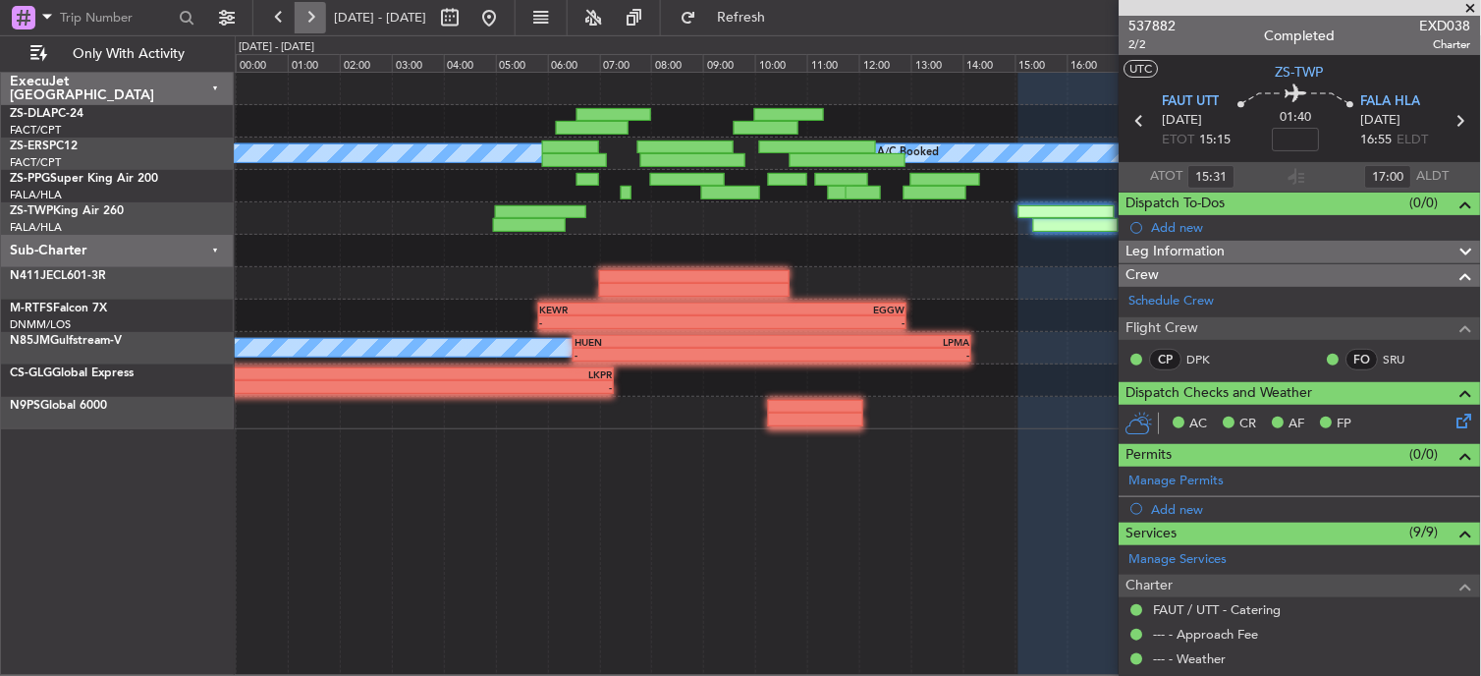
click at [305, 17] on button at bounding box center [310, 17] width 31 height 31
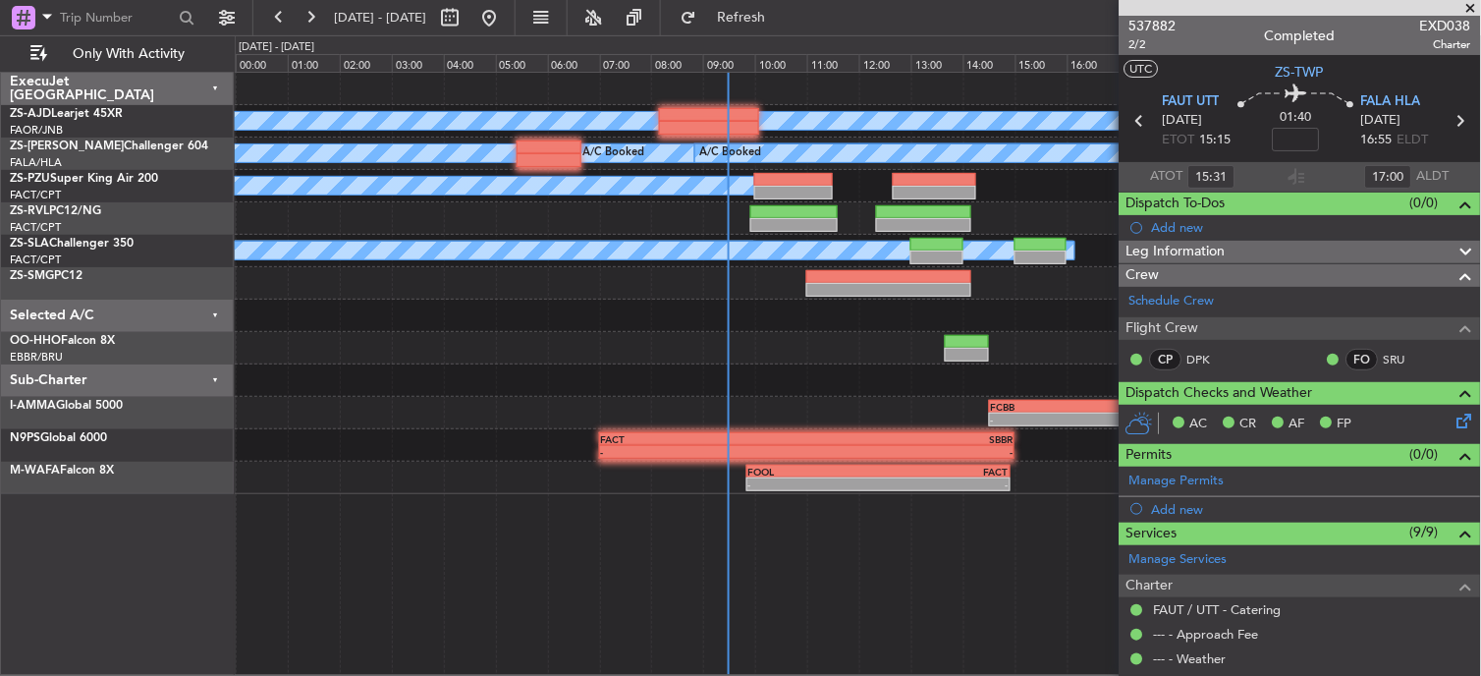
click at [1476, 7] on span at bounding box center [1472, 9] width 20 height 18
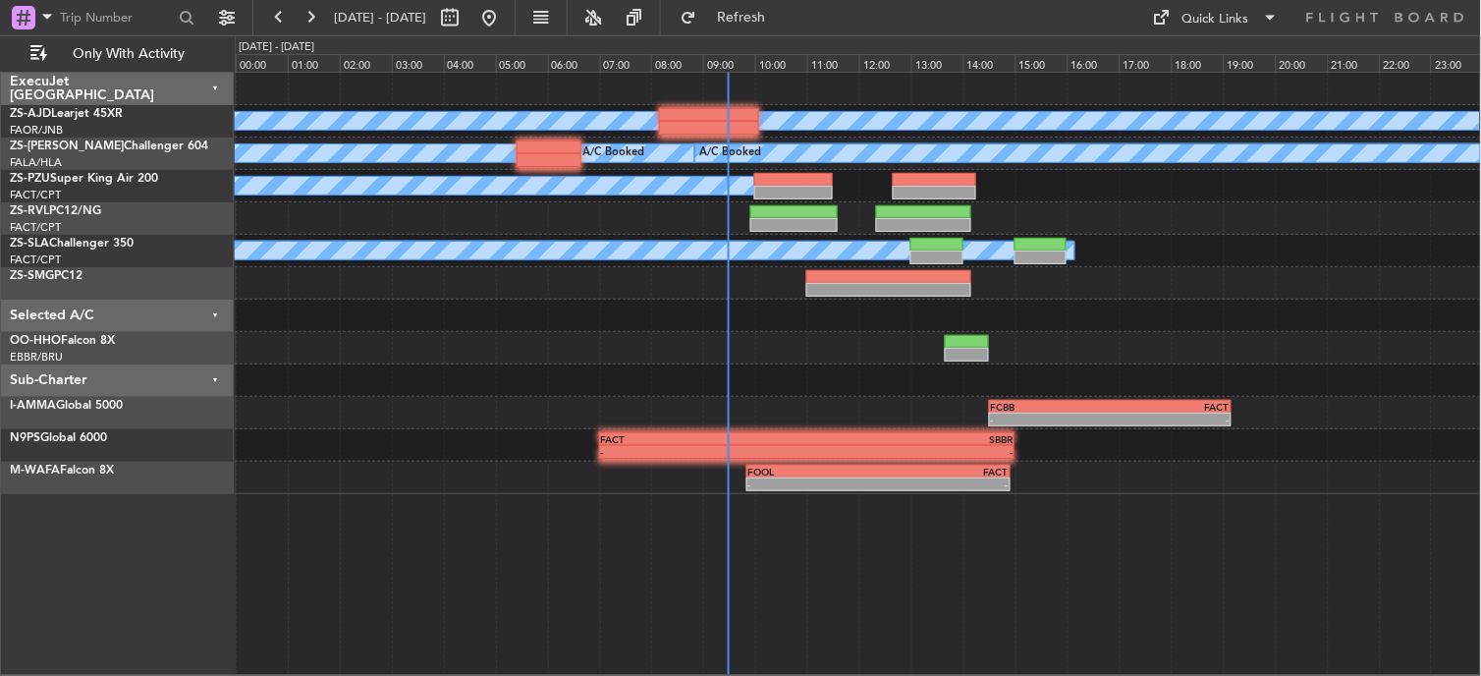
type input "0"
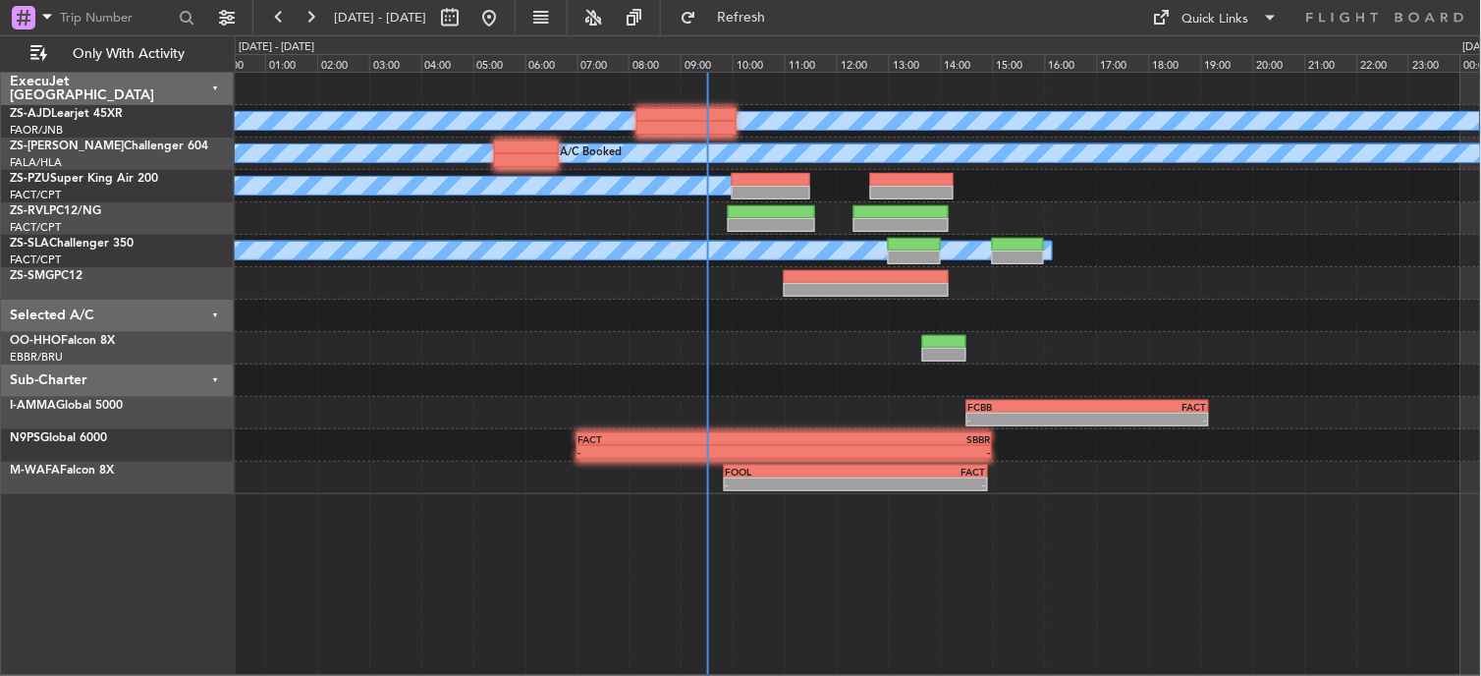
click at [1020, 269] on div "A/C Booked A/C Booked A/C Booked A/C Booked A/C Booked A/C Booked A/C Booked A/…" at bounding box center [858, 283] width 1246 height 421
